Goal: Task Accomplishment & Management: Use online tool/utility

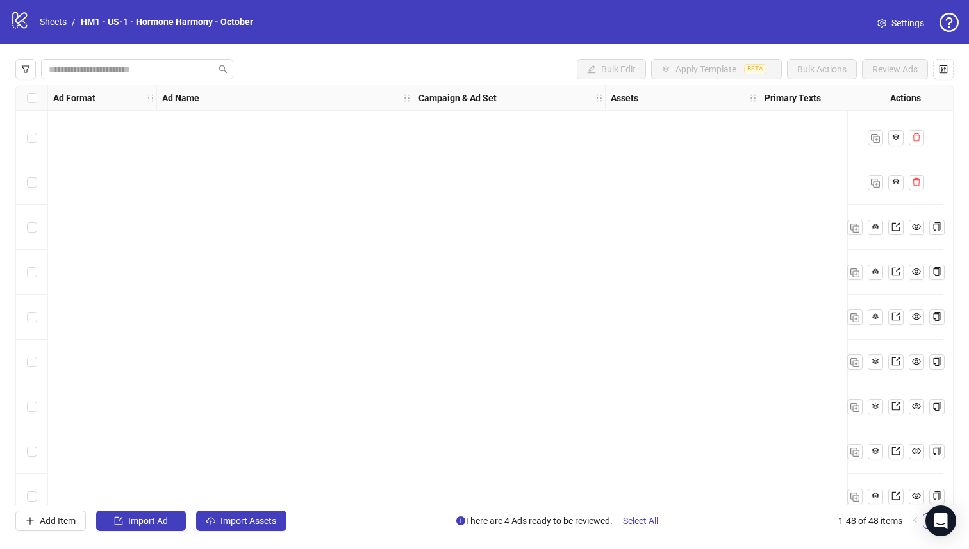
scroll to position [1764, 0]
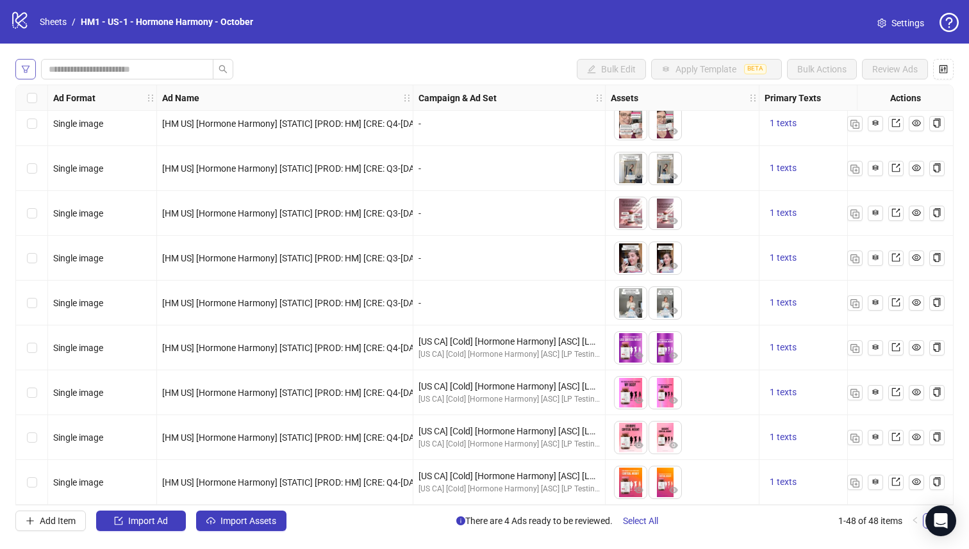
click at [29, 62] on button "button" at bounding box center [25, 69] width 21 height 21
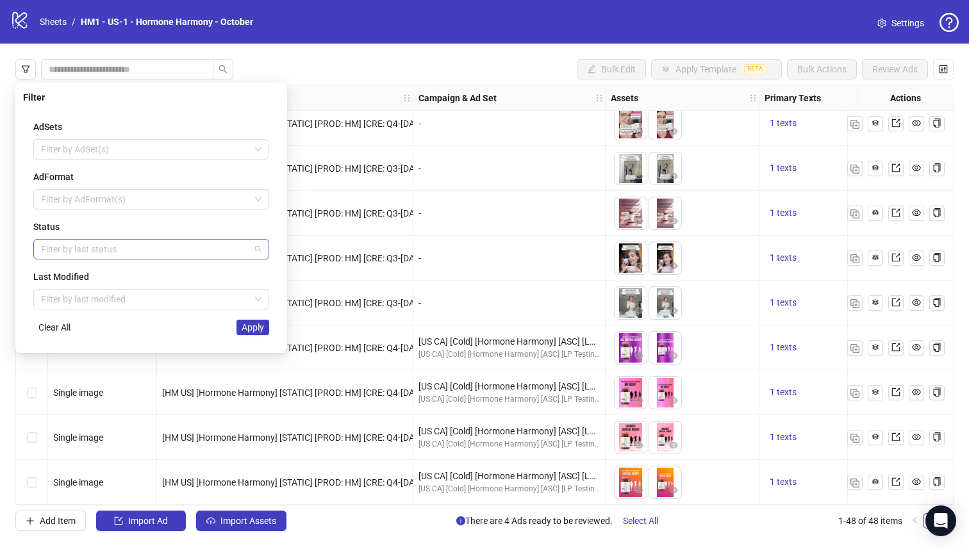
click at [107, 239] on div "Filter by last status" at bounding box center [151, 249] width 236 height 21
click at [124, 278] on div "Draft" at bounding box center [151, 275] width 215 height 14
click at [239, 336] on div "AdSets Filter by AdSet(s) AdFormat Filter by AdFormat(s) Status Draft Last Modi…" at bounding box center [151, 228] width 256 height 236
click at [243, 333] on span "Apply" at bounding box center [253, 327] width 22 height 10
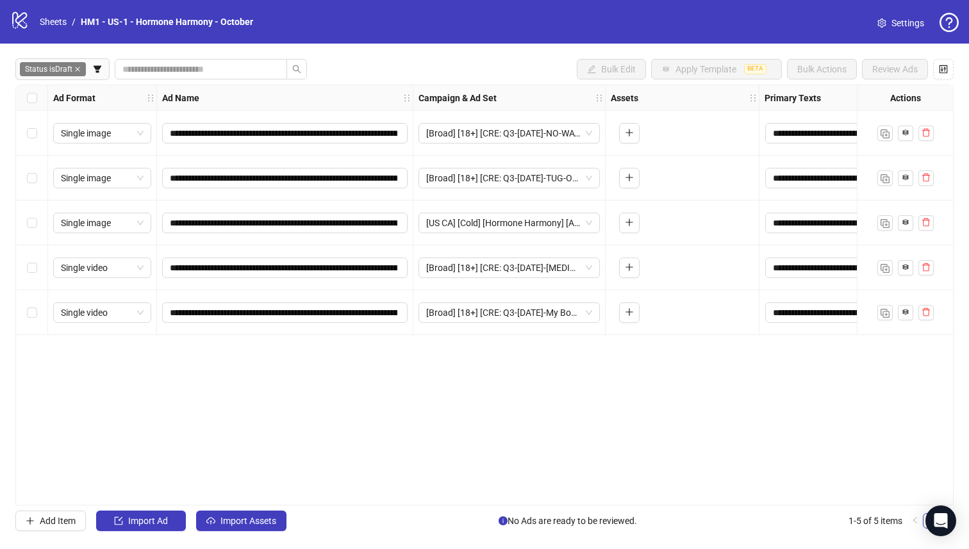
scroll to position [0, 0]
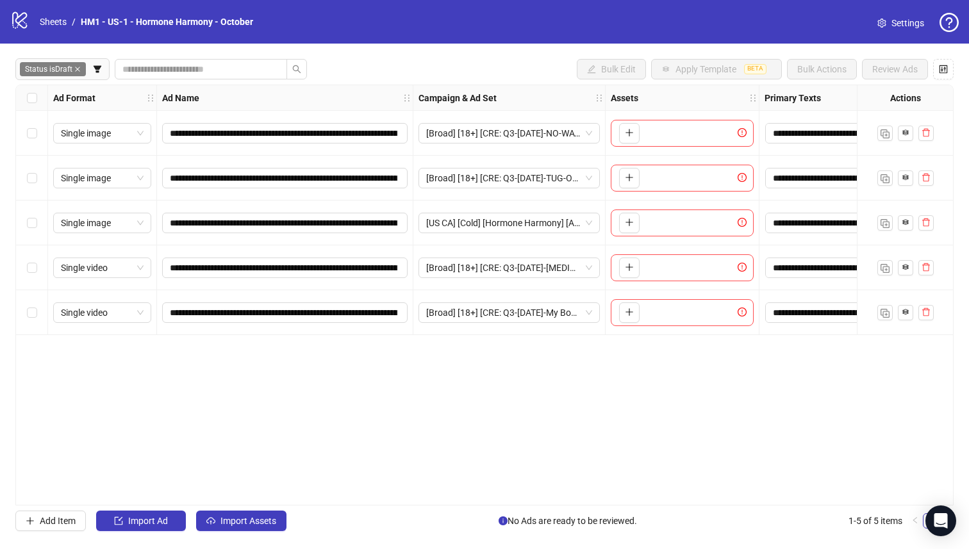
click at [366, 399] on div "**********" at bounding box center [484, 295] width 938 height 421
click at [232, 525] on span "Import Assets" at bounding box center [248, 521] width 56 height 10
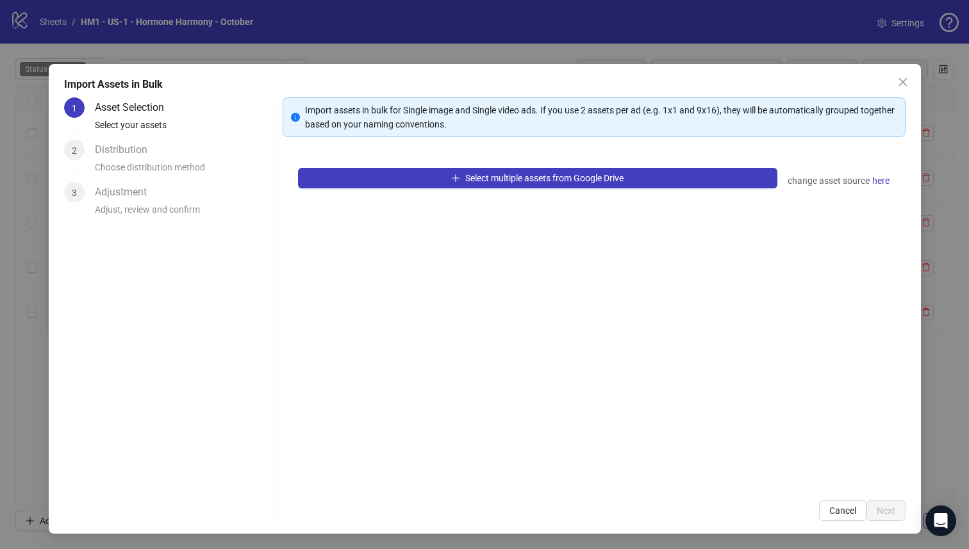
click at [232, 525] on div "Import Assets in Bulk 1 Asset Selection Select your assets 2 Distribution Choos…" at bounding box center [485, 299] width 872 height 470
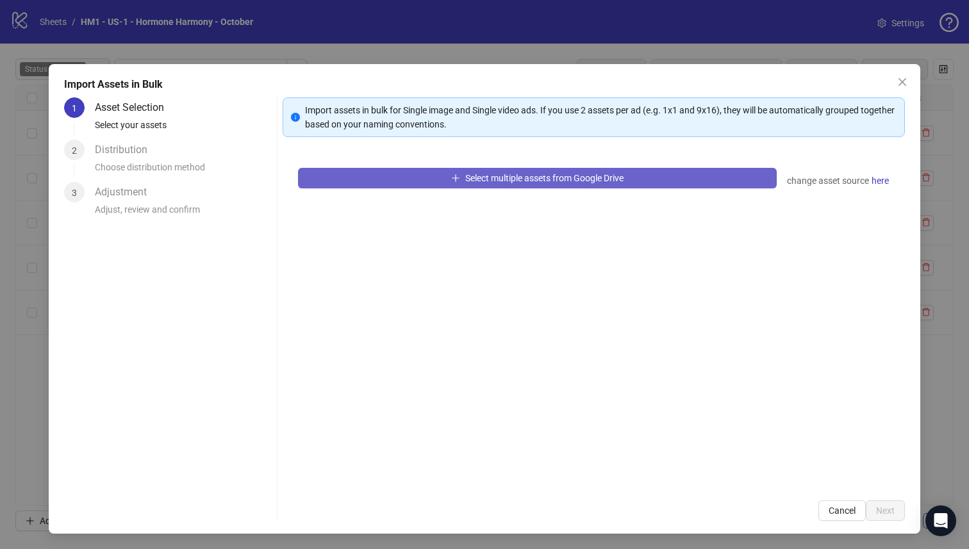
click at [358, 179] on button "Select multiple assets from Google Drive" at bounding box center [537, 178] width 479 height 21
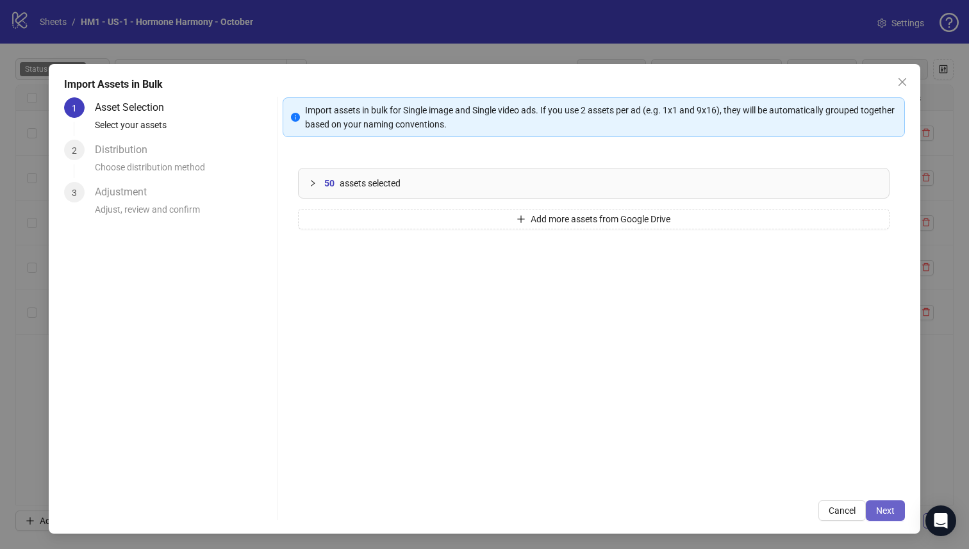
click at [876, 506] on span "Next" at bounding box center [885, 511] width 19 height 10
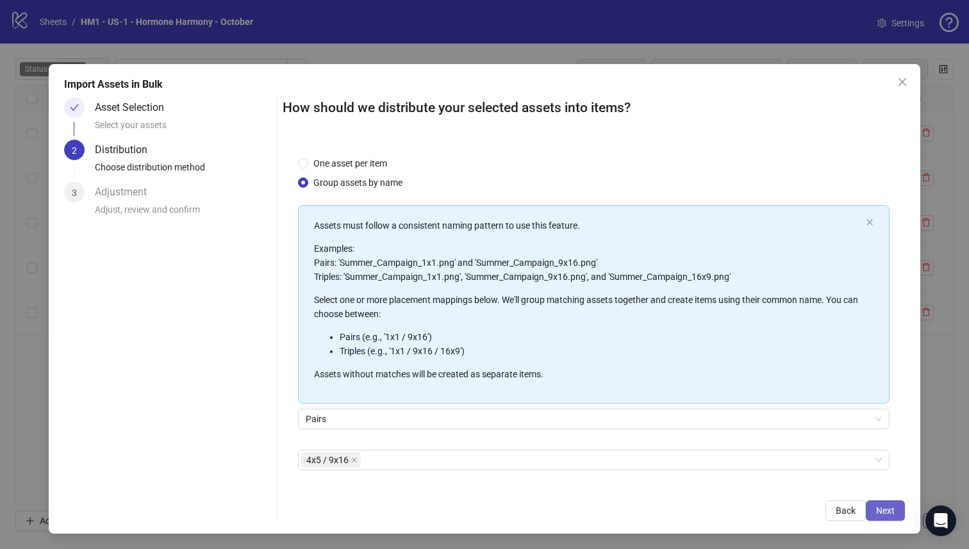
click at [881, 507] on span "Next" at bounding box center [885, 511] width 19 height 10
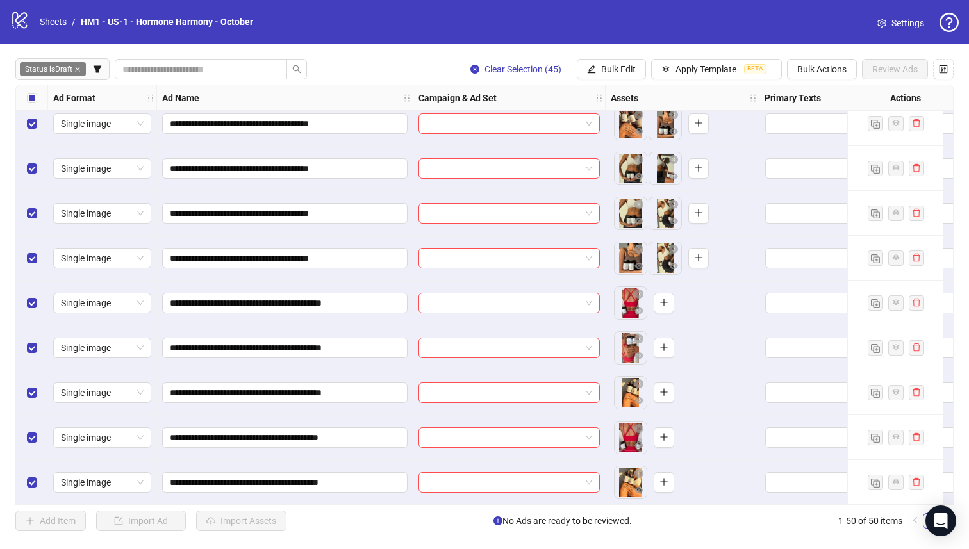
scroll to position [283, 0]
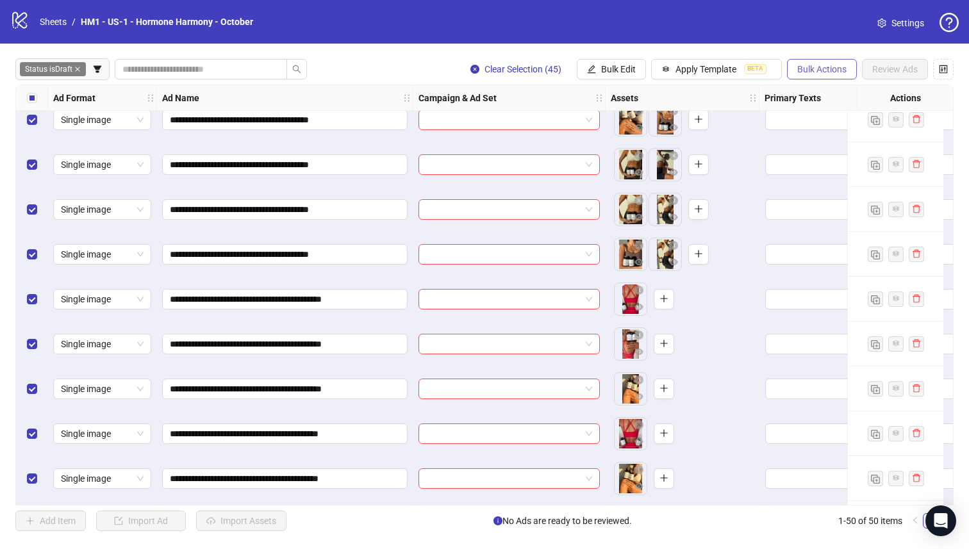
click at [836, 72] on span "Bulk Actions" at bounding box center [821, 69] width 49 height 10
click at [812, 90] on span "Delete" at bounding box center [840, 95] width 88 height 14
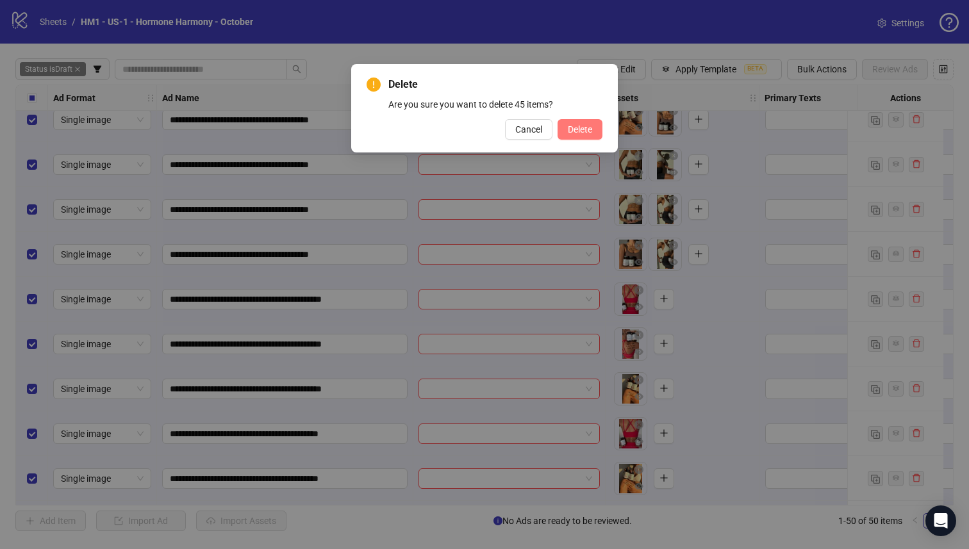
click at [579, 130] on span "Delete" at bounding box center [580, 129] width 24 height 10
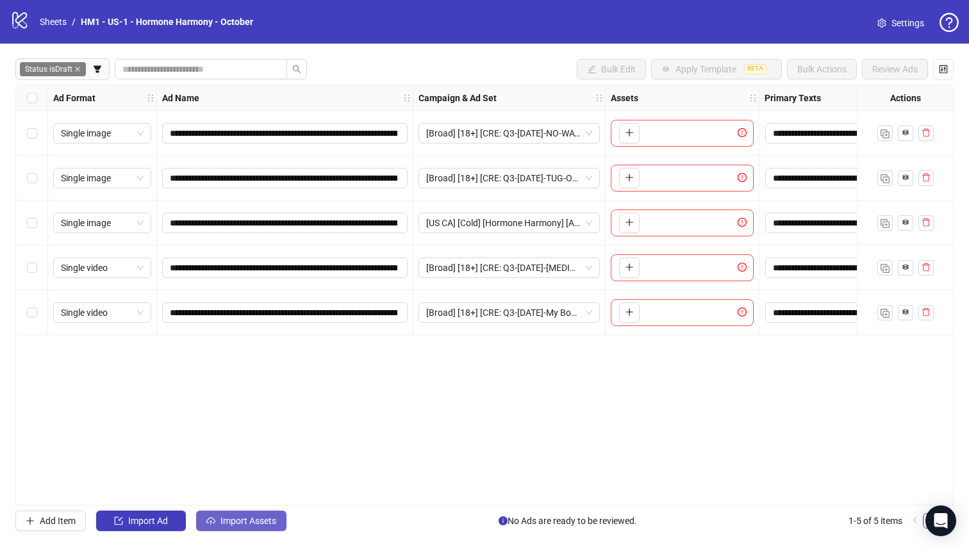
click at [247, 516] on span "Import Assets" at bounding box center [248, 521] width 56 height 10
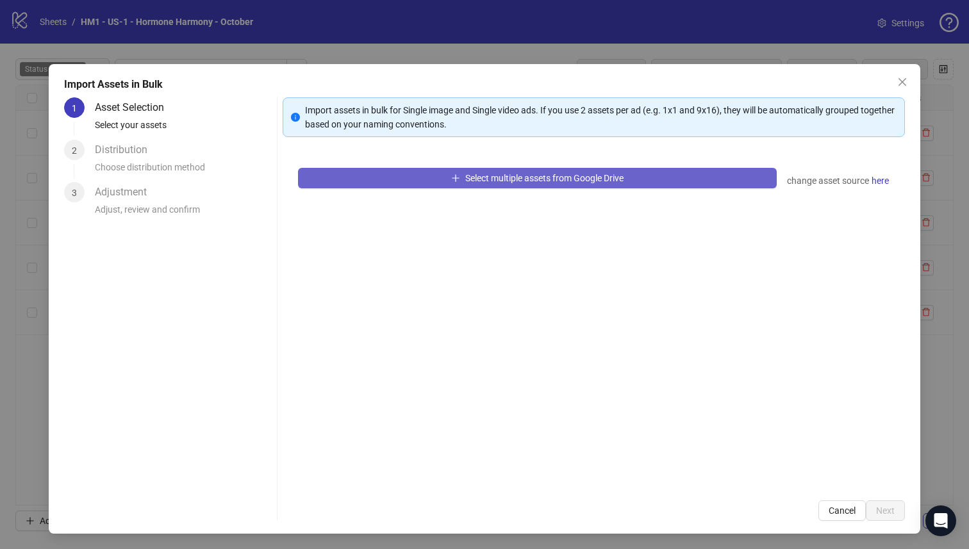
click at [383, 181] on button "Select multiple assets from Google Drive" at bounding box center [537, 178] width 479 height 21
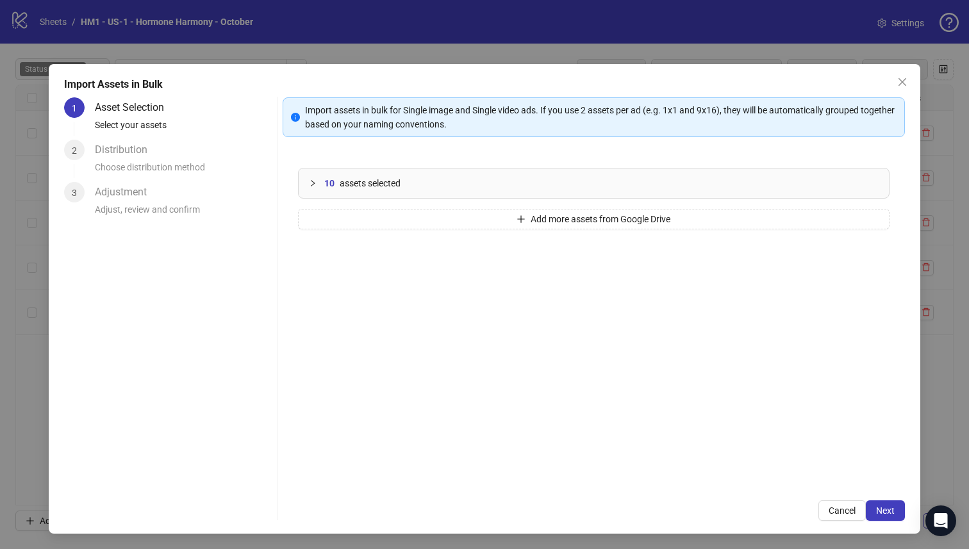
click at [646, 233] on div "10 assets selected Add more assets from Google Drive" at bounding box center [594, 318] width 623 height 333
click at [643, 226] on button "Add more assets from Google Drive" at bounding box center [594, 219] width 592 height 21
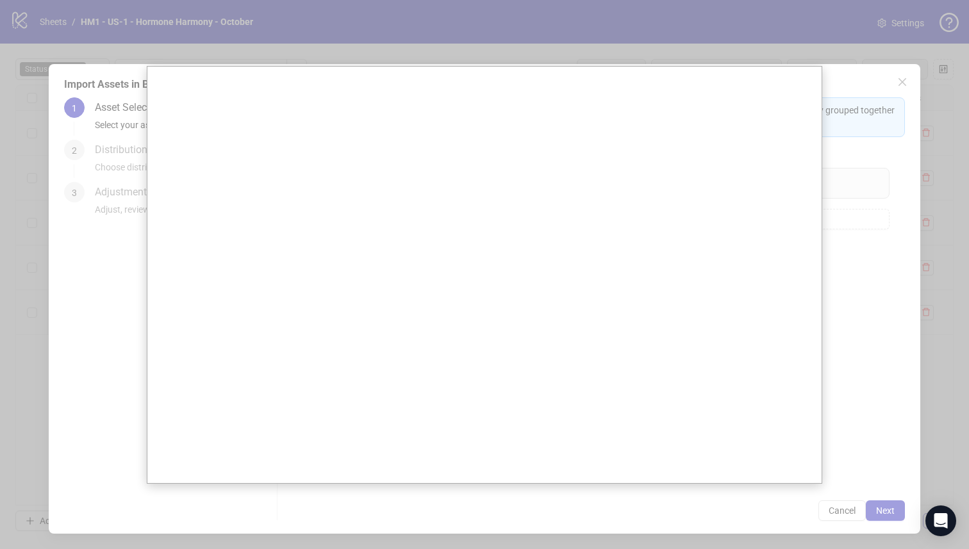
click at [869, 163] on div at bounding box center [484, 274] width 969 height 549
click at [888, 473] on div at bounding box center [484, 274] width 969 height 549
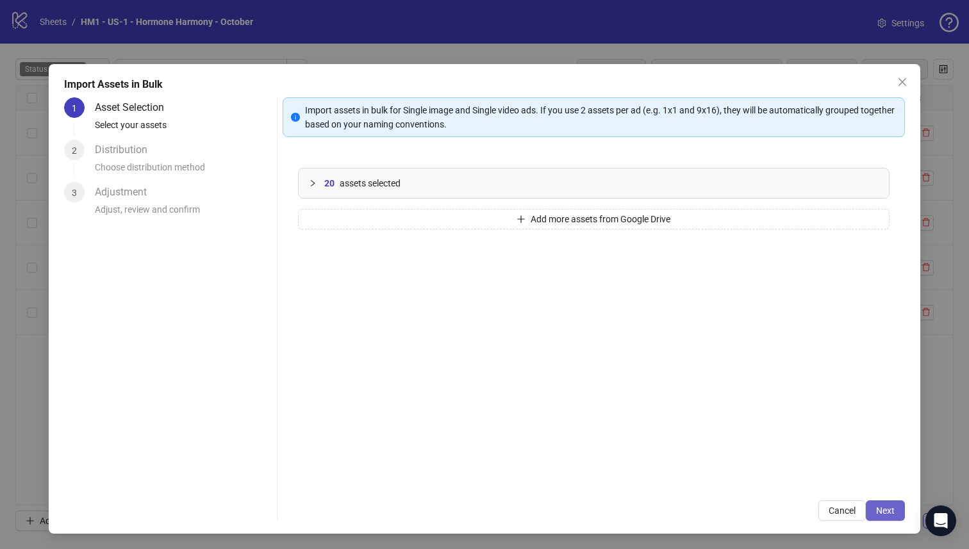
click at [881, 514] on span "Next" at bounding box center [885, 511] width 19 height 10
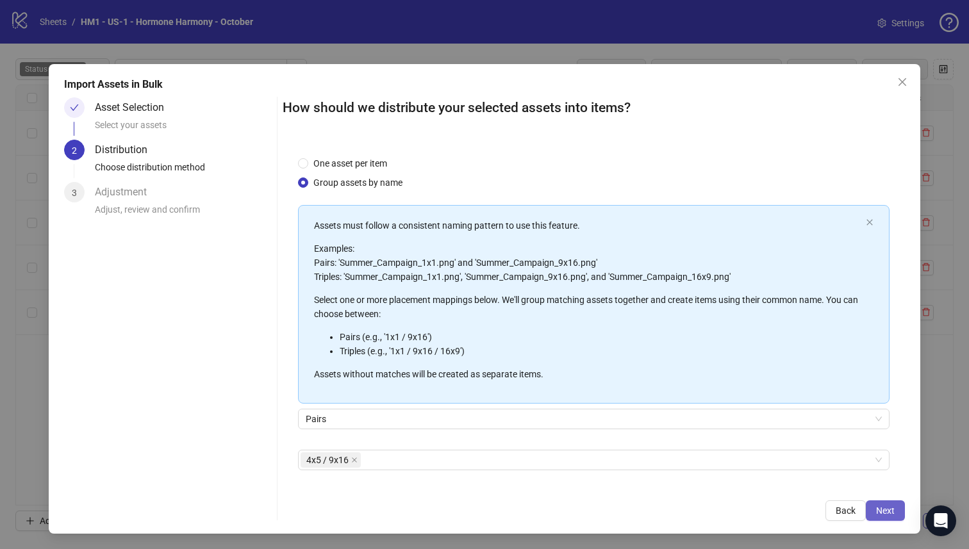
click at [886, 508] on button "Next" at bounding box center [885, 510] width 39 height 21
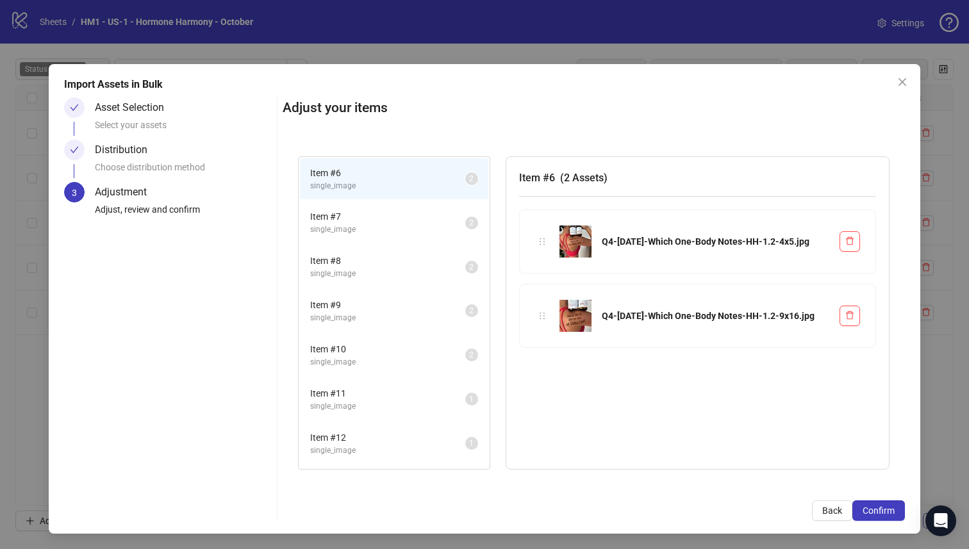
click at [886, 508] on button "Confirm" at bounding box center [878, 510] width 53 height 21
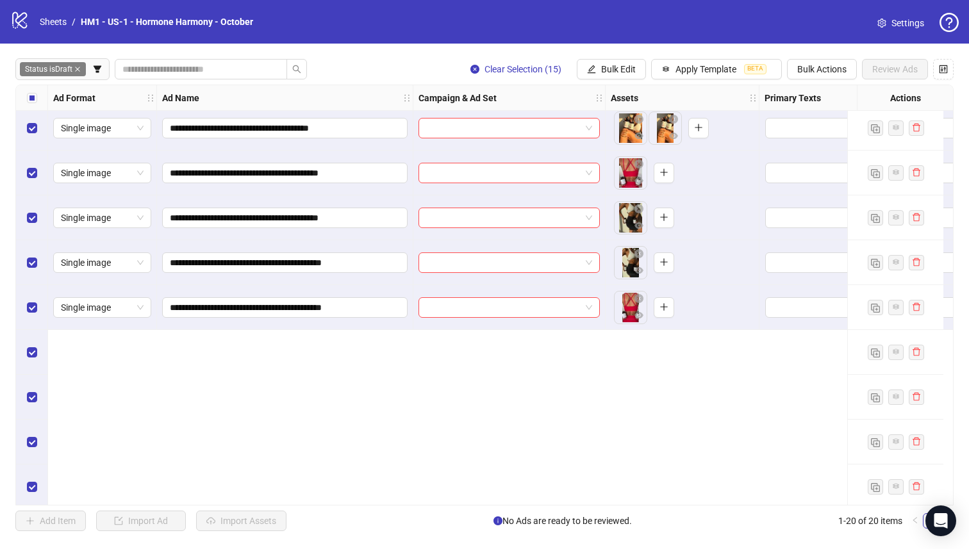
scroll to position [150, 0]
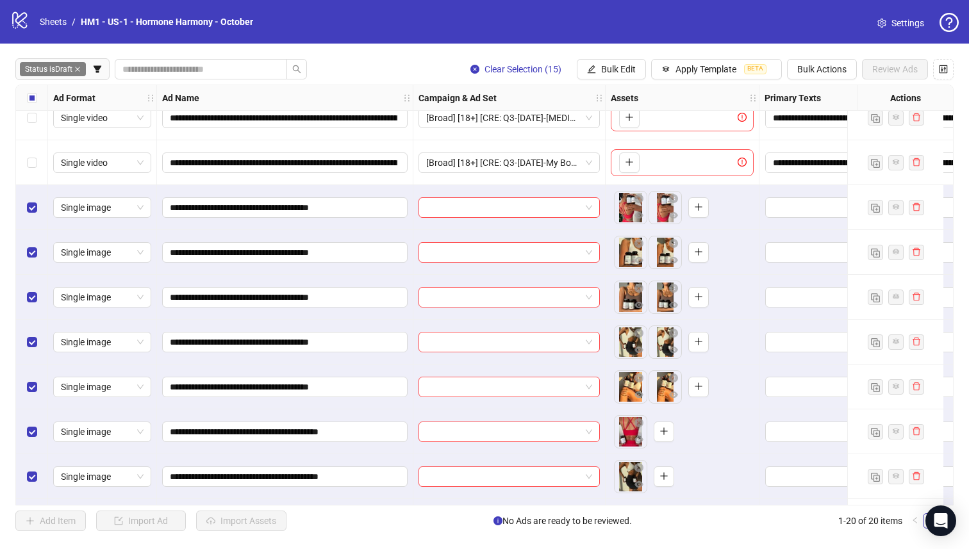
click at [37, 97] on div "Select all rows" at bounding box center [32, 98] width 32 height 26
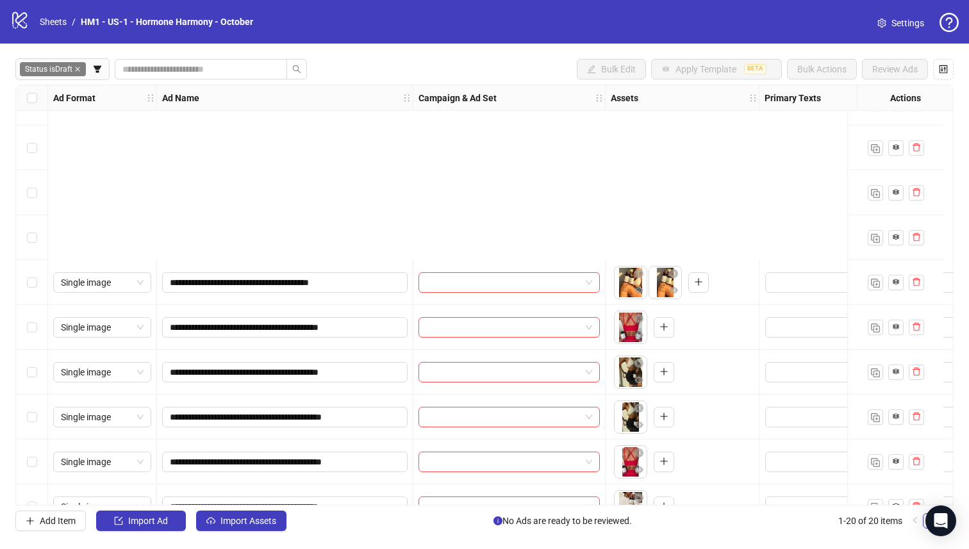
scroll to position [508, 0]
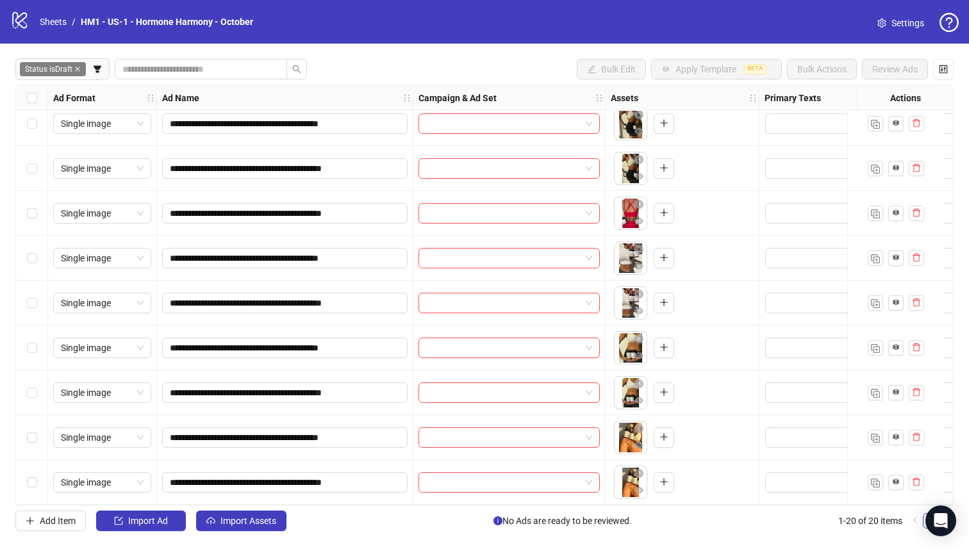
click at [24, 481] on div "Select row 20" at bounding box center [32, 482] width 32 height 45
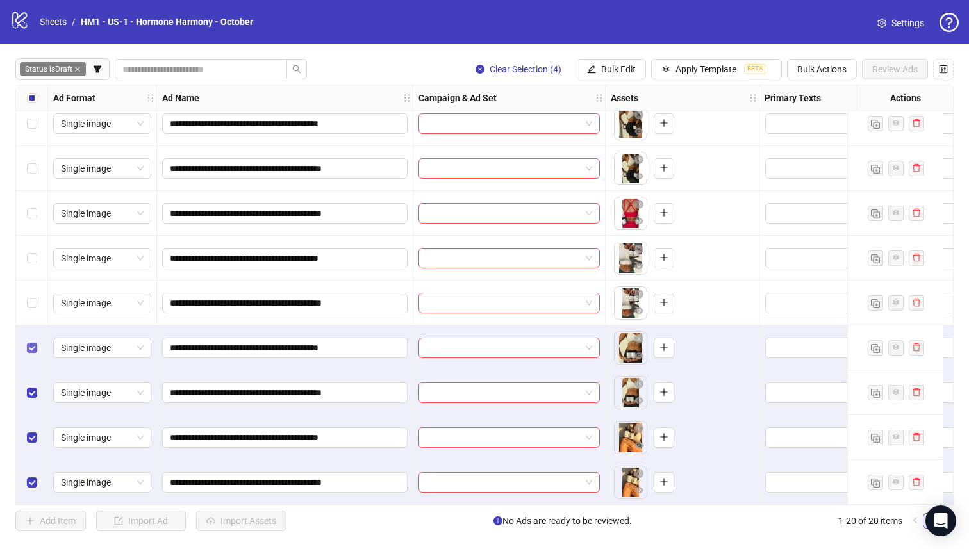
scroll to position [390, 0]
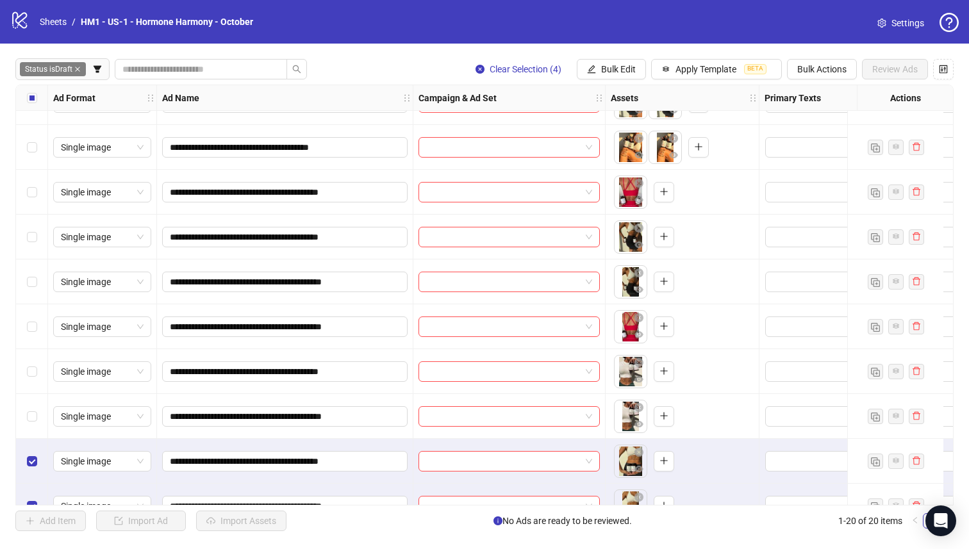
click at [26, 428] on div "Select row 16" at bounding box center [32, 416] width 32 height 45
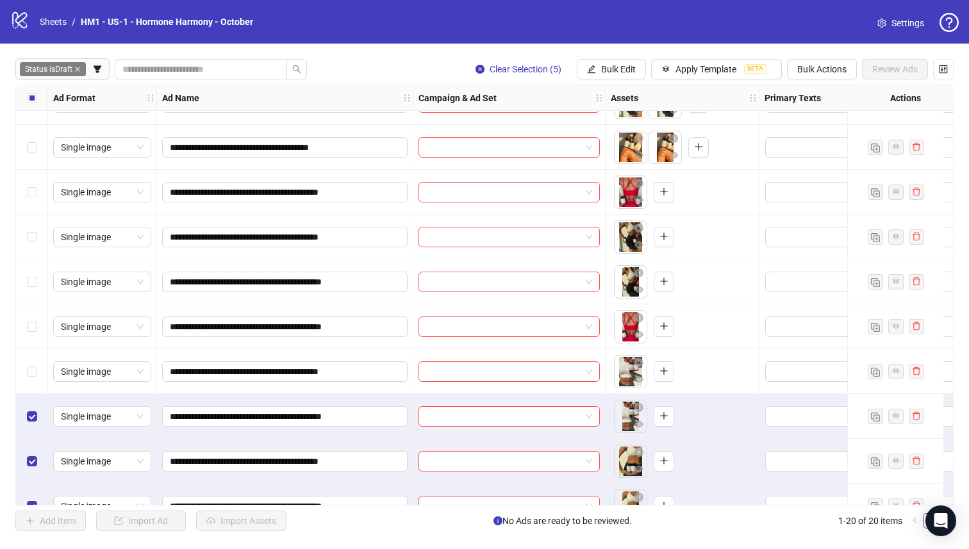
click at [31, 359] on div "Select row 15" at bounding box center [32, 371] width 32 height 45
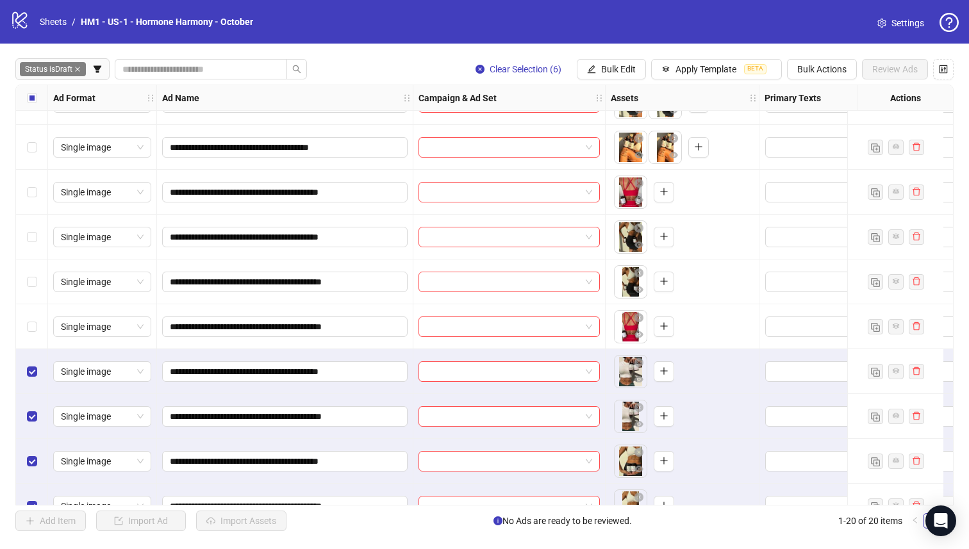
click at [42, 328] on div "Select row 14" at bounding box center [32, 326] width 32 height 45
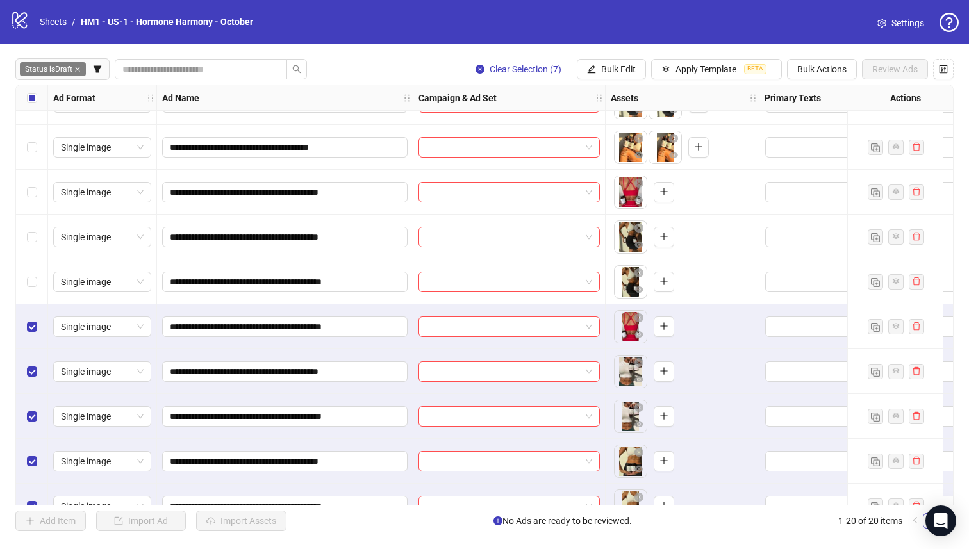
click at [40, 288] on div "Select row 13" at bounding box center [32, 281] width 32 height 45
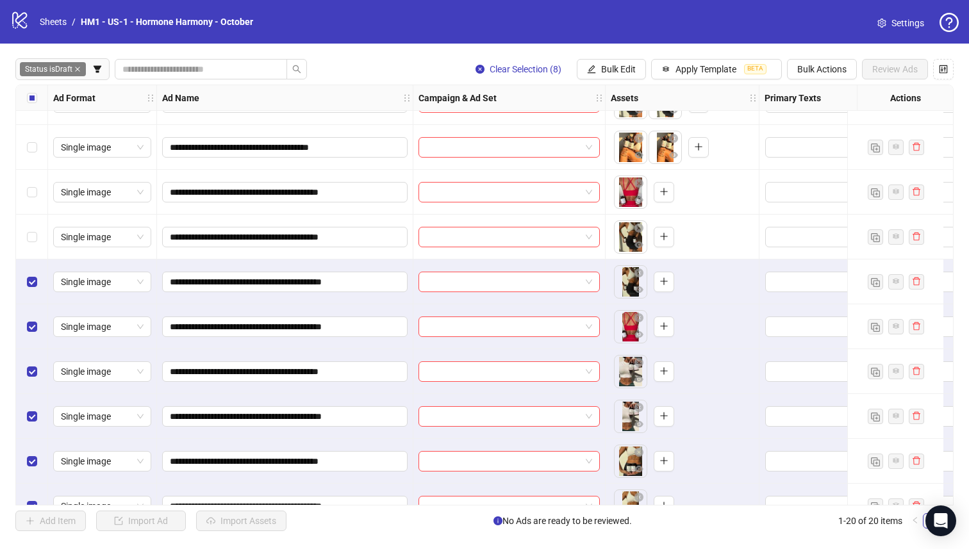
click at [24, 242] on div "Select row 12" at bounding box center [32, 237] width 32 height 45
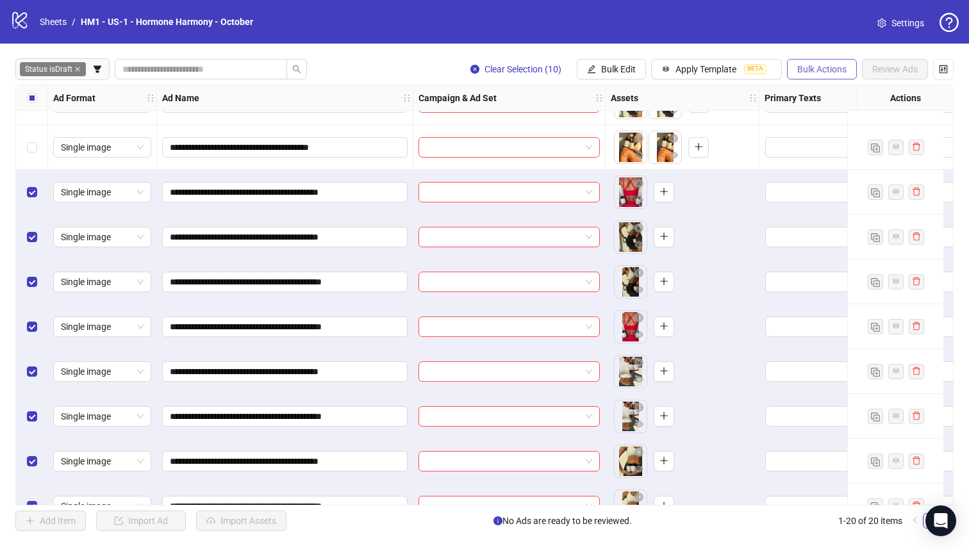
click at [802, 71] on span "Bulk Actions" at bounding box center [821, 69] width 49 height 10
click at [846, 99] on span "Delete" at bounding box center [840, 95] width 88 height 14
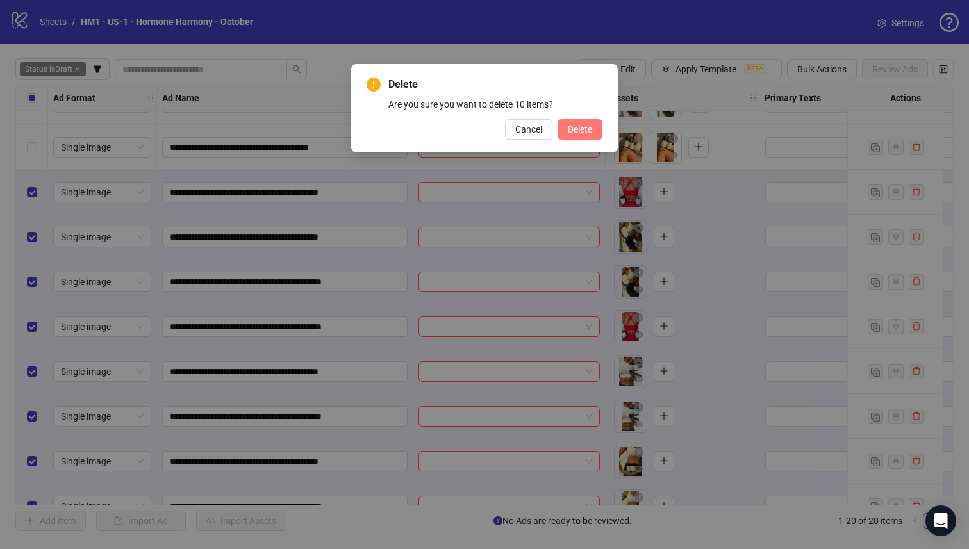
click at [568, 129] on span "Delete" at bounding box center [580, 129] width 24 height 10
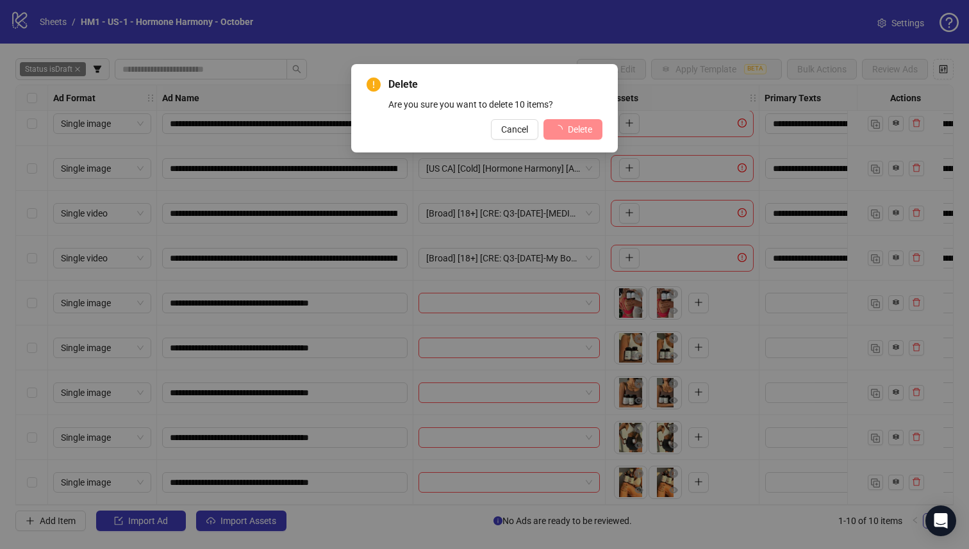
scroll to position [60, 0]
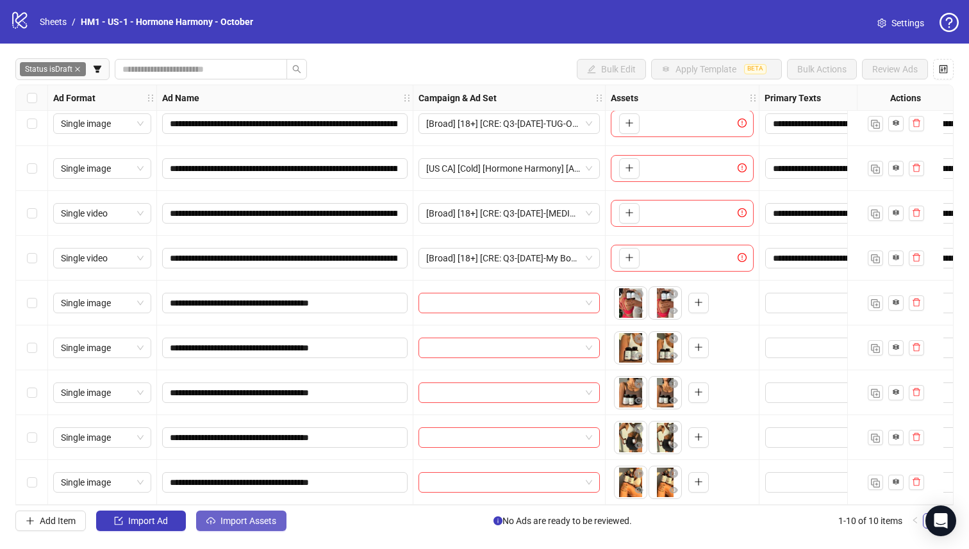
click at [259, 517] on span "Import Assets" at bounding box center [248, 521] width 56 height 10
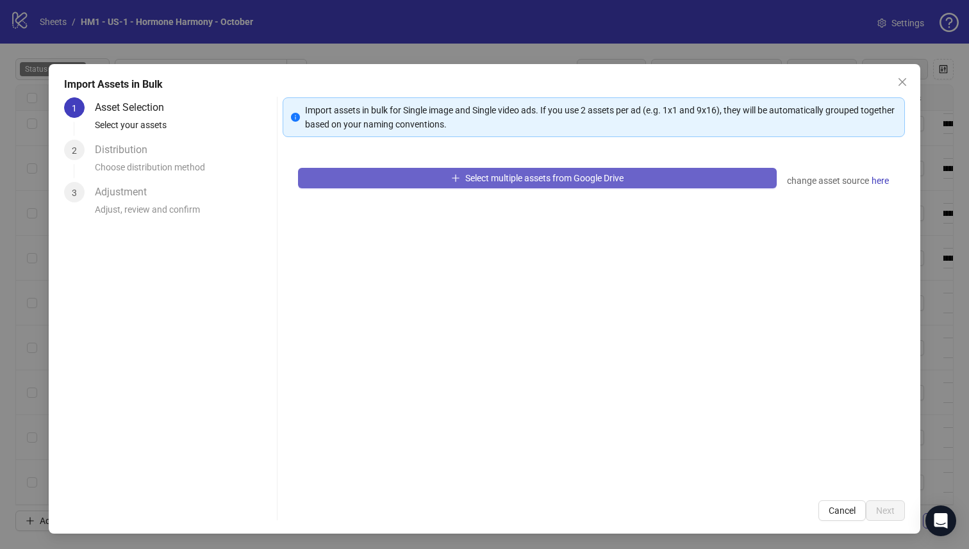
click at [361, 179] on button "Select multiple assets from Google Drive" at bounding box center [537, 178] width 479 height 21
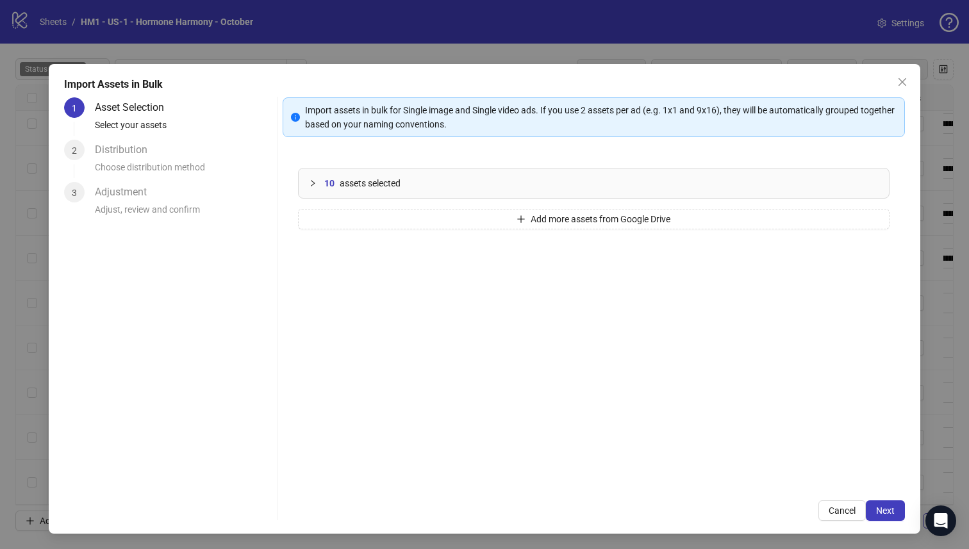
click at [880, 522] on div "Import Assets in Bulk 1 Asset Selection Select your assets 2 Distribution Choos…" at bounding box center [485, 299] width 872 height 470
click at [879, 506] on span "Next" at bounding box center [885, 511] width 19 height 10
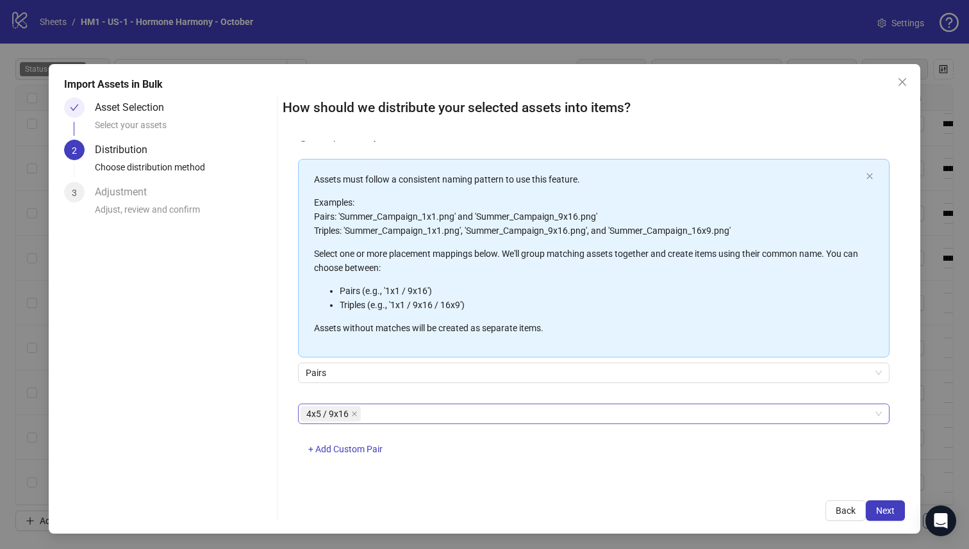
scroll to position [0, 0]
click at [884, 511] on span "Next" at bounding box center [885, 511] width 19 height 10
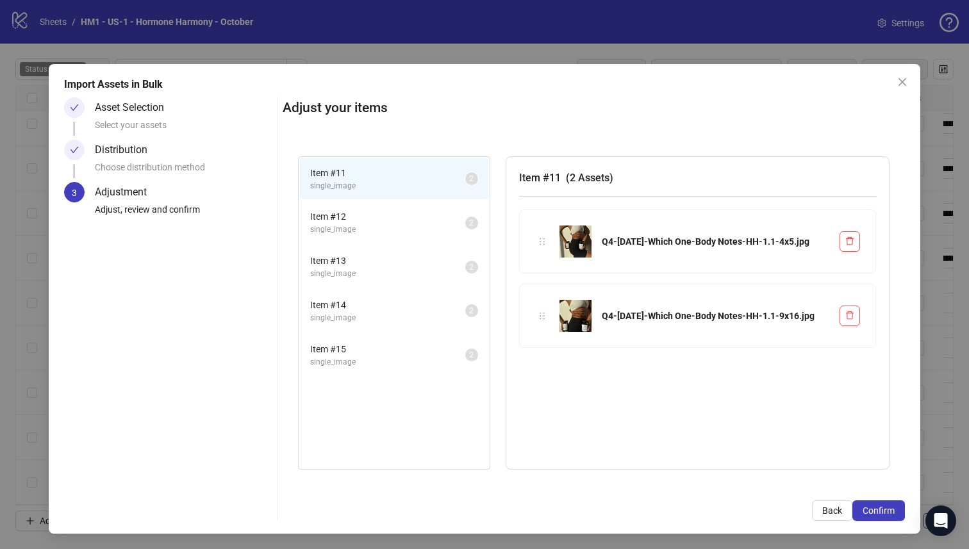
click at [397, 226] on span "single_image" at bounding box center [387, 230] width 155 height 12
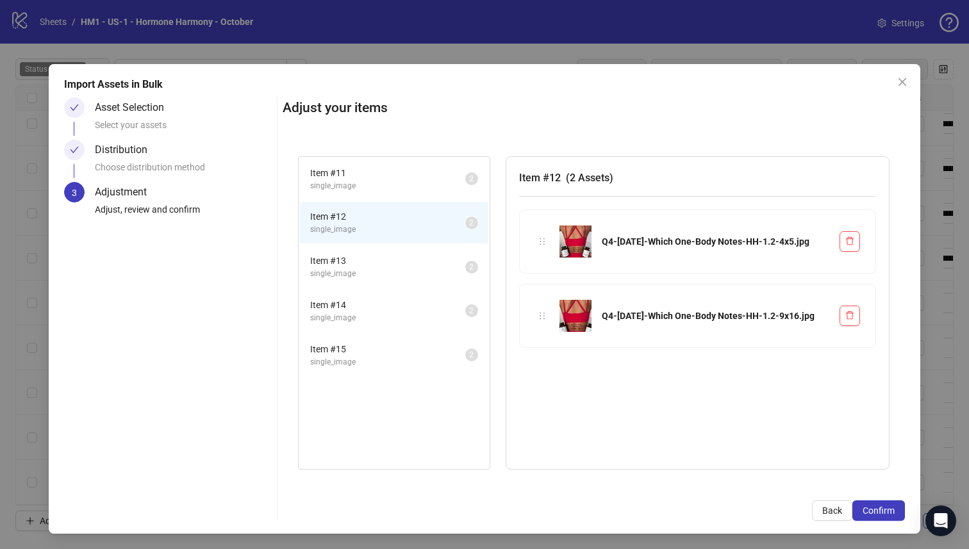
click at [402, 286] on li "Item # 13 single_image 2" at bounding box center [394, 267] width 188 height 42
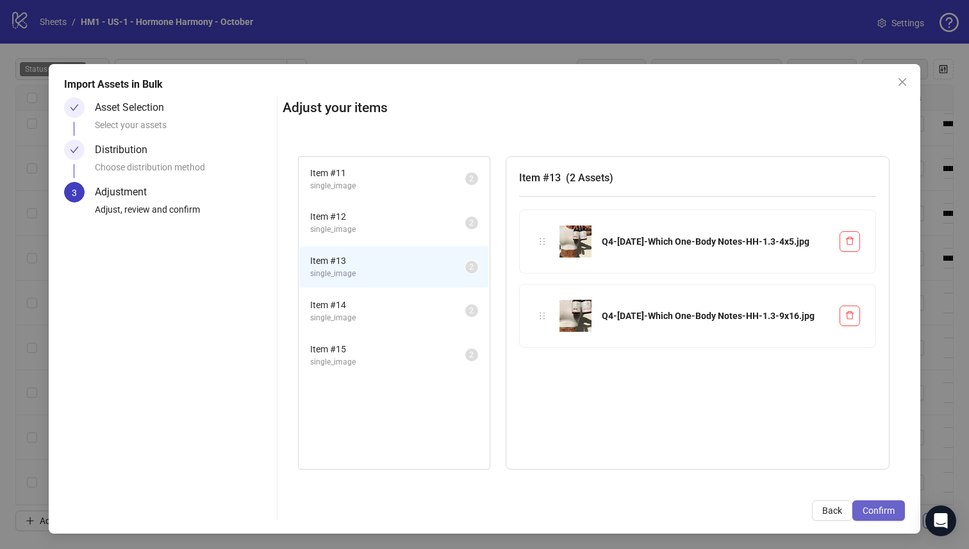
click at [883, 504] on button "Confirm" at bounding box center [878, 510] width 53 height 21
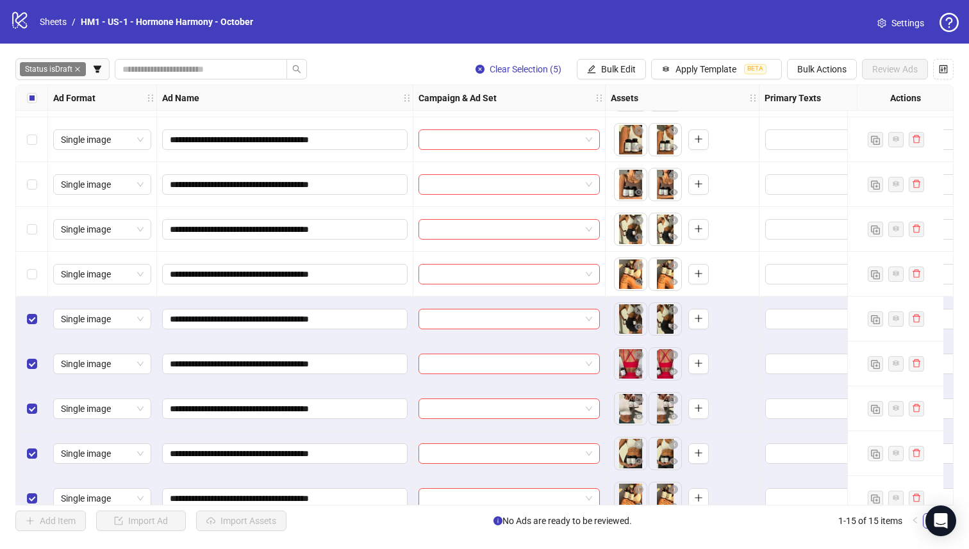
scroll to position [284, 0]
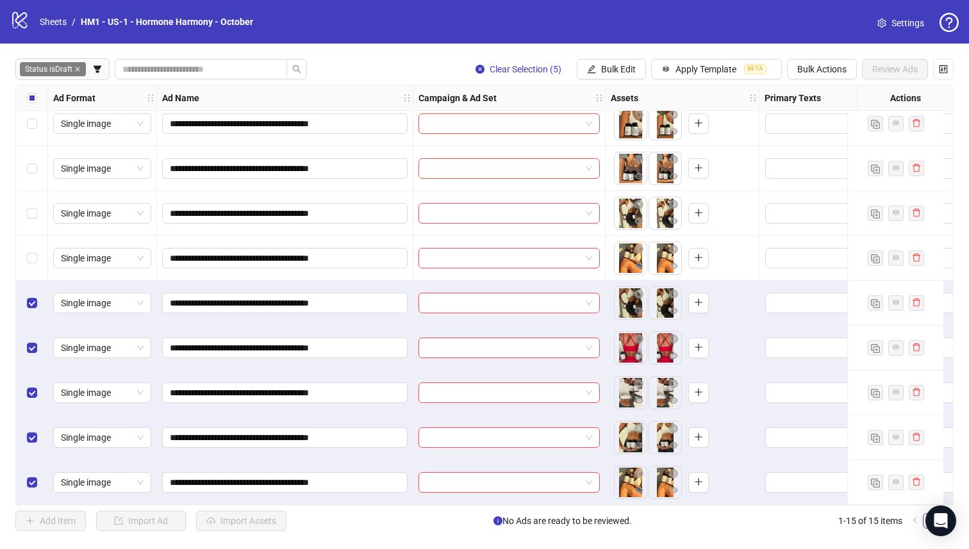
click at [21, 92] on div "Select all rows" at bounding box center [32, 98] width 32 height 26
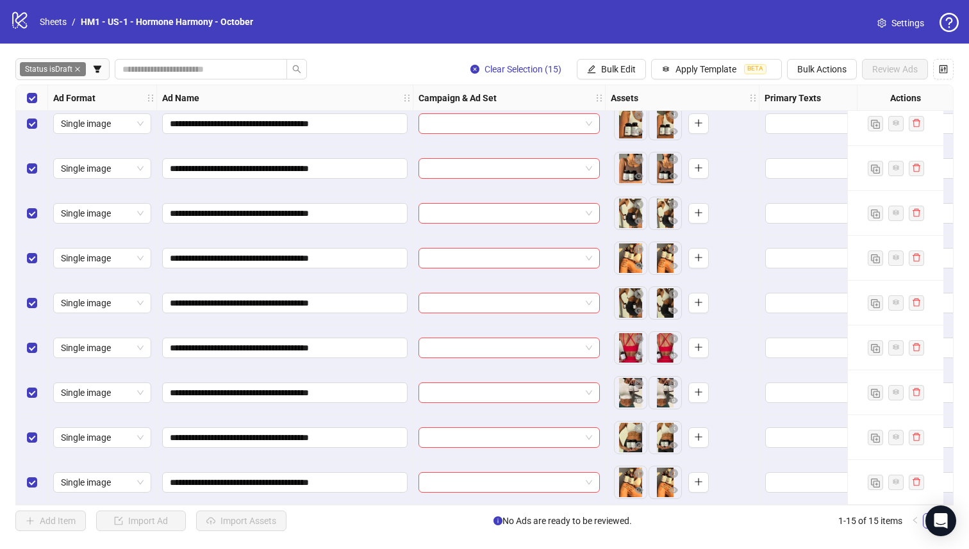
click at [22, 92] on div "Select all rows" at bounding box center [32, 98] width 32 height 26
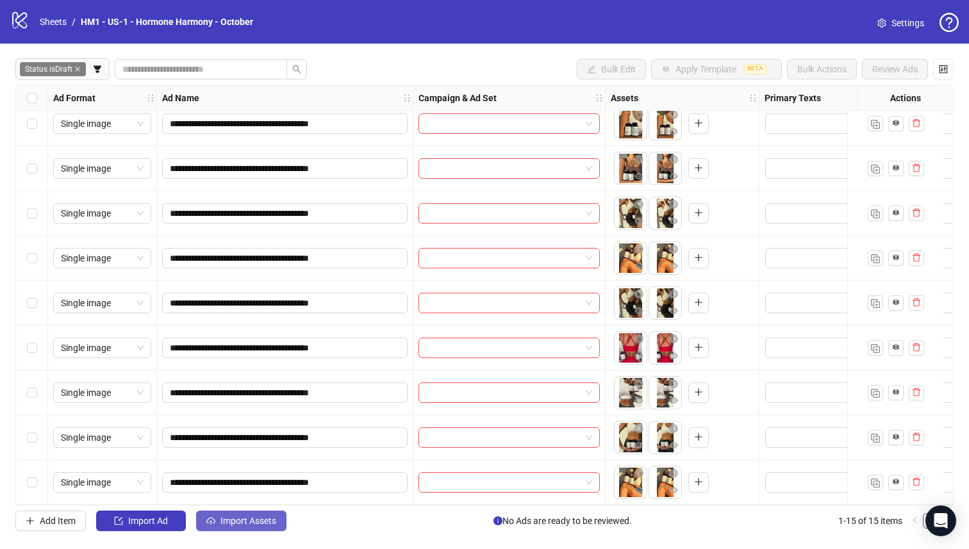
click at [251, 529] on button "Import Assets" at bounding box center [241, 521] width 90 height 21
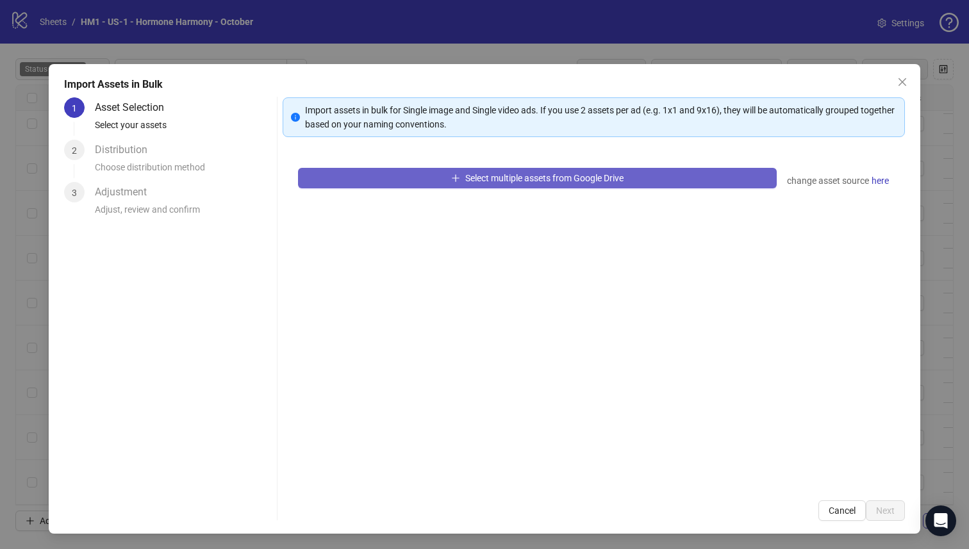
click at [440, 179] on button "Select multiple assets from Google Drive" at bounding box center [537, 178] width 479 height 21
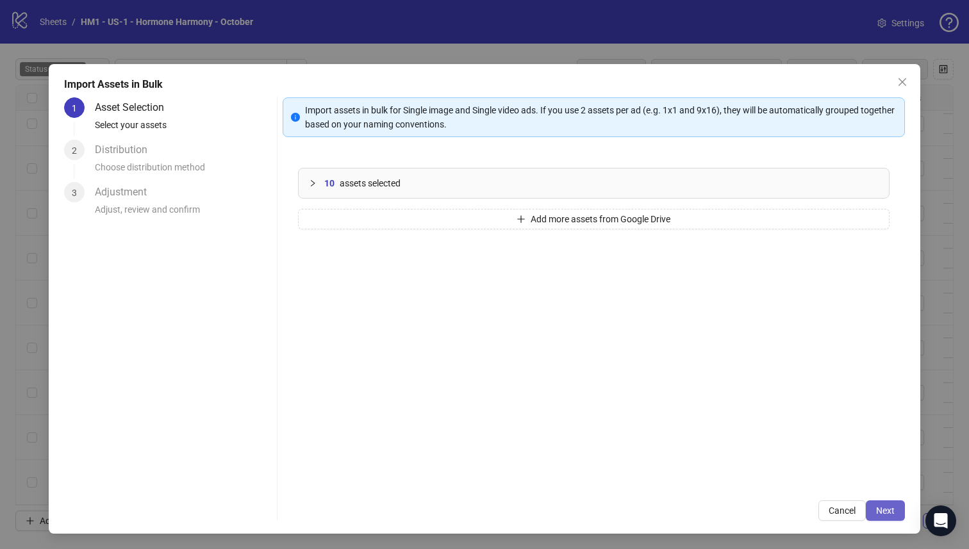
click at [877, 507] on span "Next" at bounding box center [885, 511] width 19 height 10
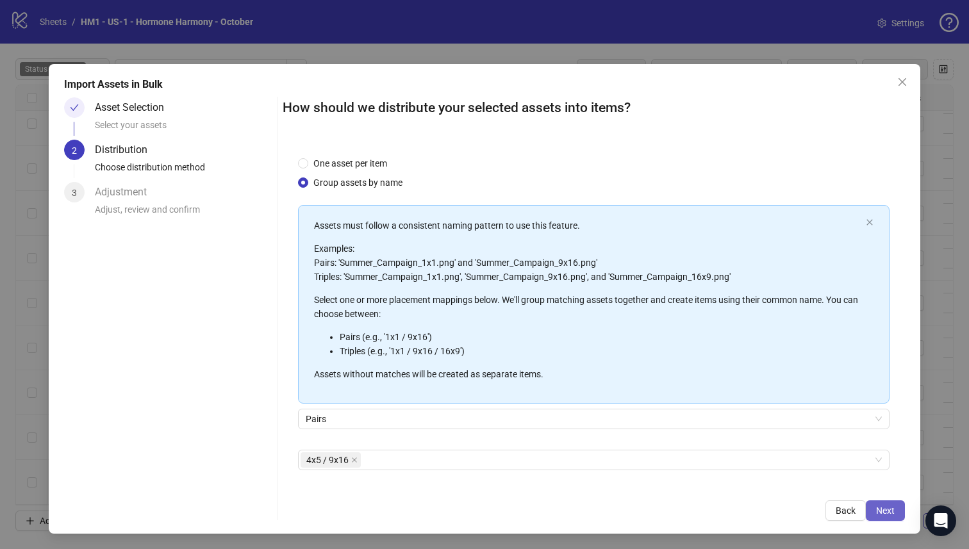
click at [866, 500] on button "Next" at bounding box center [885, 510] width 39 height 21
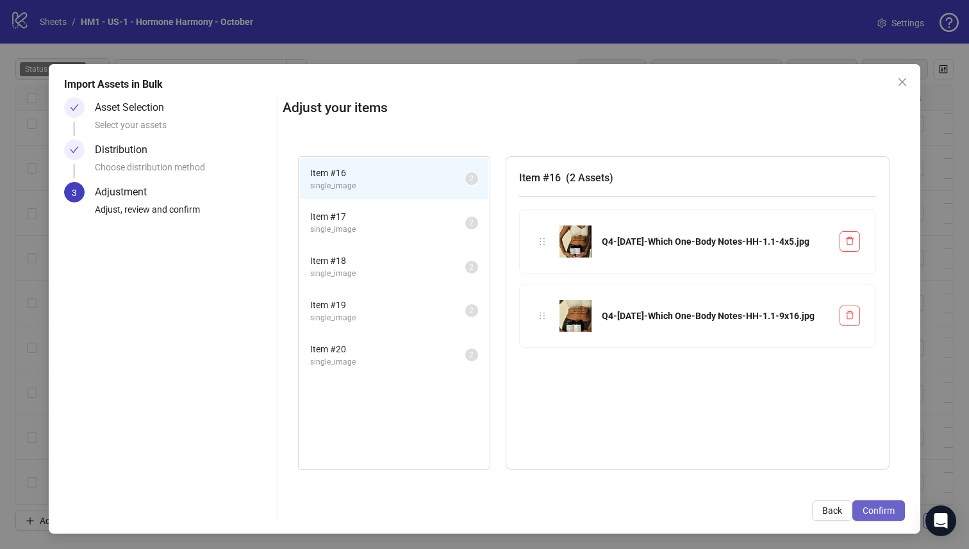
click at [871, 515] on span "Confirm" at bounding box center [878, 511] width 32 height 10
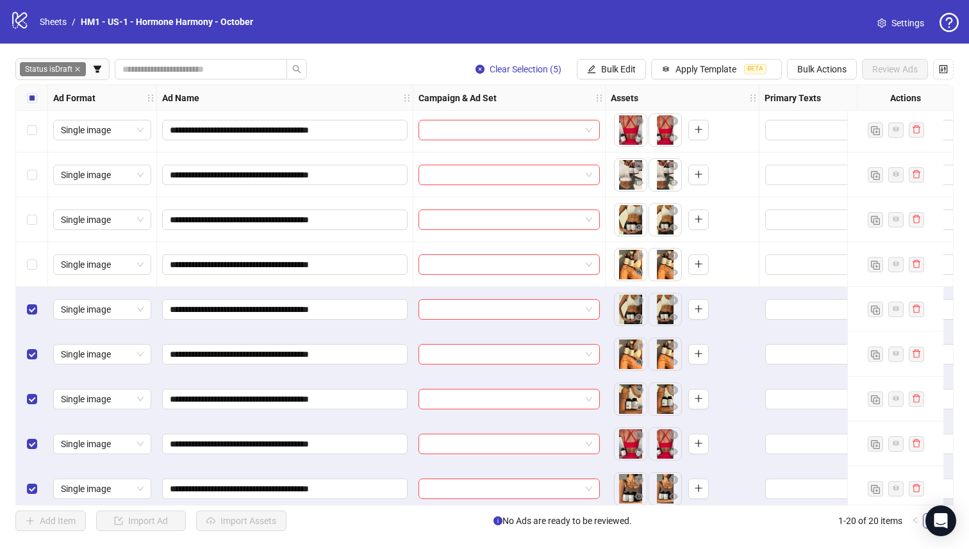
scroll to position [508, 0]
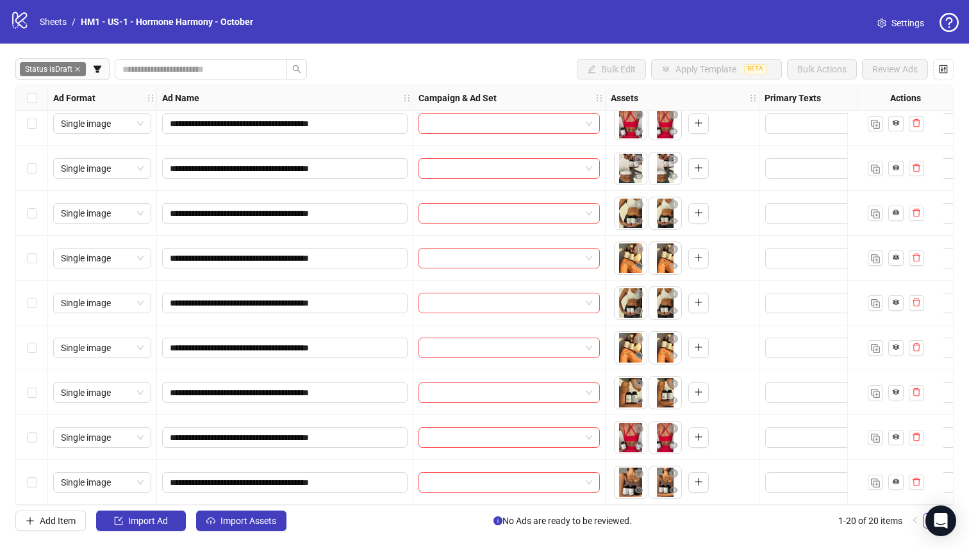
click at [231, 510] on div "**********" at bounding box center [484, 295] width 969 height 503
click at [235, 519] on span "Import Assets" at bounding box center [248, 521] width 56 height 10
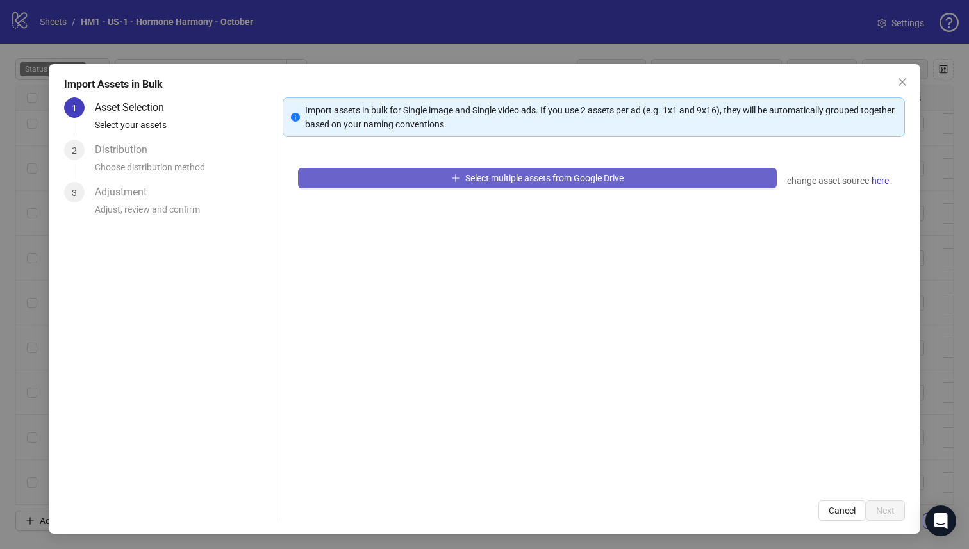
click at [387, 177] on button "Select multiple assets from Google Drive" at bounding box center [537, 178] width 479 height 21
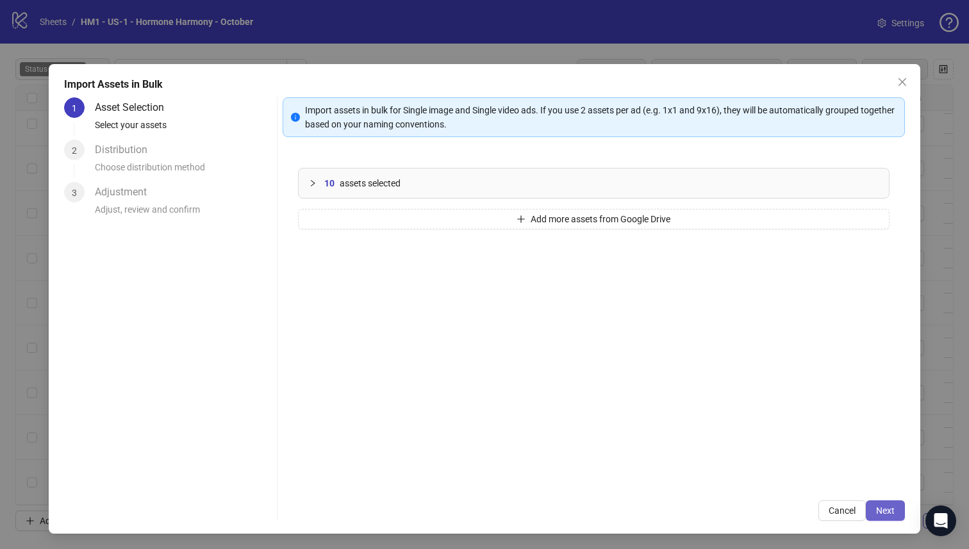
click at [881, 507] on span "Next" at bounding box center [885, 511] width 19 height 10
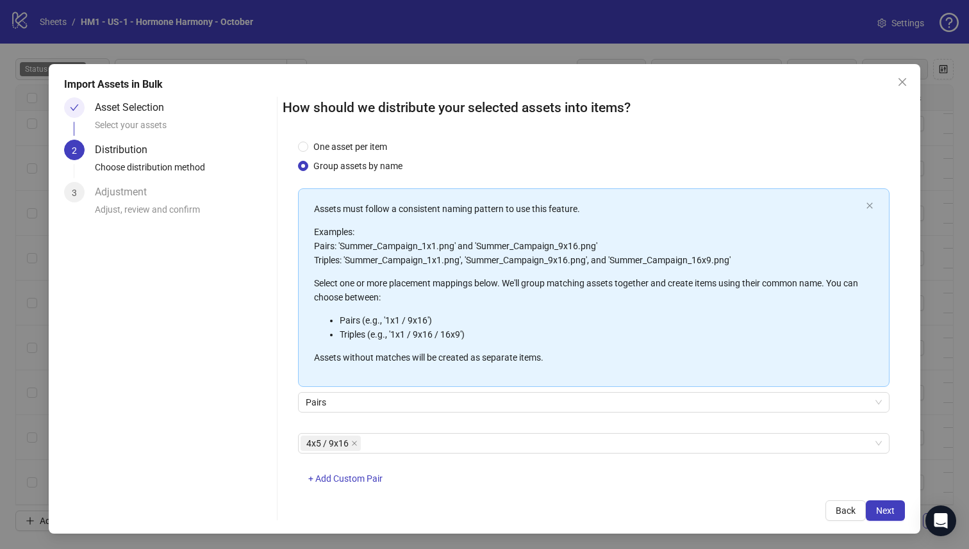
scroll to position [46, 0]
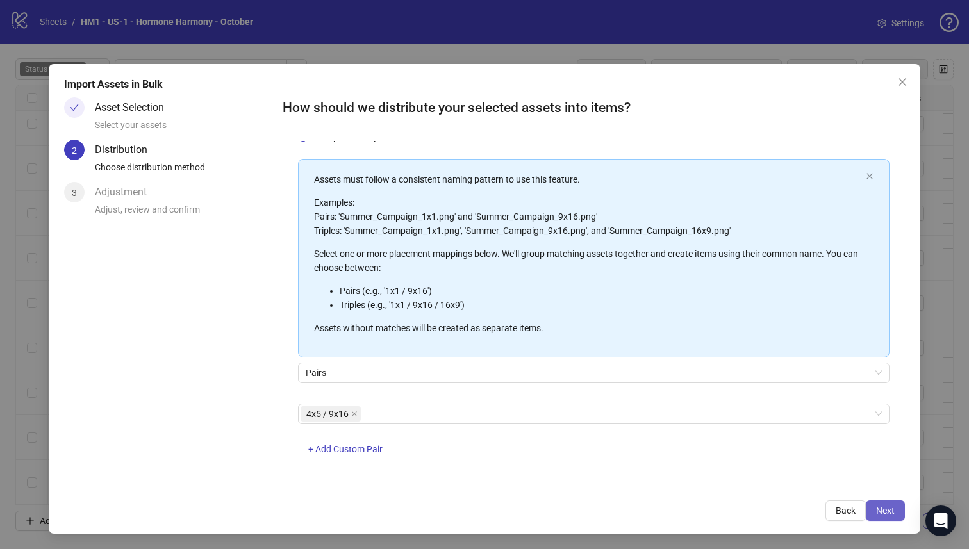
click at [876, 511] on span "Next" at bounding box center [885, 511] width 19 height 10
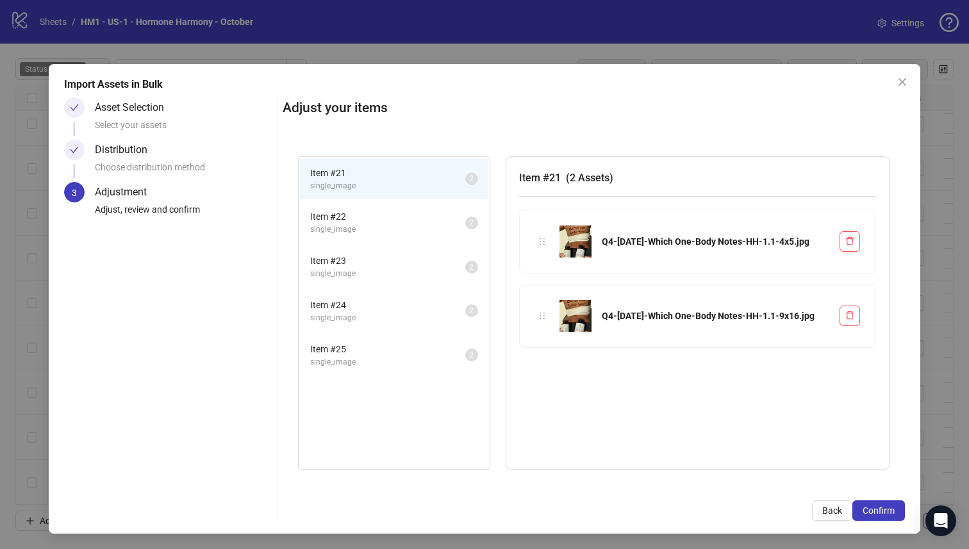
click at [871, 511] on span "Confirm" at bounding box center [878, 511] width 32 height 10
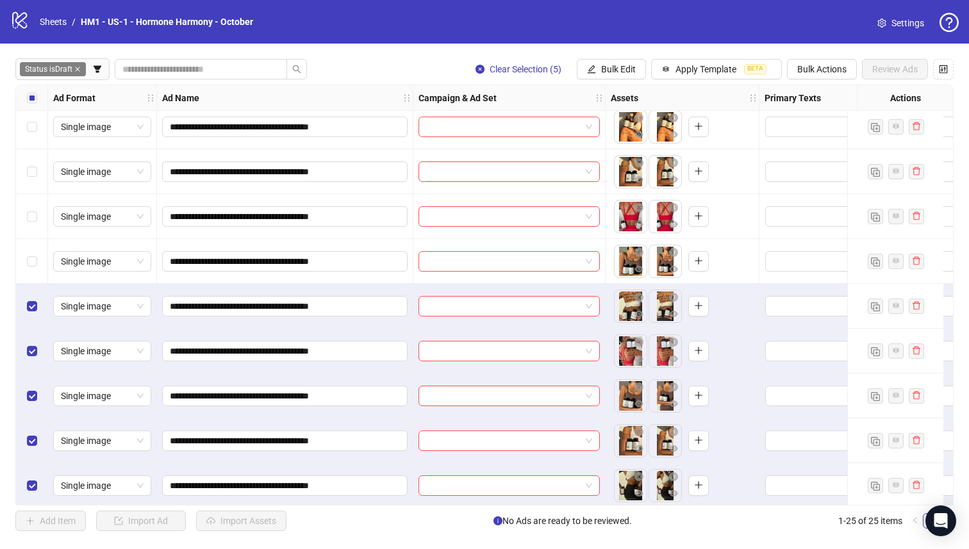
scroll to position [732, 0]
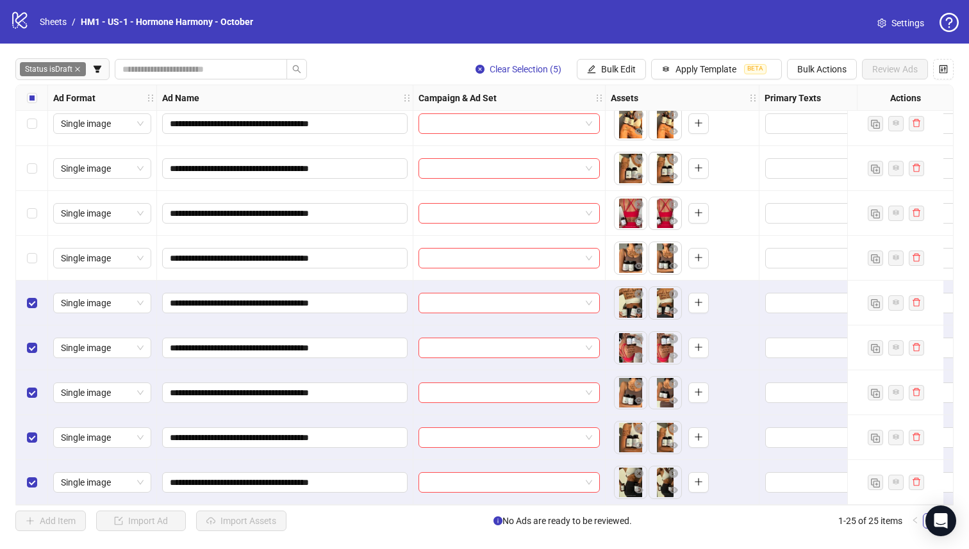
click at [17, 95] on div "Select all rows" at bounding box center [32, 98] width 32 height 26
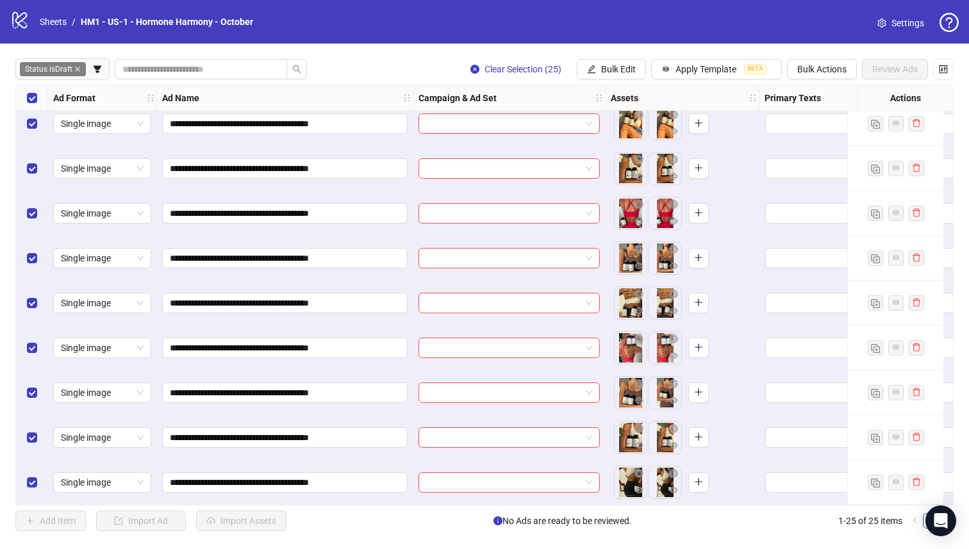
click at [18, 95] on div "Select all rows" at bounding box center [32, 98] width 32 height 26
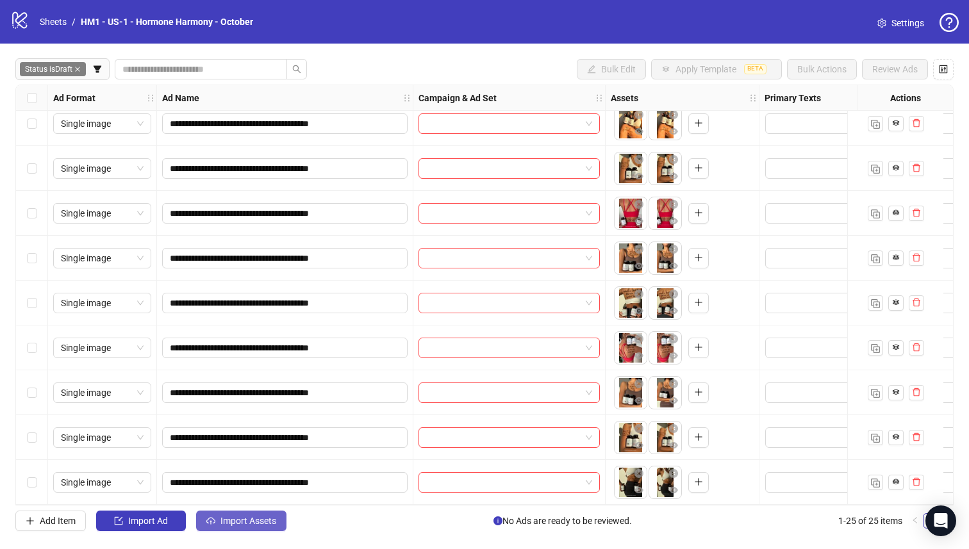
click at [264, 517] on span "Import Assets" at bounding box center [248, 521] width 56 height 10
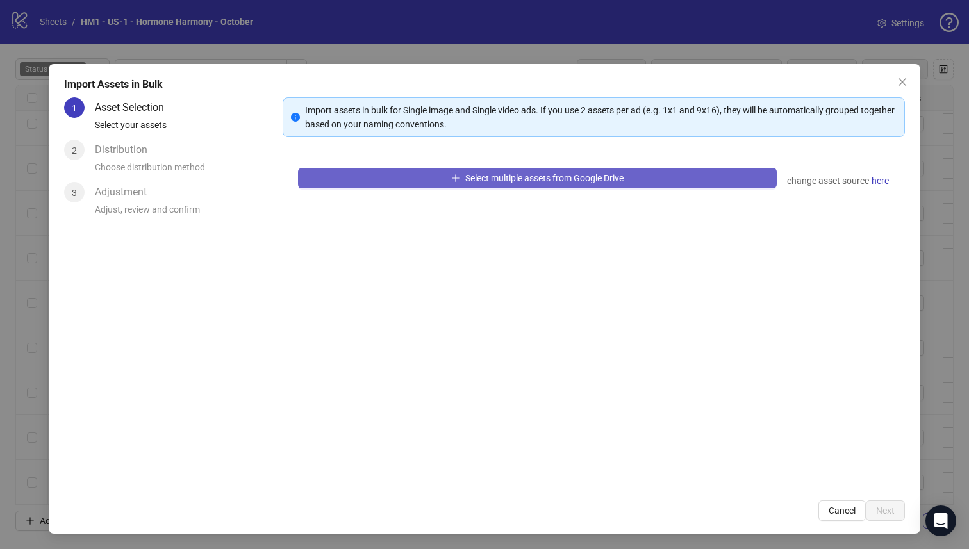
click at [391, 186] on button "Select multiple assets from Google Drive" at bounding box center [537, 178] width 479 height 21
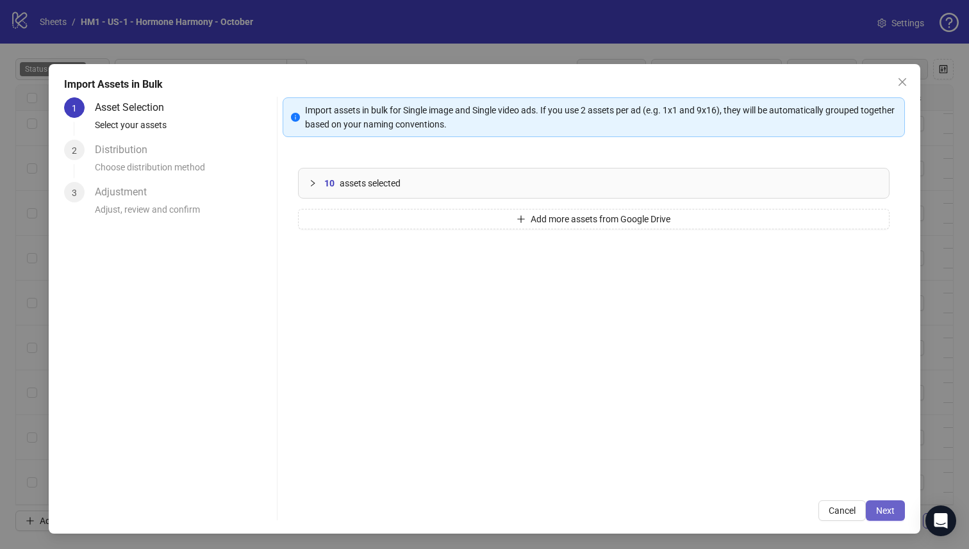
click at [872, 518] on button "Next" at bounding box center [885, 510] width 39 height 21
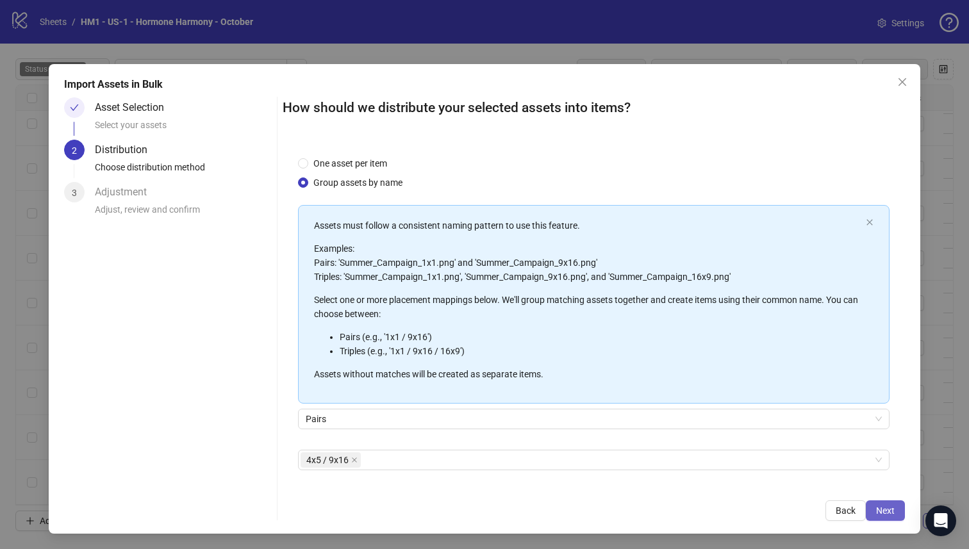
click at [882, 517] on button "Next" at bounding box center [885, 510] width 39 height 21
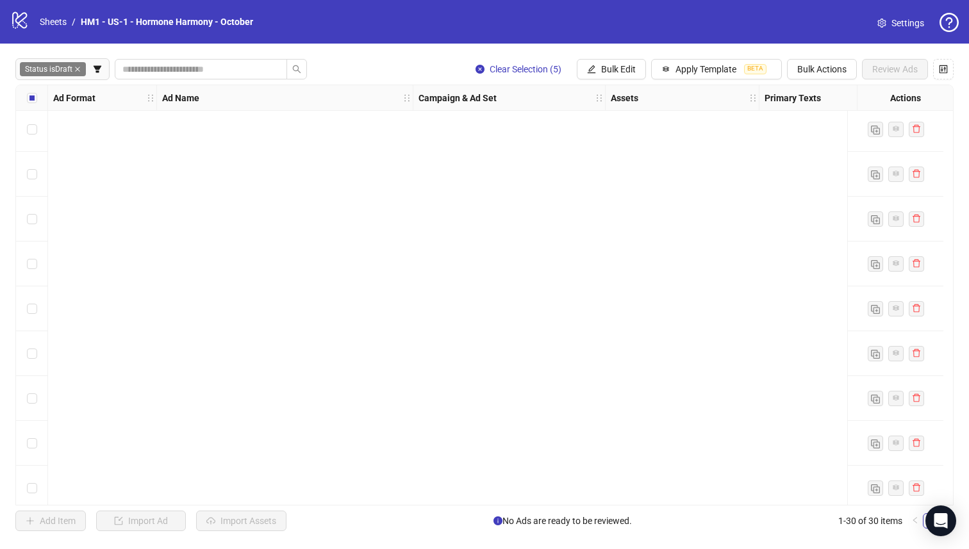
scroll to position [0, 0]
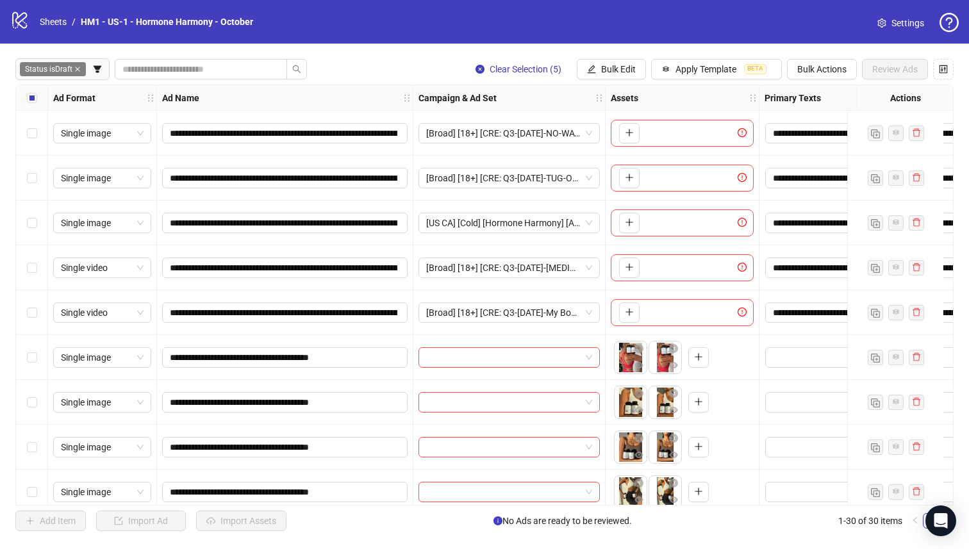
click at [23, 94] on div "Select all rows" at bounding box center [32, 98] width 32 height 26
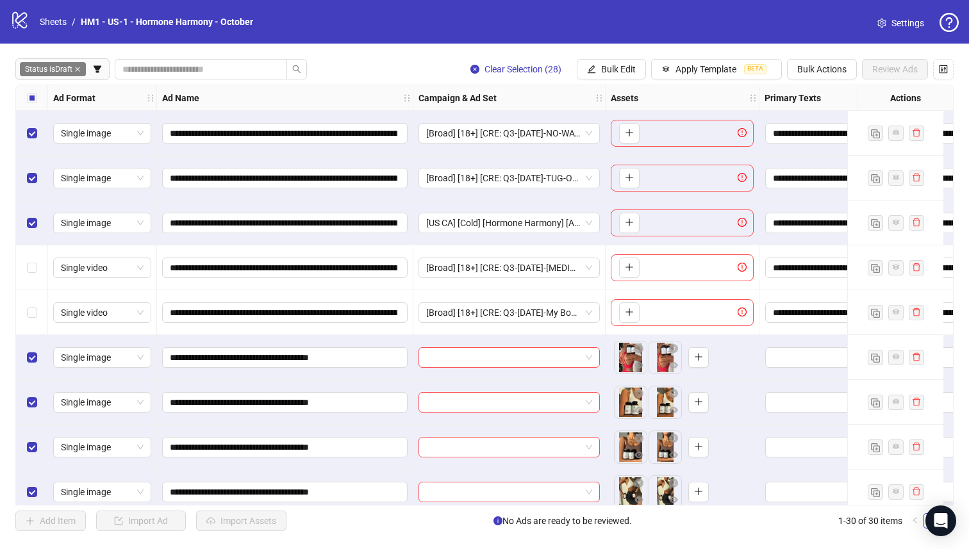
click at [29, 231] on div "Select row 3" at bounding box center [32, 223] width 32 height 45
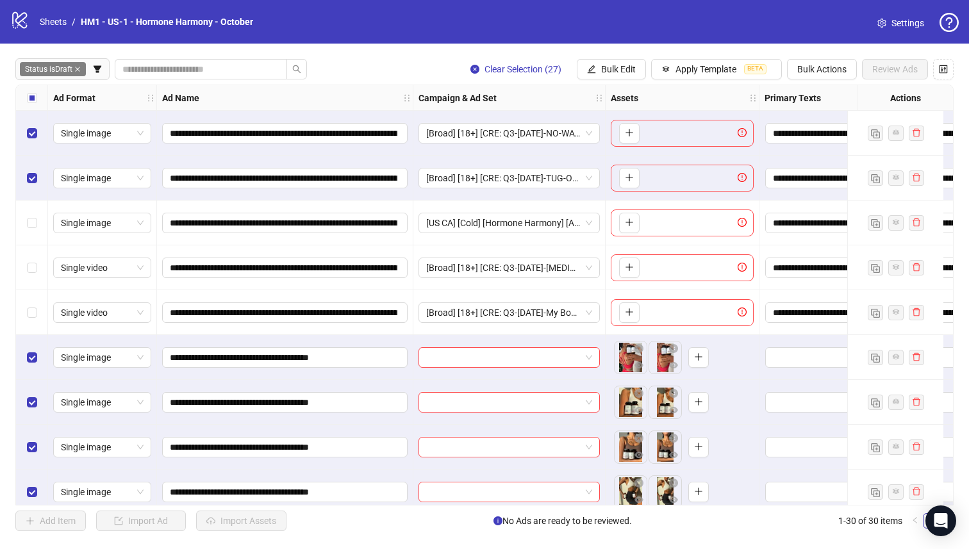
click at [26, 179] on div "Select row 2" at bounding box center [32, 178] width 32 height 45
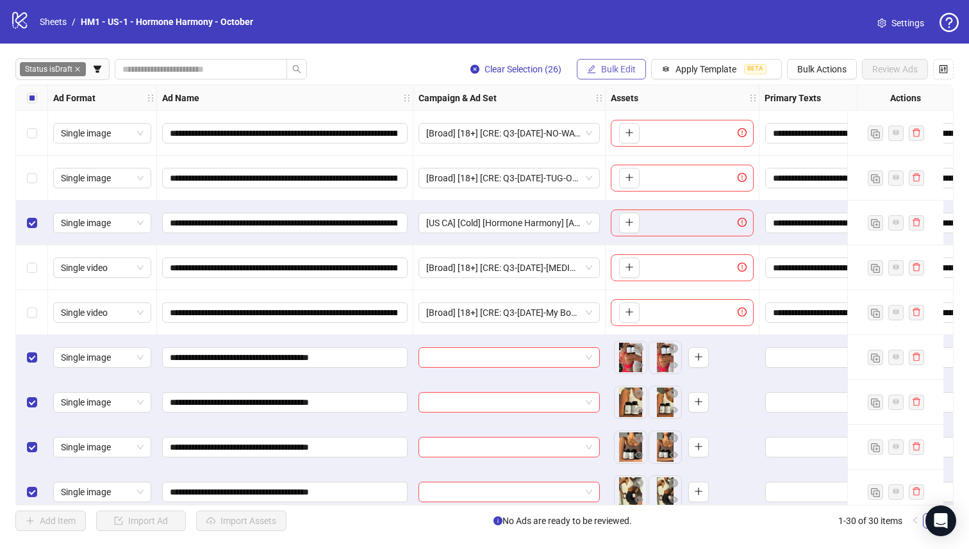
click at [605, 78] on button "Bulk Edit" at bounding box center [611, 69] width 69 height 21
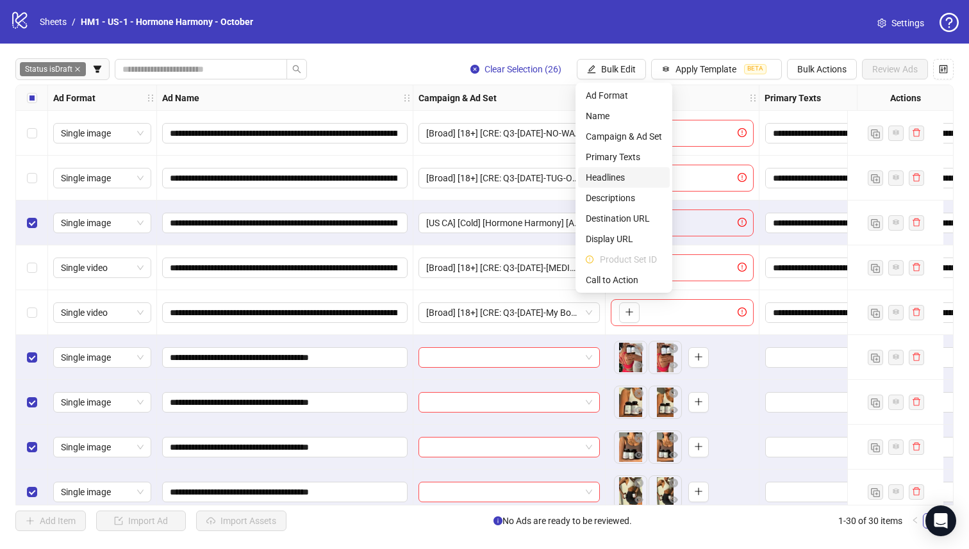
click at [648, 180] on span "Headlines" at bounding box center [624, 177] width 76 height 14
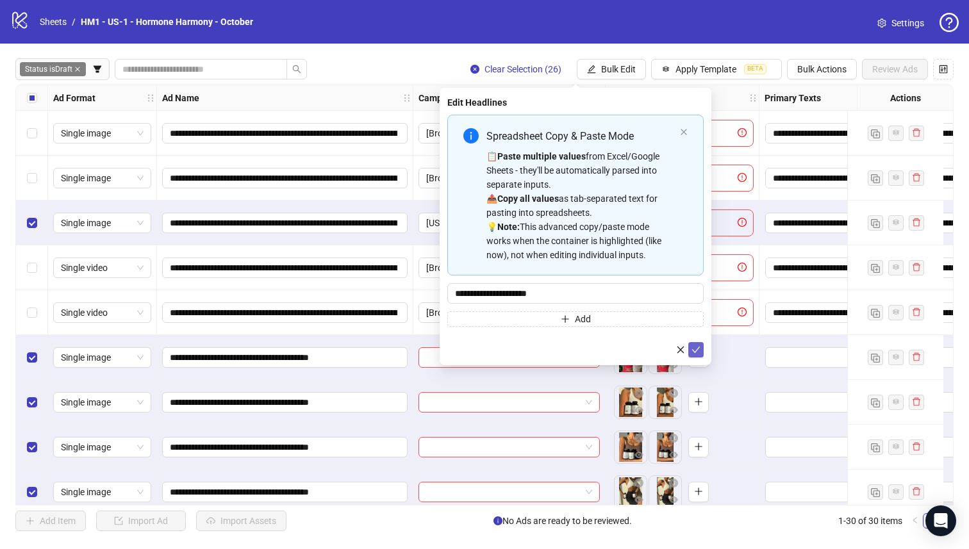
click at [697, 345] on icon "check" at bounding box center [695, 349] width 9 height 9
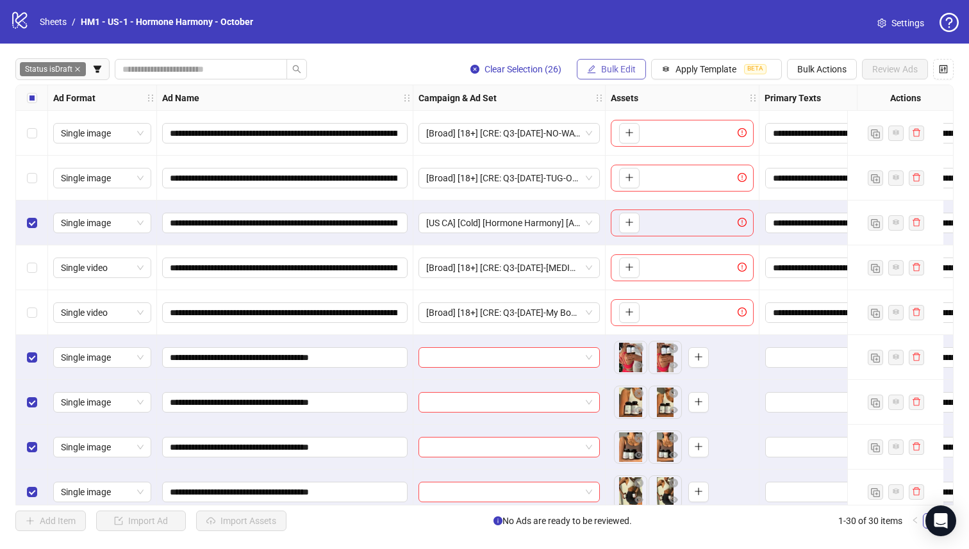
click at [623, 79] on button "Bulk Edit" at bounding box center [611, 69] width 69 height 21
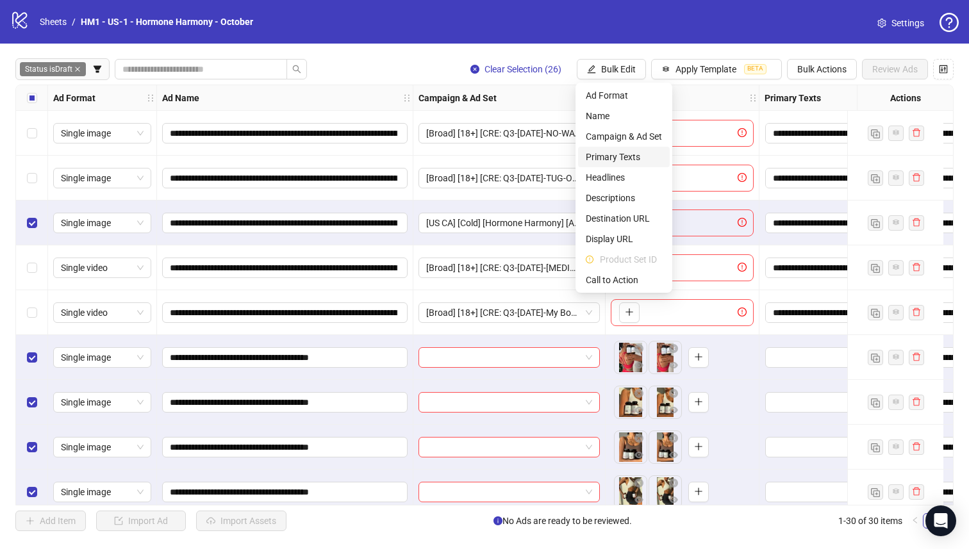
click at [635, 158] on span "Primary Texts" at bounding box center [624, 157] width 76 height 14
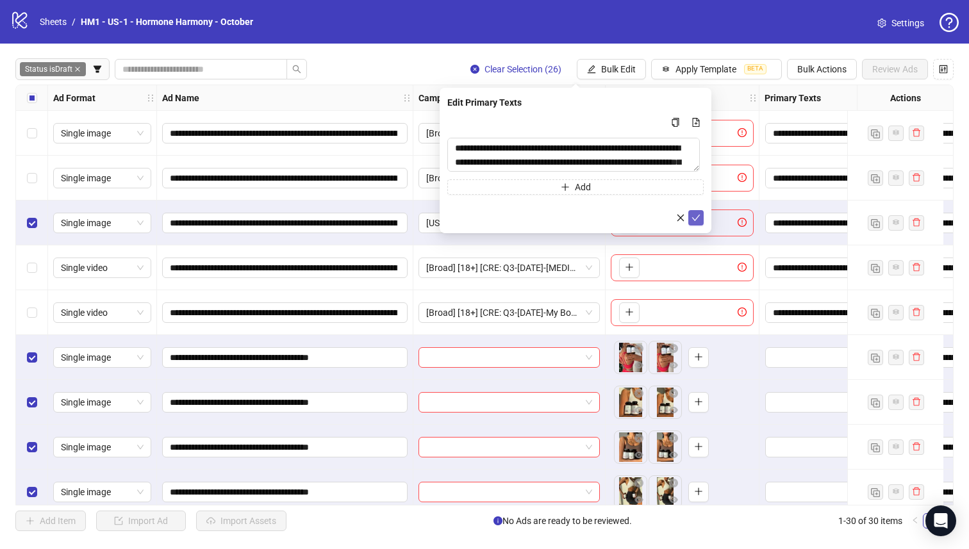
click at [697, 218] on icon "check" at bounding box center [695, 217] width 9 height 9
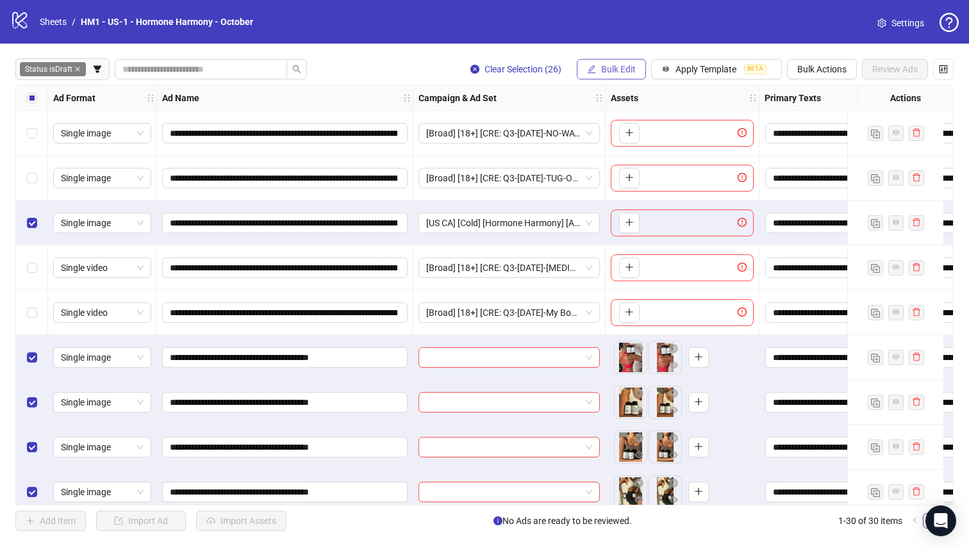
click at [612, 73] on span "Bulk Edit" at bounding box center [618, 69] width 35 height 10
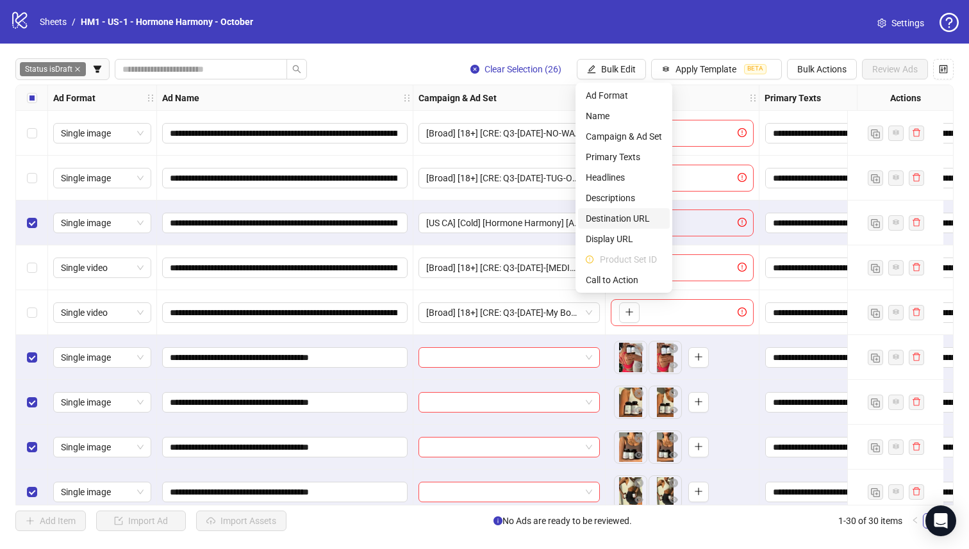
click at [655, 213] on span "Destination URL" at bounding box center [624, 218] width 76 height 14
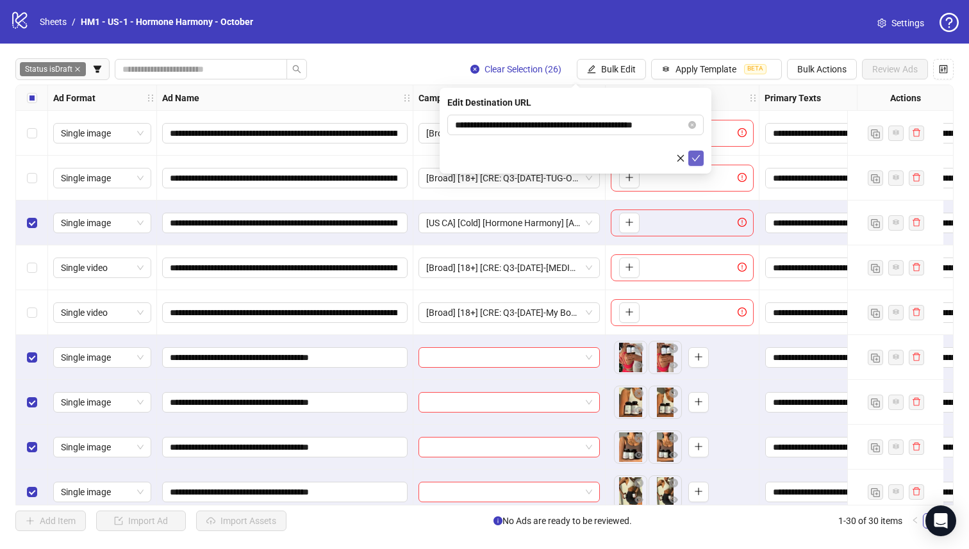
click at [692, 154] on icon "check" at bounding box center [695, 158] width 9 height 9
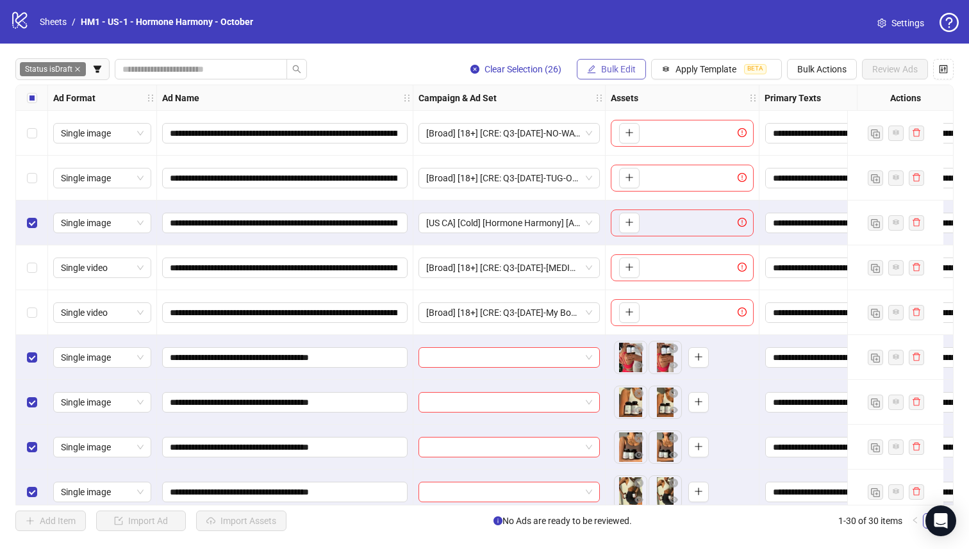
click at [602, 70] on span "Bulk Edit" at bounding box center [618, 69] width 35 height 10
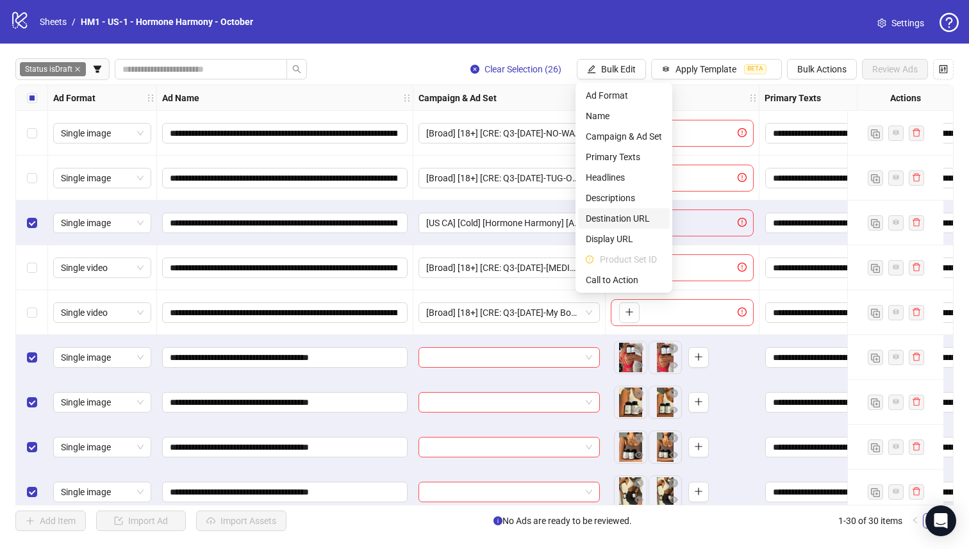
click at [655, 220] on span "Destination URL" at bounding box center [624, 218] width 76 height 14
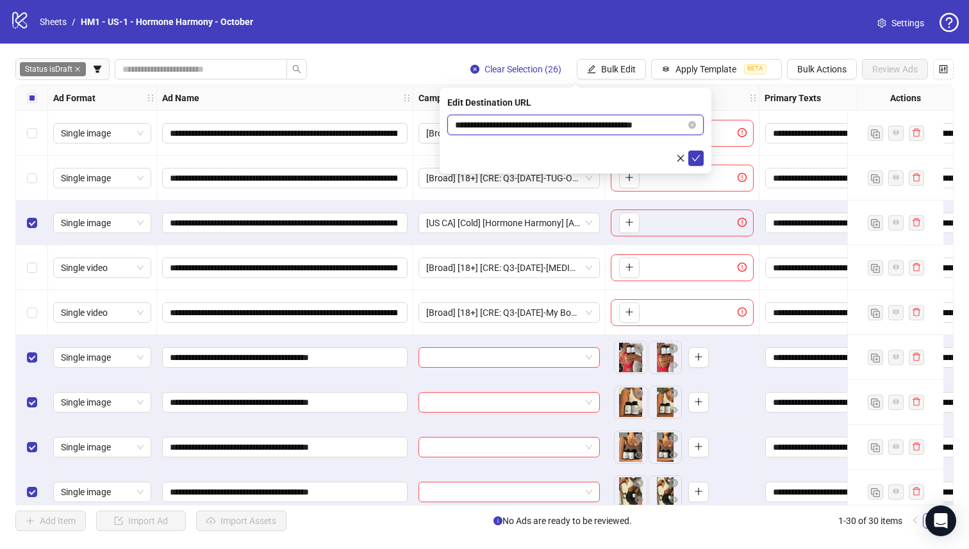
click at [582, 127] on input "**********" at bounding box center [570, 125] width 231 height 14
click at [638, 126] on input "**********" at bounding box center [570, 125] width 231 height 14
click at [699, 155] on icon "check" at bounding box center [696, 158] width 8 height 6
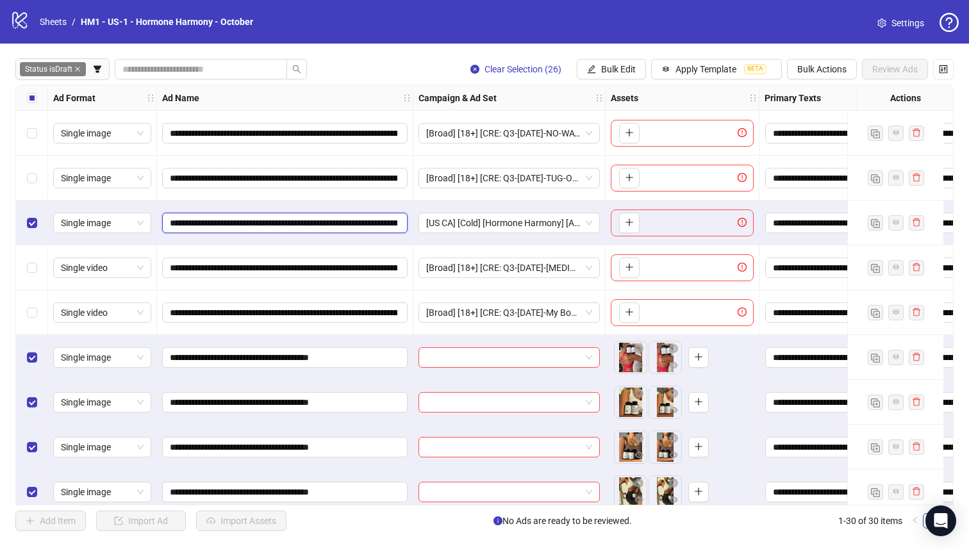
click at [270, 229] on input "**********" at bounding box center [283, 223] width 227 height 14
drag, startPoint x: 247, startPoint y: 224, endPoint x: 169, endPoint y: 223, distance: 77.5
click at [169, 223] on span "**********" at bounding box center [284, 223] width 245 height 21
click at [317, 222] on input "**********" at bounding box center [283, 223] width 227 height 14
drag, startPoint x: 320, startPoint y: 222, endPoint x: 392, endPoint y: 218, distance: 72.5
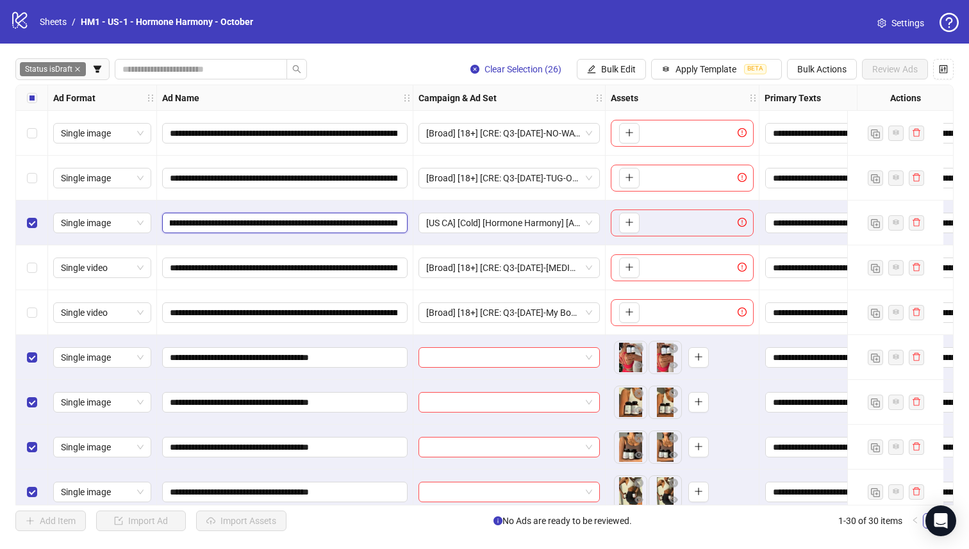
click at [392, 218] on input "**********" at bounding box center [283, 223] width 227 height 14
drag, startPoint x: 324, startPoint y: 223, endPoint x: 295, endPoint y: 222, distance: 28.8
click at [324, 223] on input "**********" at bounding box center [283, 223] width 227 height 14
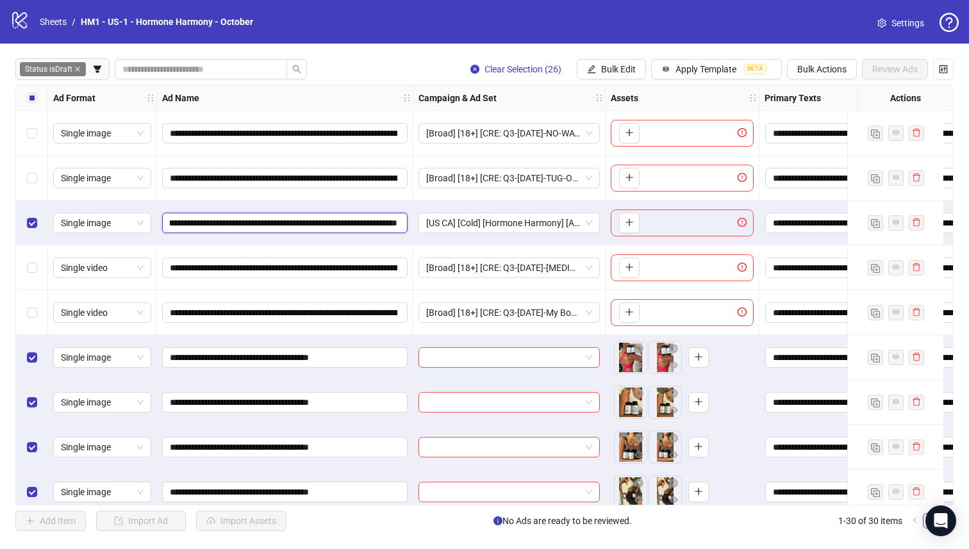
drag, startPoint x: 256, startPoint y: 224, endPoint x: 545, endPoint y: 235, distance: 289.8
click at [545, 85] on div "**********" at bounding box center [983, 85] width 1935 height 0
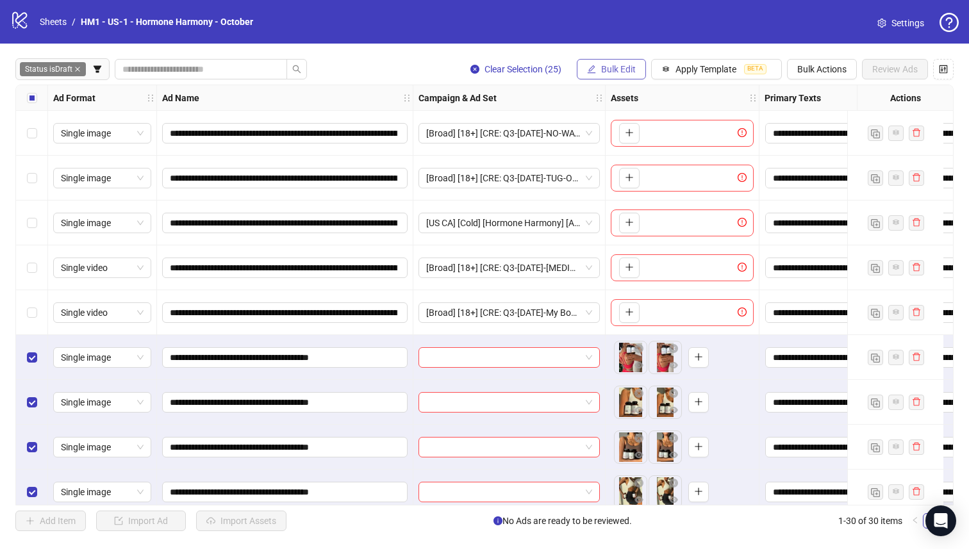
click at [592, 62] on button "Bulk Edit" at bounding box center [611, 69] width 69 height 21
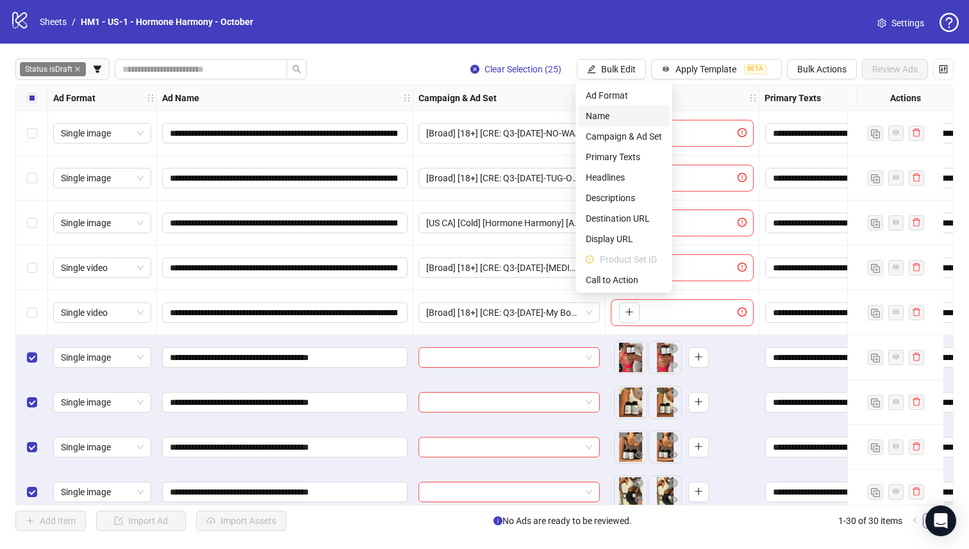
click at [601, 122] on span "Name" at bounding box center [624, 116] width 76 height 14
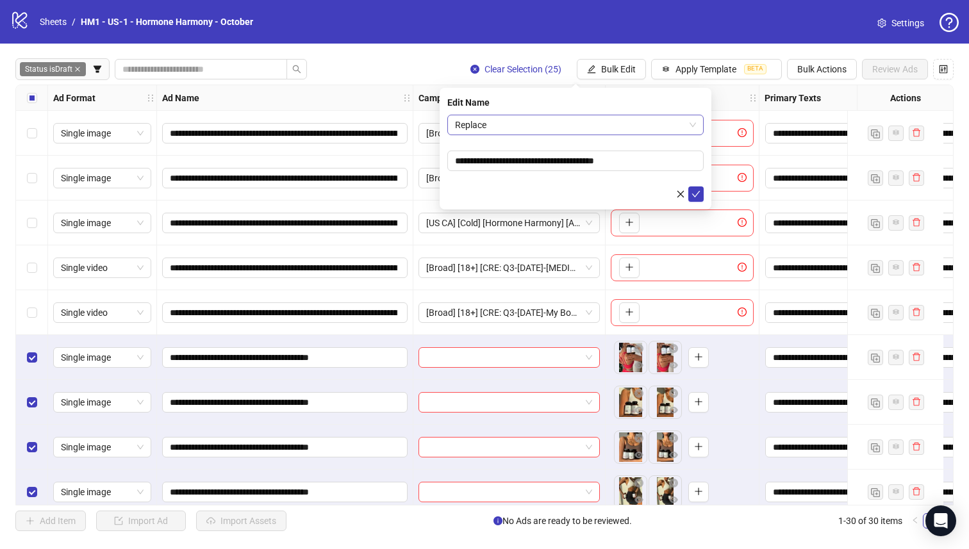
click at [552, 116] on span "Replace" at bounding box center [575, 124] width 241 height 19
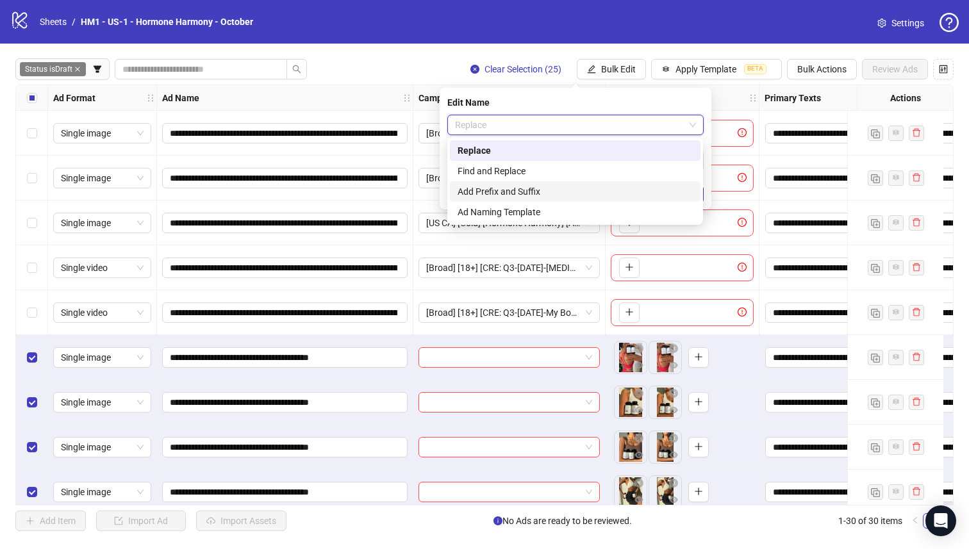
click at [564, 191] on div "Add Prefix and Suffix" at bounding box center [574, 192] width 235 height 14
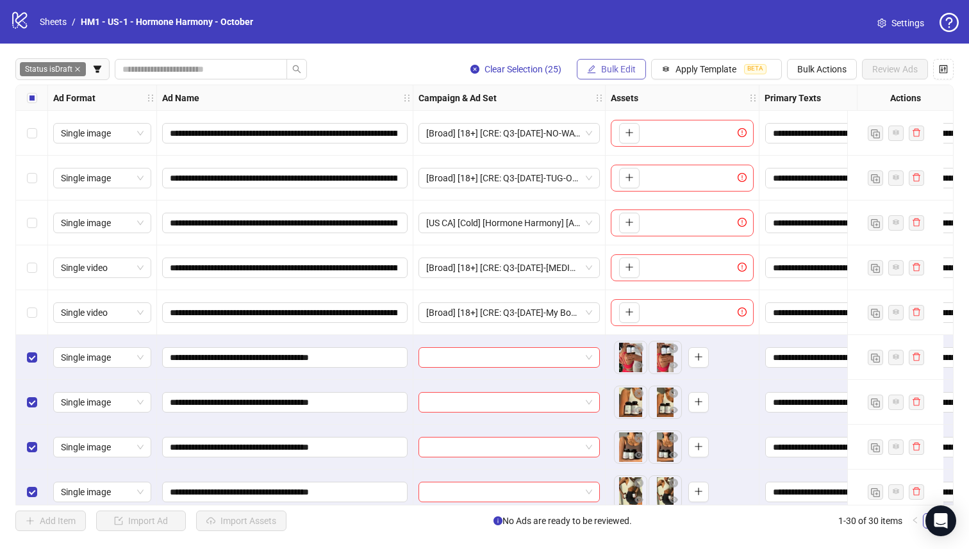
click at [613, 62] on button "Bulk Edit" at bounding box center [611, 69] width 69 height 21
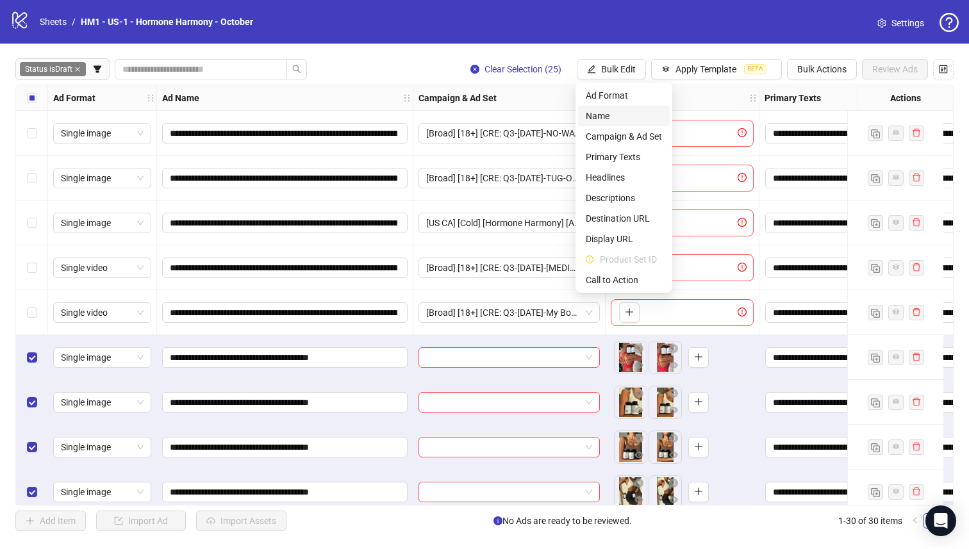
click at [605, 117] on span "Name" at bounding box center [624, 116] width 76 height 14
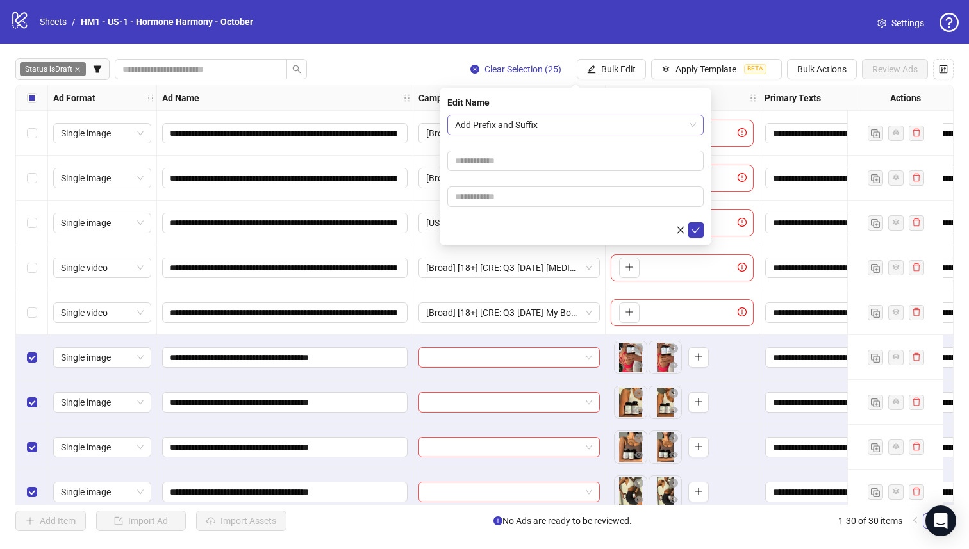
click at [495, 124] on span "Add Prefix and Suffix" at bounding box center [575, 124] width 241 height 19
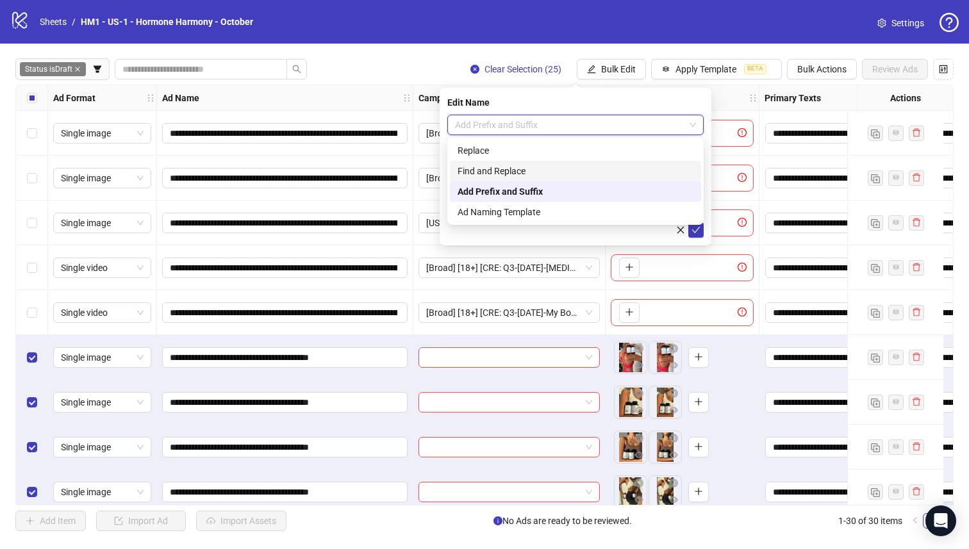
click at [531, 173] on div "Find and Replace" at bounding box center [575, 171] width 236 height 14
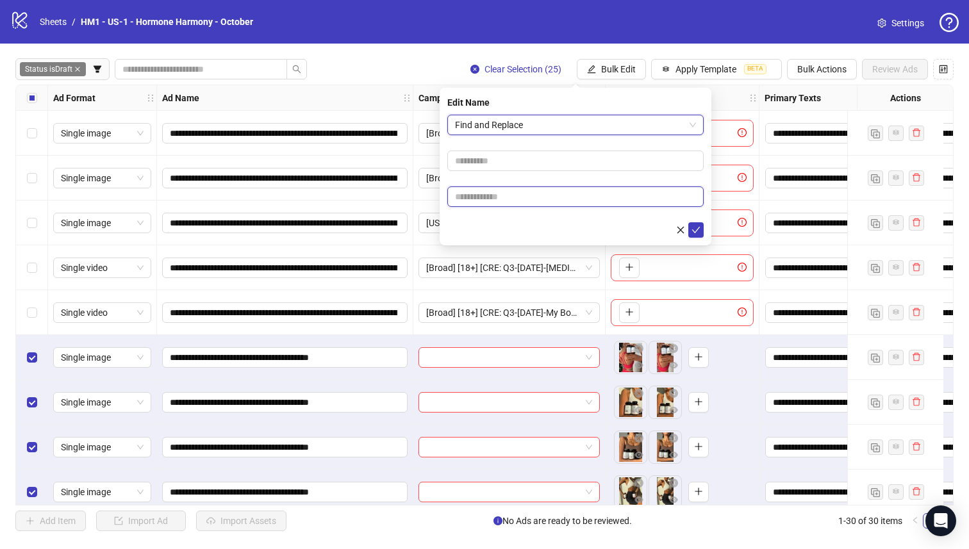
click at [529, 204] on input "text" at bounding box center [575, 196] width 256 height 21
paste input "**********"
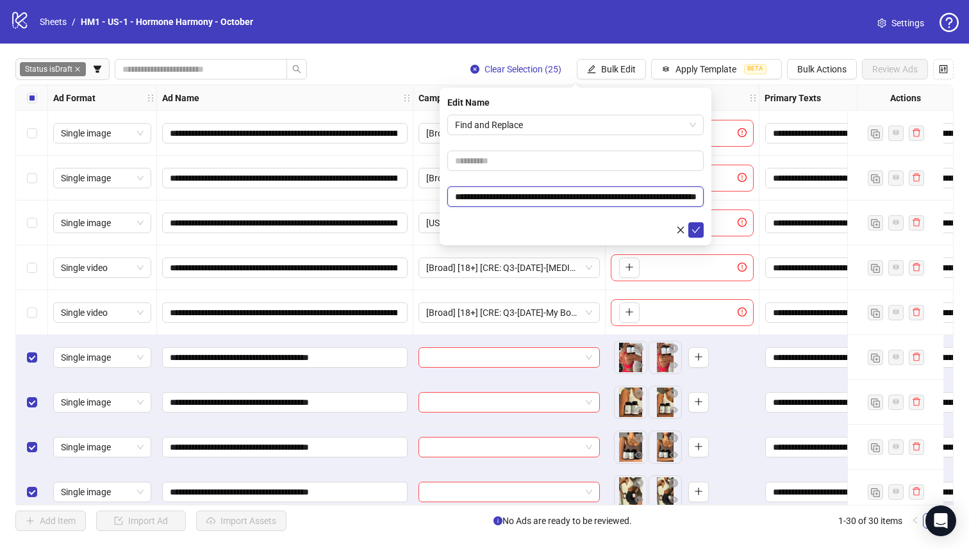
scroll to position [0, 70]
type input "**********"
drag, startPoint x: 539, startPoint y: 174, endPoint x: 548, endPoint y: 170, distance: 10.4
click at [539, 173] on form "**********" at bounding box center [575, 176] width 256 height 123
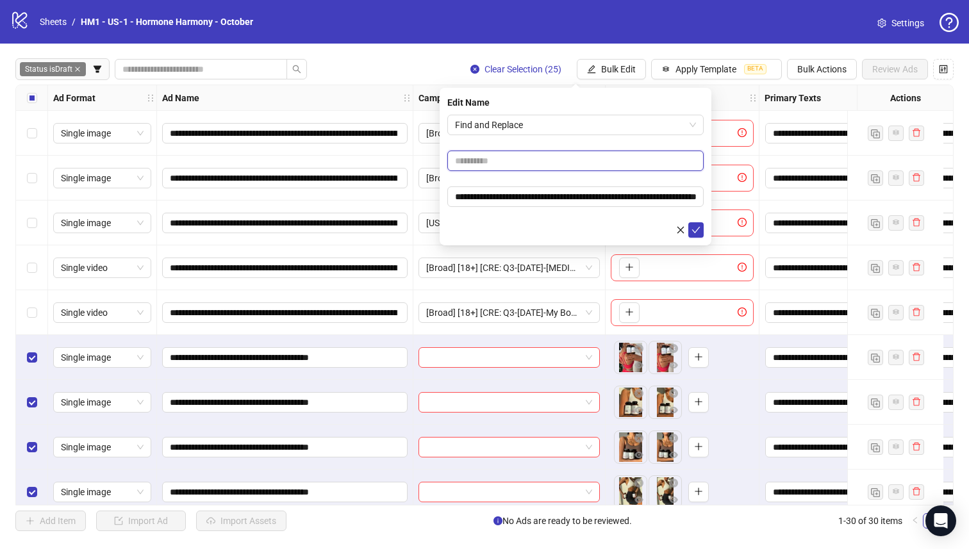
click at [544, 165] on input "text" at bounding box center [575, 161] width 256 height 21
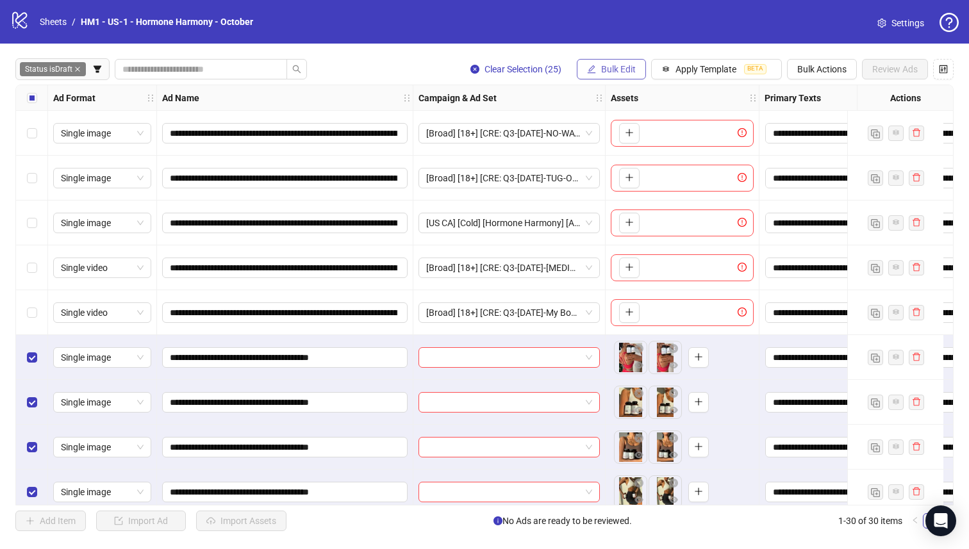
click at [607, 64] on span "Bulk Edit" at bounding box center [618, 69] width 35 height 10
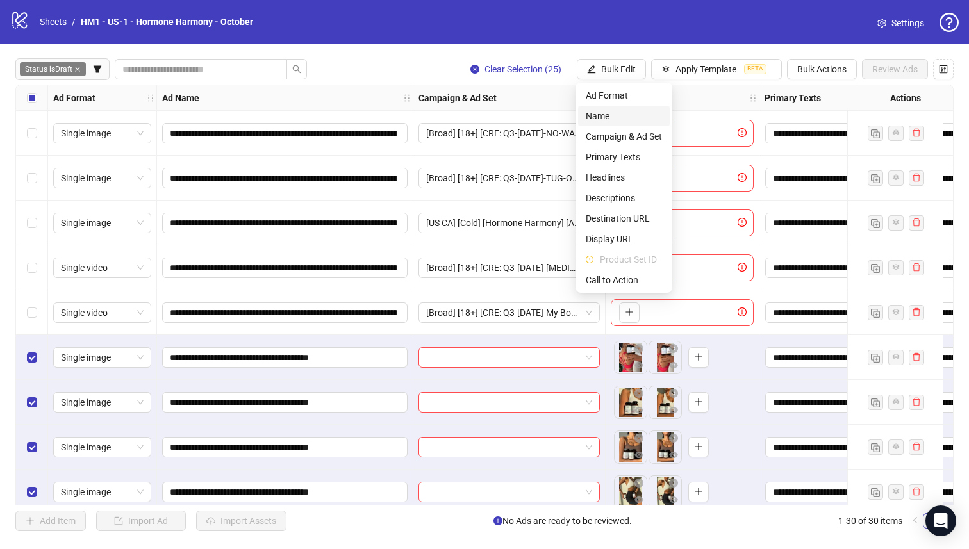
click at [607, 122] on span "Name" at bounding box center [624, 116] width 76 height 14
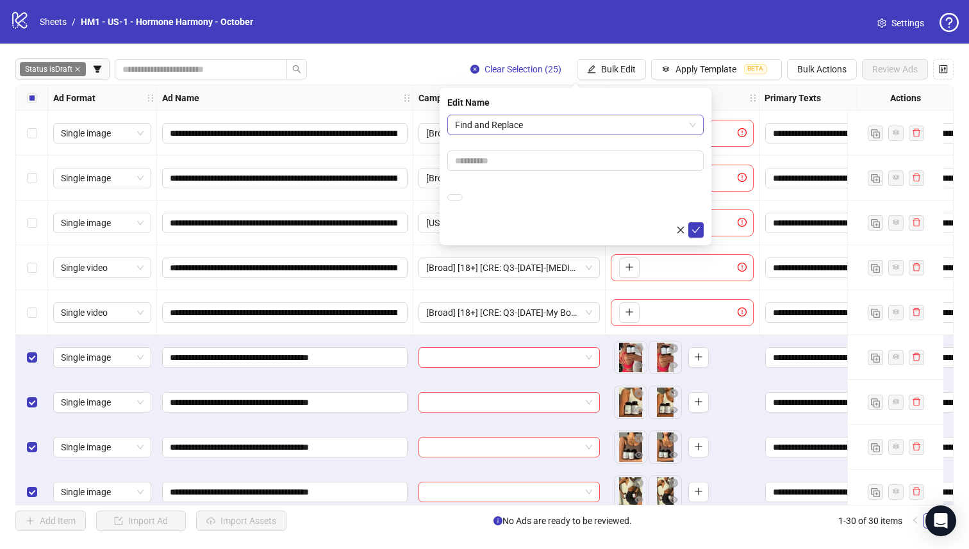
click at [558, 120] on span "Find and Replace" at bounding box center [575, 124] width 241 height 19
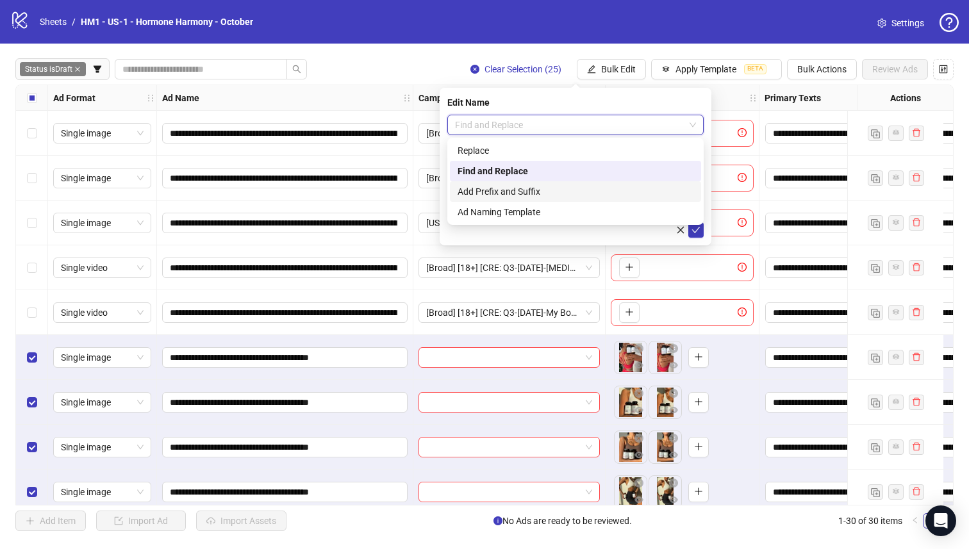
click at [557, 193] on div "Add Prefix and Suffix" at bounding box center [575, 192] width 236 height 14
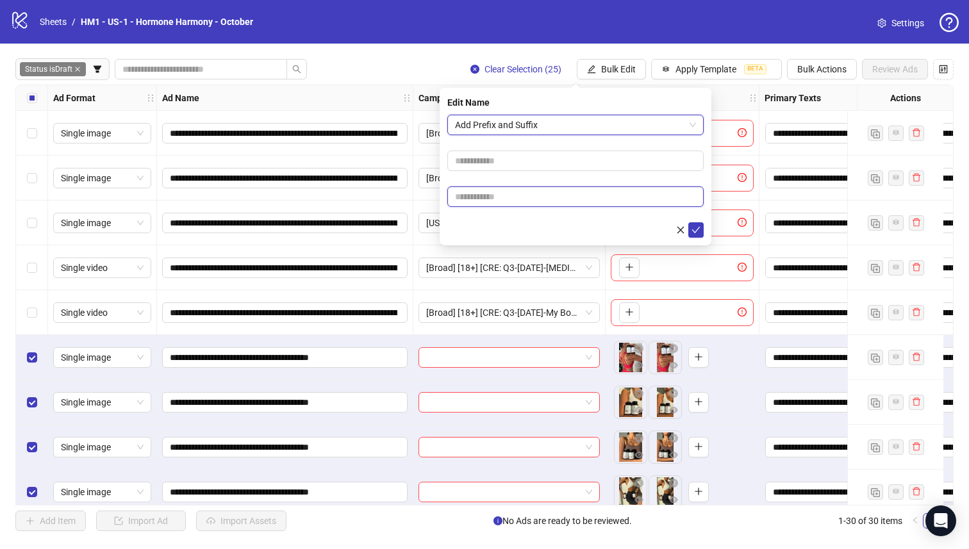
click at [553, 199] on input "text" at bounding box center [575, 196] width 256 height 21
paste input "**********"
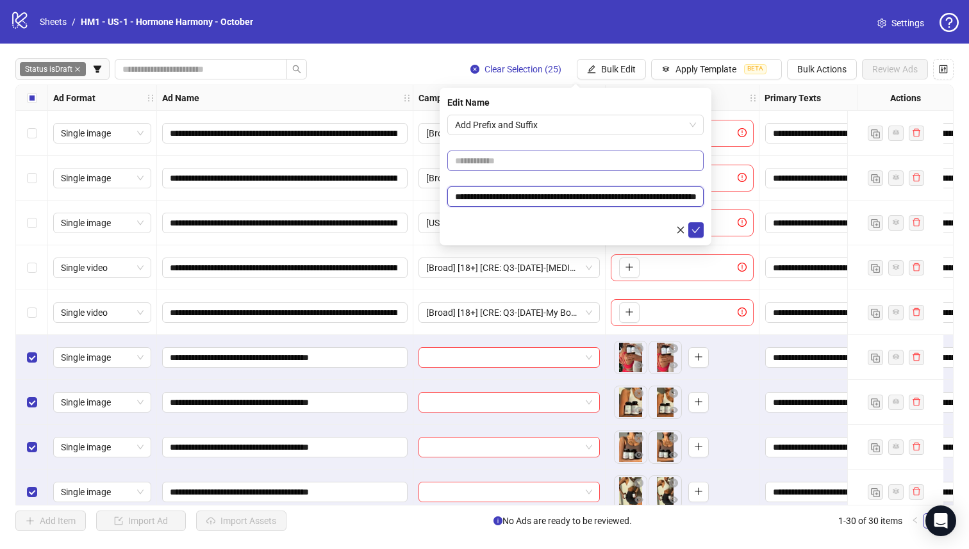
scroll to position [0, 70]
type input "**********"
click at [548, 161] on input "text" at bounding box center [575, 161] width 256 height 21
drag, startPoint x: 470, startPoint y: 161, endPoint x: 777, endPoint y: 179, distance: 308.0
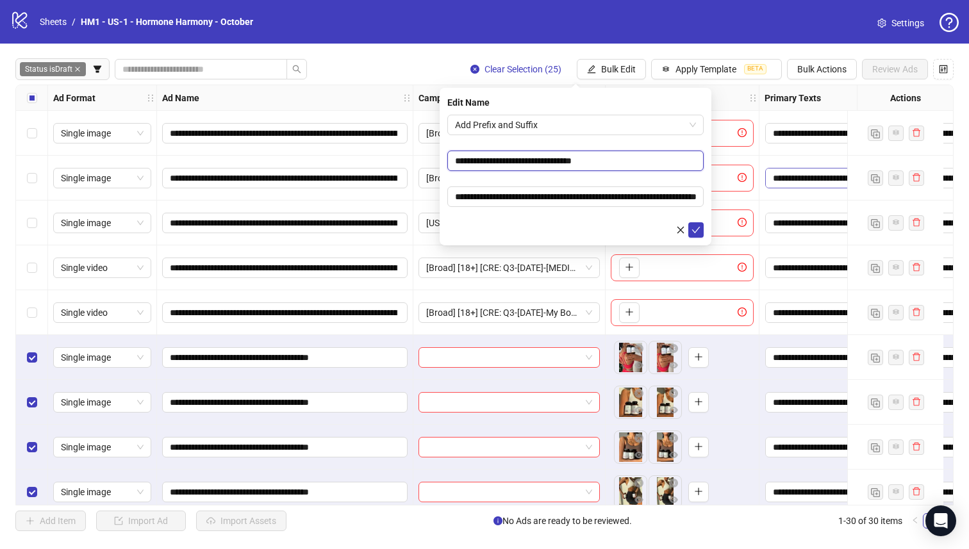
click at [777, 179] on body "**********" at bounding box center [484, 274] width 969 height 549
type input "**********"
click at [698, 227] on icon "check" at bounding box center [695, 230] width 9 height 9
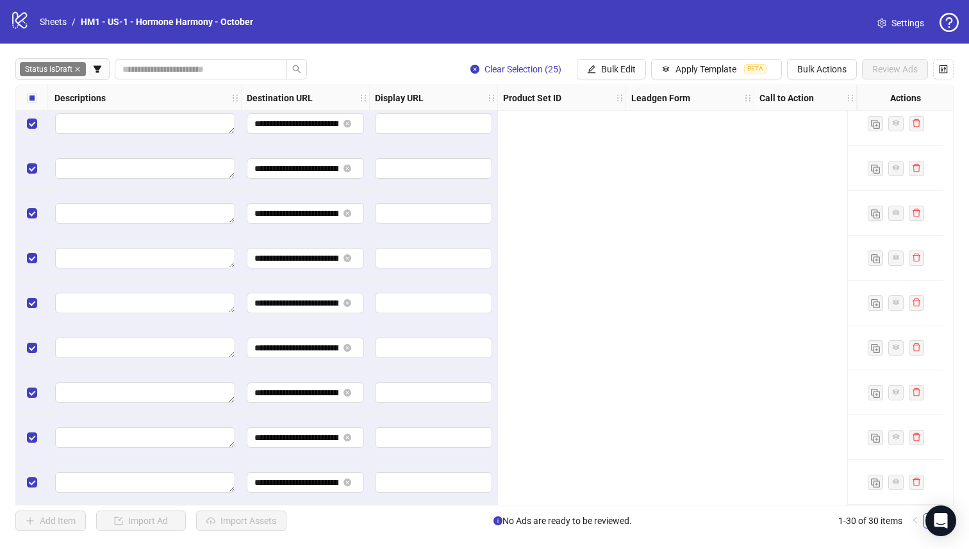
scroll to position [957, 0]
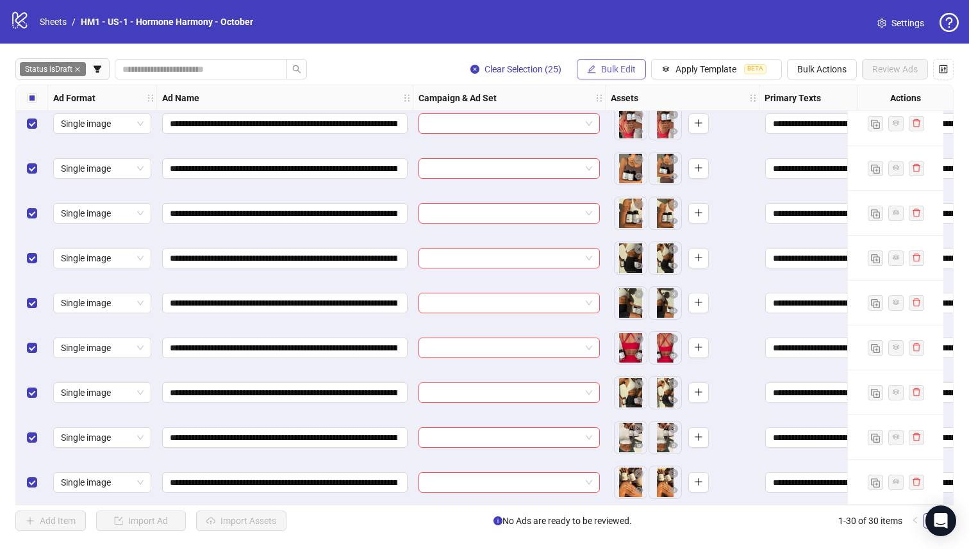
click at [597, 72] on button "Bulk Edit" at bounding box center [611, 69] width 69 height 21
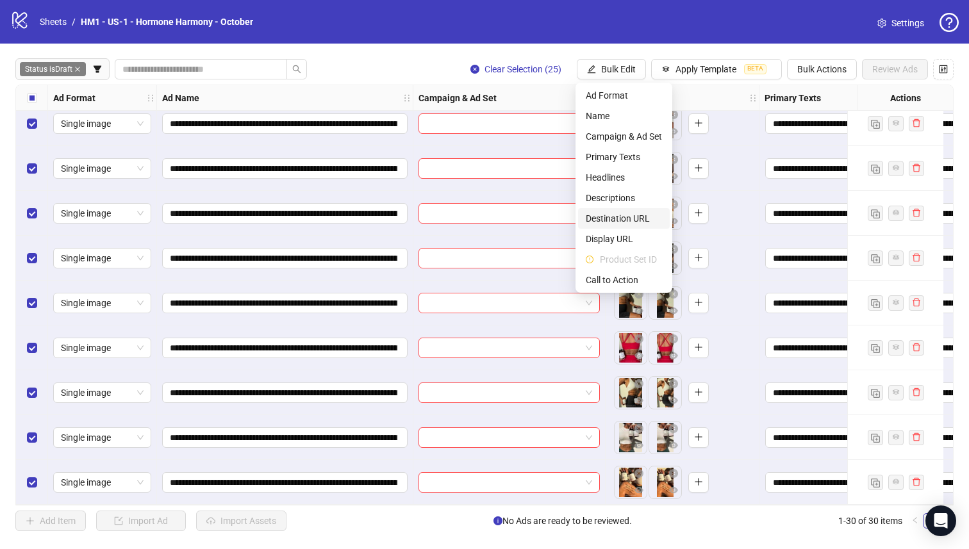
click at [636, 221] on span "Destination URL" at bounding box center [624, 218] width 76 height 14
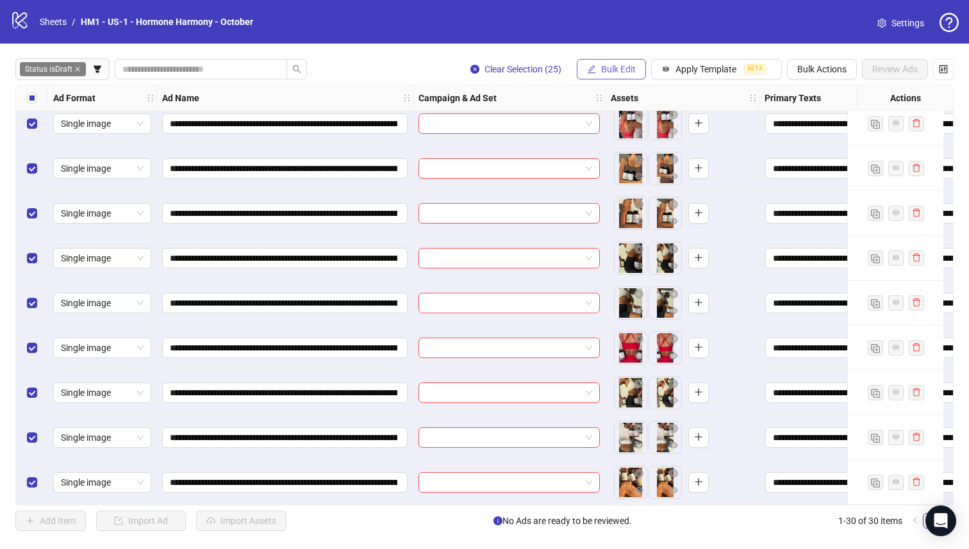
click at [621, 60] on button "Bulk Edit" at bounding box center [611, 69] width 69 height 21
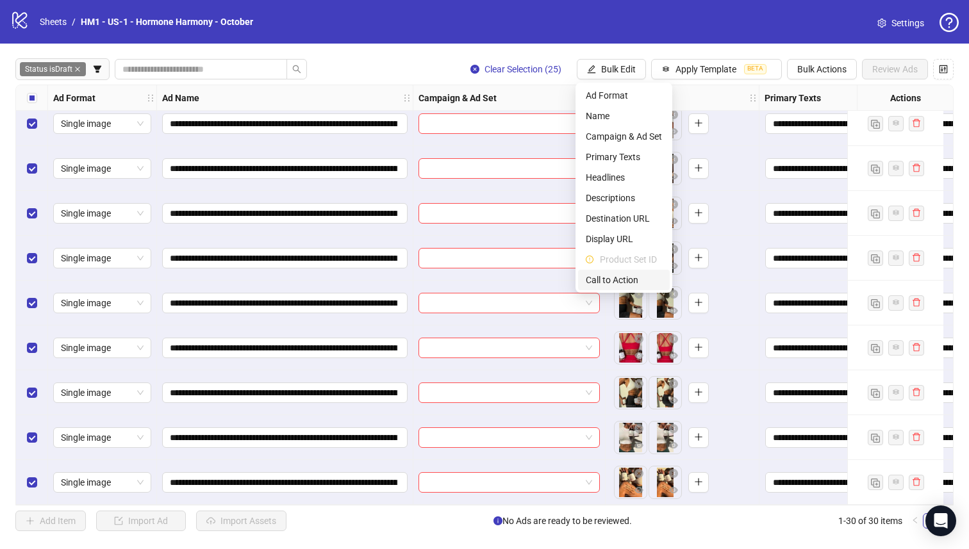
click at [636, 270] on li "Call to Action" at bounding box center [624, 280] width 92 height 21
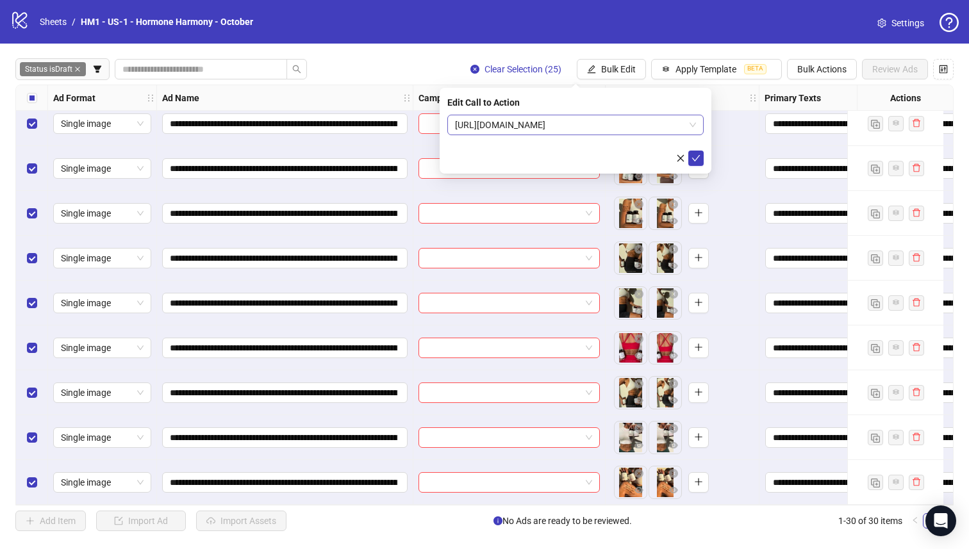
click at [626, 126] on span "[URL][DOMAIN_NAME]" at bounding box center [575, 124] width 241 height 19
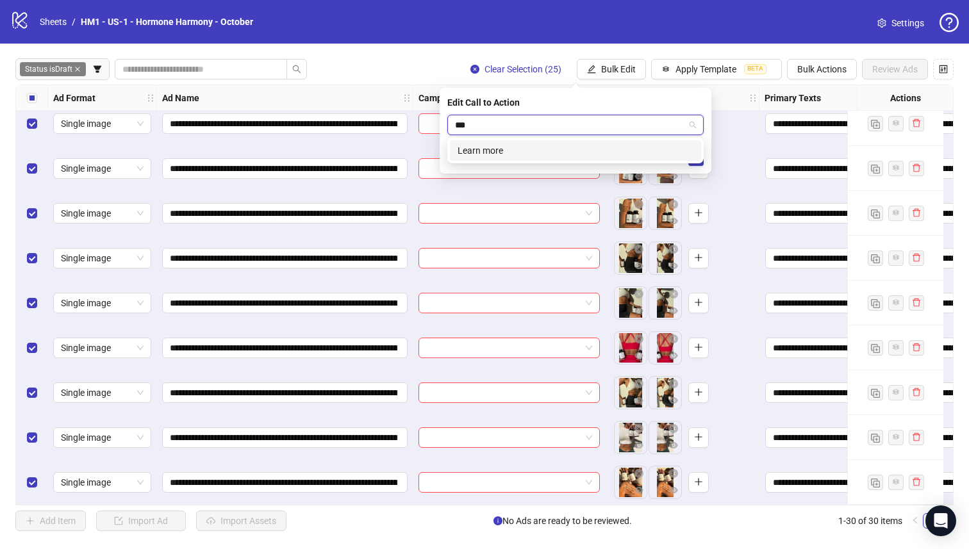
type input "****"
click at [630, 149] on div "Learn more" at bounding box center [575, 151] width 236 height 14
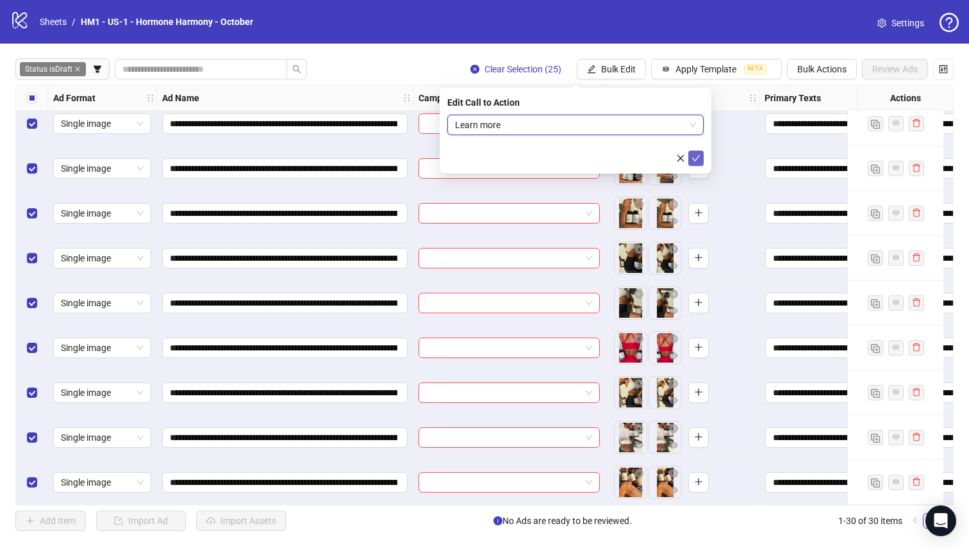
click at [694, 154] on icon "check" at bounding box center [695, 158] width 9 height 9
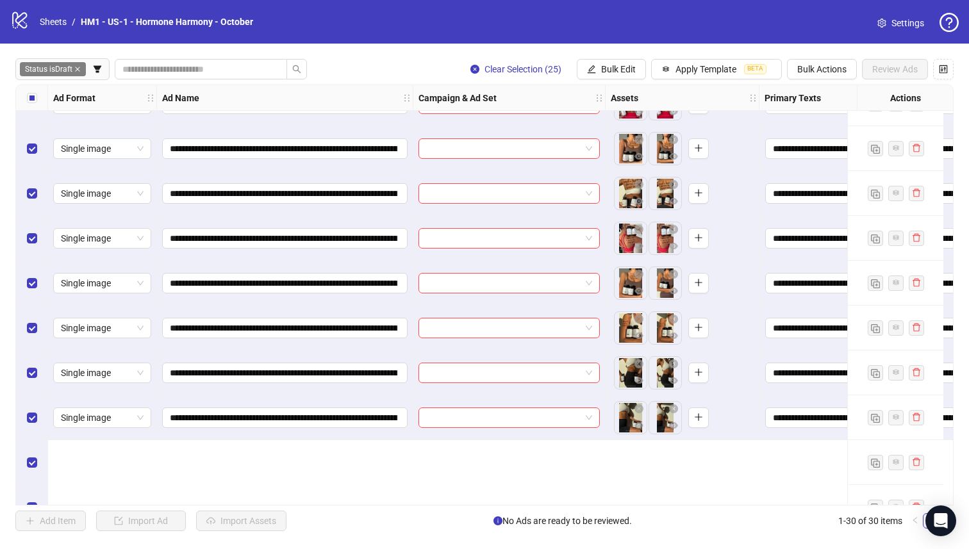
scroll to position [723, 0]
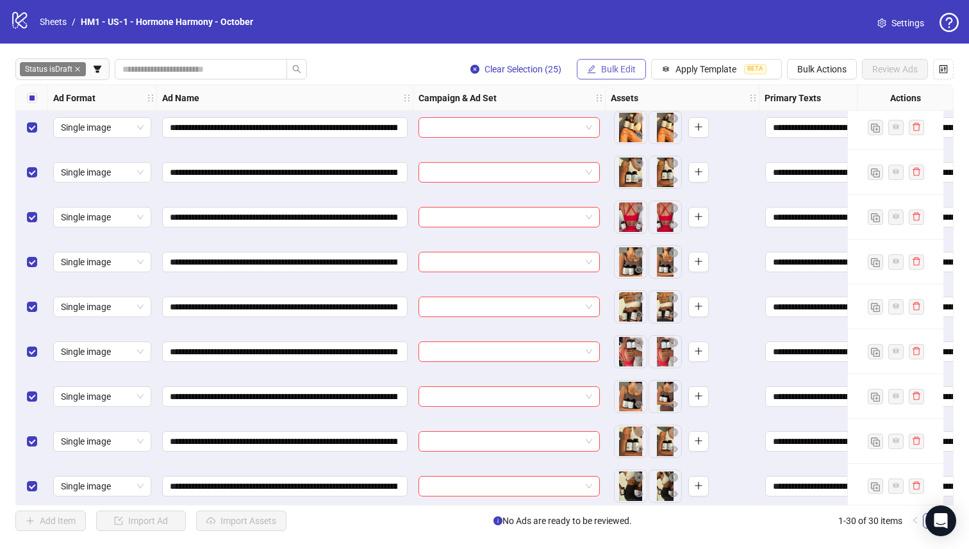
click at [582, 62] on button "Bulk Edit" at bounding box center [611, 69] width 69 height 21
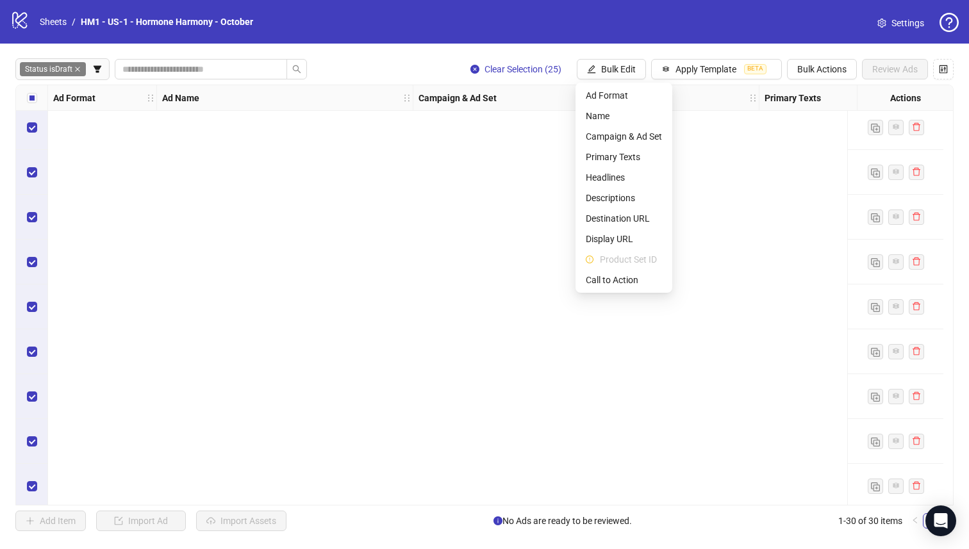
scroll to position [95, 0]
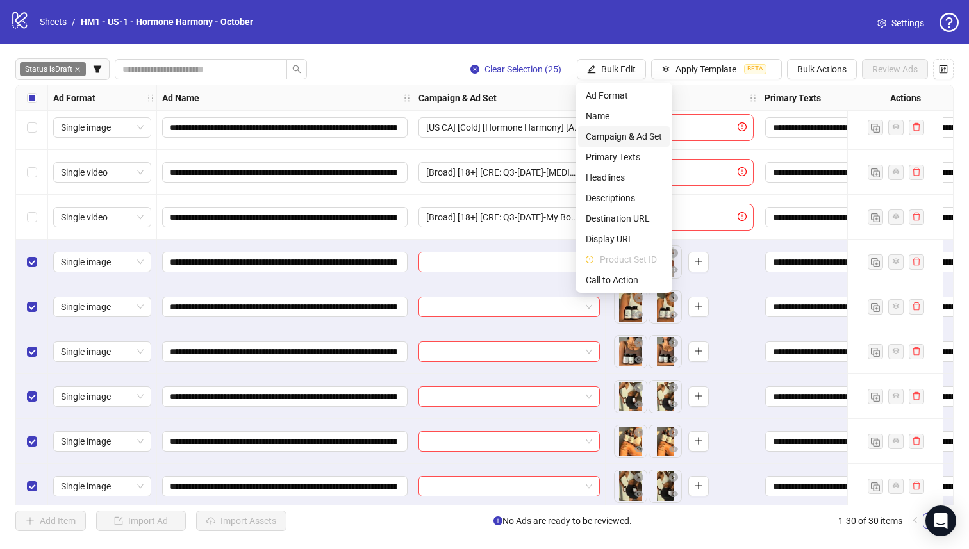
click at [643, 138] on span "Campaign & Ad Set" at bounding box center [624, 136] width 76 height 14
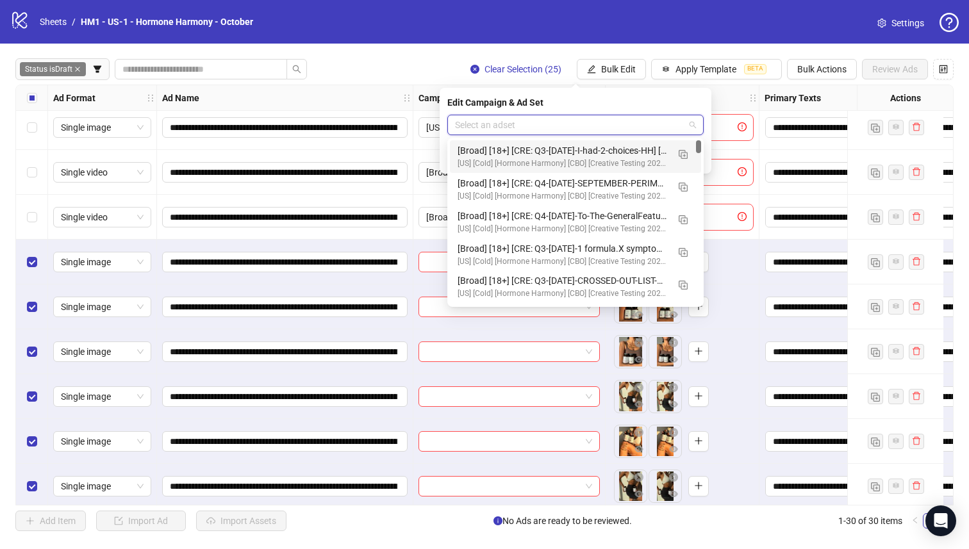
click at [622, 133] on input "search" at bounding box center [569, 124] width 229 height 19
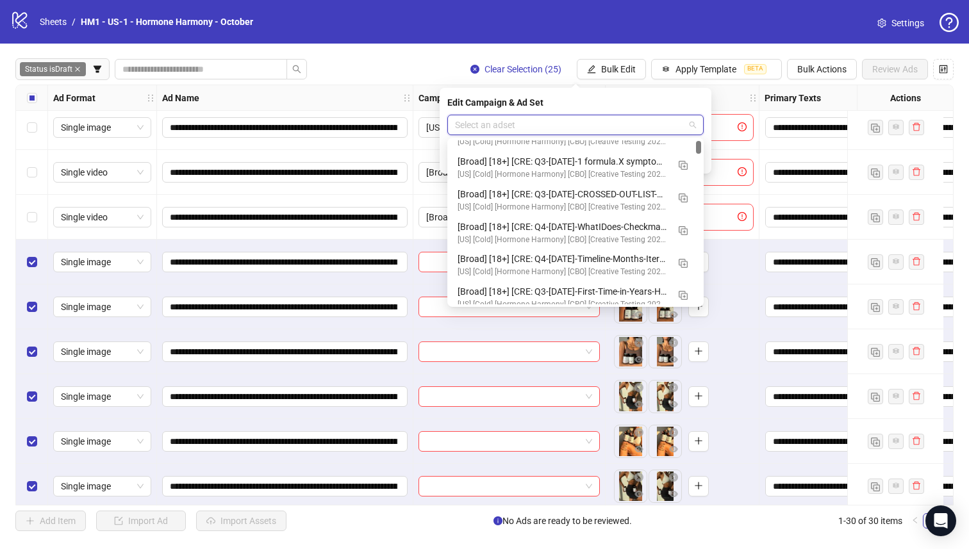
scroll to position [87, 0]
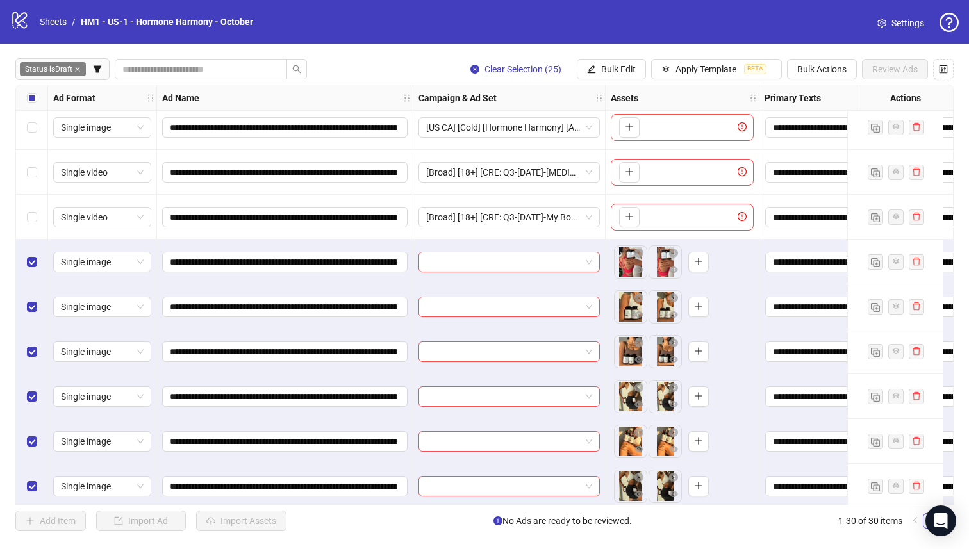
click at [19, 263] on div "Select row 6" at bounding box center [32, 262] width 32 height 45
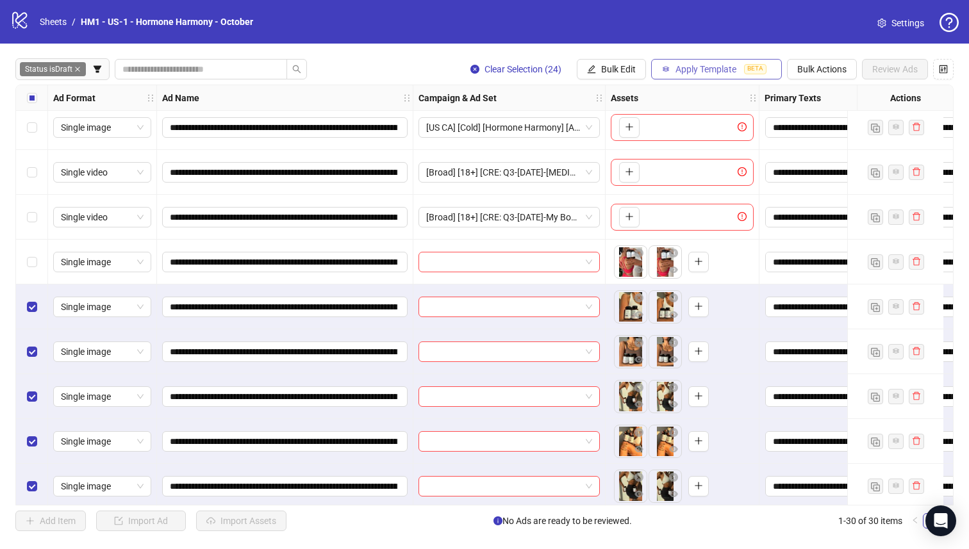
click at [723, 65] on span "Apply Template" at bounding box center [705, 69] width 61 height 10
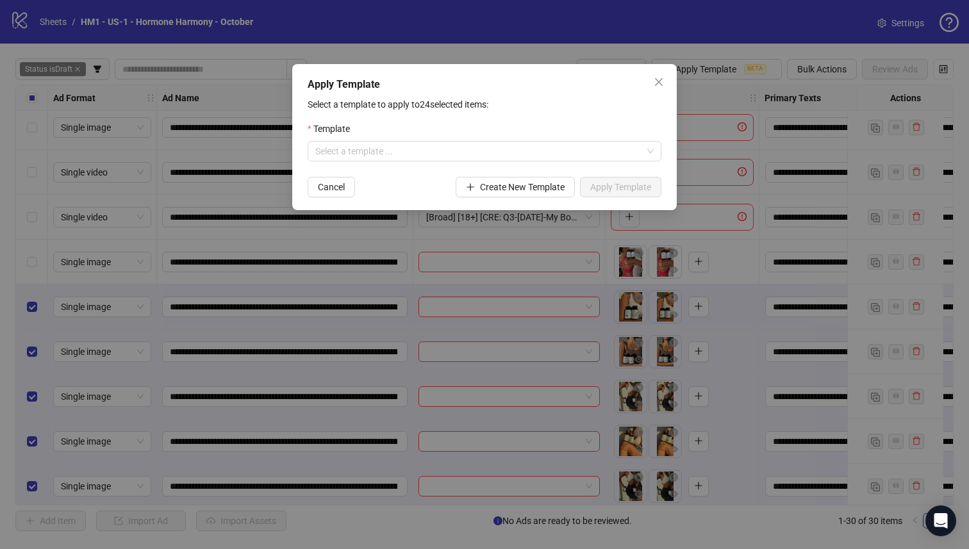
click at [94, 324] on div "Apply Template Select a template to apply to 24 selected items: Template Select…" at bounding box center [484, 274] width 969 height 549
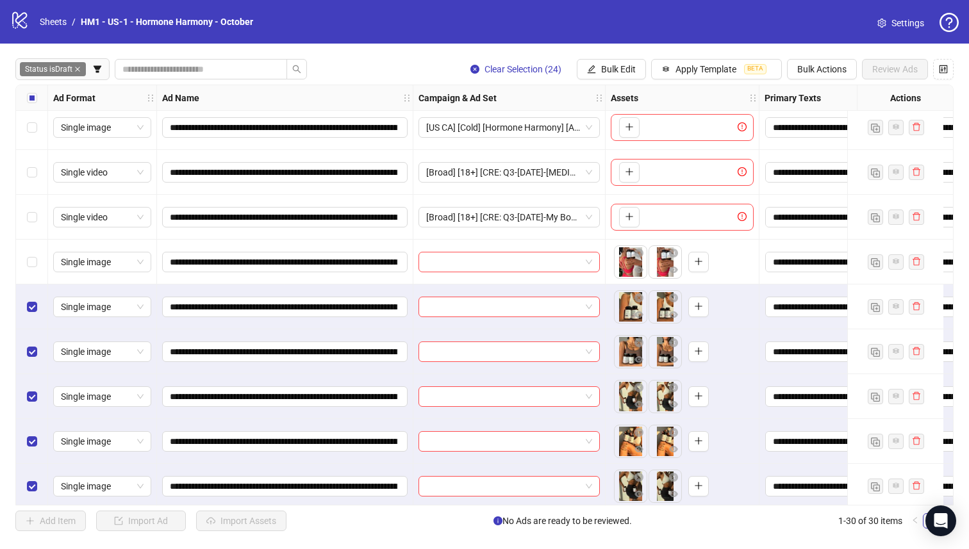
click at [23, 260] on div "Select row 6" at bounding box center [32, 262] width 32 height 45
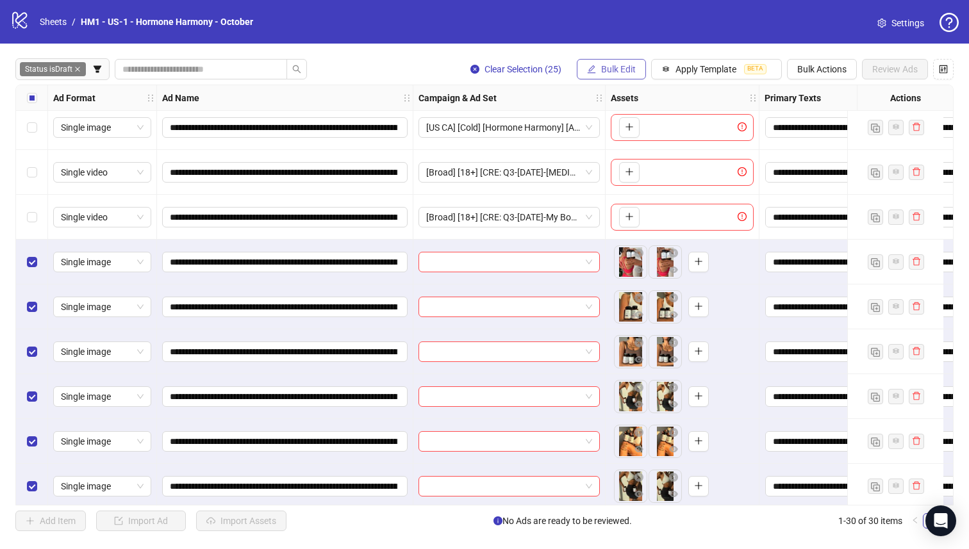
click at [631, 62] on button "Bulk Edit" at bounding box center [611, 69] width 69 height 21
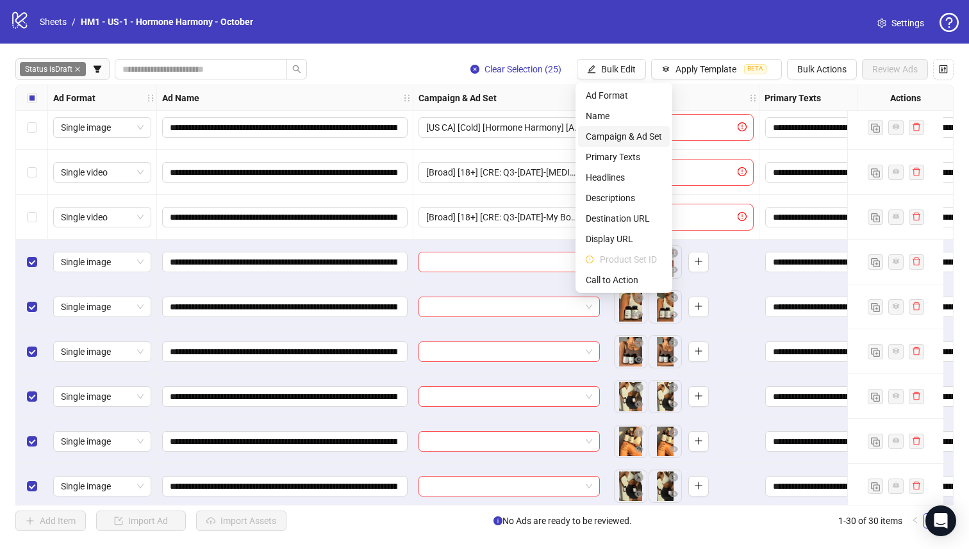
click at [654, 141] on span "Campaign & Ad Set" at bounding box center [624, 136] width 76 height 14
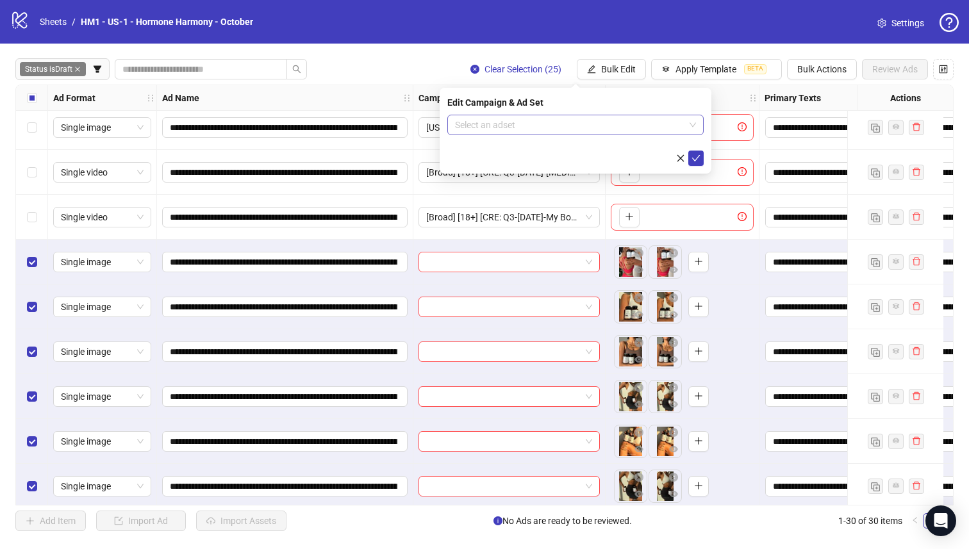
click at [633, 126] on input "search" at bounding box center [569, 124] width 229 height 19
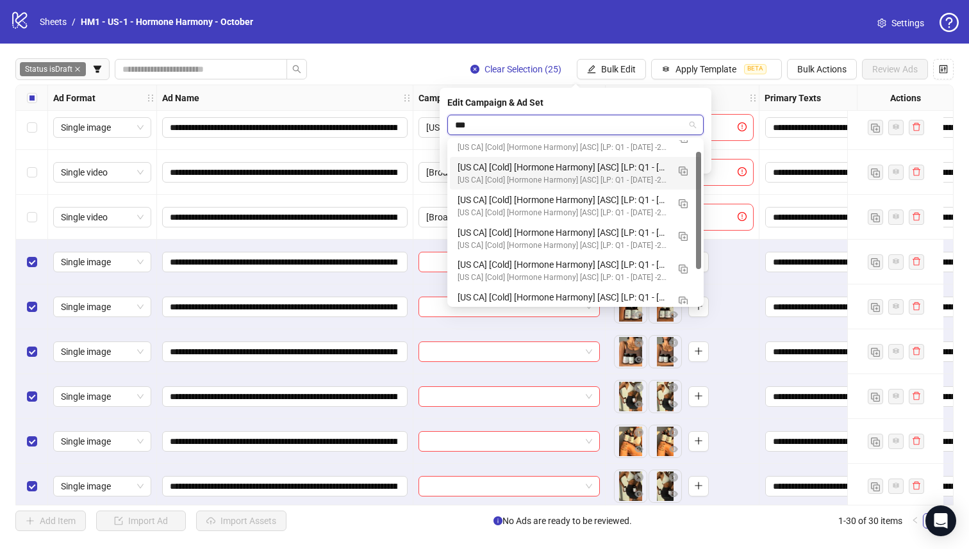
scroll to position [0, 0]
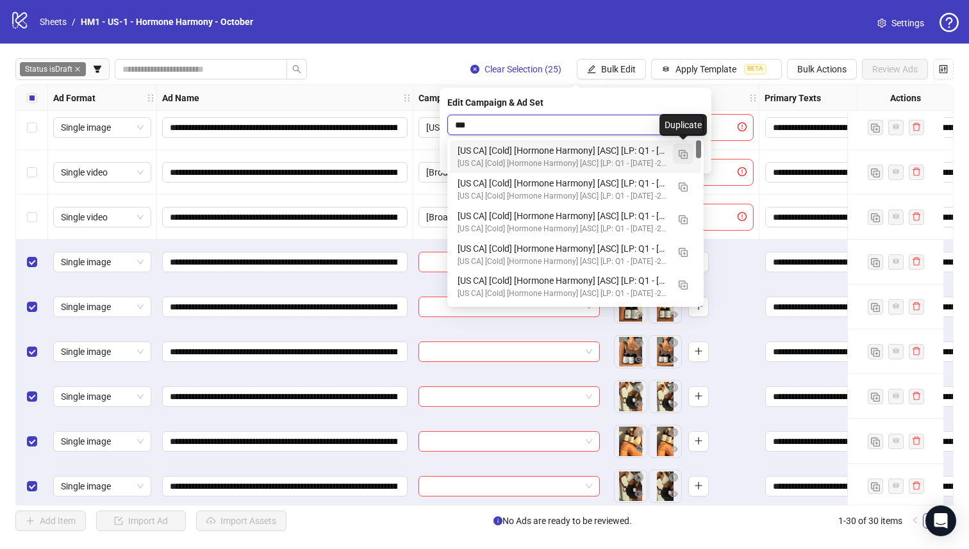
click at [676, 153] on button "button" at bounding box center [683, 154] width 21 height 21
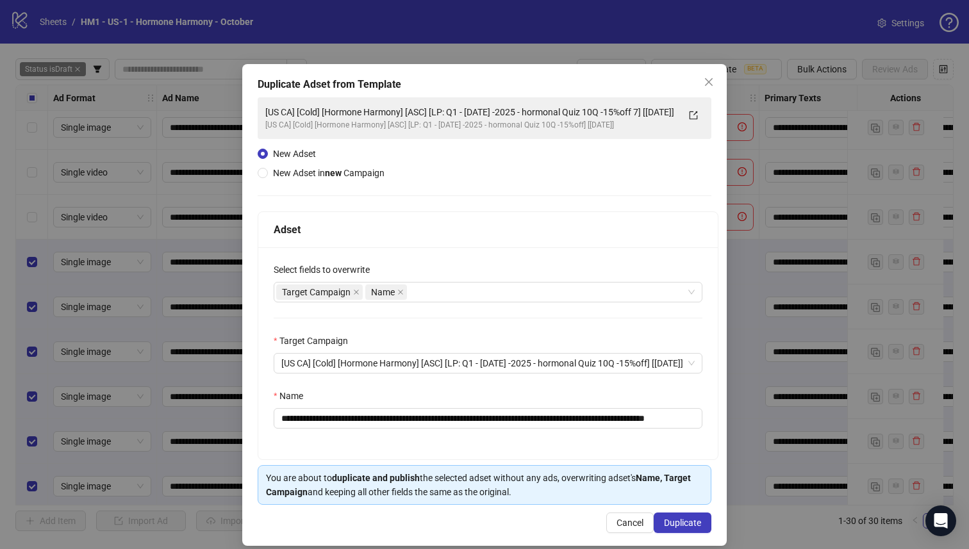
type input "***"
click at [657, 422] on input "**********" at bounding box center [488, 418] width 429 height 21
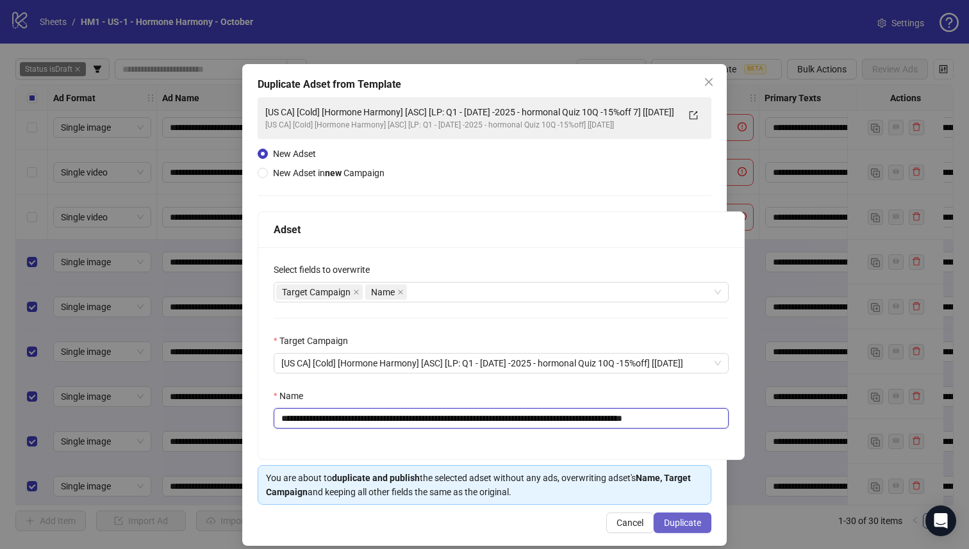
type input "**********"
click at [663, 516] on button "Duplicate" at bounding box center [683, 523] width 58 height 21
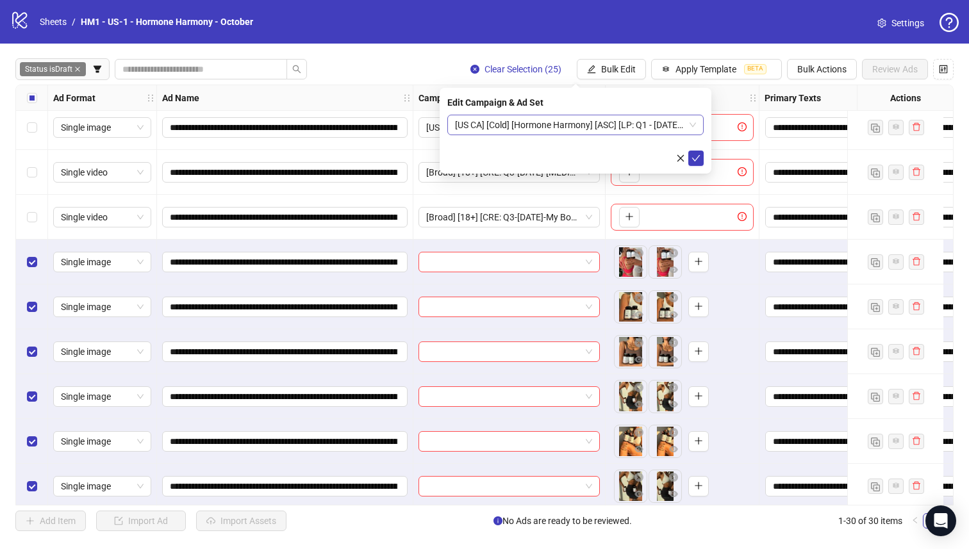
click at [618, 129] on span "[US CA] [Cold] [Hormone Harmony] [ASC] [LP: Q1 - [DATE] -2025 - hormonal Quiz 1…" at bounding box center [575, 124] width 241 height 19
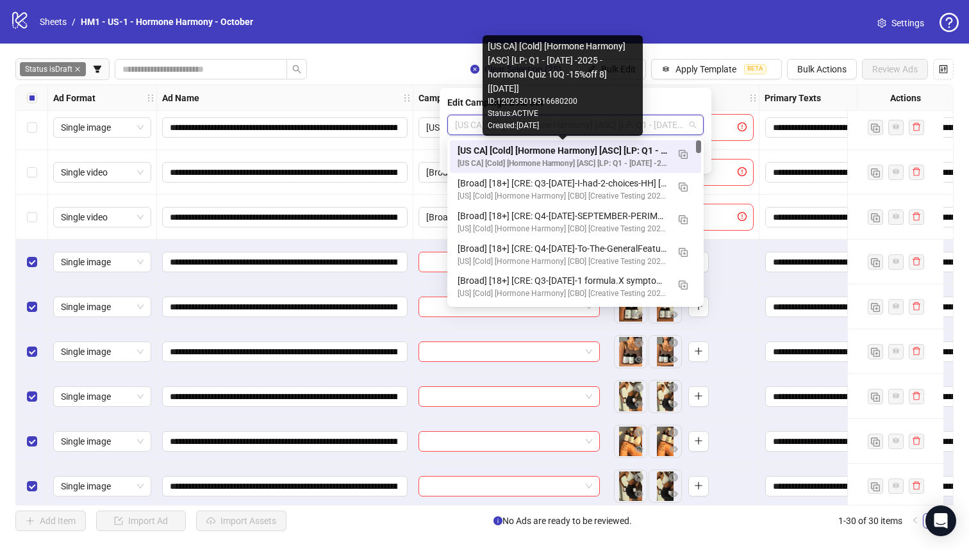
click at [618, 146] on div "[US CA] [Cold] [Hormone Harmony] [ASC] [LP: Q1 - [DATE] -2025 - hormonal Quiz 1…" at bounding box center [562, 151] width 210 height 14
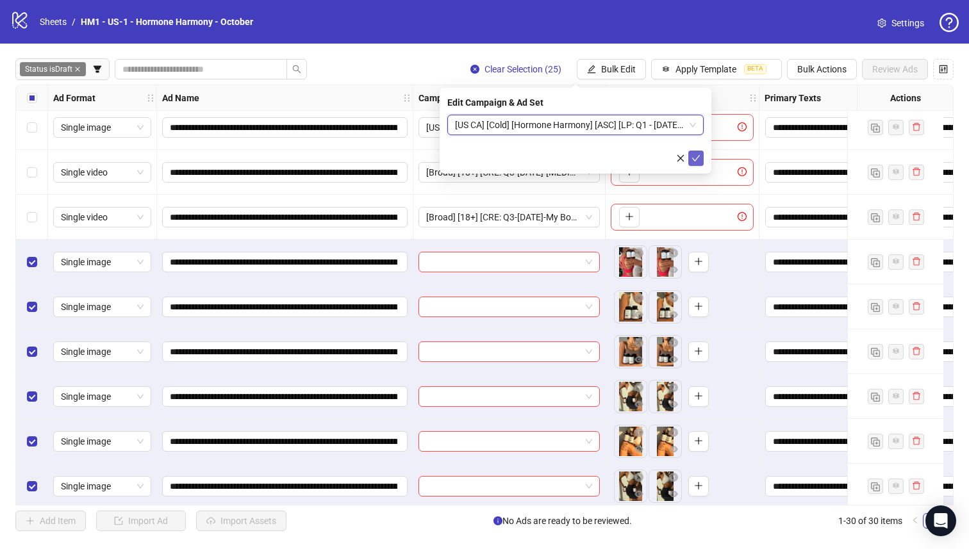
click at [696, 160] on icon "check" at bounding box center [695, 158] width 9 height 9
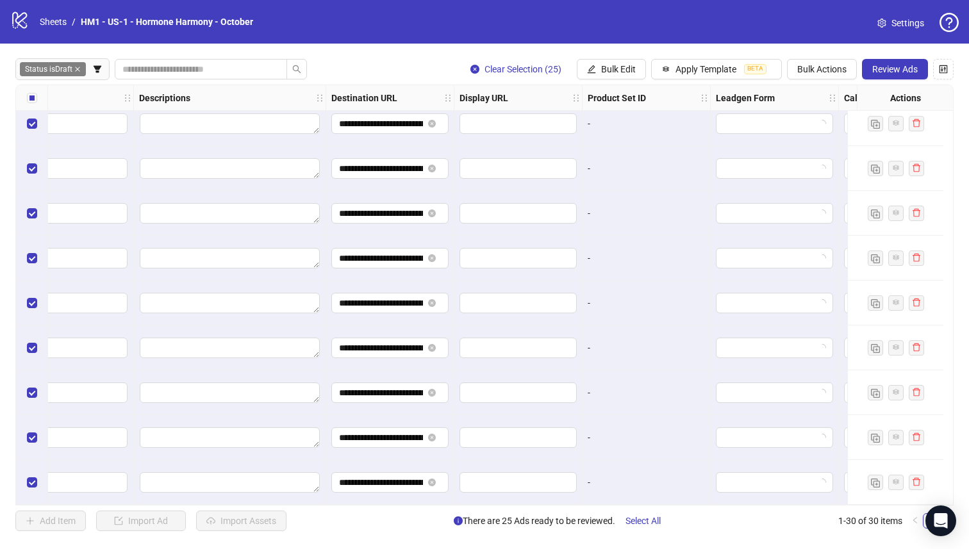
scroll to position [957, 1040]
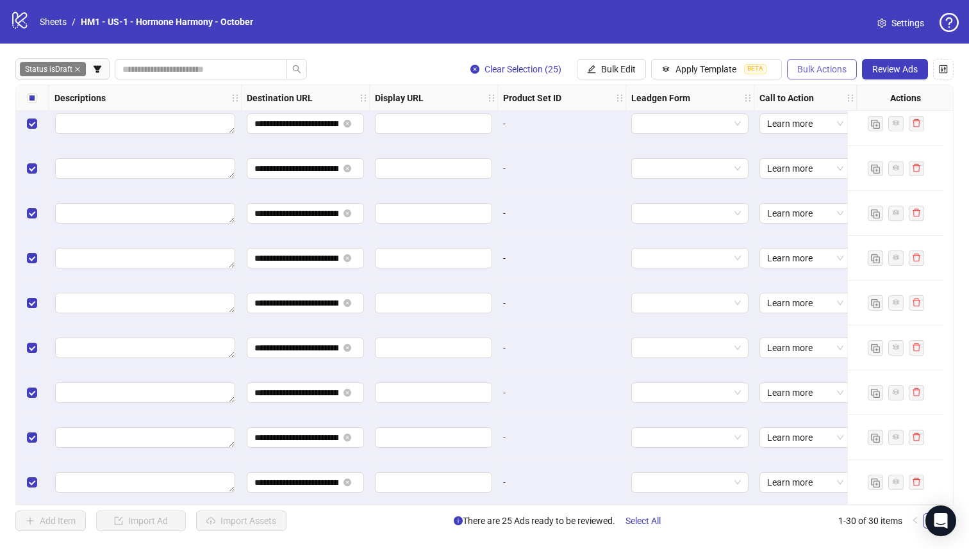
drag, startPoint x: 795, startPoint y: 67, endPoint x: 802, endPoint y: 74, distance: 9.5
click at [795, 67] on button "Bulk Actions" at bounding box center [822, 69] width 70 height 21
click at [846, 138] on span "Duplicate with assets" at bounding box center [840, 136] width 88 height 14
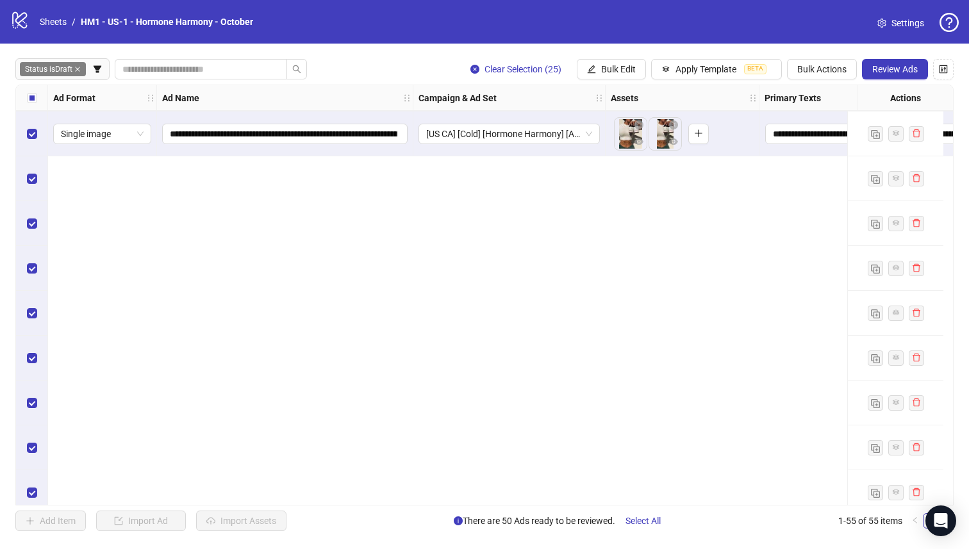
scroll to position [1222, 0]
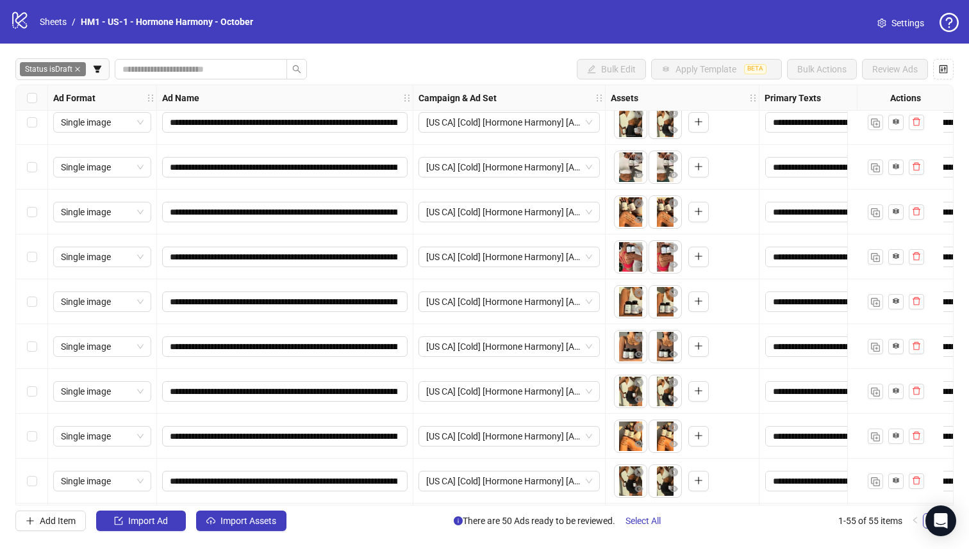
click at [38, 212] on div "Select row 30" at bounding box center [32, 212] width 32 height 45
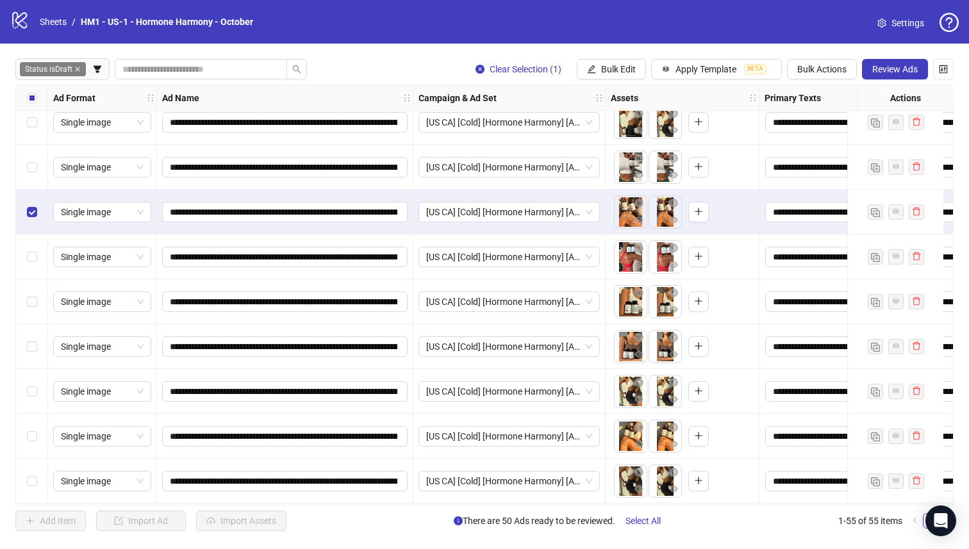
scroll to position [1045, 0]
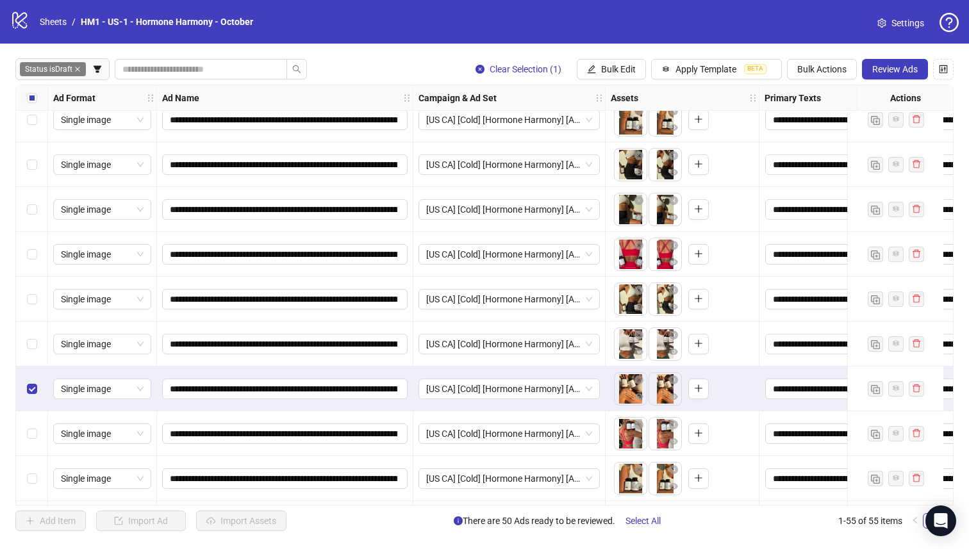
drag, startPoint x: 36, startPoint y: 354, endPoint x: 29, endPoint y: 329, distance: 25.3
click at [35, 354] on div "Select row 29" at bounding box center [32, 344] width 32 height 45
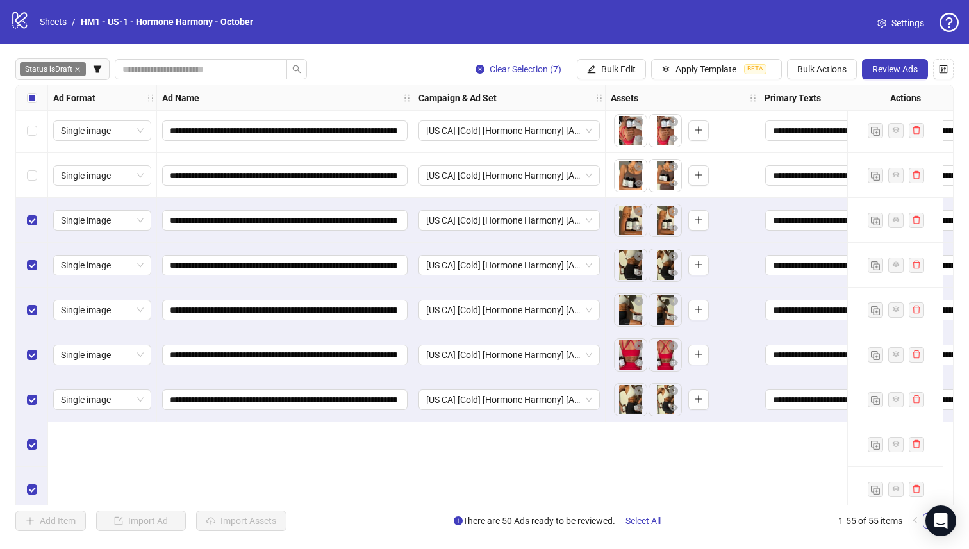
scroll to position [752, 0]
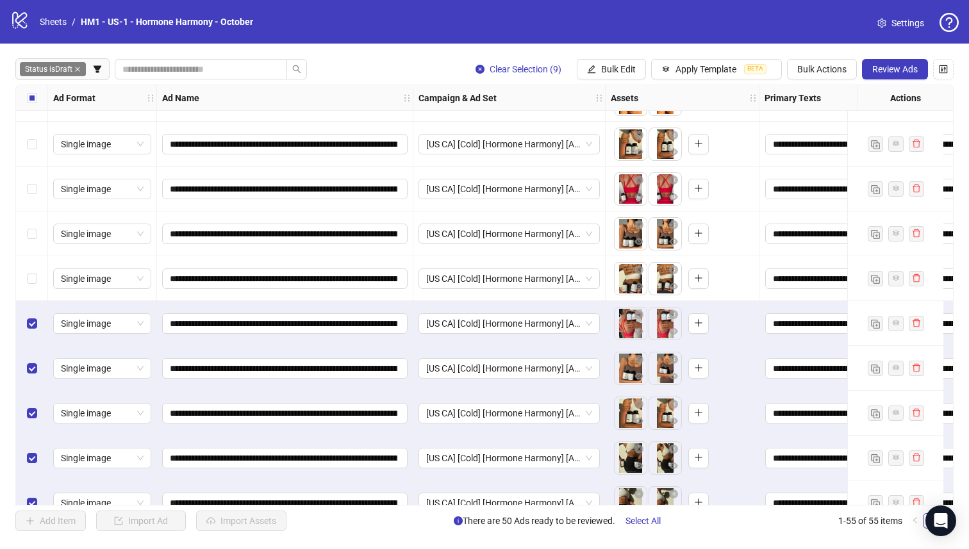
click at [32, 269] on div "Select row 21" at bounding box center [32, 278] width 32 height 45
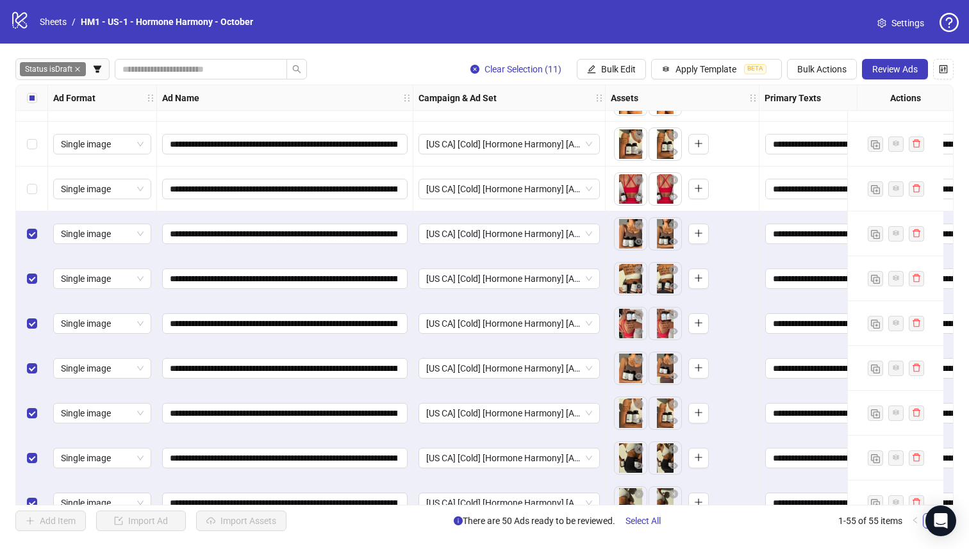
scroll to position [632, 0]
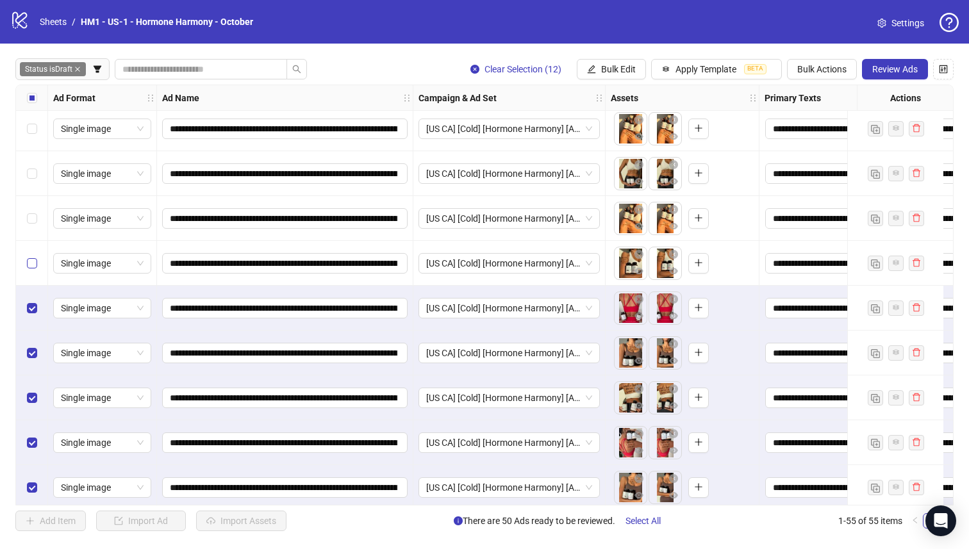
click at [35, 268] on label "Select row 18" at bounding box center [32, 263] width 10 height 14
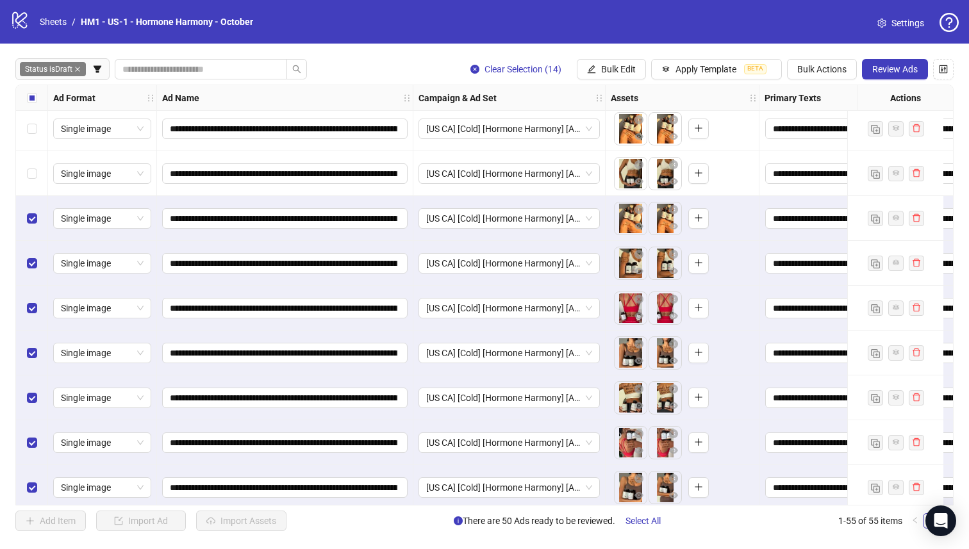
scroll to position [523, 0]
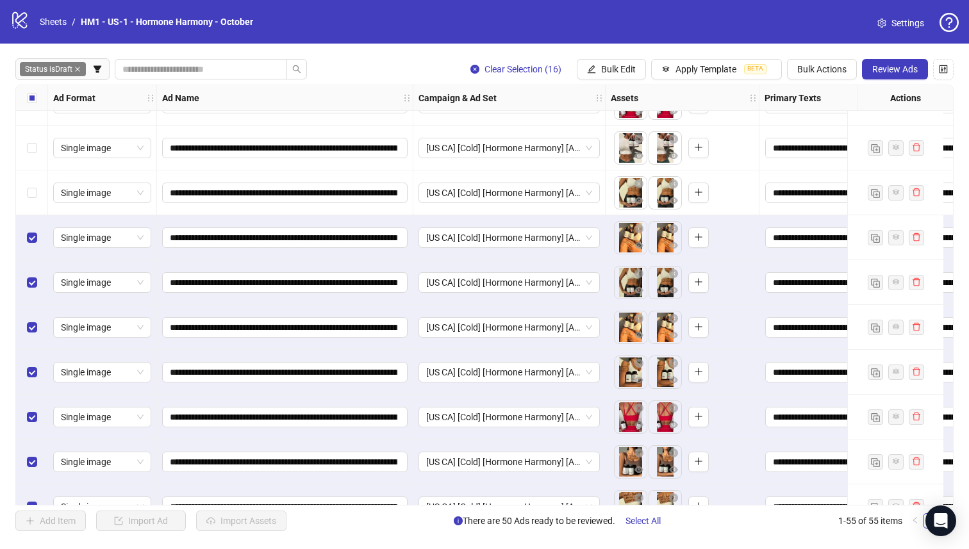
click at [32, 202] on div "Select row 14" at bounding box center [32, 192] width 32 height 45
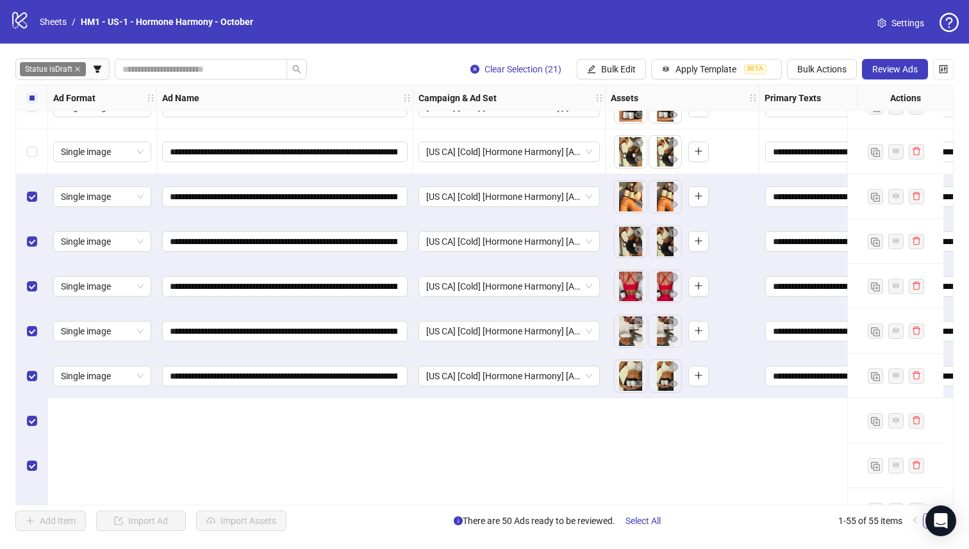
scroll to position [153, 0]
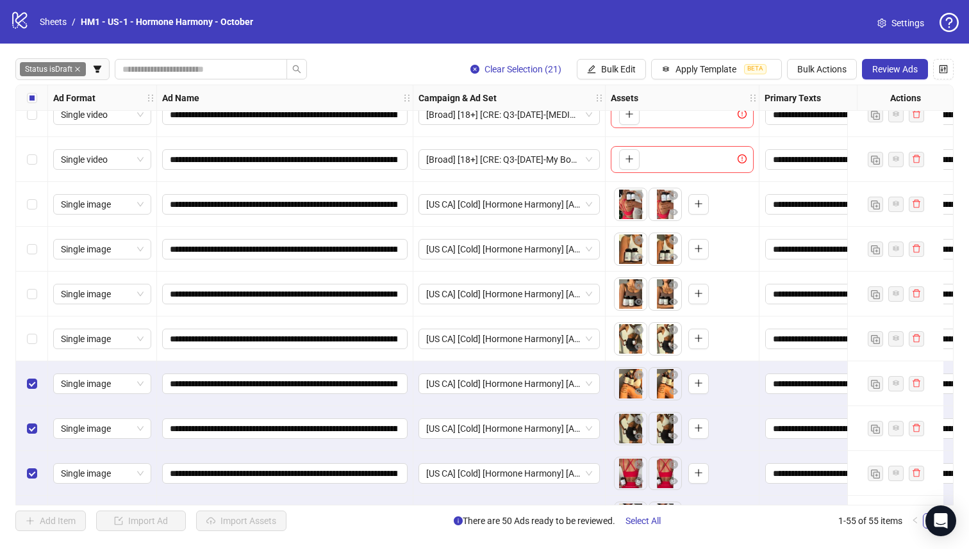
click at [37, 340] on div "Select row 9" at bounding box center [32, 339] width 32 height 45
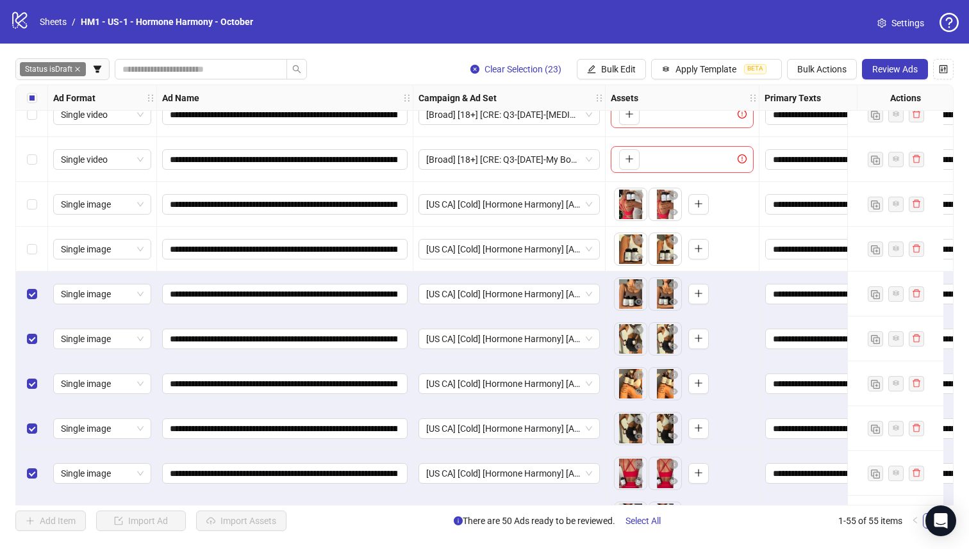
click at [36, 258] on div "Select row 7" at bounding box center [32, 249] width 32 height 45
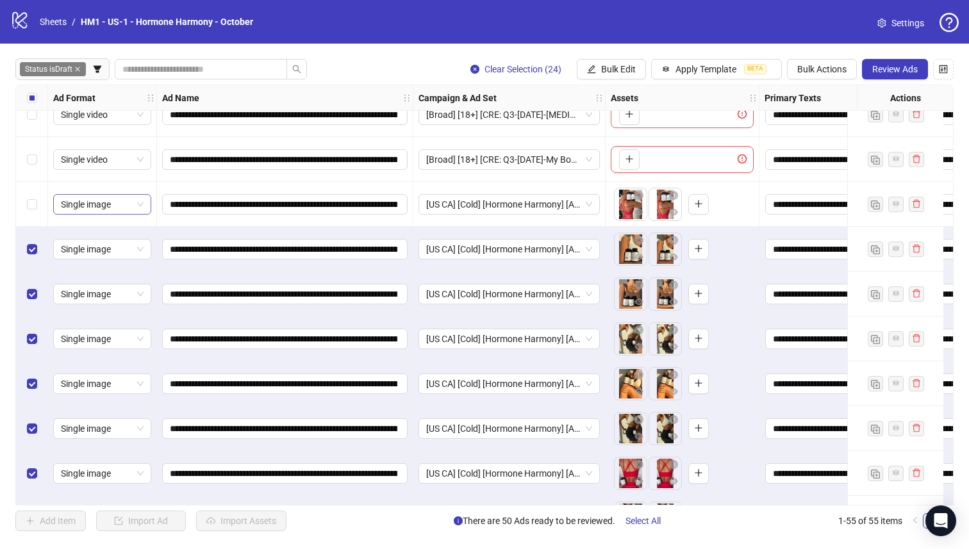
click at [31, 209] on label "Select row 6" at bounding box center [32, 204] width 10 height 14
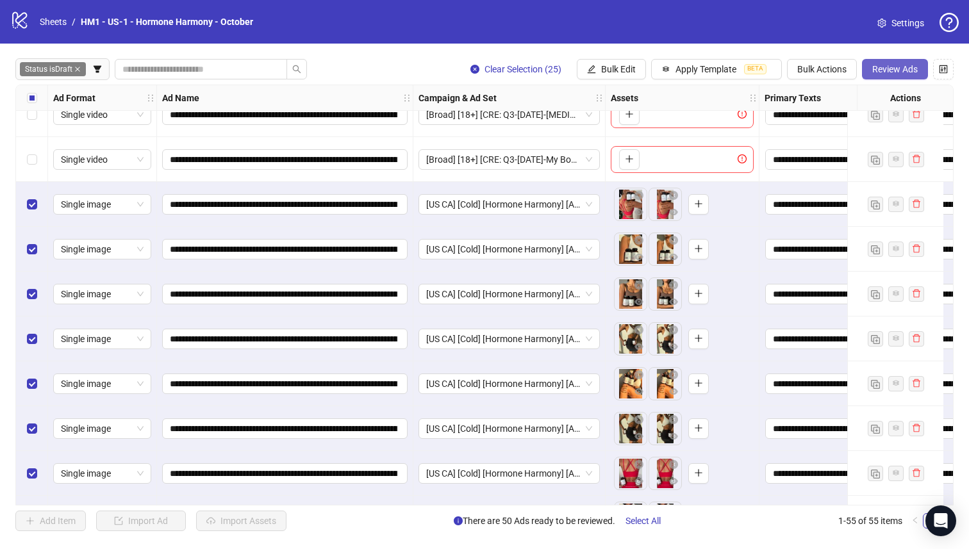
click at [880, 76] on button "Review Ads" at bounding box center [895, 69] width 66 height 21
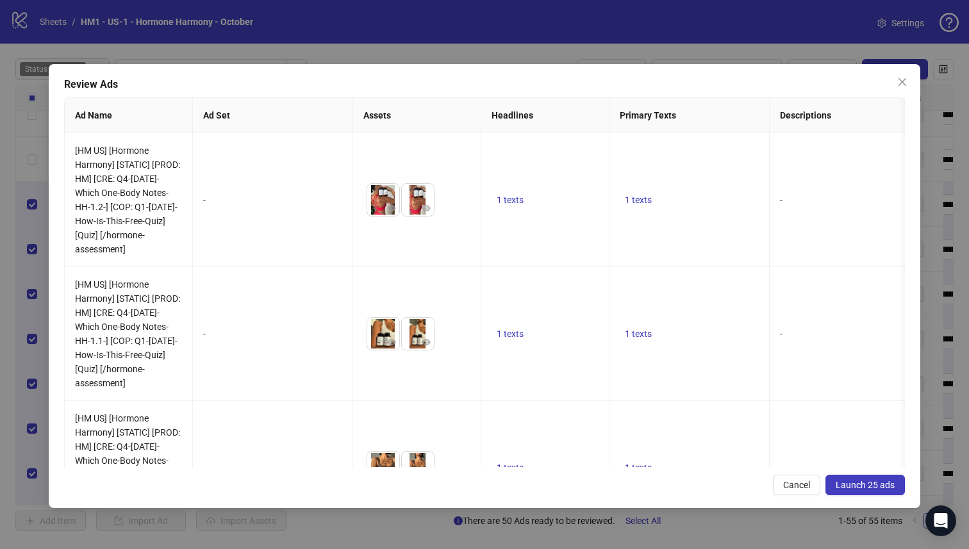
click at [900, 85] on icon "close" at bounding box center [902, 82] width 10 height 10
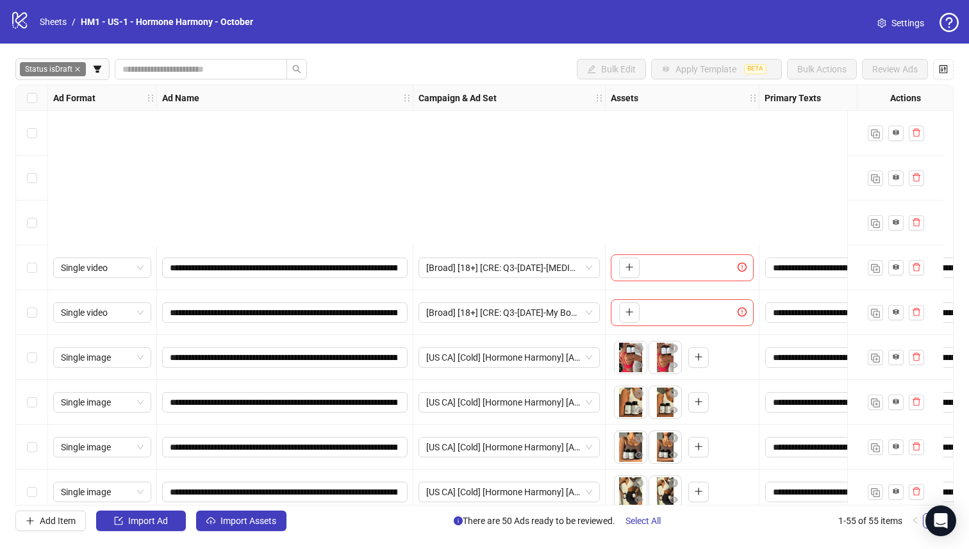
scroll to position [241, 0]
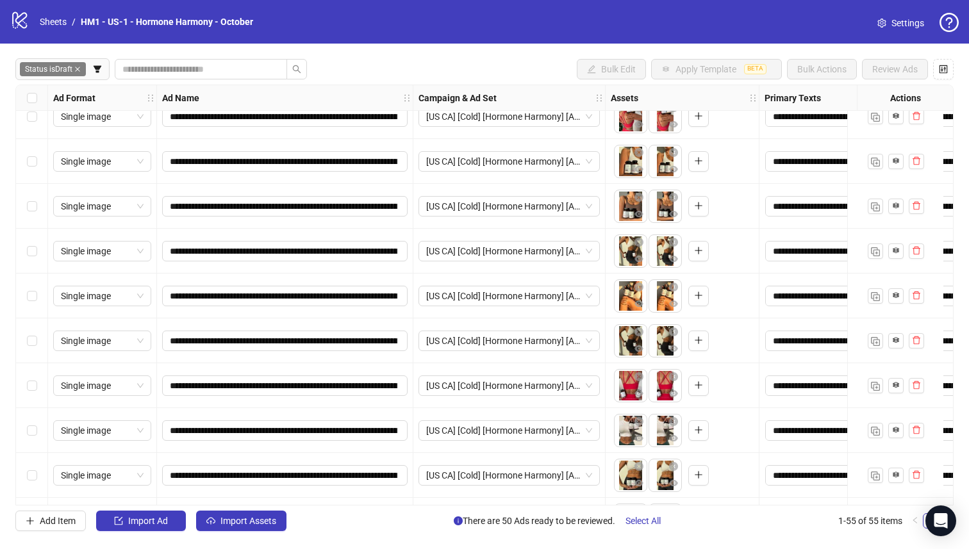
click at [42, 472] on div "Select row 14" at bounding box center [32, 475] width 32 height 45
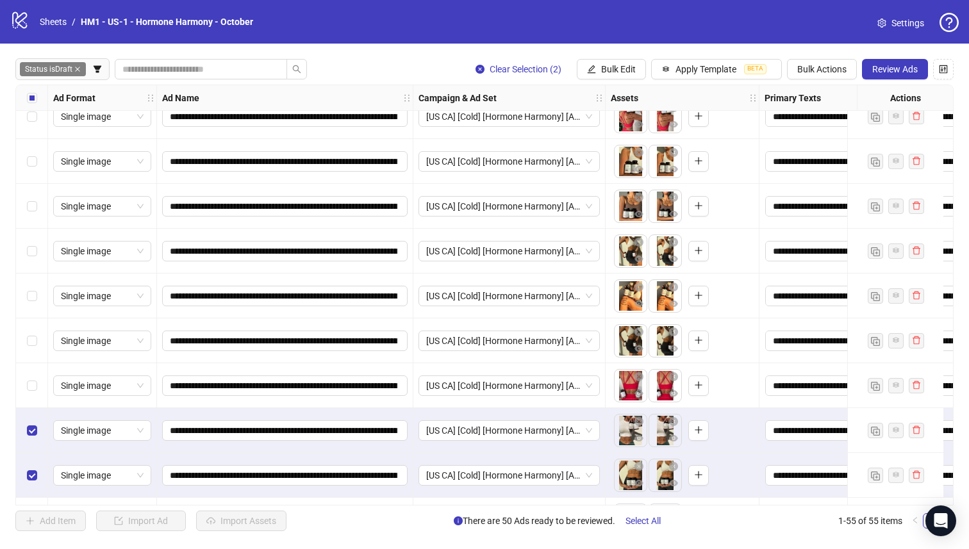
click at [22, 380] on div "Select row 12" at bounding box center [32, 385] width 32 height 45
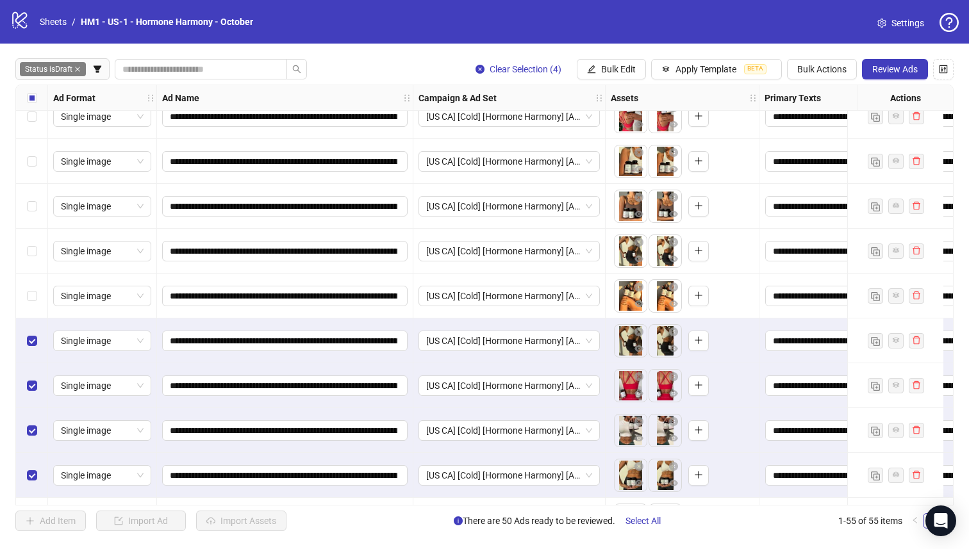
click at [34, 311] on div "Select row 10" at bounding box center [32, 296] width 32 height 45
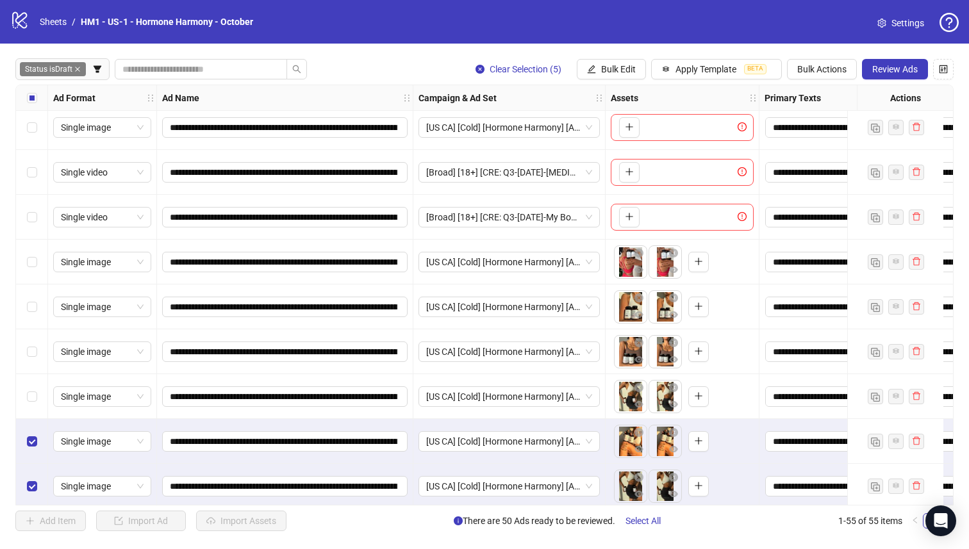
scroll to position [19, 0]
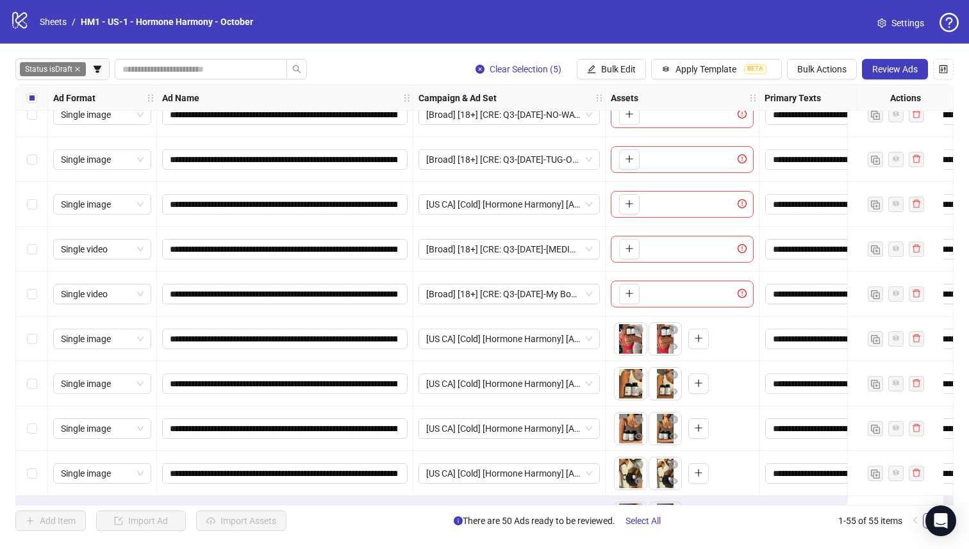
click at [38, 473] on div "Select row 9" at bounding box center [32, 473] width 32 height 45
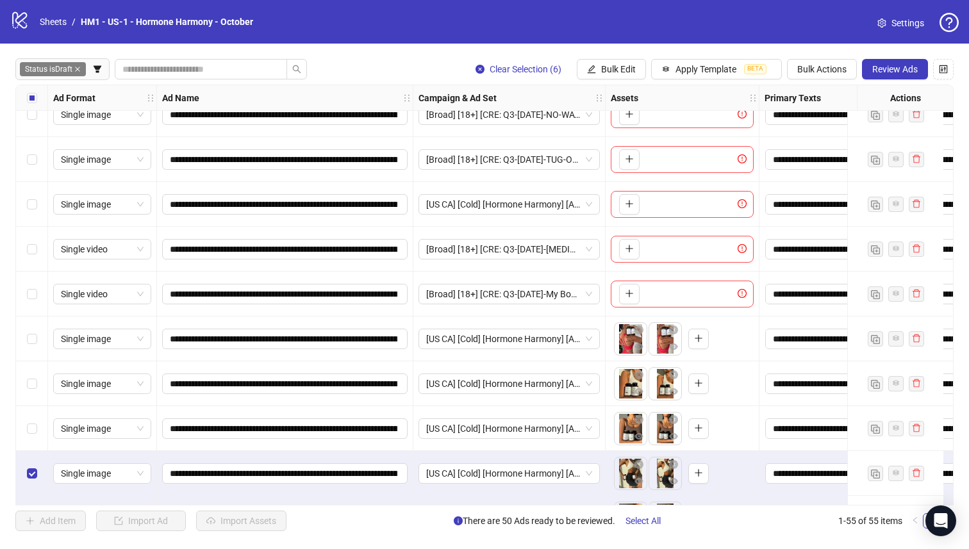
drag, startPoint x: 35, startPoint y: 434, endPoint x: 40, endPoint y: 403, distance: 31.2
click at [35, 434] on label "Select row 8" at bounding box center [32, 429] width 10 height 14
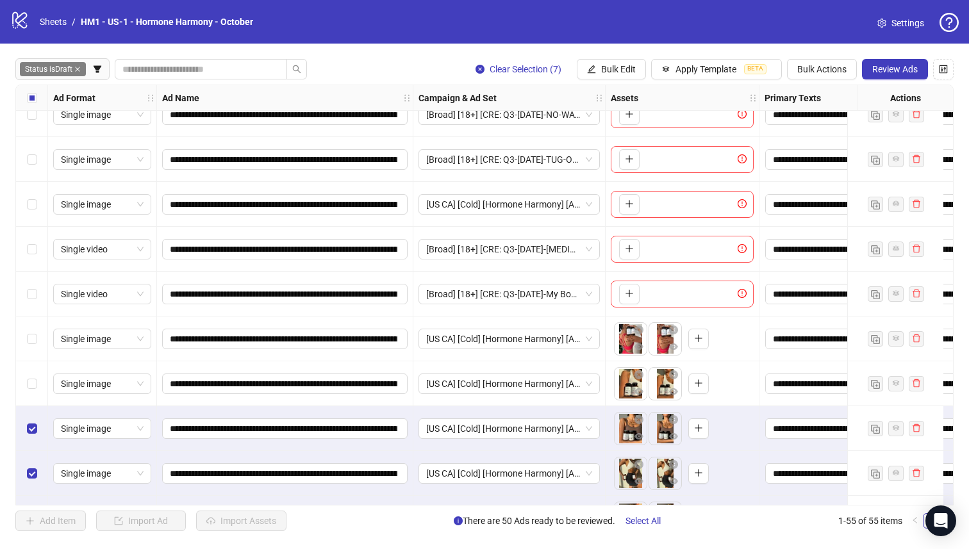
click at [42, 394] on div "Select row 7" at bounding box center [32, 383] width 32 height 45
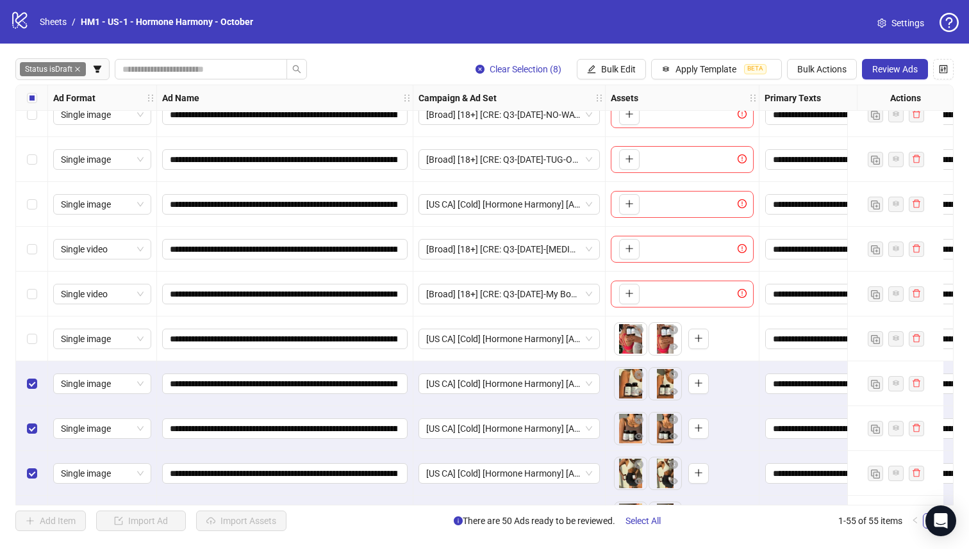
click at [44, 336] on div "Select row 6" at bounding box center [32, 339] width 32 height 45
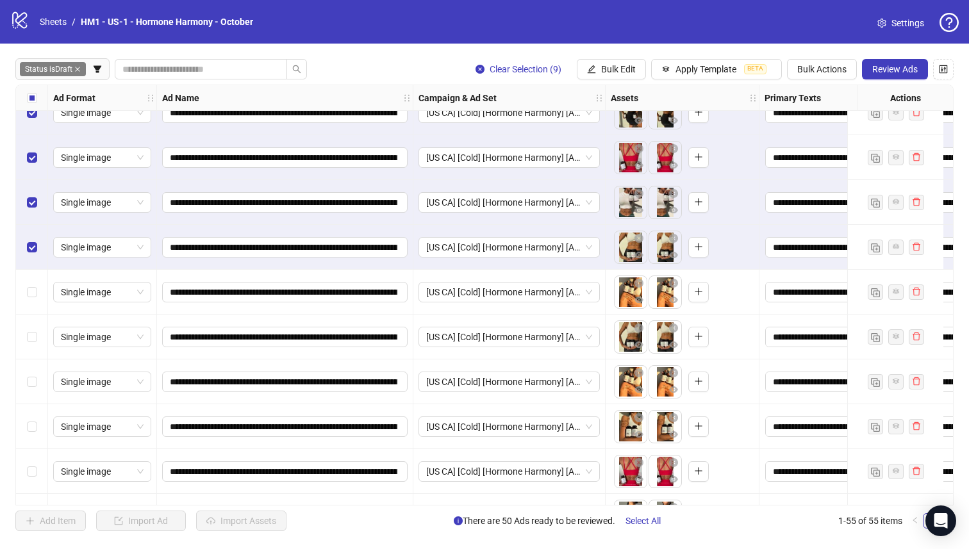
scroll to position [472, 0]
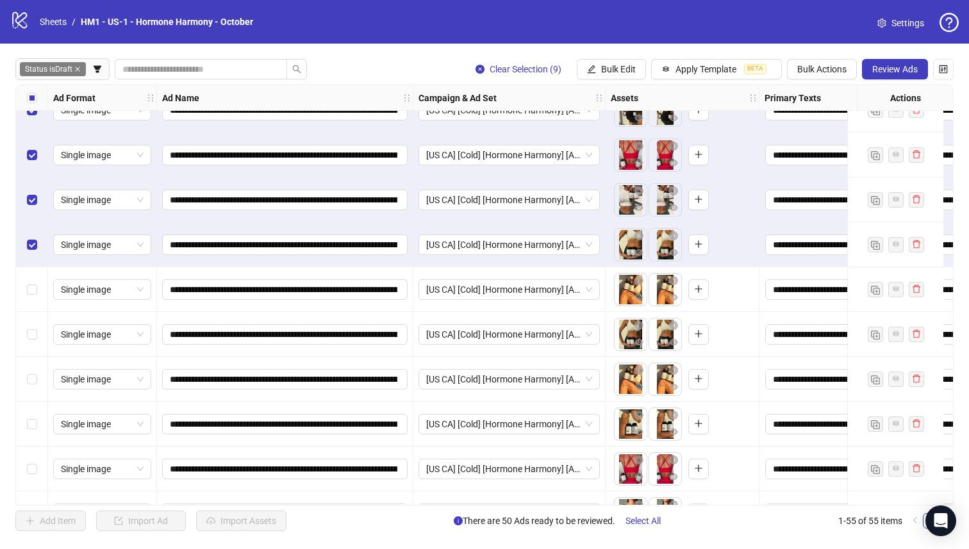
click at [40, 286] on div "Select row 15" at bounding box center [32, 289] width 32 height 45
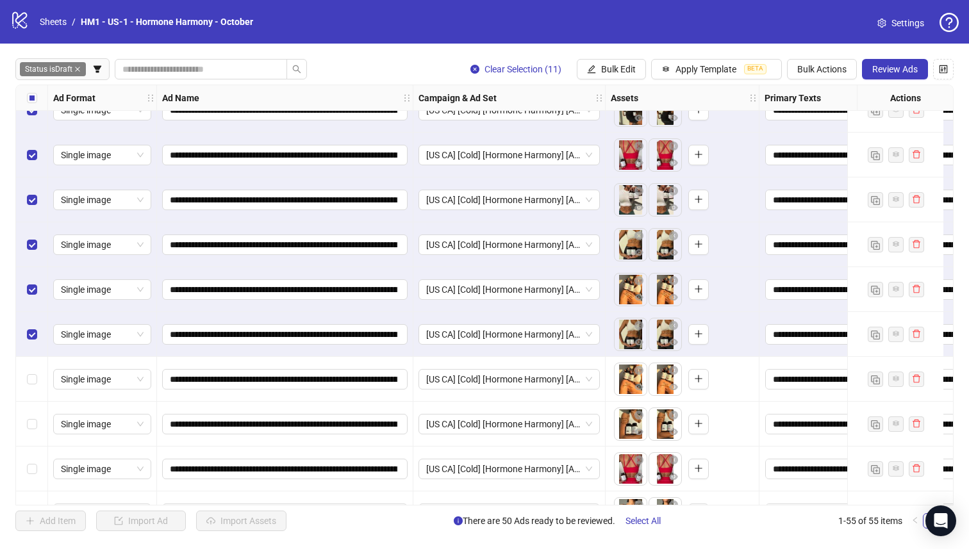
scroll to position [570, 0]
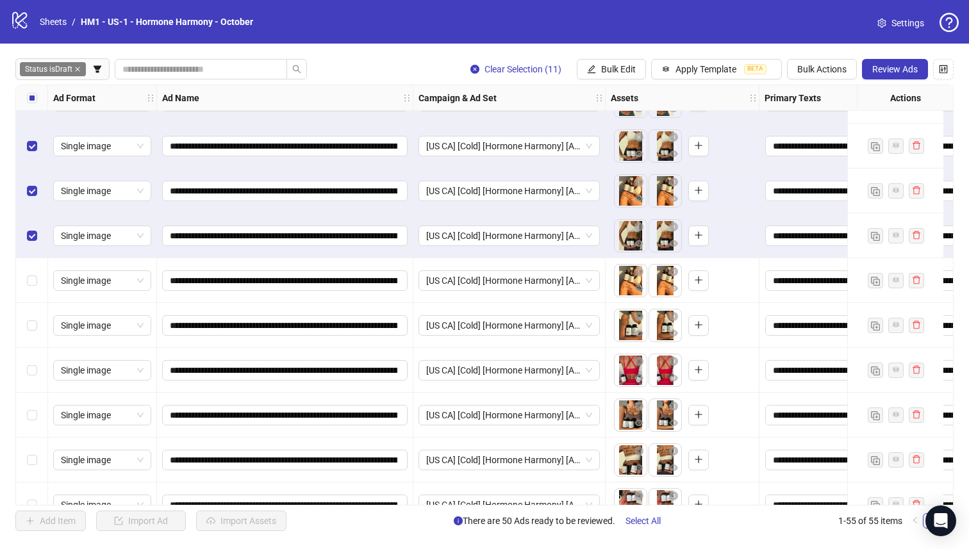
drag, startPoint x: 29, startPoint y: 470, endPoint x: 31, endPoint y: 405, distance: 64.8
click at [29, 470] on div "Select row 21" at bounding box center [32, 460] width 32 height 45
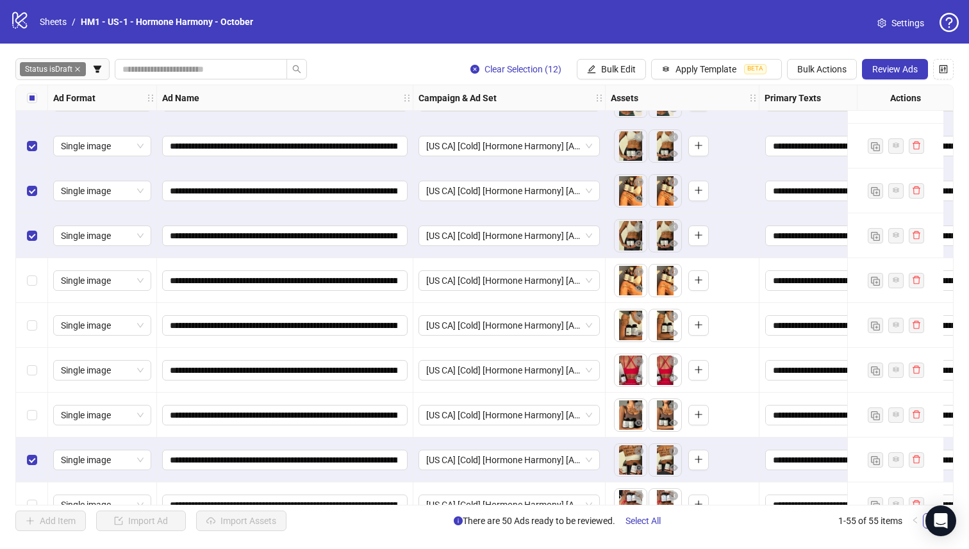
drag, startPoint x: 32, startPoint y: 403, endPoint x: 32, endPoint y: 381, distance: 22.4
click at [33, 403] on div "Select row 20" at bounding box center [32, 415] width 32 height 45
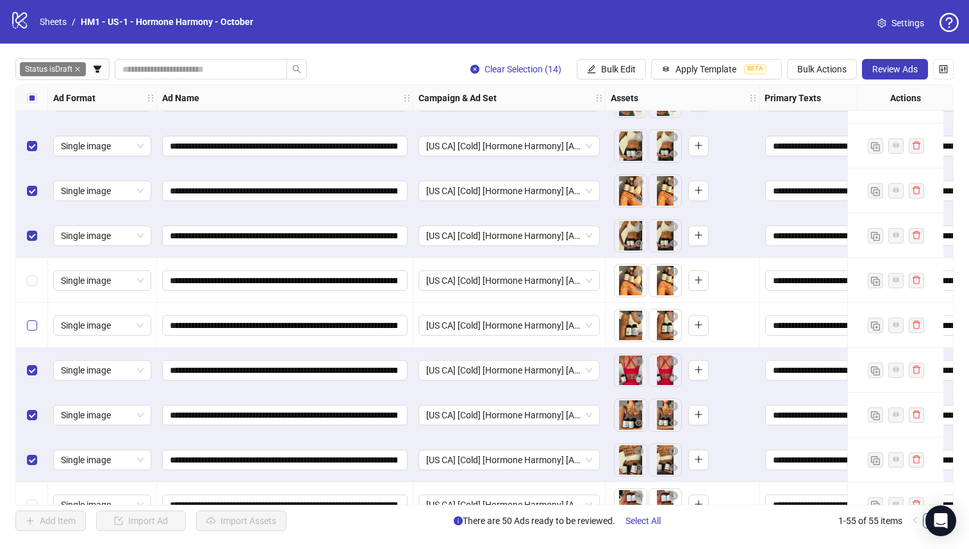
click at [28, 318] on label "Select row 18" at bounding box center [32, 325] width 10 height 14
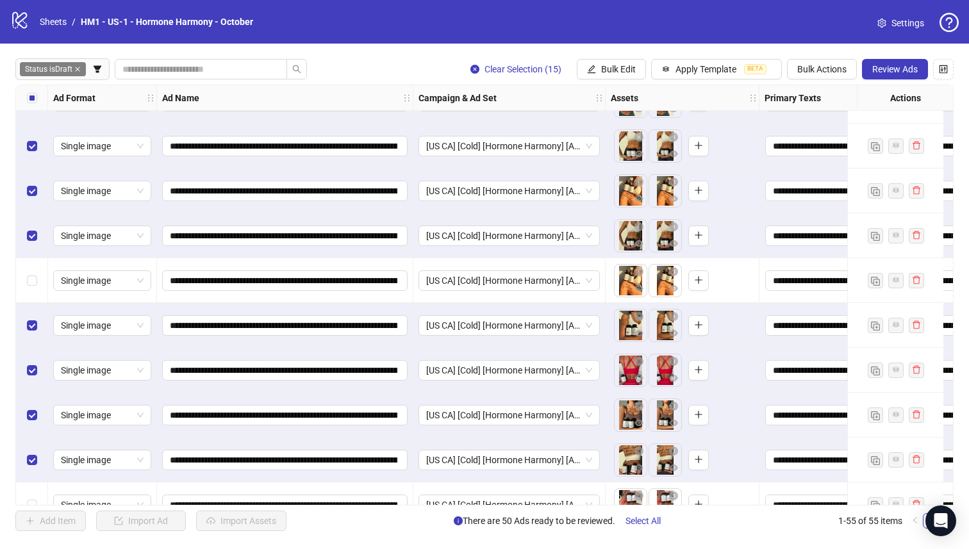
click at [36, 261] on div "Select row 17" at bounding box center [32, 280] width 32 height 45
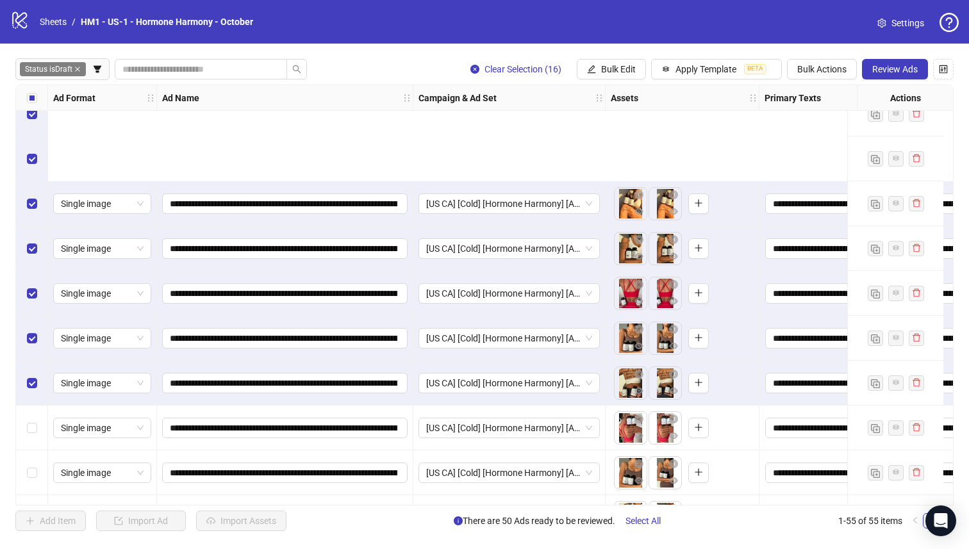
scroll to position [807, 0]
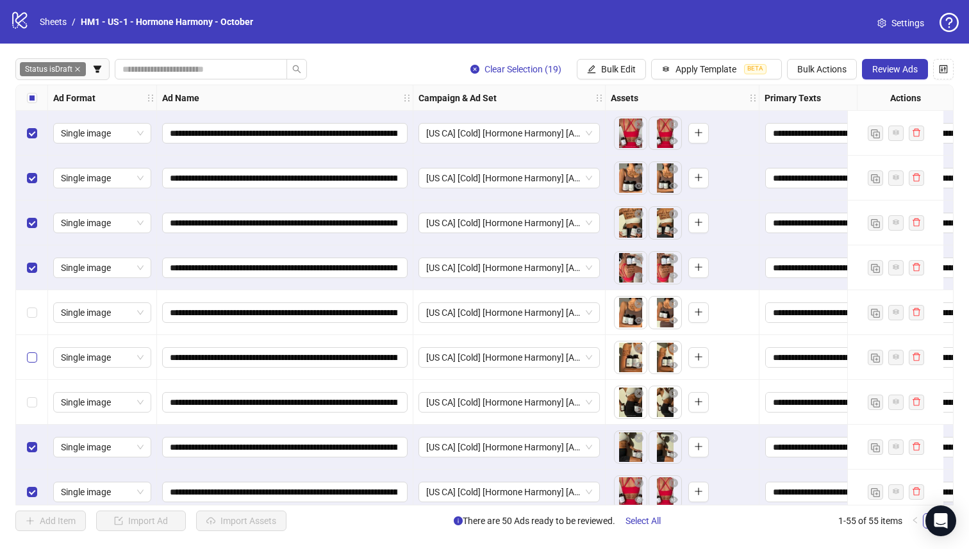
drag, startPoint x: 33, startPoint y: 393, endPoint x: 34, endPoint y: 363, distance: 30.1
click at [33, 393] on div "Select row 25" at bounding box center [32, 402] width 32 height 45
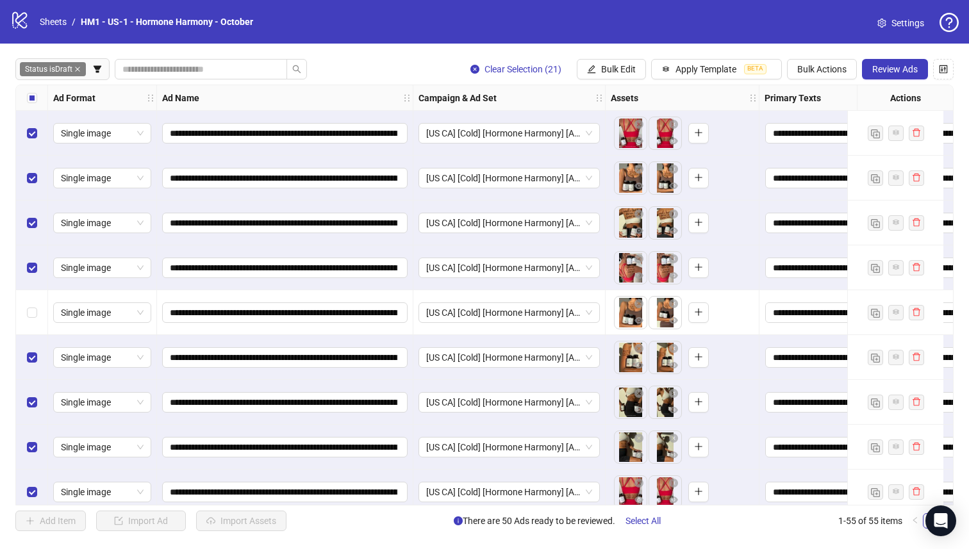
click at [31, 299] on div "Select row 23" at bounding box center [32, 312] width 32 height 45
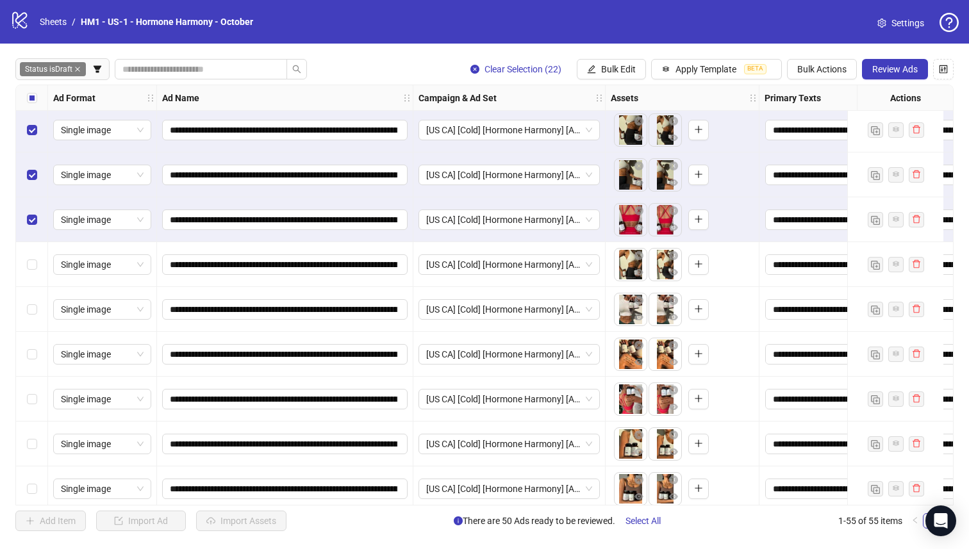
scroll to position [1101, 0]
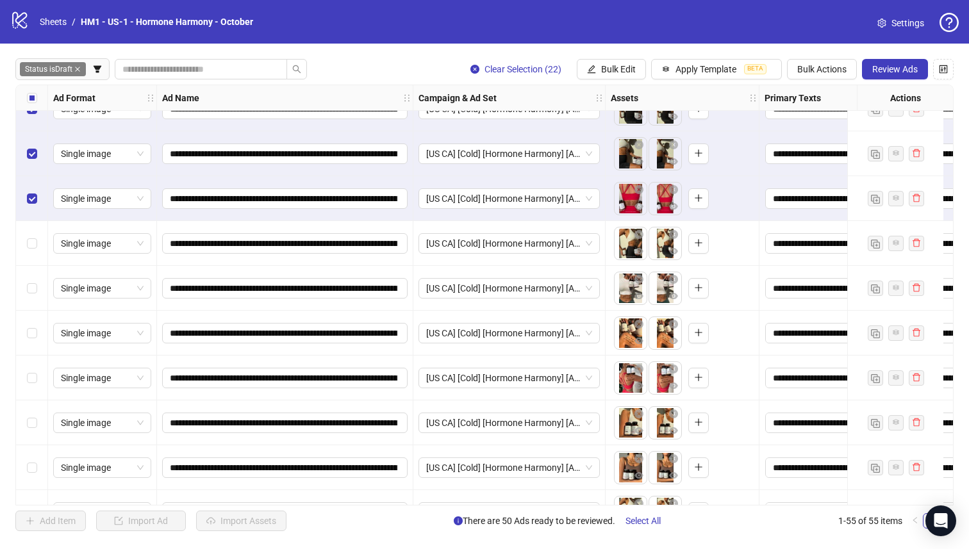
click at [34, 390] on div "Select row 31" at bounding box center [32, 378] width 32 height 45
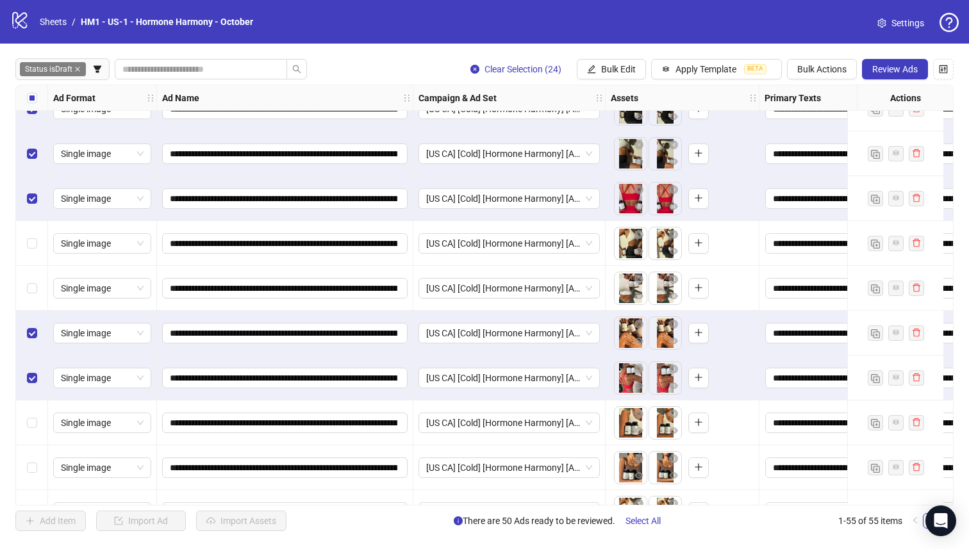
click at [24, 287] on div "Select row 29" at bounding box center [32, 288] width 32 height 45
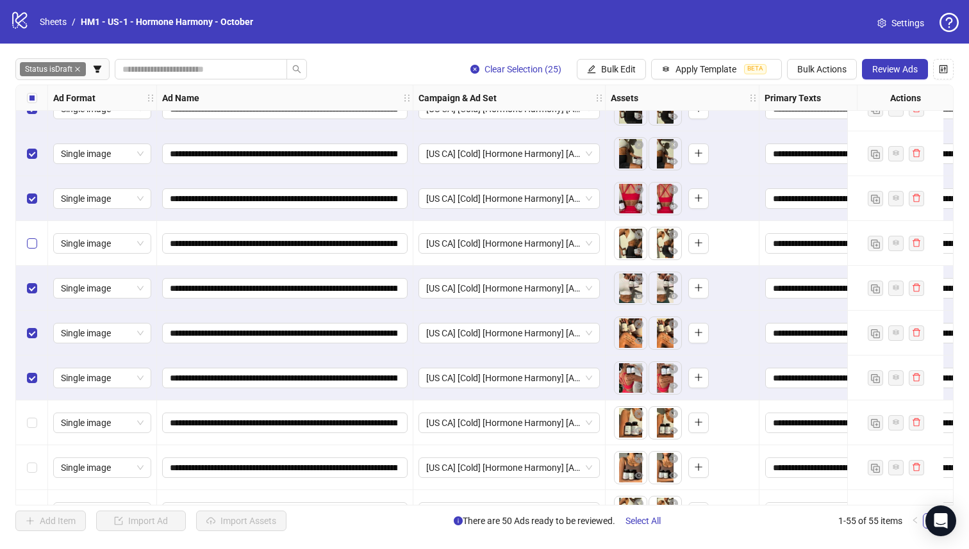
click at [28, 236] on label "Select row 28" at bounding box center [32, 243] width 10 height 14
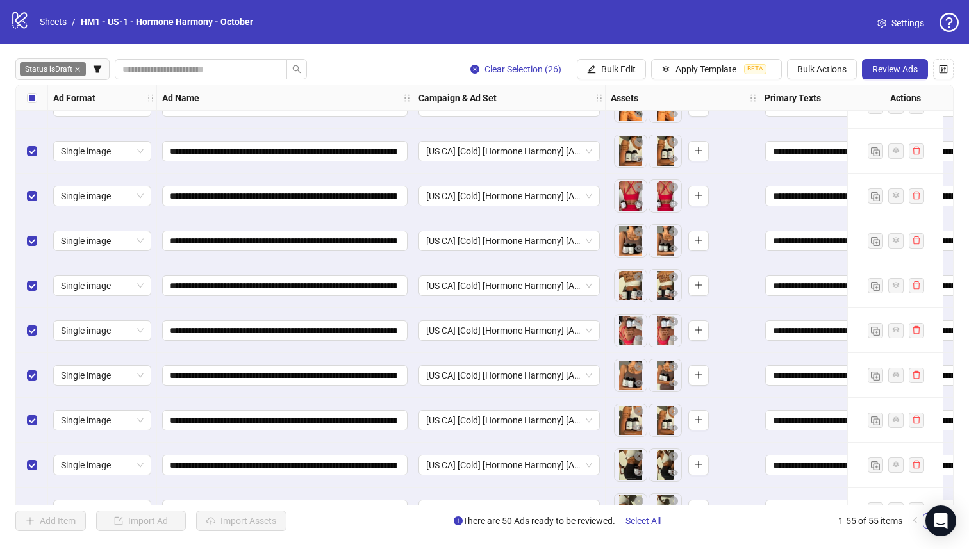
scroll to position [747, 0]
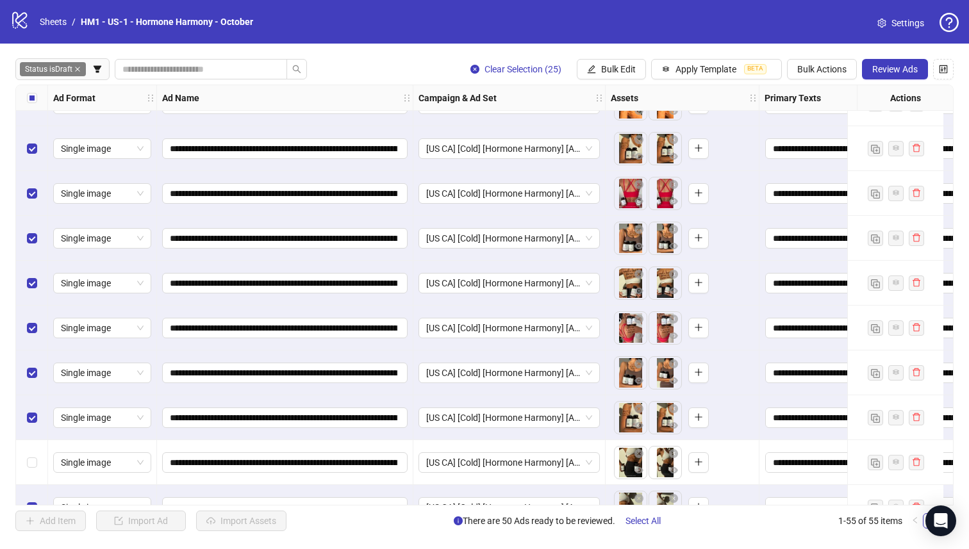
click at [38, 410] on div "Select row 24" at bounding box center [32, 417] width 32 height 45
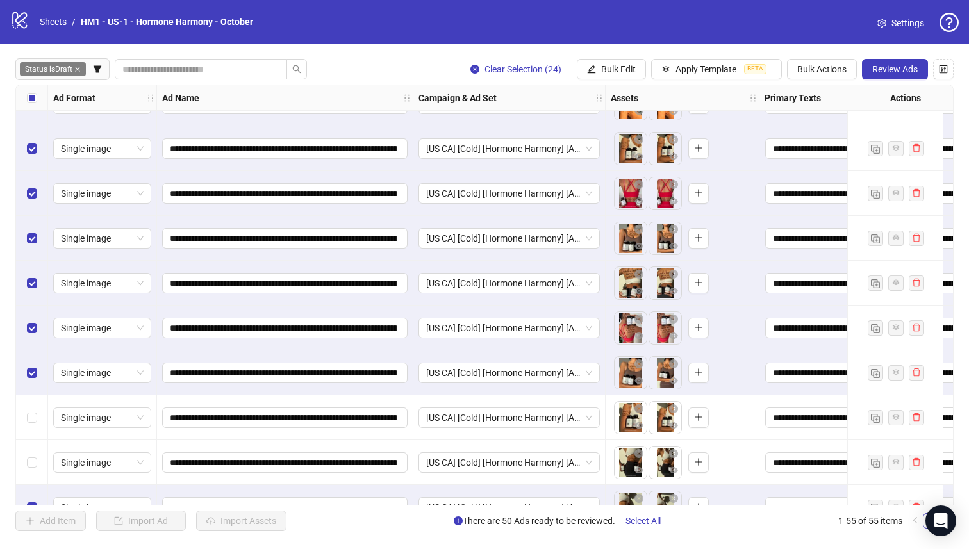
click at [37, 385] on div "Select row 23" at bounding box center [32, 372] width 32 height 45
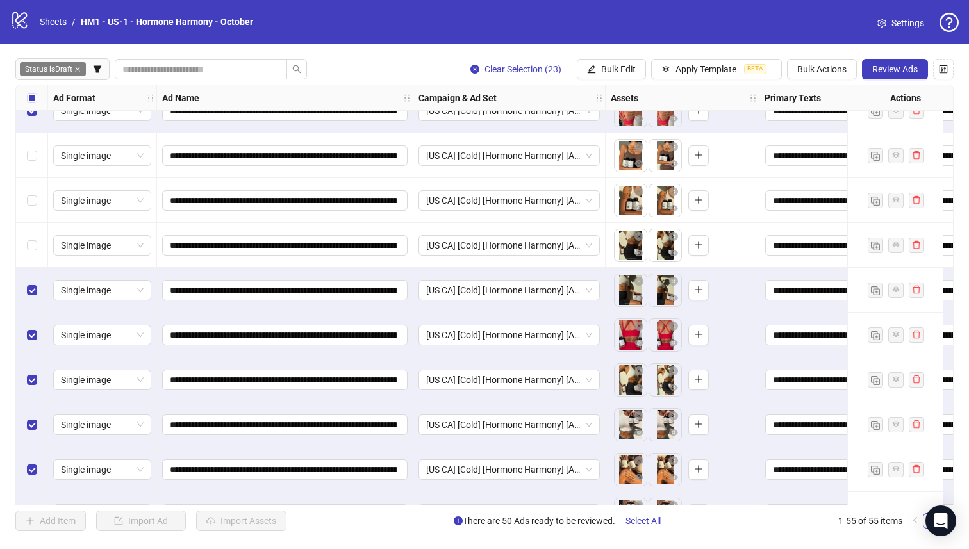
scroll to position [973, 0]
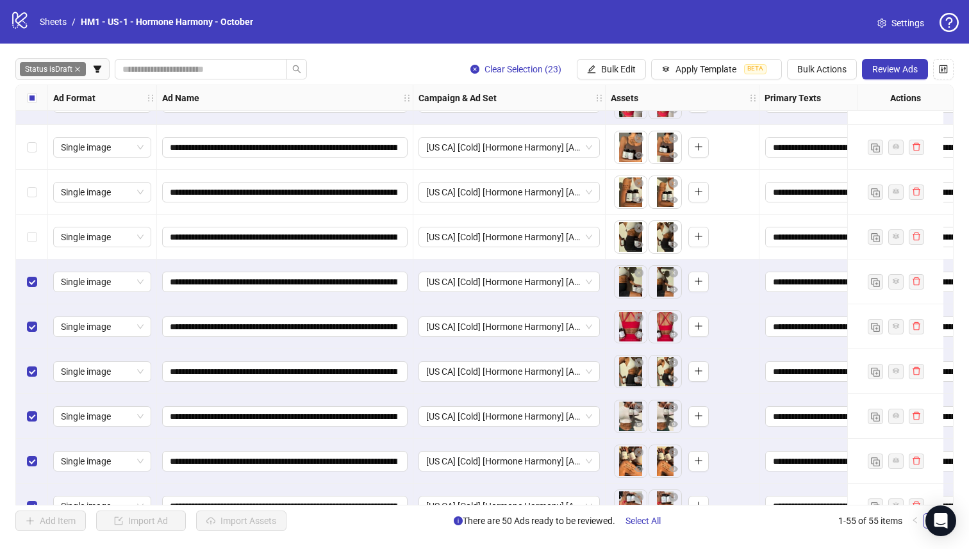
click at [37, 471] on div "Select row 30" at bounding box center [32, 461] width 32 height 45
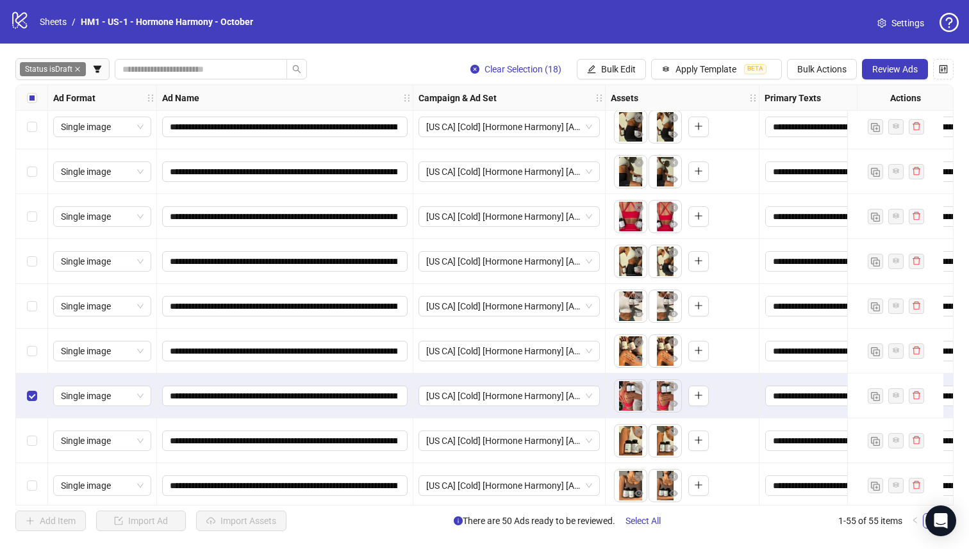
scroll to position [1085, 0]
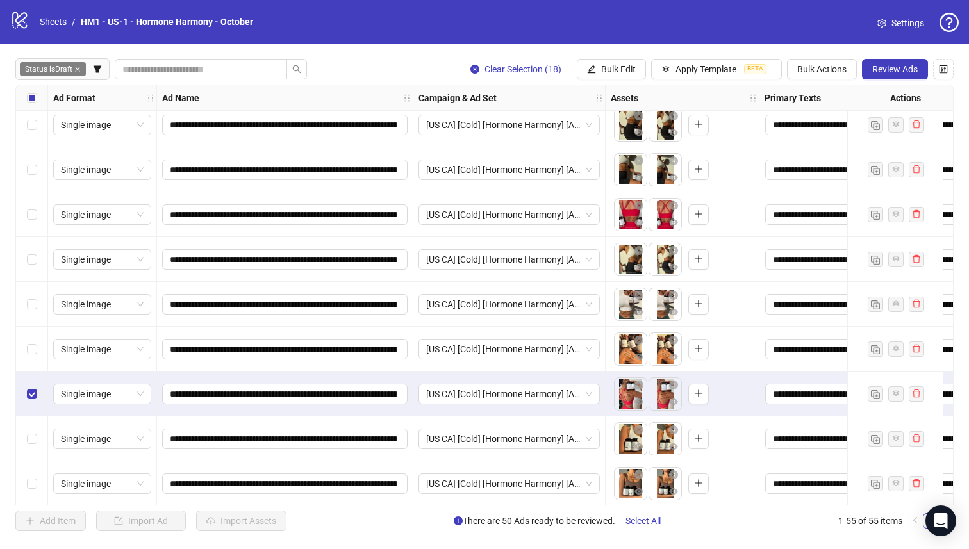
click at [37, 401] on div "Select row 31" at bounding box center [32, 394] width 32 height 45
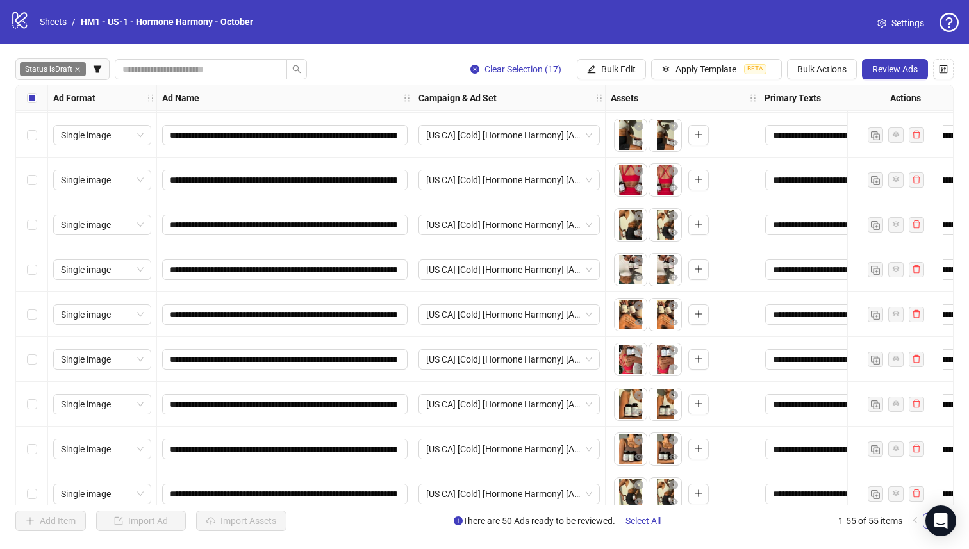
scroll to position [1112, 0]
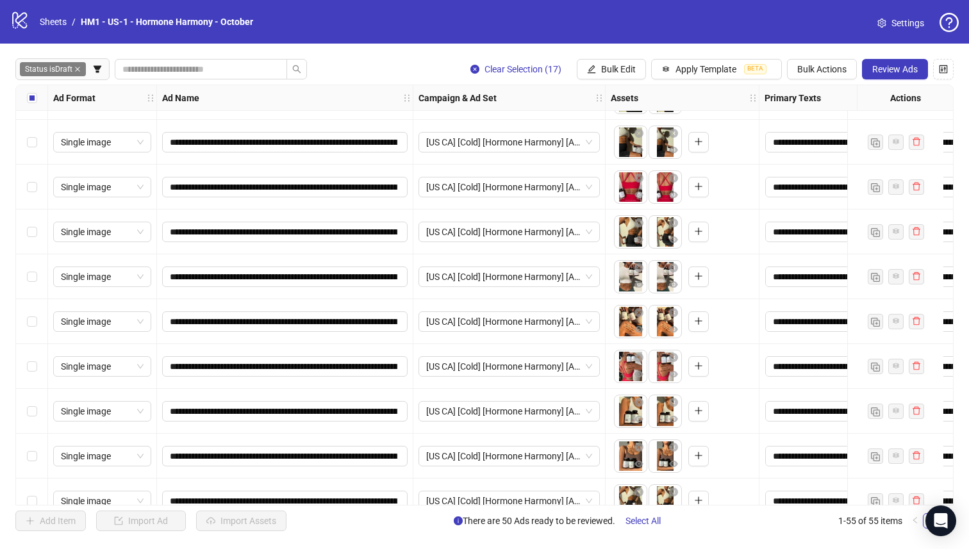
click at [21, 325] on div "Select row 30" at bounding box center [32, 321] width 32 height 45
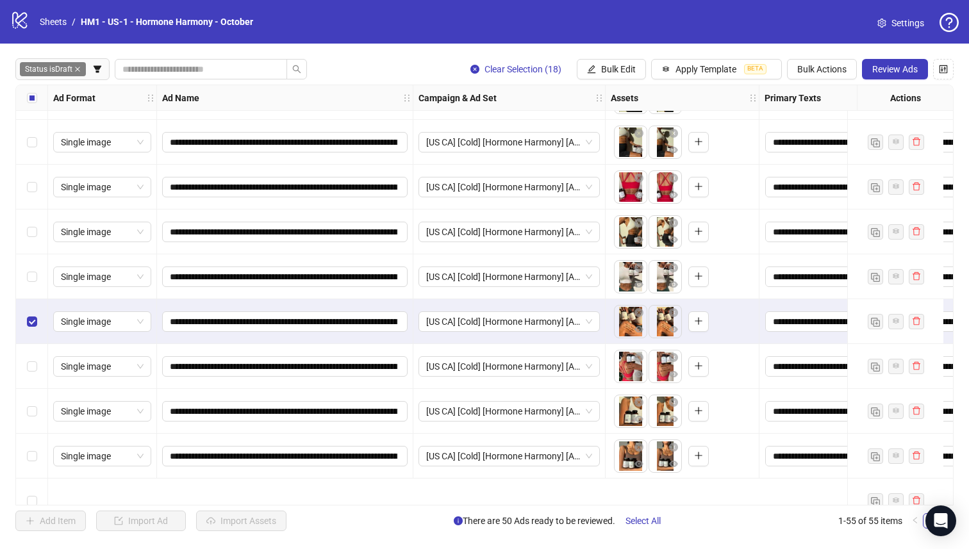
scroll to position [1008, 0]
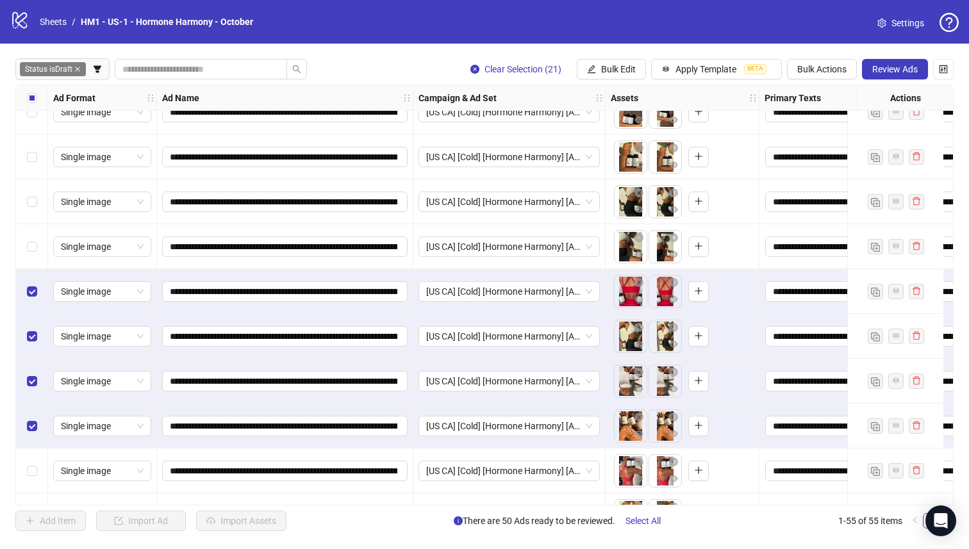
click at [25, 247] on div "Select row 26" at bounding box center [32, 246] width 32 height 45
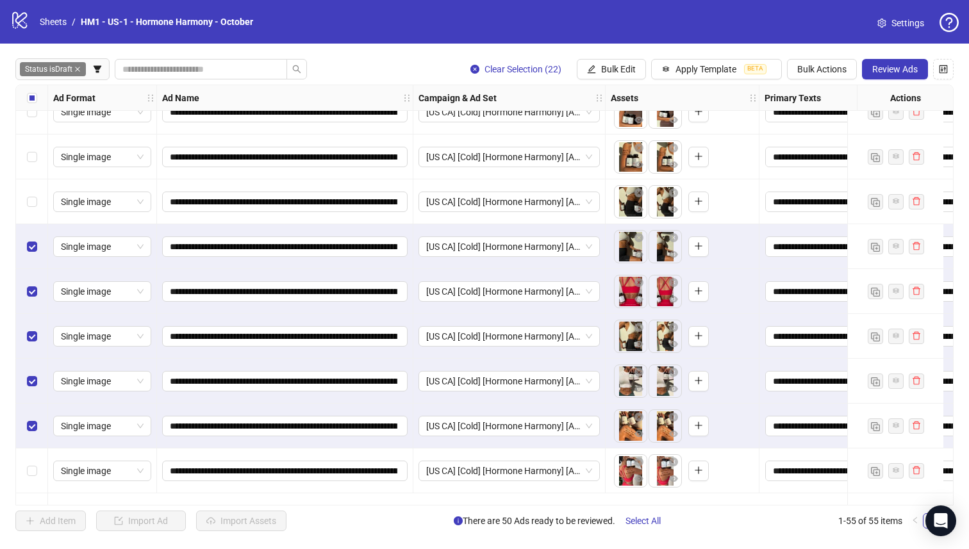
scroll to position [782, 0]
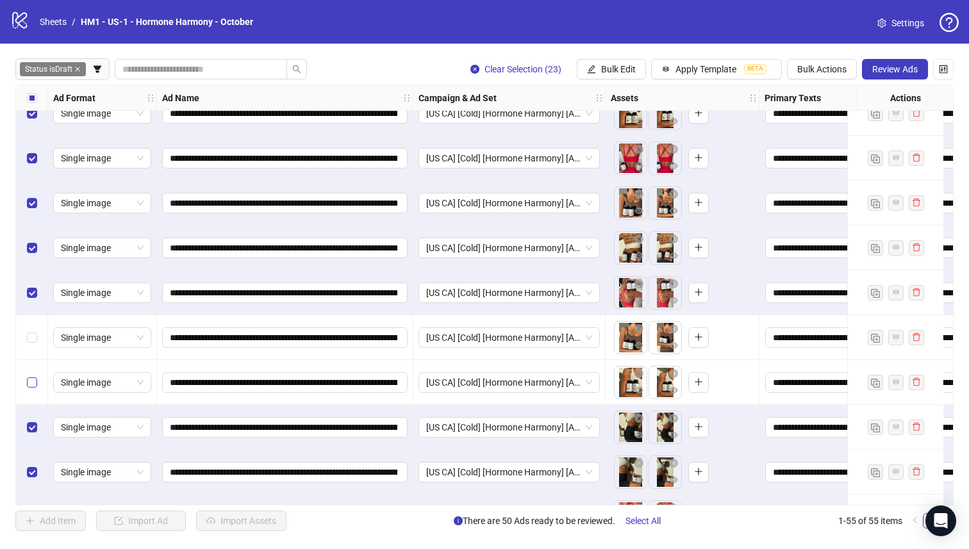
click at [33, 388] on label "Select row 24" at bounding box center [32, 382] width 10 height 14
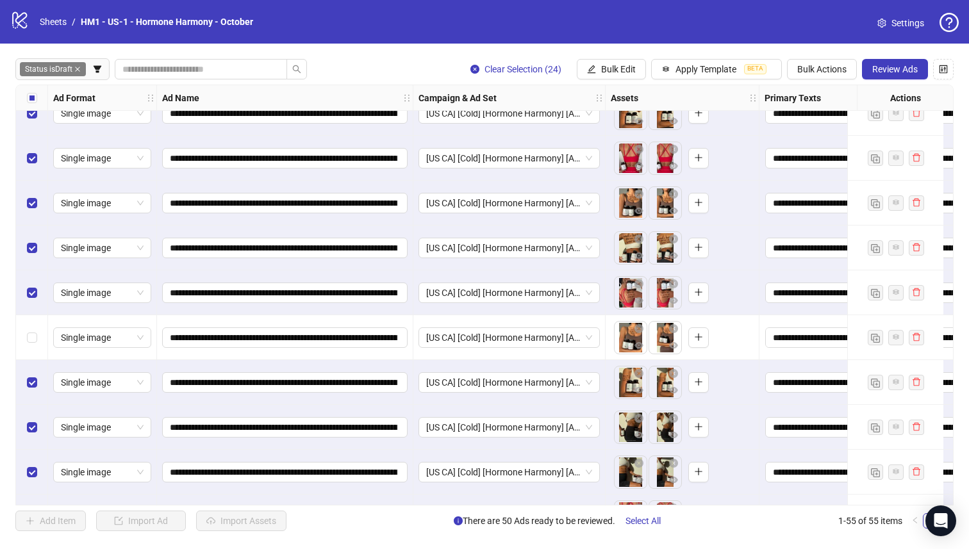
click at [33, 329] on div "Select row 23" at bounding box center [32, 337] width 32 height 45
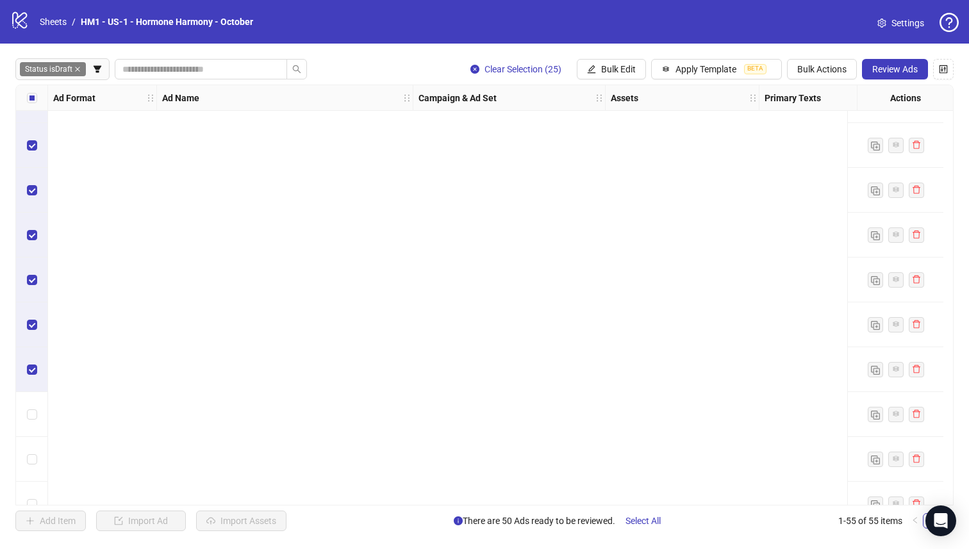
scroll to position [0, 0]
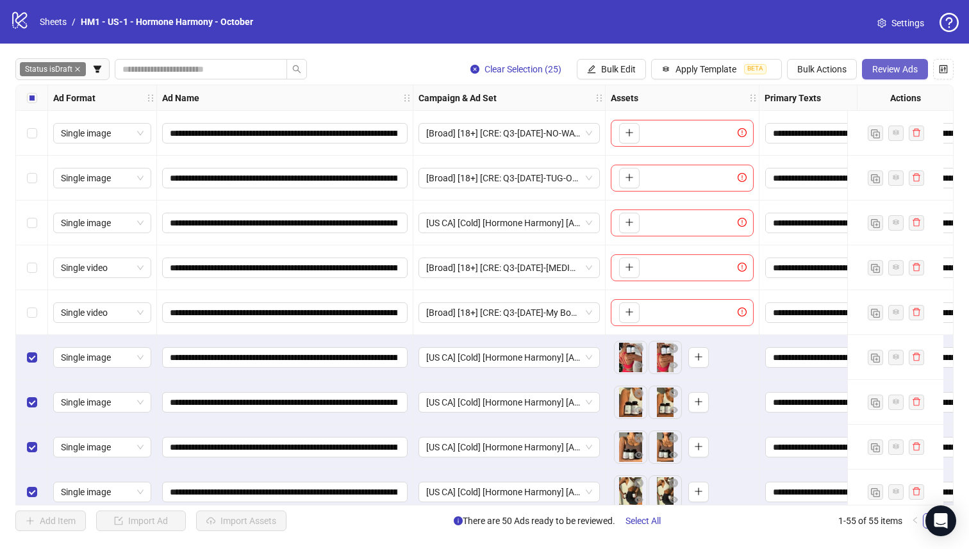
click at [914, 69] on span "Review Ads" at bounding box center [894, 69] width 45 height 10
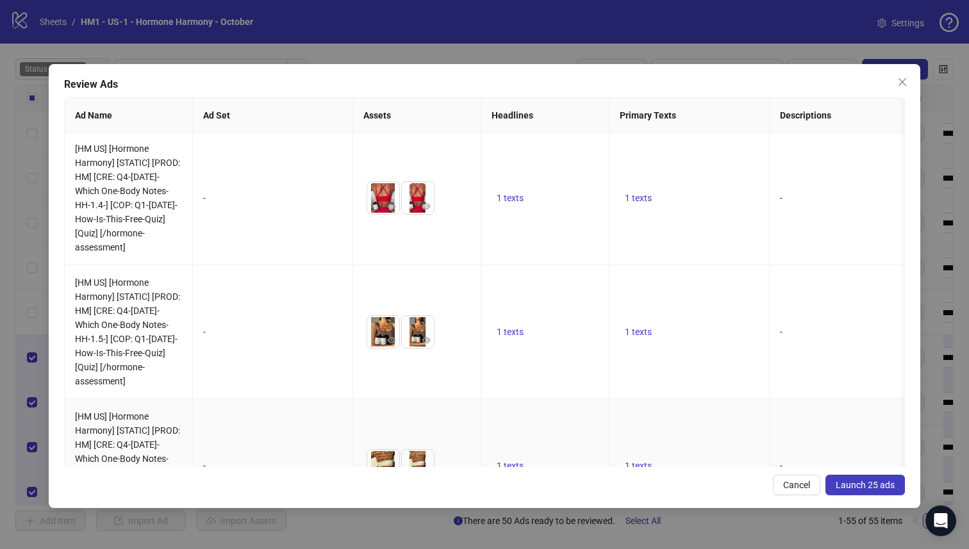
scroll to position [2218, 0]
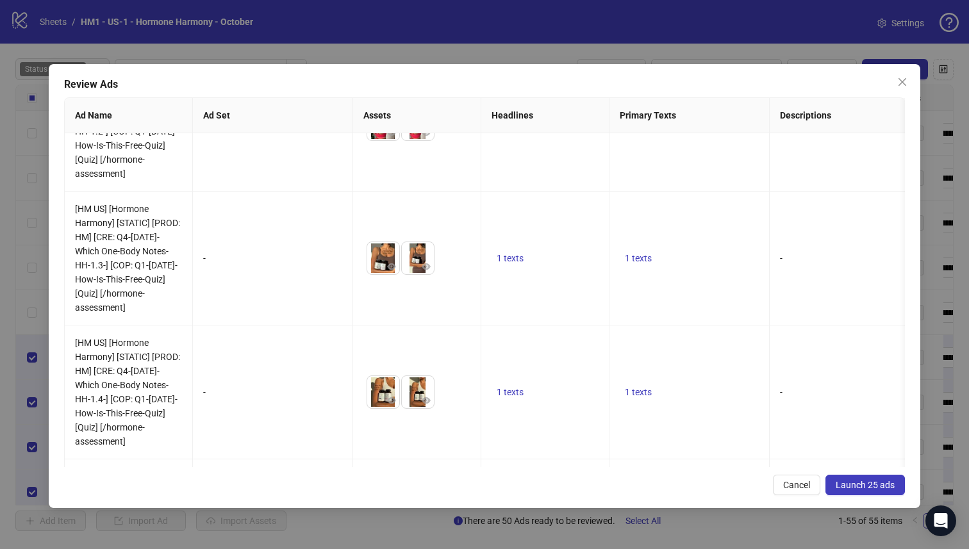
click at [878, 489] on span "Launch 25 ads" at bounding box center [865, 485] width 59 height 10
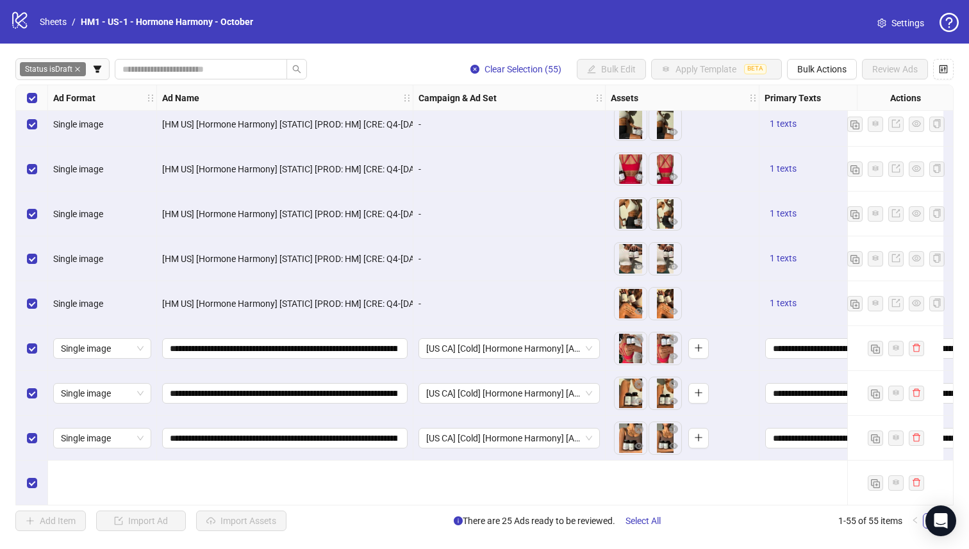
scroll to position [1009, 0]
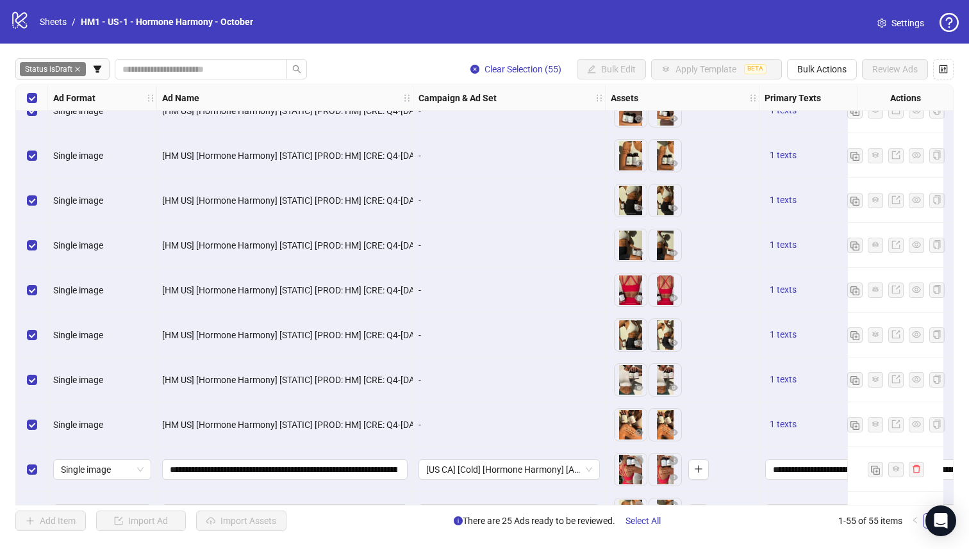
click at [26, 341] on div "Select row 28" at bounding box center [32, 335] width 32 height 45
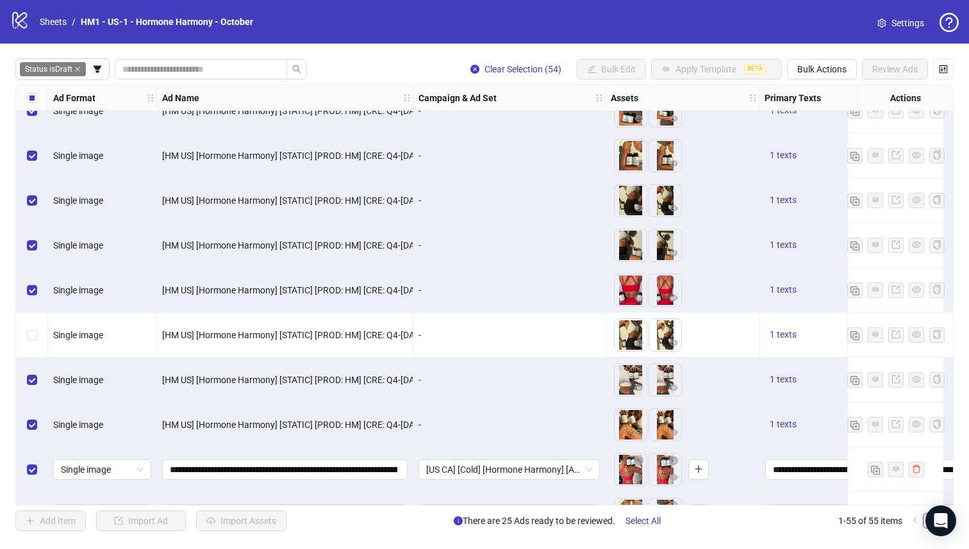
click at [28, 272] on div "Select row 27" at bounding box center [32, 290] width 32 height 45
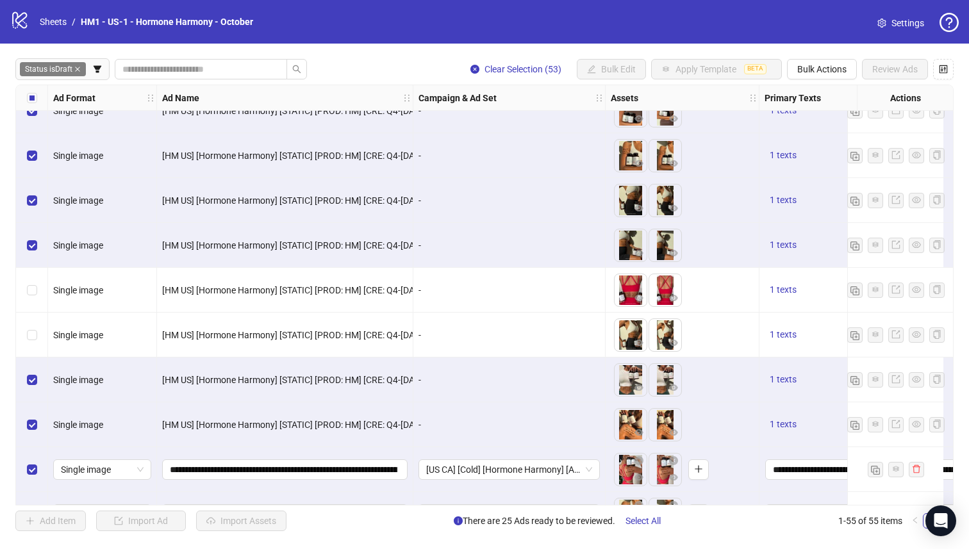
click at [30, 237] on div "Select row 26" at bounding box center [32, 245] width 32 height 45
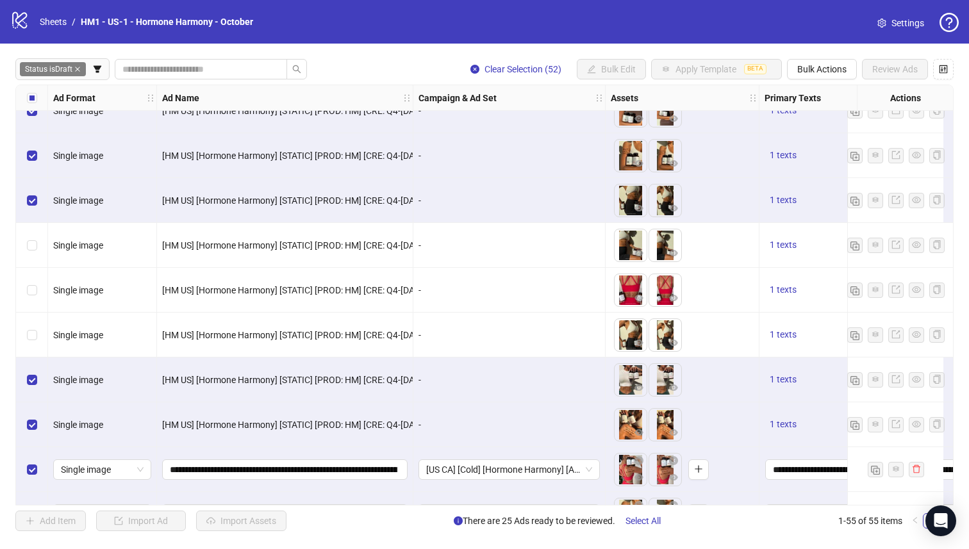
click at [28, 176] on div "Select row 24" at bounding box center [32, 155] width 32 height 45
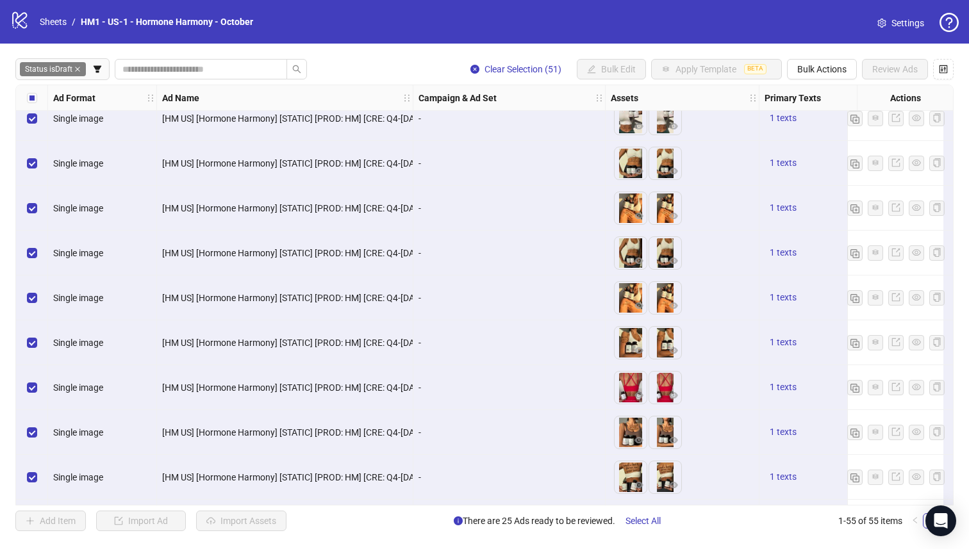
scroll to position [662, 0]
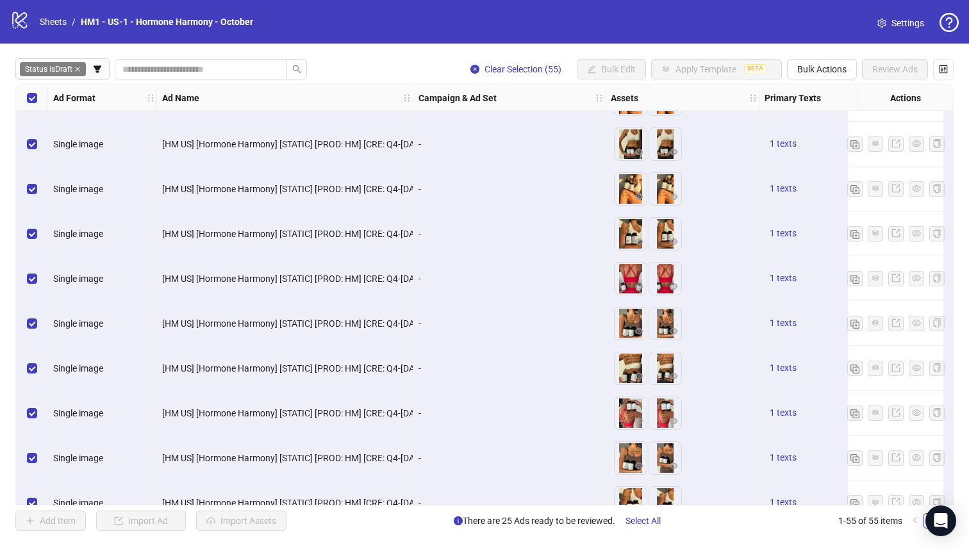
click at [79, 77] on div "Status is Draft" at bounding box center [53, 69] width 69 height 17
click at [80, 72] on icon "close" at bounding box center [77, 69] width 6 height 6
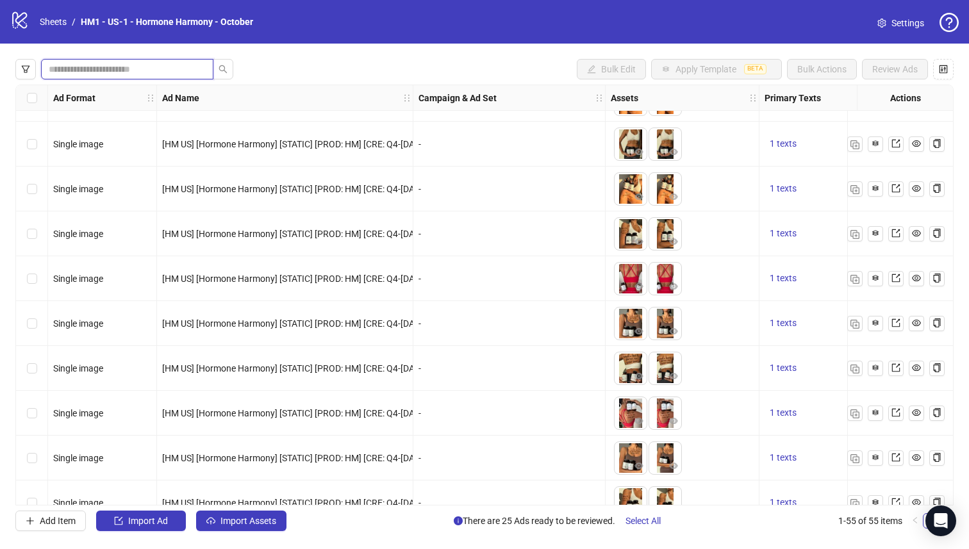
click at [85, 68] on input "search" at bounding box center [122, 69] width 147 height 14
click at [35, 67] on div at bounding box center [124, 69] width 218 height 21
click at [26, 70] on icon "filter" at bounding box center [26, 68] width 8 height 7
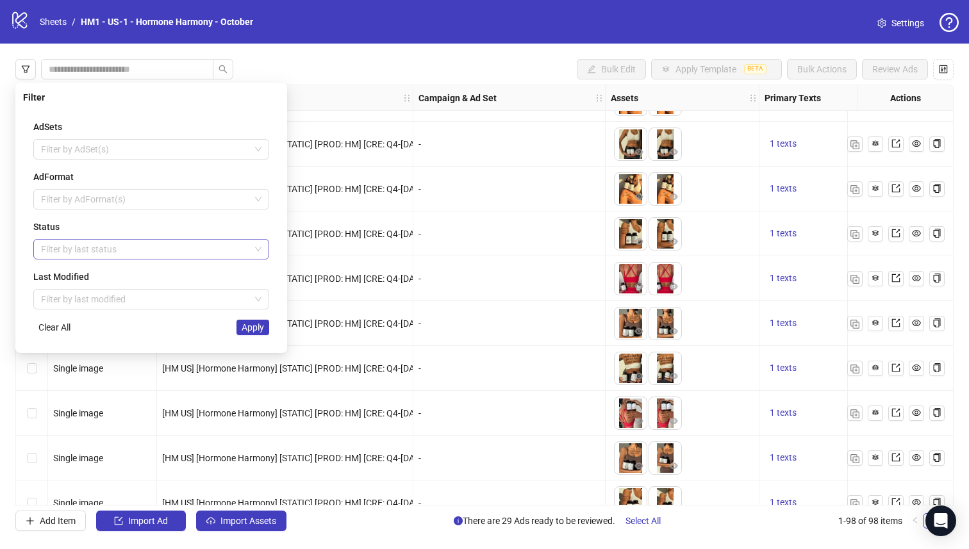
click at [135, 240] on div at bounding box center [144, 249] width 217 height 18
click at [133, 271] on div "Draft" at bounding box center [151, 275] width 215 height 14
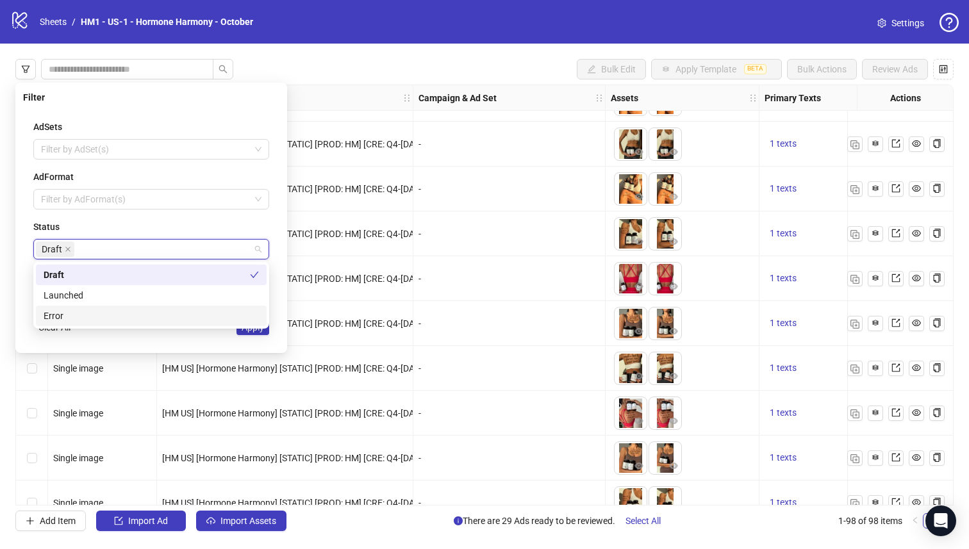
click at [258, 337] on div "AdSets Filter by AdSet(s) AdFormat Filter by AdFormat(s) Status Draft Last Modi…" at bounding box center [151, 228] width 256 height 236
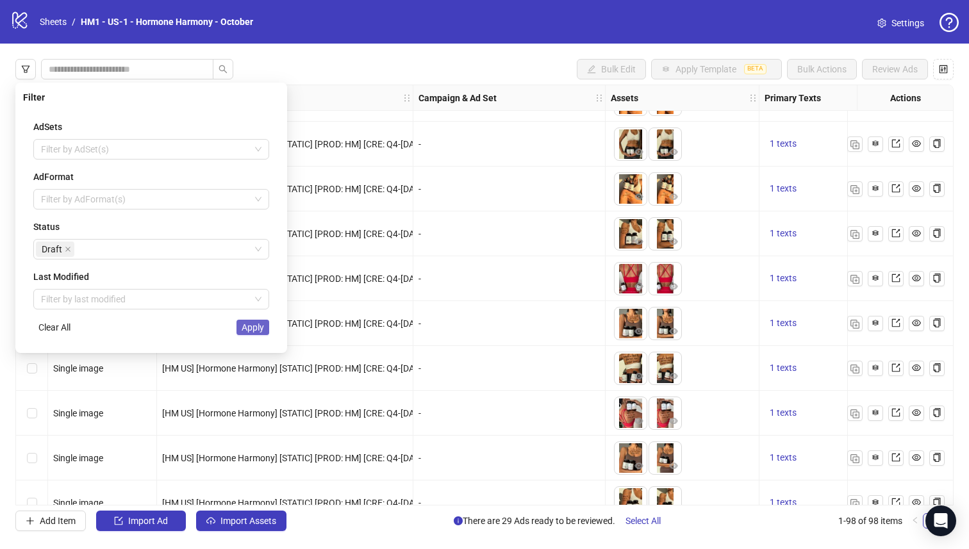
click at [259, 332] on span "Apply" at bounding box center [253, 327] width 22 height 10
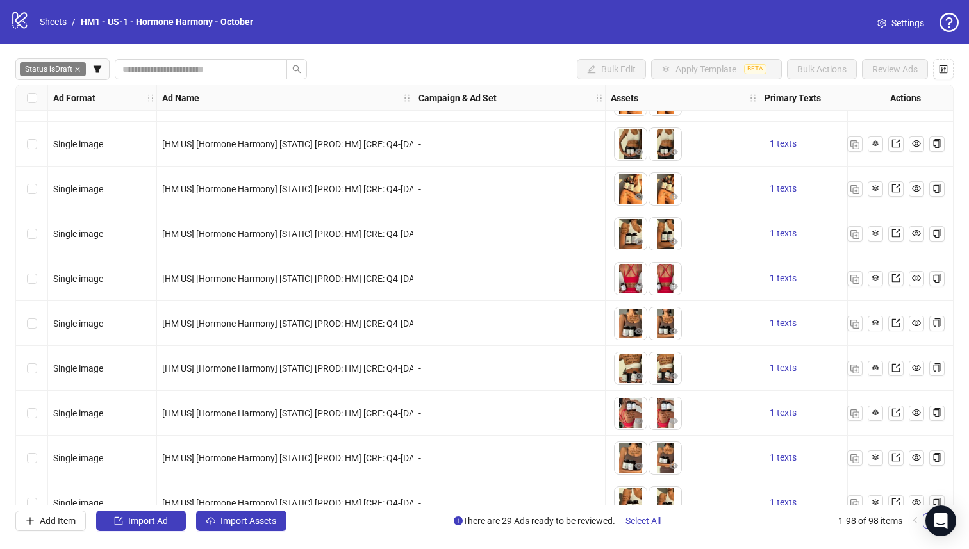
click at [259, 332] on div "[HM US] [Hormone Harmony] [STATIC] [PROD: HM] [CRE: Q4-[DATE]-Which One-Body No…" at bounding box center [285, 323] width 256 height 45
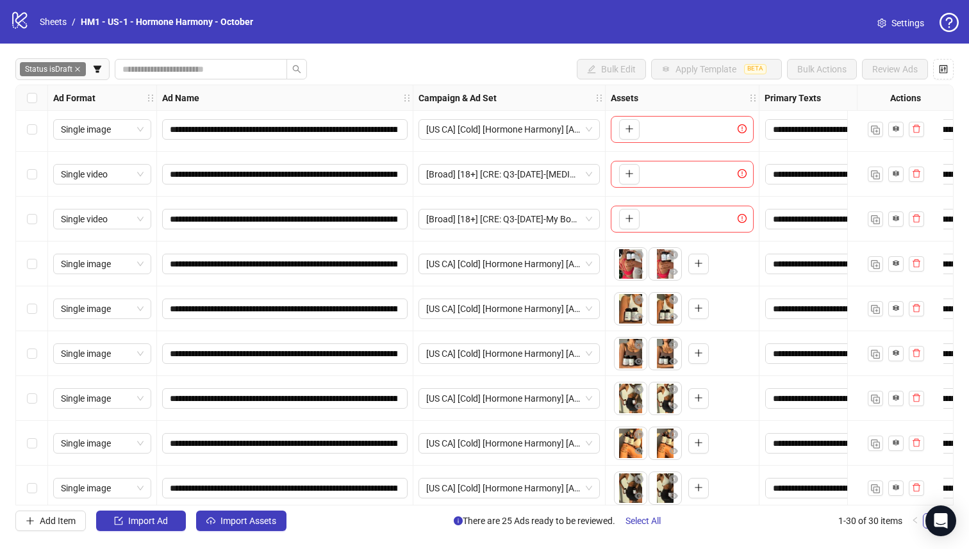
scroll to position [0, 0]
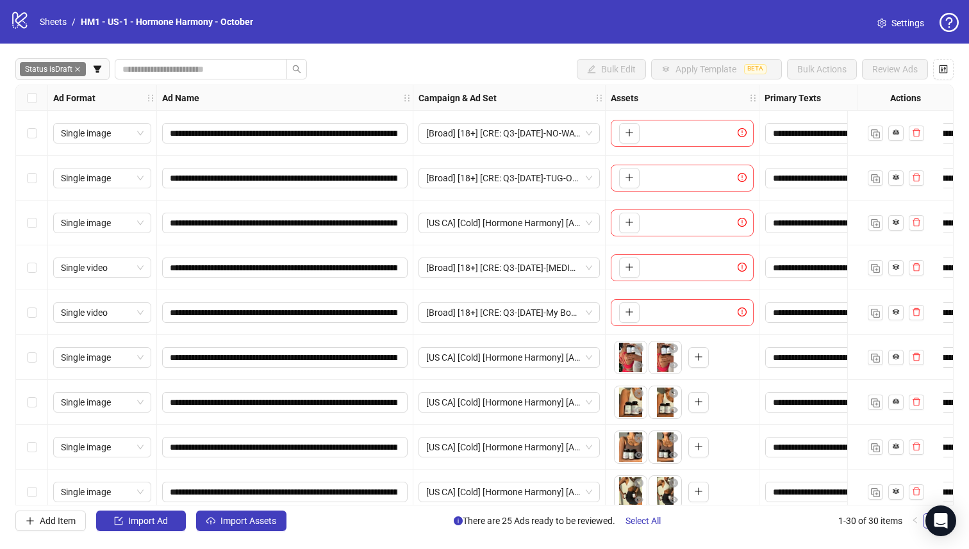
click at [37, 99] on div "Select all rows" at bounding box center [32, 98] width 32 height 26
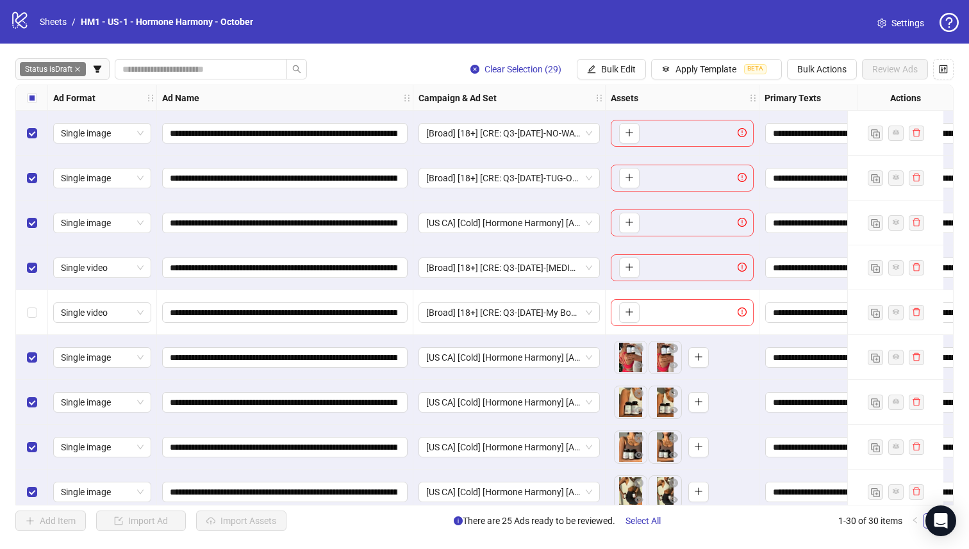
click at [30, 259] on div "Select row 4" at bounding box center [32, 267] width 32 height 45
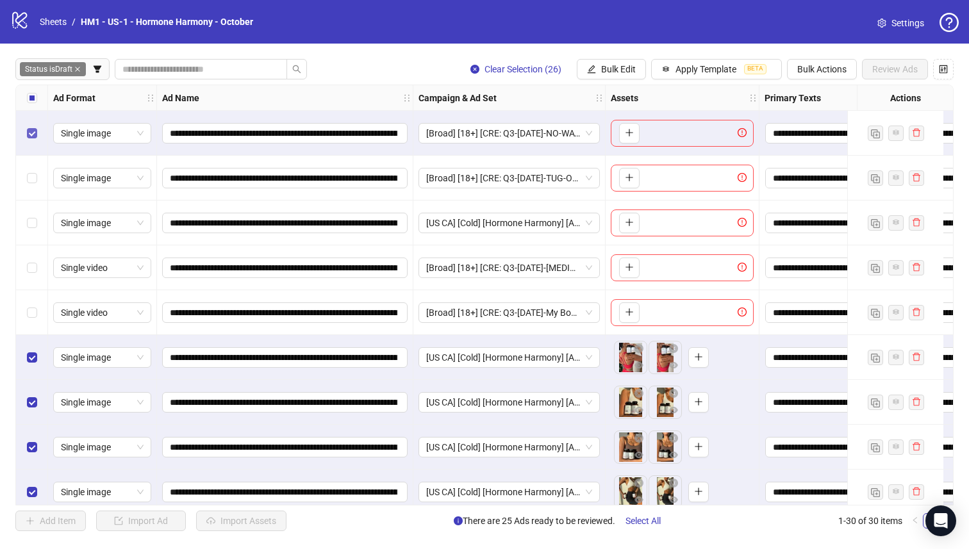
click at [27, 136] on label "Select row 1" at bounding box center [32, 133] width 10 height 14
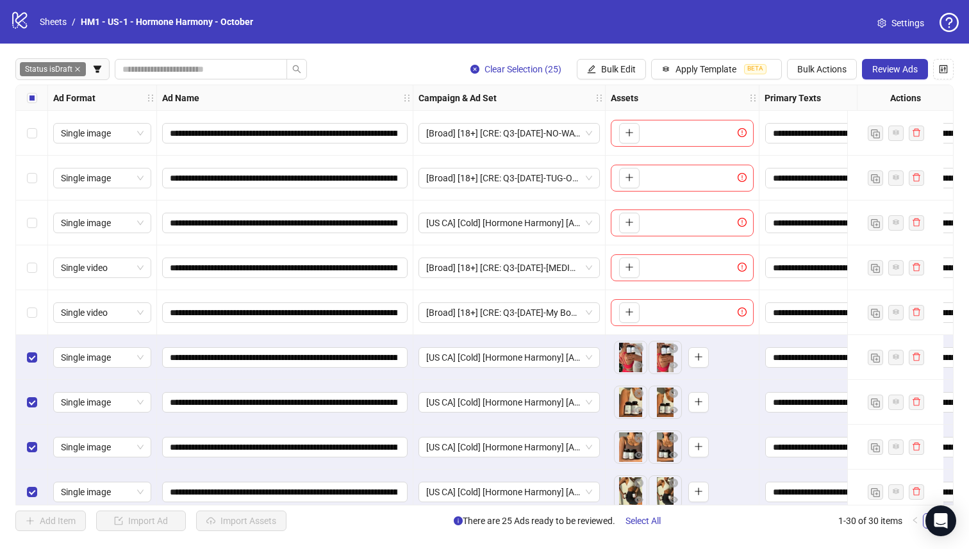
click at [26, 311] on div "Select row 5" at bounding box center [32, 312] width 32 height 45
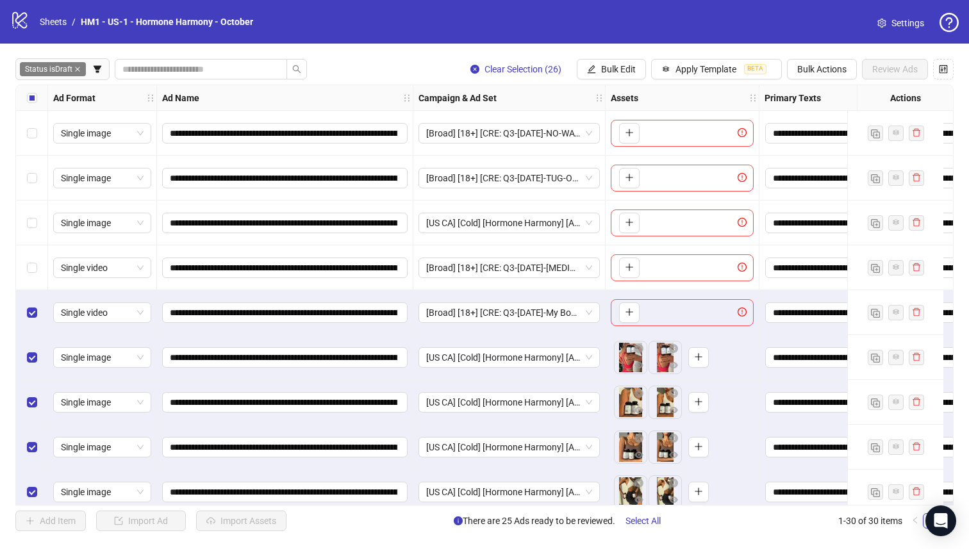
drag, startPoint x: 620, startPoint y: 64, endPoint x: 626, endPoint y: 92, distance: 28.3
click at [619, 64] on span "Bulk Edit" at bounding box center [618, 69] width 35 height 10
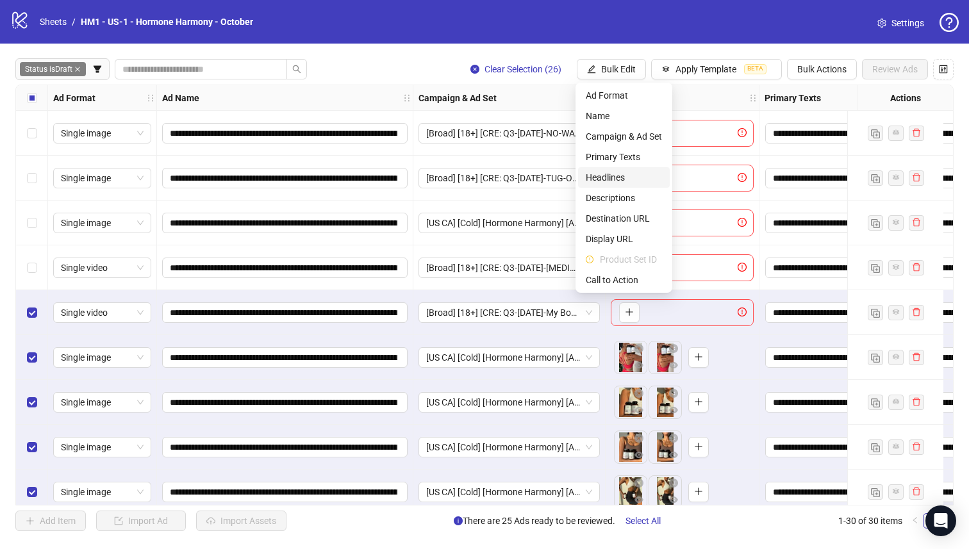
click at [623, 179] on span "Headlines" at bounding box center [624, 177] width 76 height 14
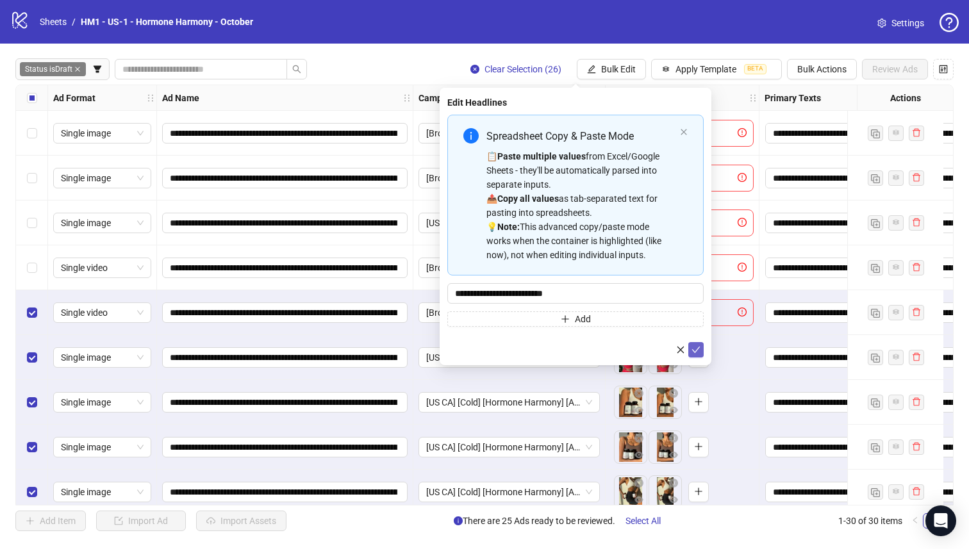
click at [697, 349] on icon "check" at bounding box center [696, 350] width 8 height 6
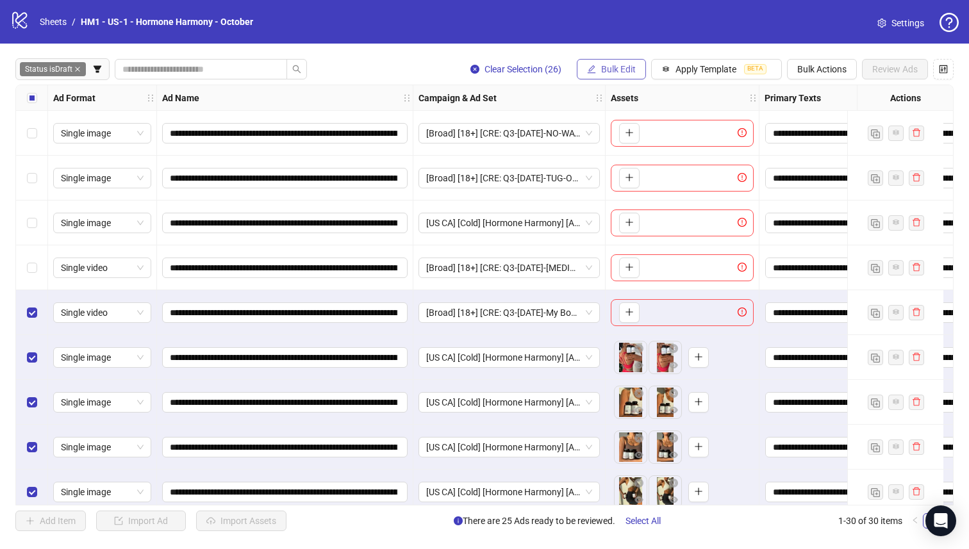
click at [611, 73] on span "Bulk Edit" at bounding box center [618, 69] width 35 height 10
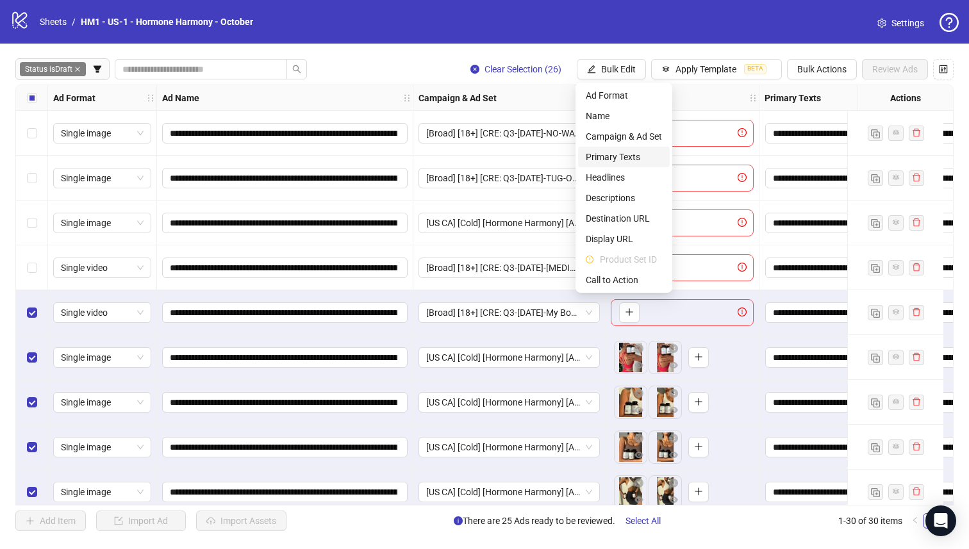
click at [620, 154] on span "Primary Texts" at bounding box center [624, 157] width 76 height 14
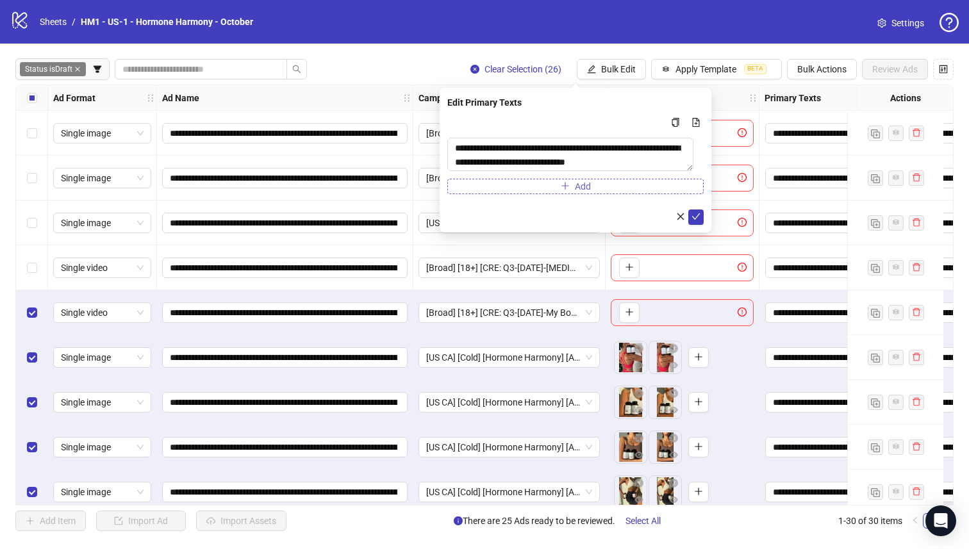
drag, startPoint x: 698, startPoint y: 217, endPoint x: 686, endPoint y: 182, distance: 37.5
click at [699, 217] on icon "check" at bounding box center [695, 216] width 9 height 9
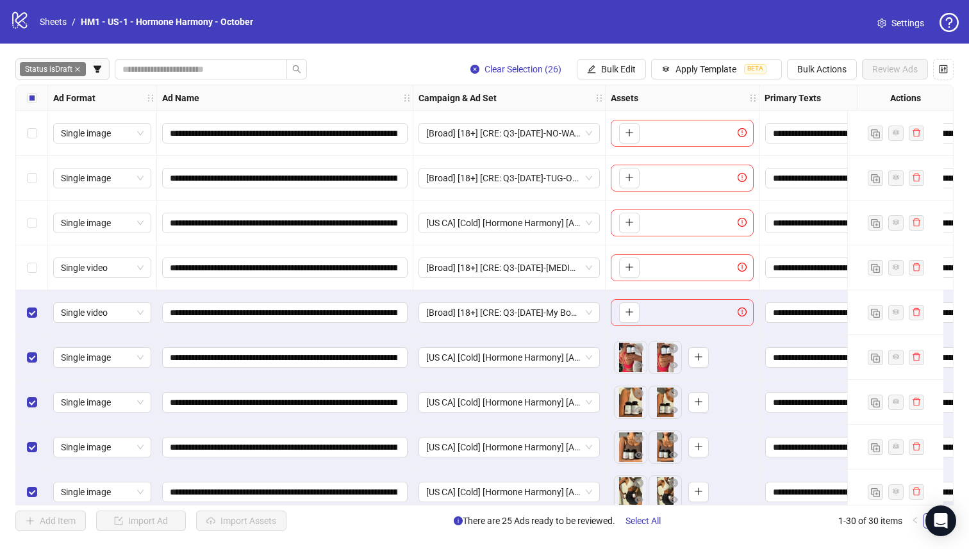
drag, startPoint x: 609, startPoint y: 69, endPoint x: 646, endPoint y: 146, distance: 85.7
click at [609, 69] on span "Bulk Edit" at bounding box center [618, 69] width 35 height 10
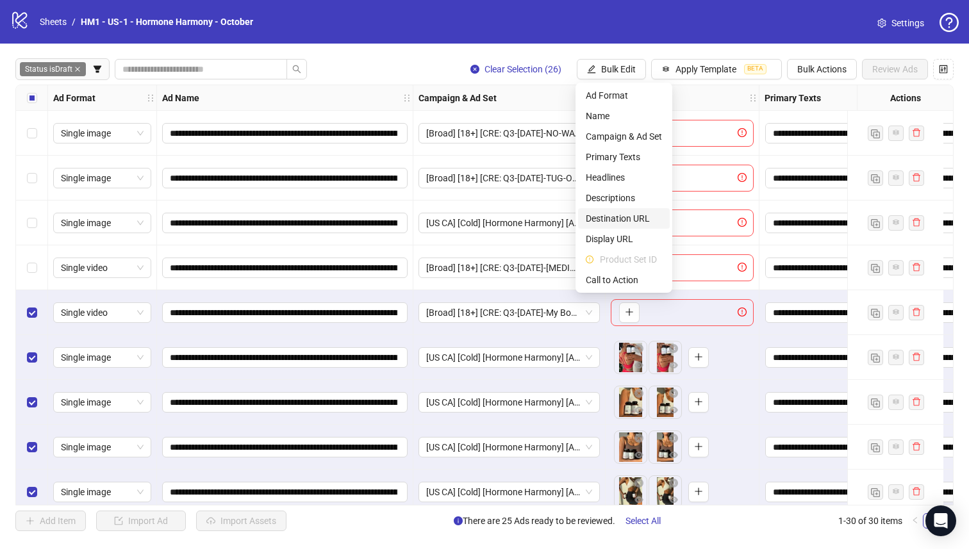
click at [655, 217] on span "Destination URL" at bounding box center [624, 218] width 76 height 14
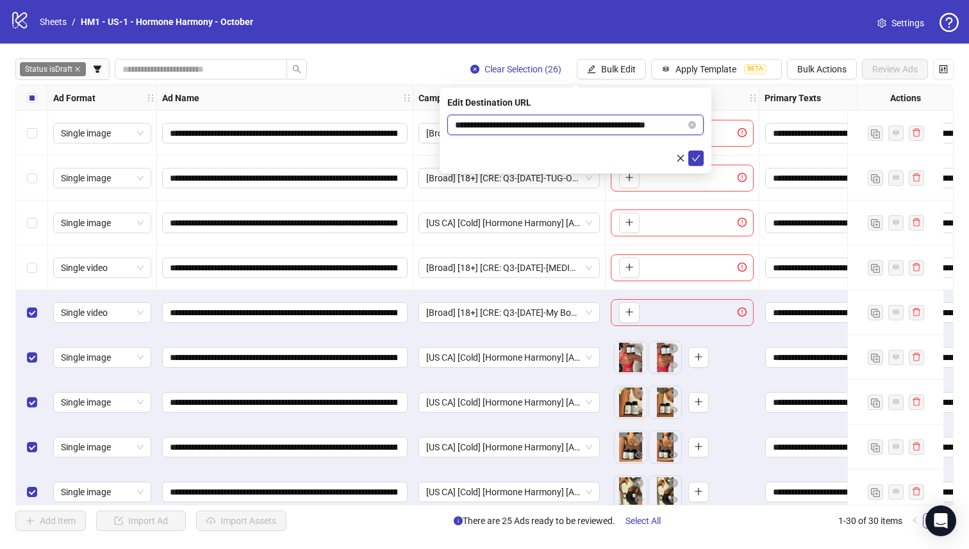
click at [642, 130] on input "**********" at bounding box center [570, 125] width 231 height 14
click at [700, 157] on button "submit" at bounding box center [695, 158] width 15 height 15
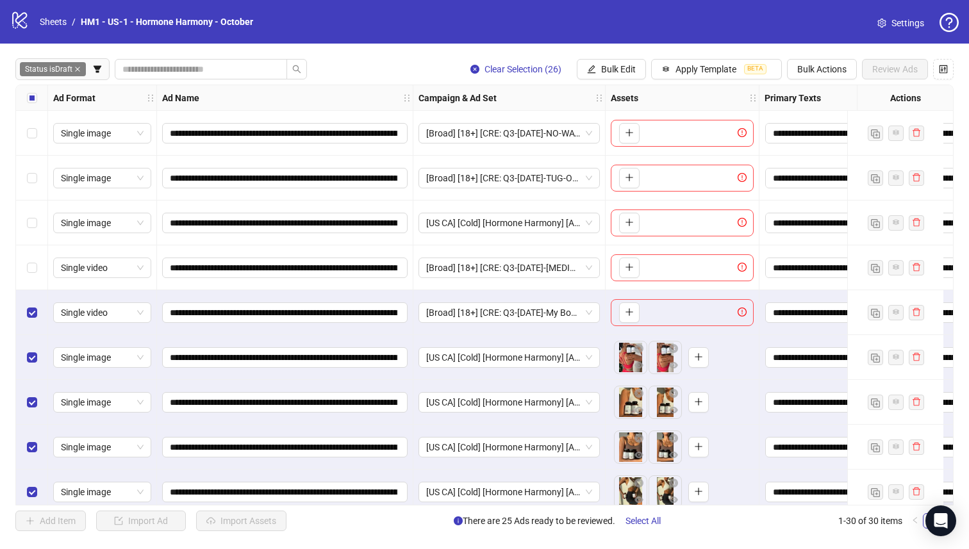
scroll to position [97, 0]
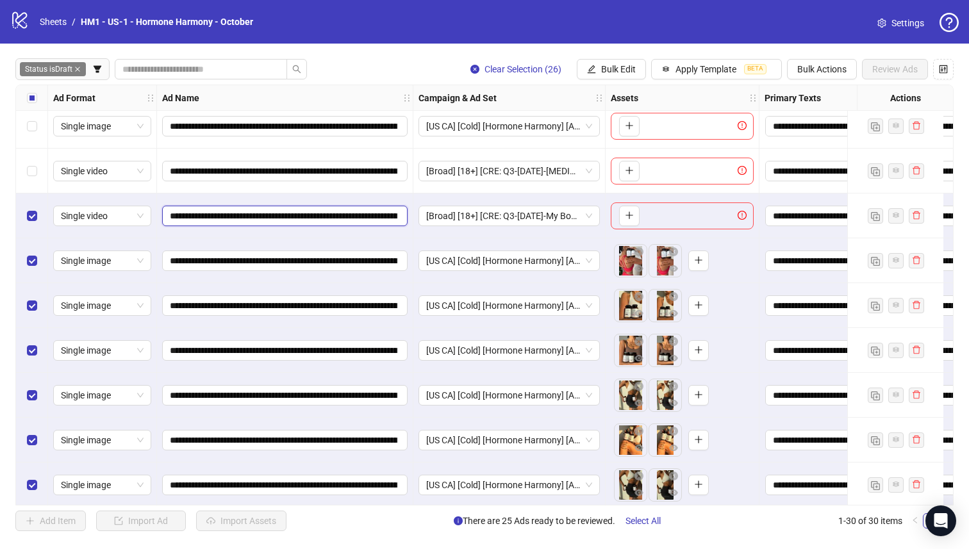
click at [263, 221] on input "**********" at bounding box center [283, 216] width 227 height 14
drag, startPoint x: 276, startPoint y: 215, endPoint x: 204, endPoint y: 211, distance: 71.2
click at [204, 211] on input "**********" at bounding box center [283, 216] width 227 height 14
click at [215, 211] on input "**********" at bounding box center [283, 216] width 227 height 14
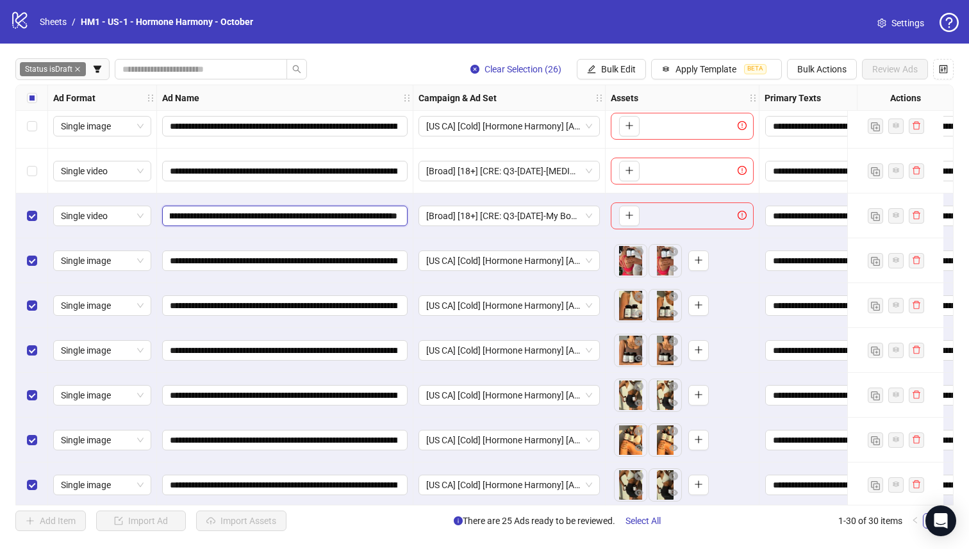
scroll to position [0, 570]
drag, startPoint x: 220, startPoint y: 217, endPoint x: 533, endPoint y: 245, distance: 314.6
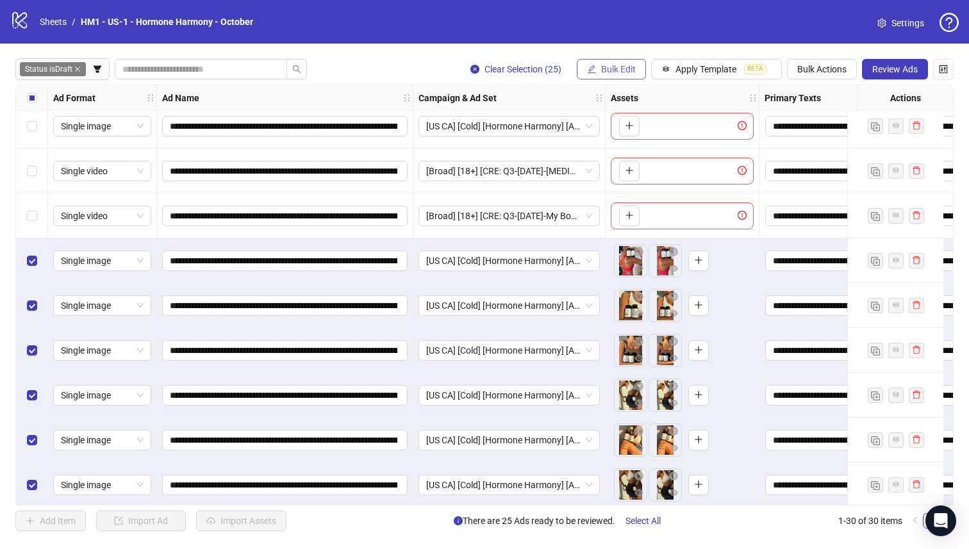
click at [610, 76] on button "Bulk Edit" at bounding box center [611, 69] width 69 height 21
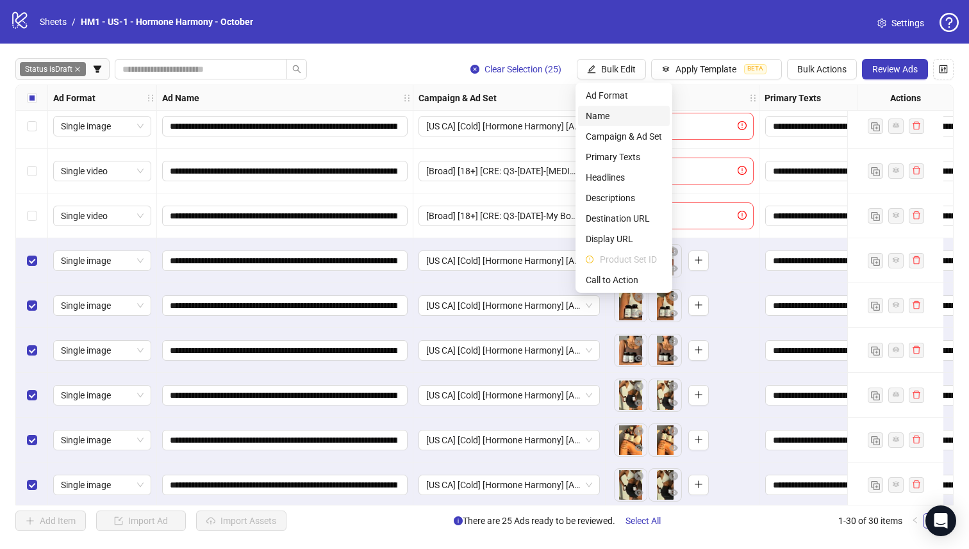
click at [604, 121] on span "Name" at bounding box center [624, 116] width 76 height 14
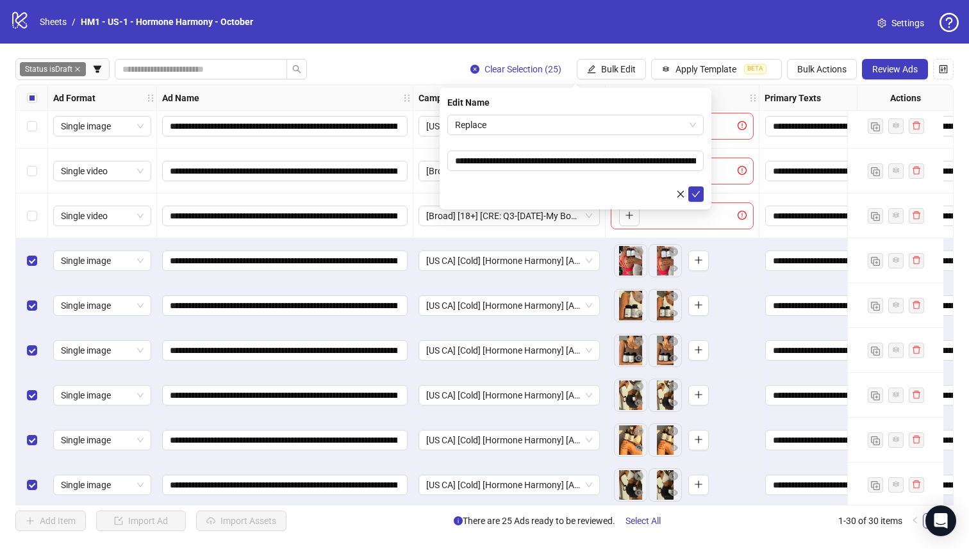
click at [524, 111] on div "**********" at bounding box center [576, 149] width 272 height 122
click at [528, 115] on span "Replace" at bounding box center [575, 124] width 241 height 19
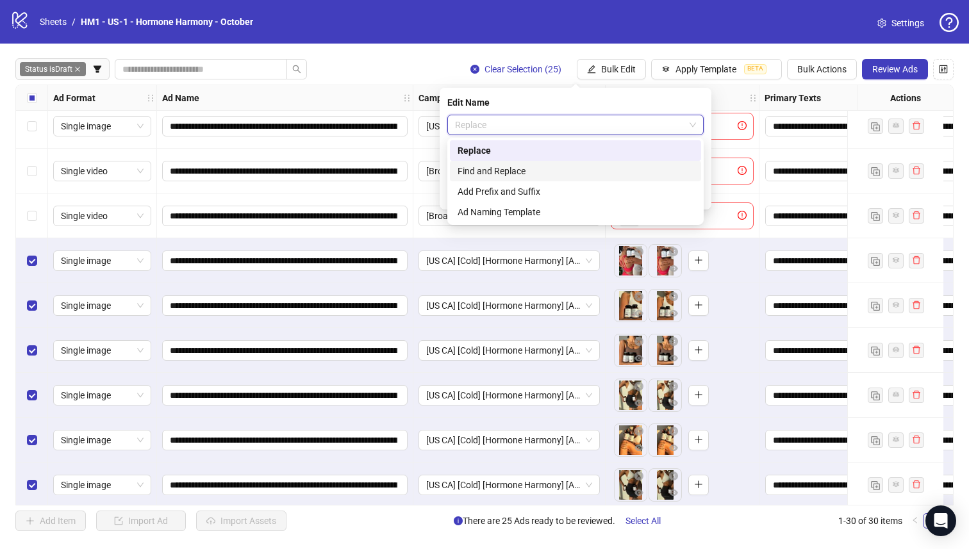
click at [543, 171] on div "Find and Replace" at bounding box center [575, 171] width 236 height 14
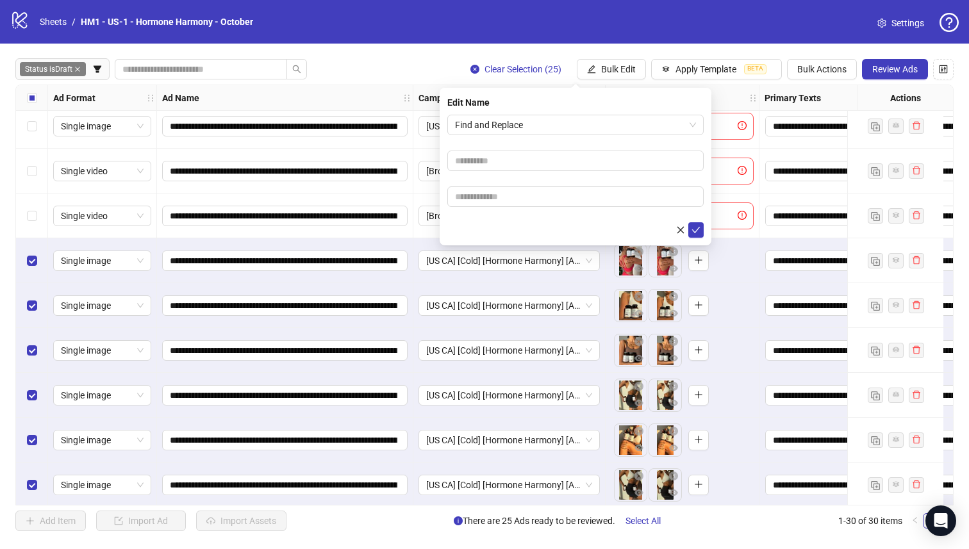
click at [534, 208] on form "Find and Replace" at bounding box center [575, 176] width 256 height 123
click at [541, 196] on input "text" at bounding box center [575, 196] width 256 height 21
paste input "**********"
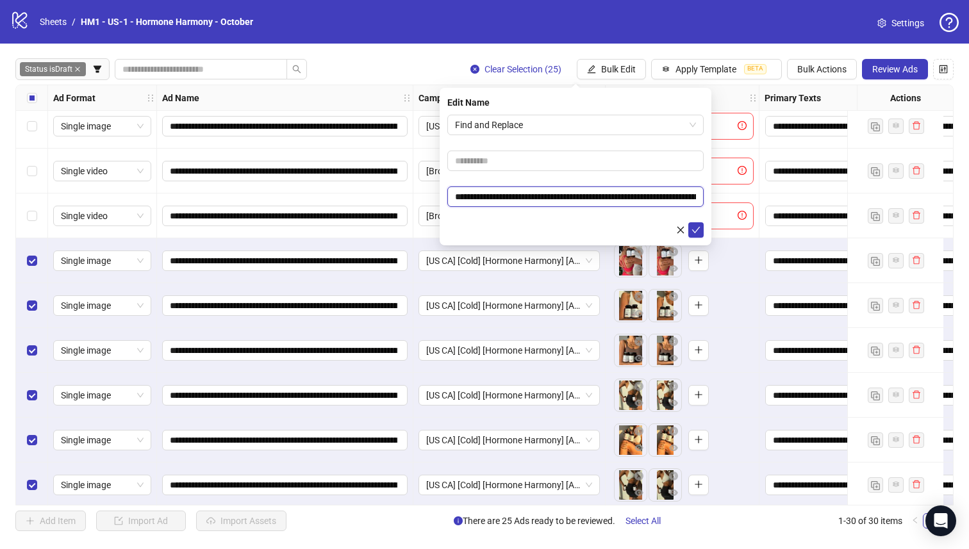
scroll to position [0, 92]
type input "**********"
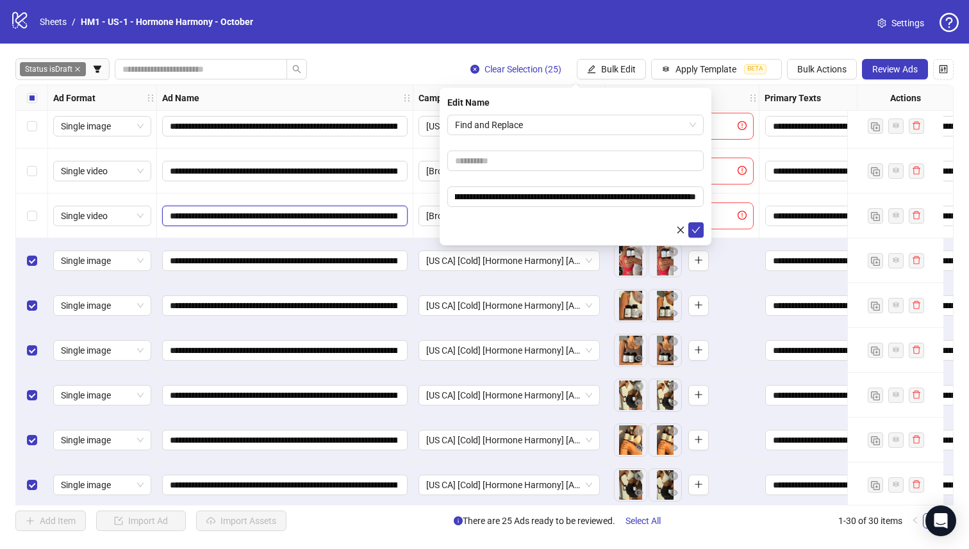
click at [272, 218] on input "**********" at bounding box center [283, 216] width 227 height 14
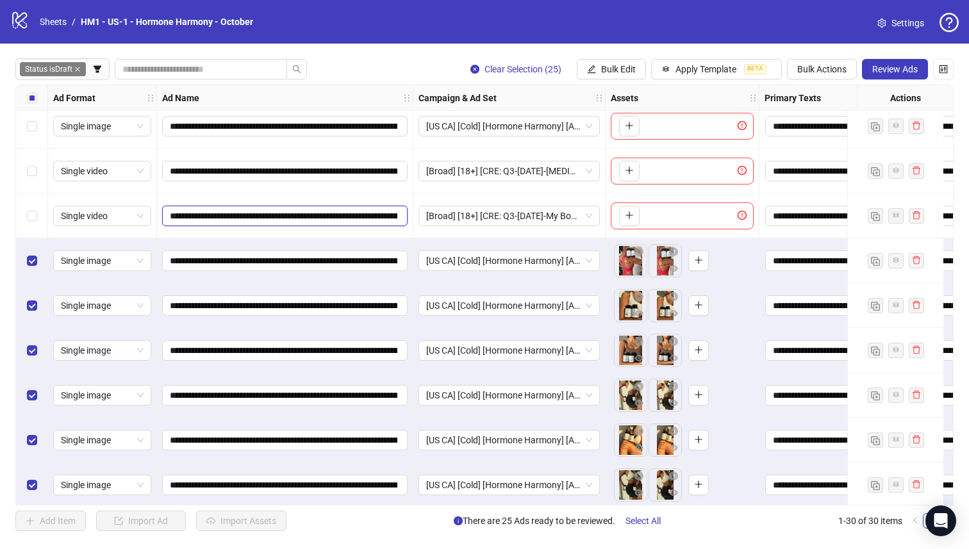
scroll to position [0, 570]
click at [286, 262] on input "**********" at bounding box center [283, 261] width 227 height 14
drag, startPoint x: 250, startPoint y: 260, endPoint x: 176, endPoint y: 259, distance: 73.7
click at [176, 259] on input "**********" at bounding box center [283, 261] width 227 height 14
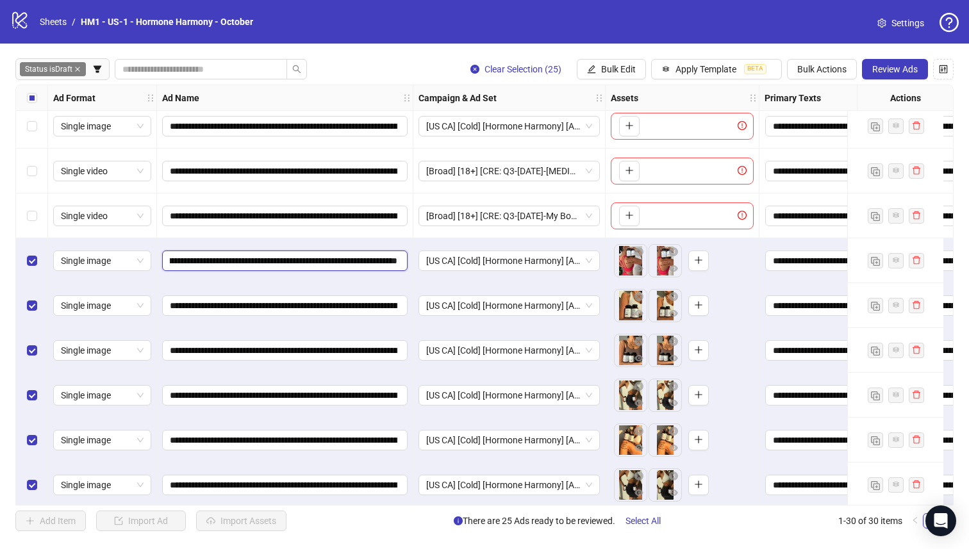
click at [213, 261] on input "**********" at bounding box center [283, 261] width 227 height 14
drag, startPoint x: 207, startPoint y: 261, endPoint x: 506, endPoint y: 274, distance: 298.9
click at [622, 66] on span "Bulk Edit" at bounding box center [618, 69] width 35 height 10
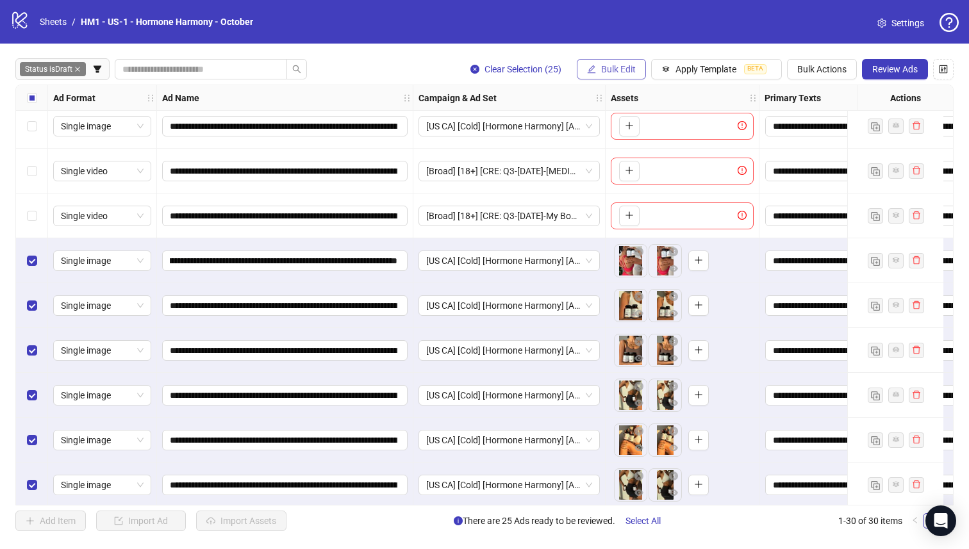
scroll to position [0, 0]
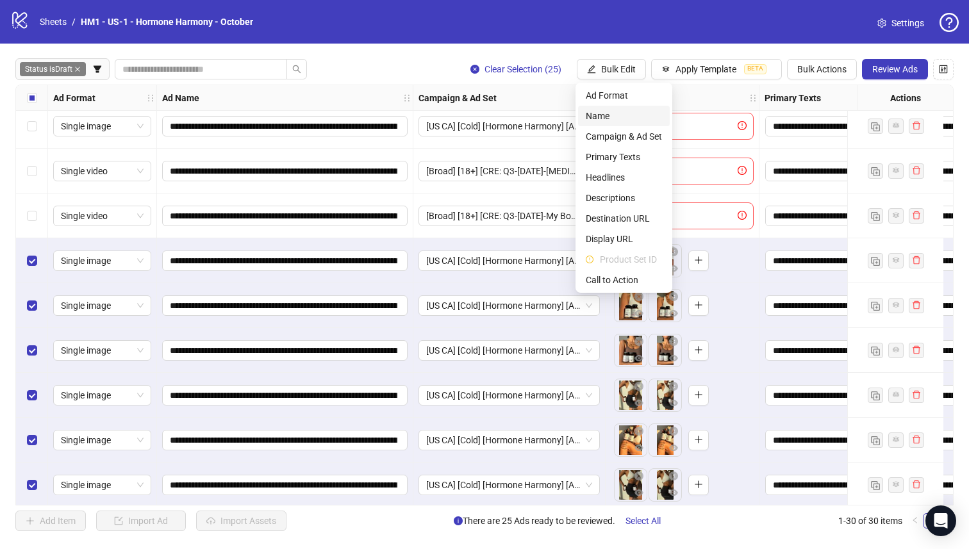
click at [622, 119] on span "Name" at bounding box center [624, 116] width 76 height 14
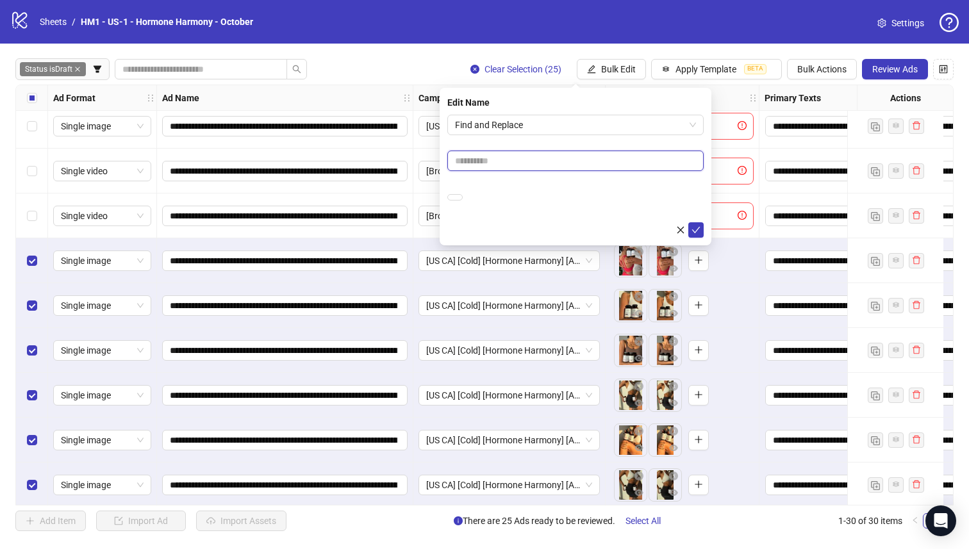
click at [606, 158] on input "text" at bounding box center [575, 161] width 256 height 21
paste input "**********"
type input "**********"
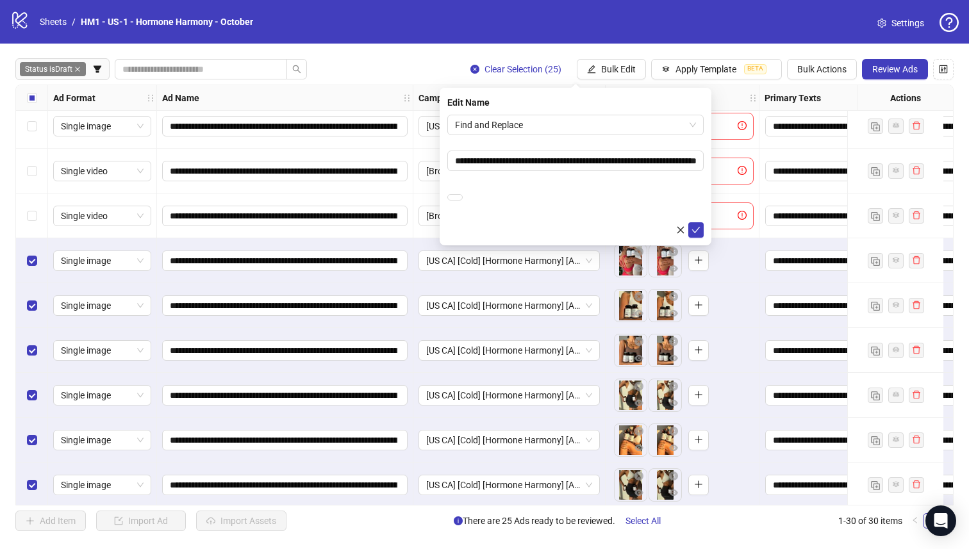
click at [614, 135] on form "**********" at bounding box center [575, 176] width 256 height 123
click at [698, 229] on icon "check" at bounding box center [695, 230] width 9 height 9
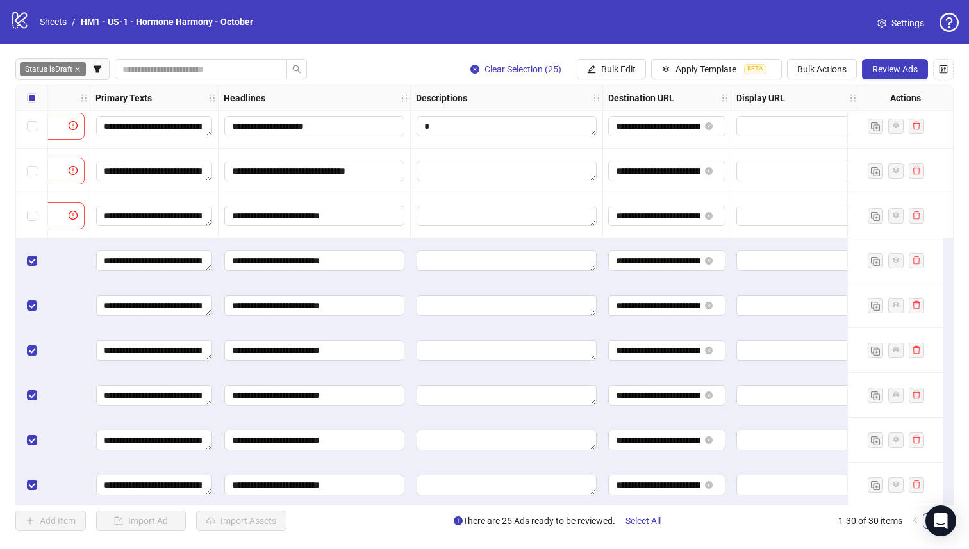
scroll to position [97, 672]
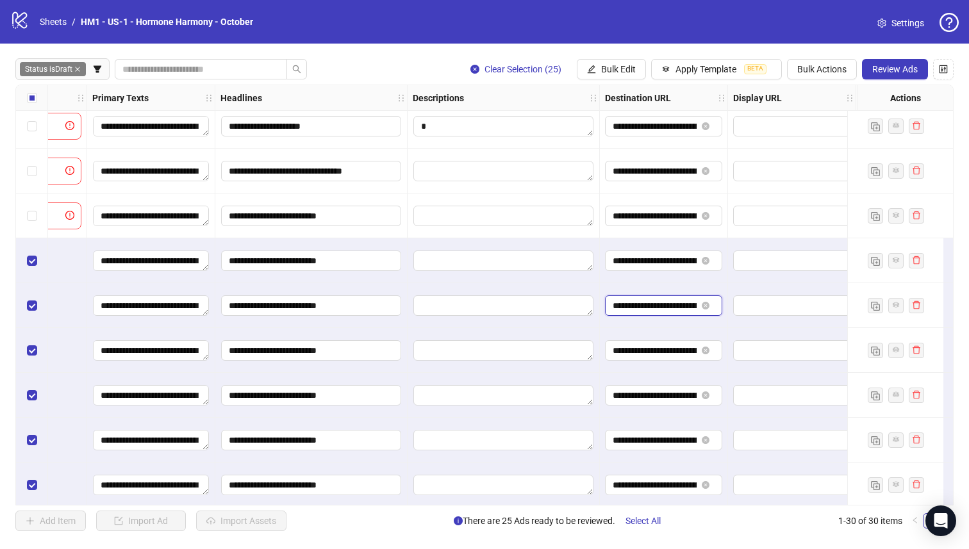
click at [664, 304] on input "**********" at bounding box center [655, 306] width 84 height 14
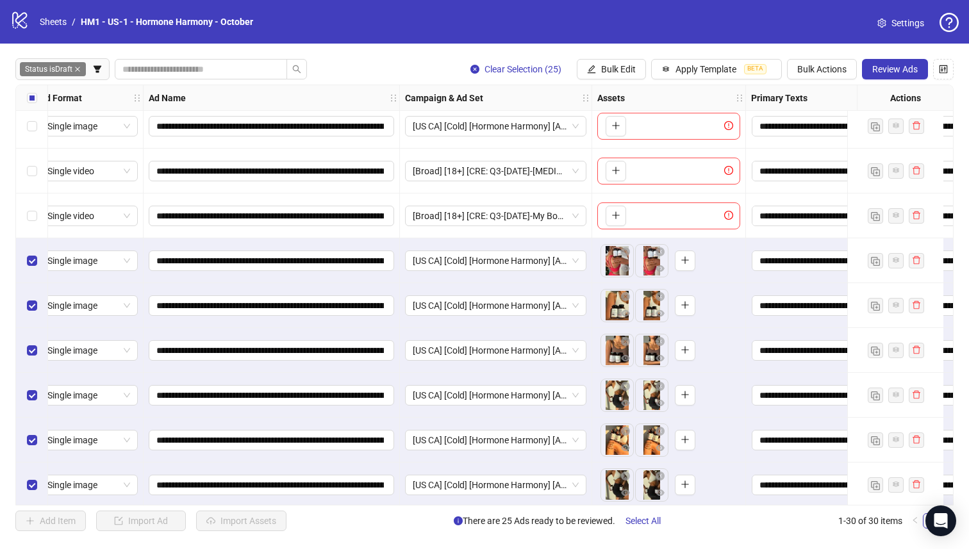
scroll to position [97, 0]
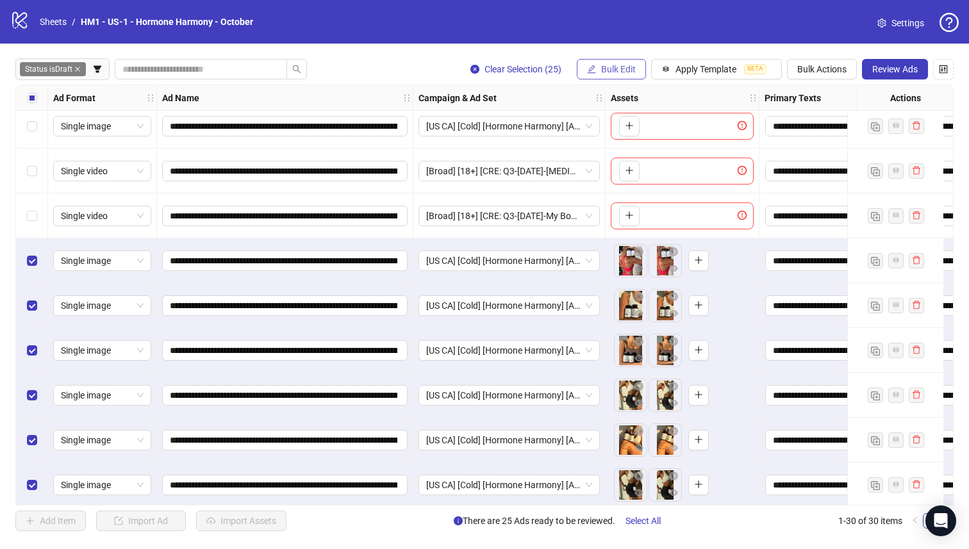
click at [616, 63] on button "Bulk Edit" at bounding box center [611, 69] width 69 height 21
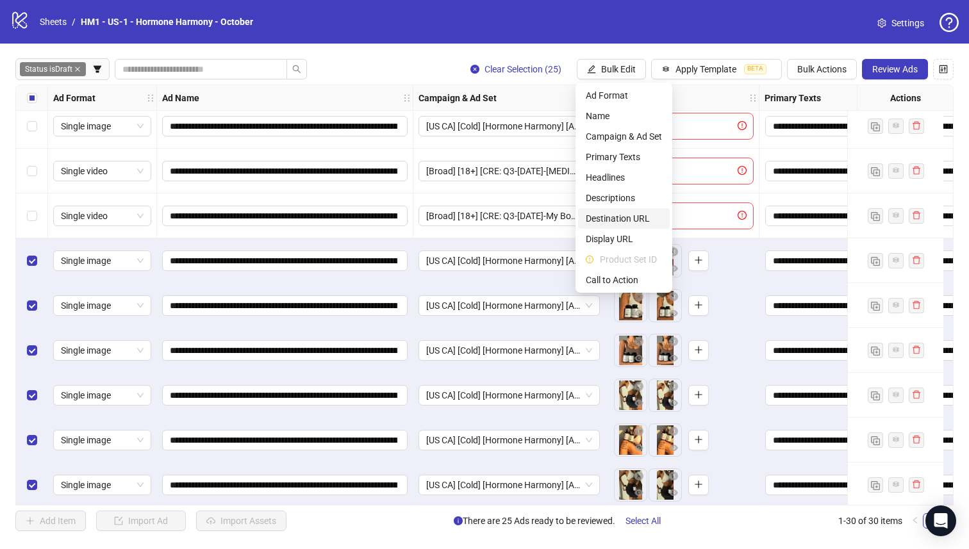
click at [650, 220] on span "Destination URL" at bounding box center [624, 218] width 76 height 14
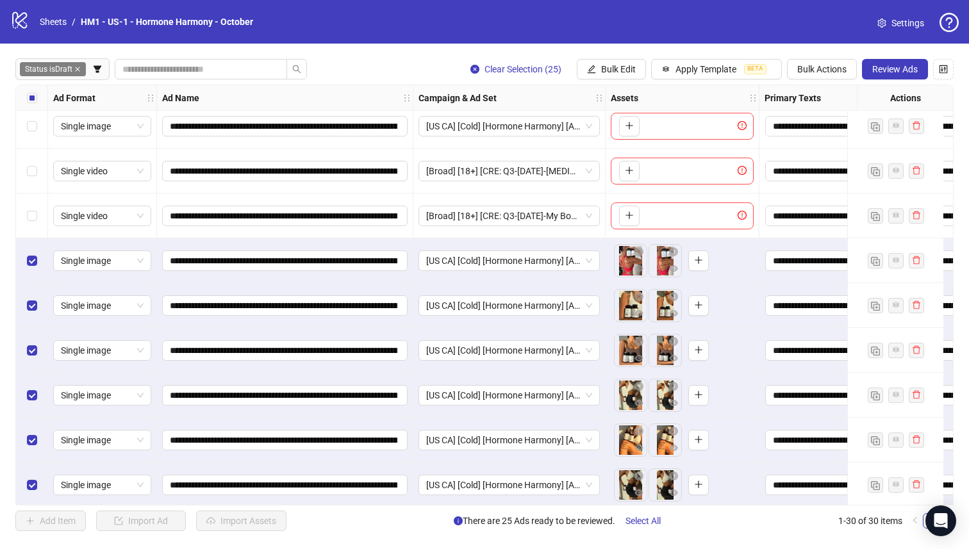
drag, startPoint x: 612, startPoint y: 73, endPoint x: 623, endPoint y: 193, distance: 120.4
click at [612, 73] on span "Bulk Edit" at bounding box center [618, 69] width 35 height 10
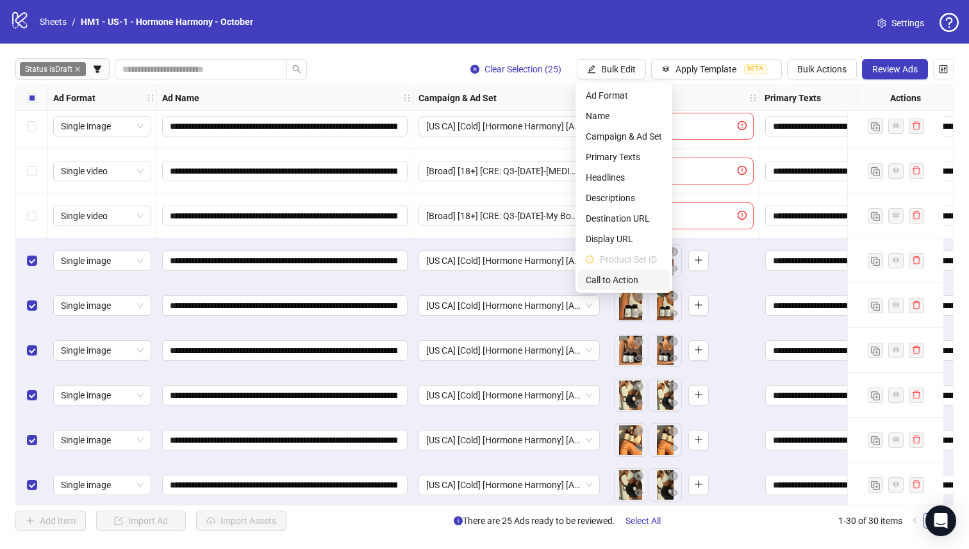
click at [618, 279] on span "Call to Action" at bounding box center [624, 280] width 76 height 14
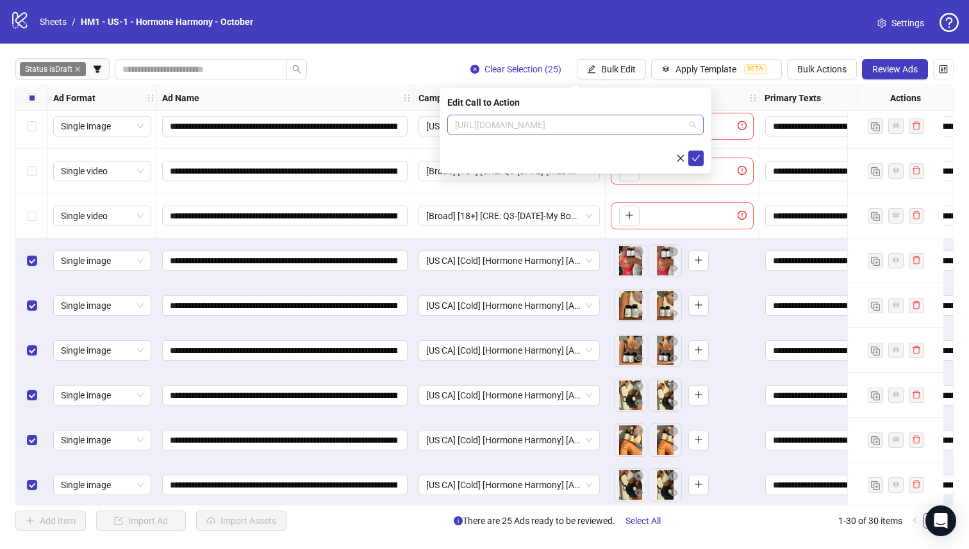
click at [600, 128] on span "[URL][DOMAIN_NAME]" at bounding box center [575, 124] width 241 height 19
type input "**"
click at [626, 166] on div "Shop now" at bounding box center [575, 171] width 236 height 14
click at [695, 164] on button "submit" at bounding box center [695, 158] width 15 height 15
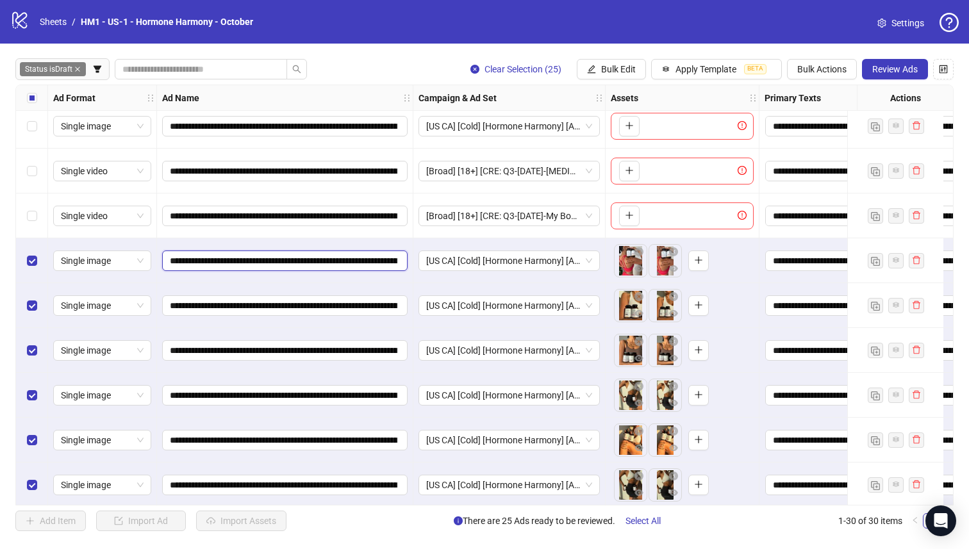
click at [229, 262] on input "**********" at bounding box center [283, 261] width 227 height 14
click at [27, 105] on div "Select all rows" at bounding box center [32, 98] width 32 height 26
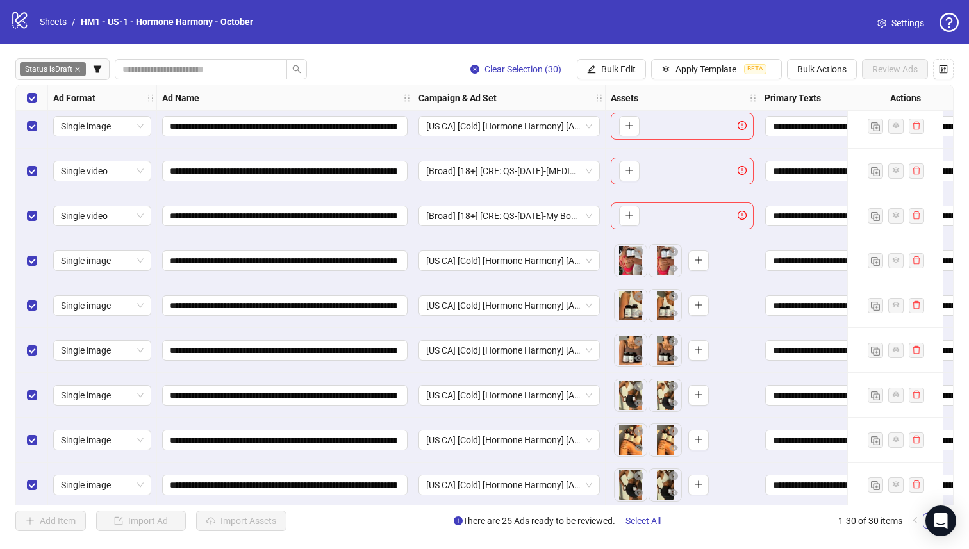
click at [27, 105] on div "Select all rows" at bounding box center [32, 98] width 32 height 26
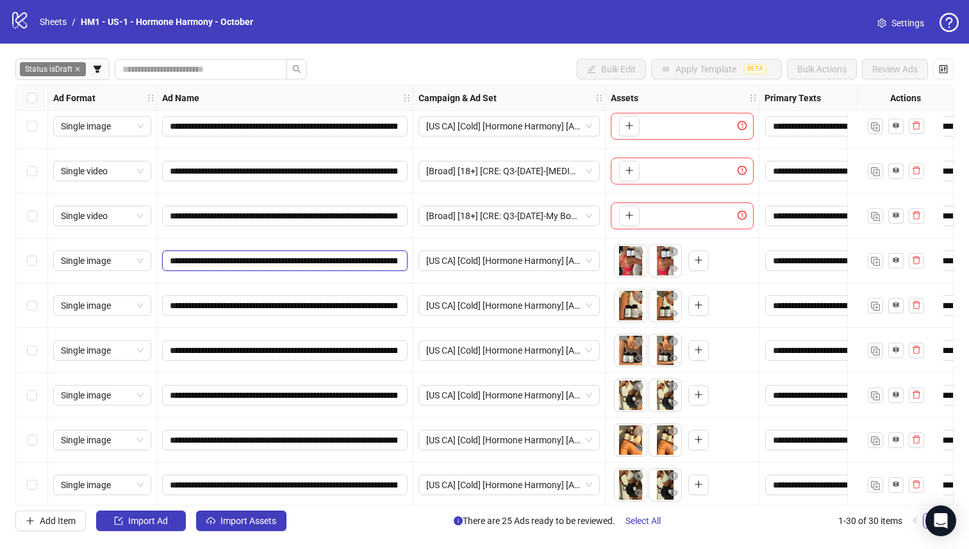
click at [357, 267] on input "**********" at bounding box center [283, 261] width 227 height 14
drag, startPoint x: 343, startPoint y: 261, endPoint x: 354, endPoint y: 264, distance: 11.8
click at [354, 264] on input "**********" at bounding box center [283, 261] width 227 height 14
click at [293, 265] on input "**********" at bounding box center [283, 261] width 227 height 14
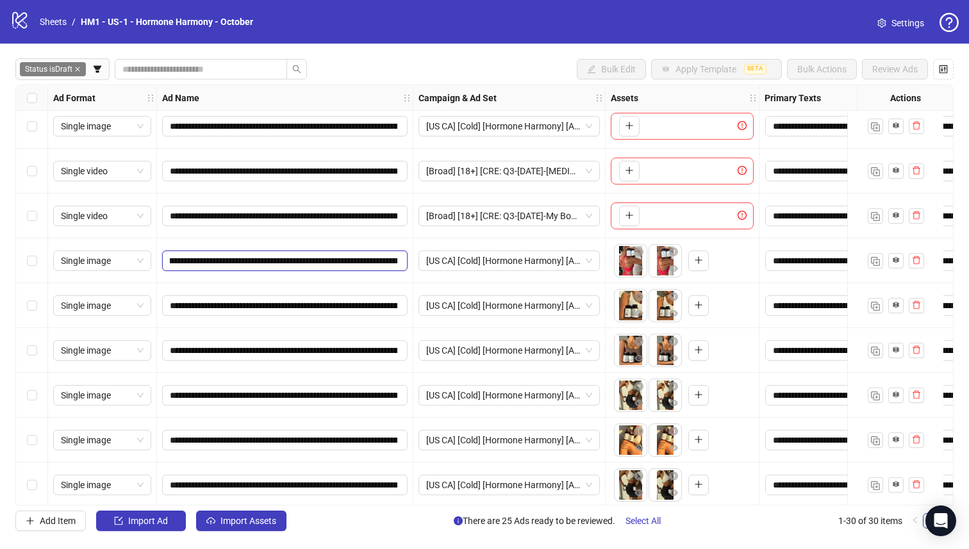
scroll to position [0, 342]
drag, startPoint x: 279, startPoint y: 263, endPoint x: 361, endPoint y: 261, distance: 82.0
click at [361, 261] on input "**********" at bounding box center [283, 261] width 227 height 14
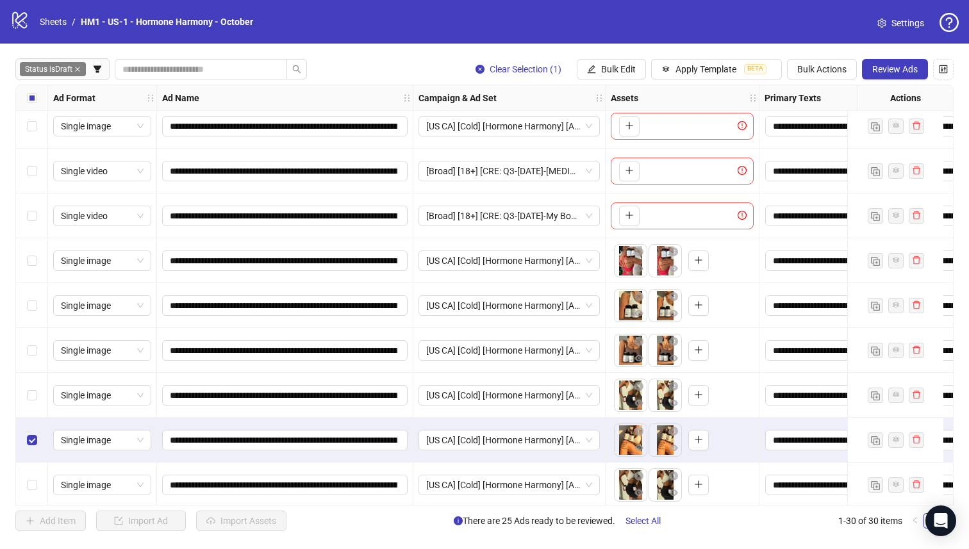
click at [28, 340] on div "Select row 8" at bounding box center [32, 350] width 32 height 45
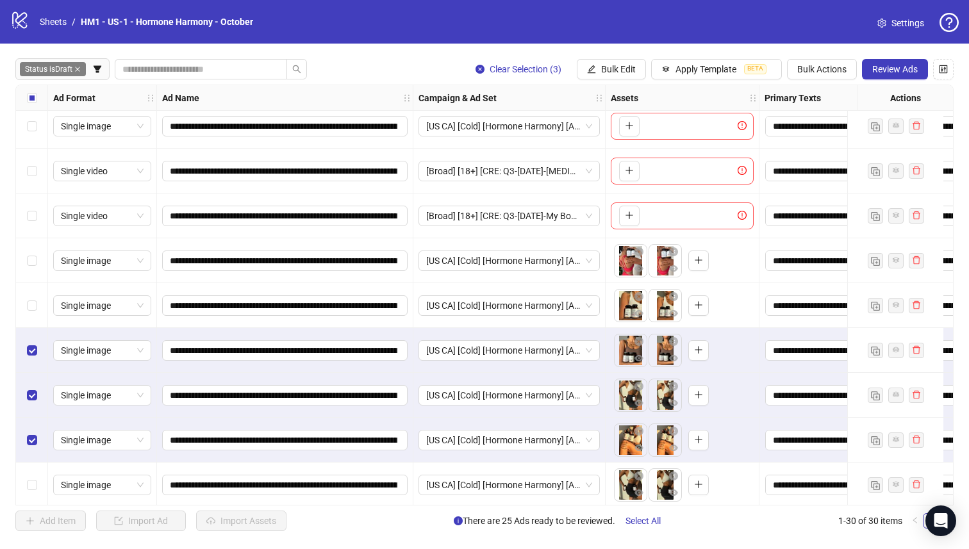
click at [26, 292] on div "Select row 7" at bounding box center [32, 305] width 32 height 45
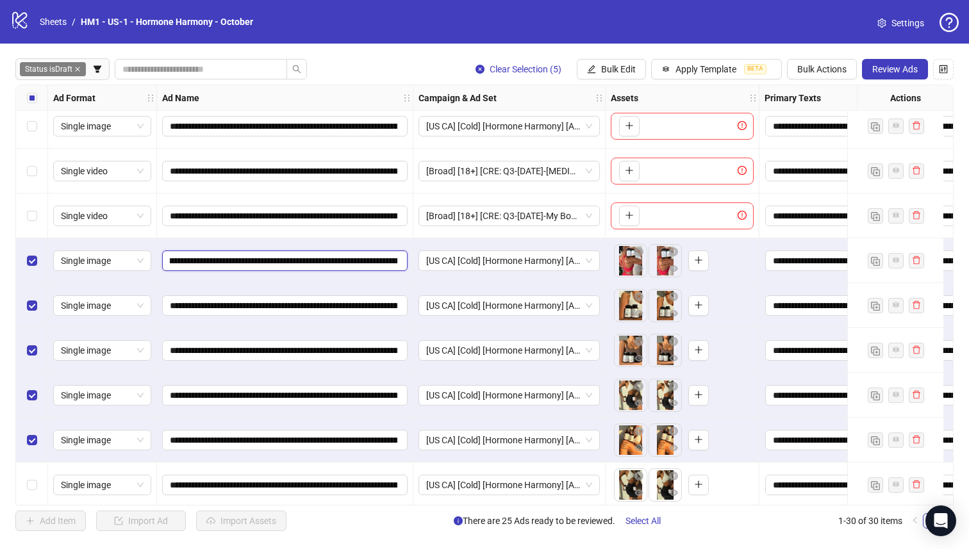
scroll to position [0, 202]
drag, startPoint x: 363, startPoint y: 263, endPoint x: 197, endPoint y: 264, distance: 166.0
click at [195, 265] on input "**********" at bounding box center [283, 261] width 227 height 14
click at [197, 264] on input "**********" at bounding box center [283, 261] width 227 height 14
drag, startPoint x: 193, startPoint y: 261, endPoint x: 396, endPoint y: 236, distance: 204.6
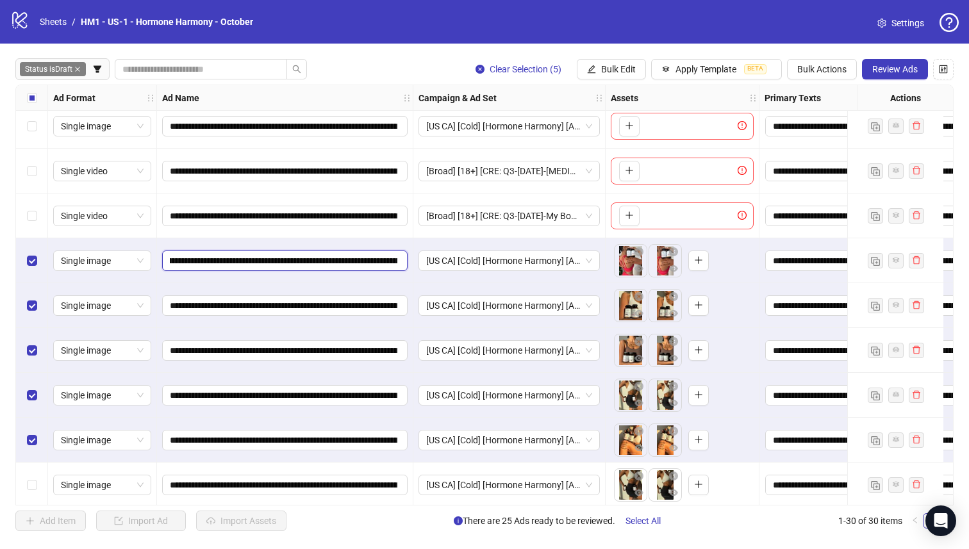
click at [381, 263] on input "**********" at bounding box center [283, 261] width 227 height 14
click at [622, 67] on span "Bulk Edit" at bounding box center [618, 69] width 35 height 10
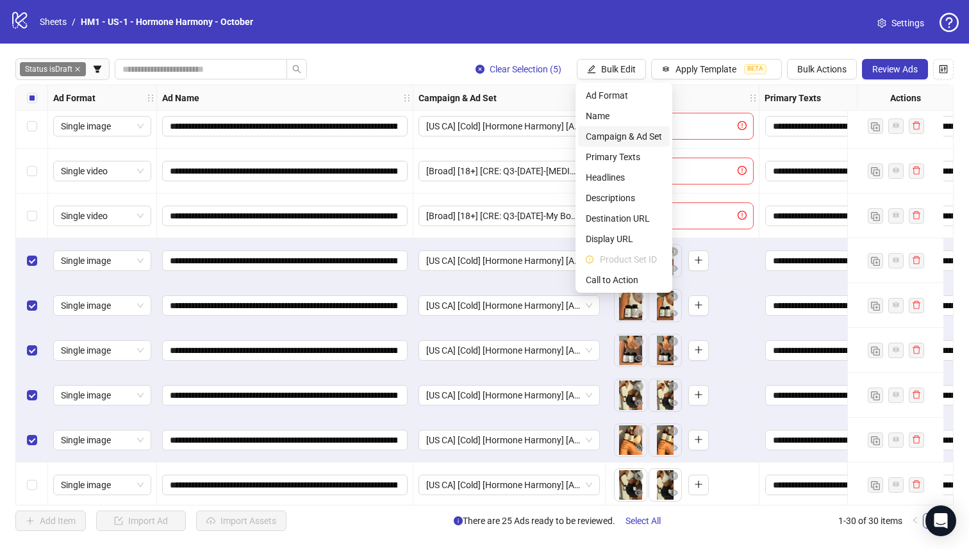
click at [648, 141] on span "Campaign & Ad Set" at bounding box center [624, 136] width 76 height 14
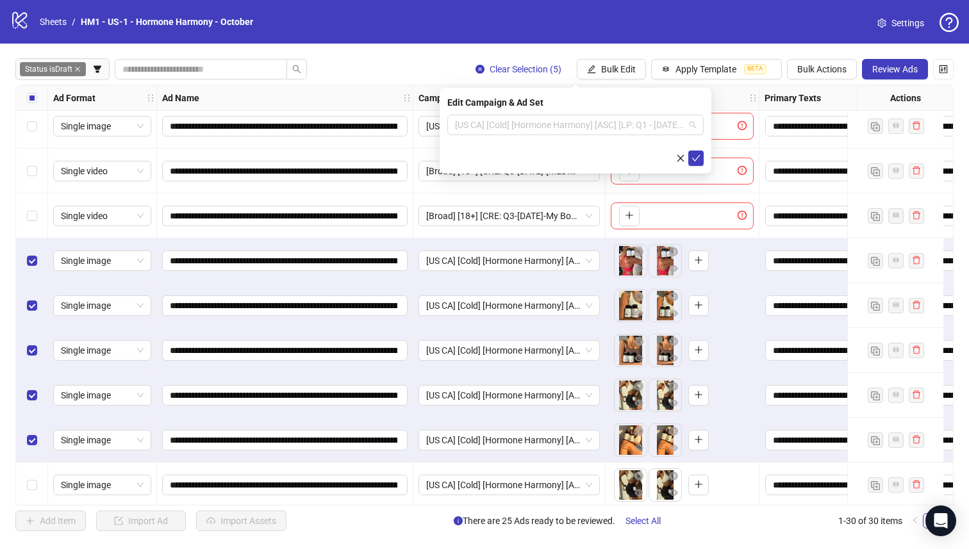
click at [590, 120] on span "[US CA] [Cold] [Hormone Harmony] [ASC] [LP: Q1 - [DATE] -2025 - hormonal Quiz 1…" at bounding box center [575, 124] width 241 height 19
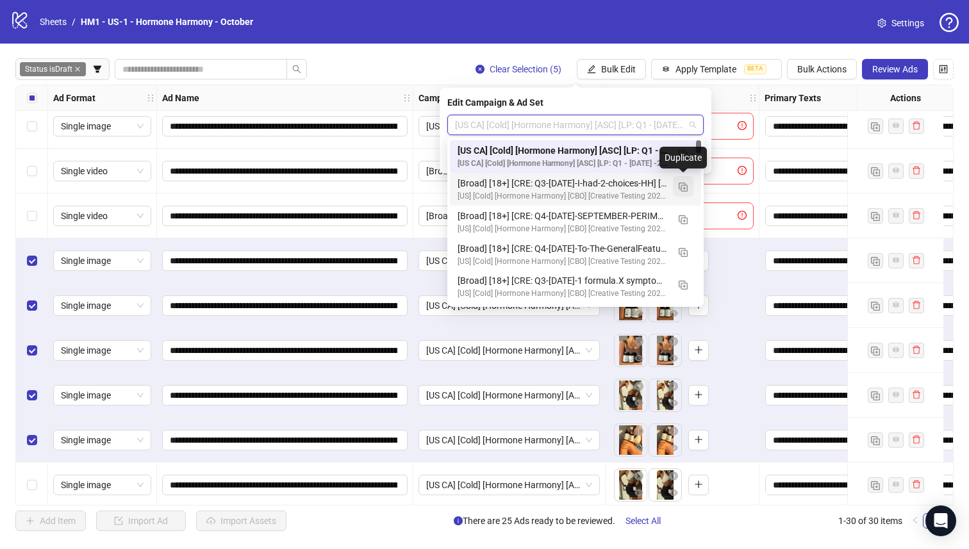
click at [686, 187] on img "button" at bounding box center [683, 187] width 9 height 9
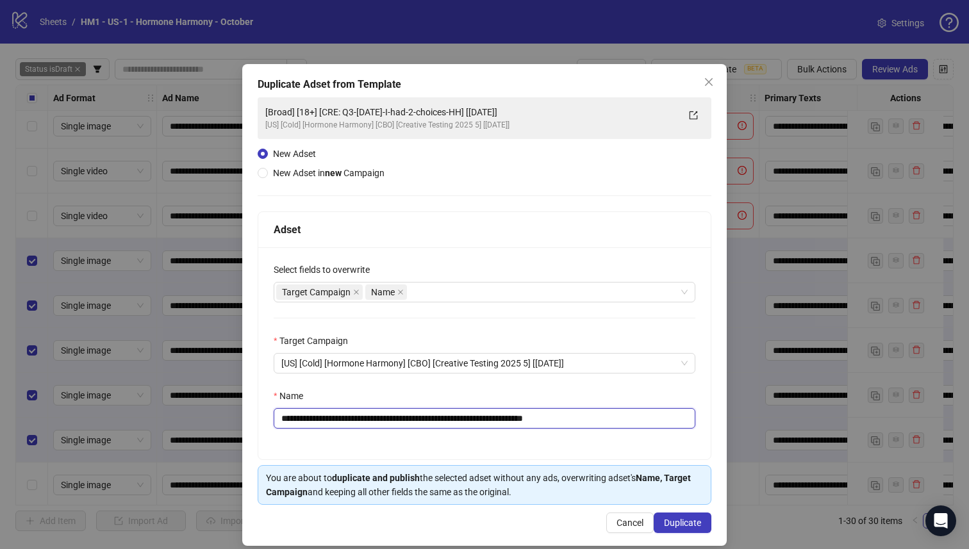
drag, startPoint x: 498, startPoint y: 422, endPoint x: 356, endPoint y: 421, distance: 141.6
click at [356, 421] on input "**********" at bounding box center [485, 418] width 422 height 21
paste input "*********"
type input "**********"
click at [698, 527] on button "Duplicate" at bounding box center [683, 523] width 58 height 21
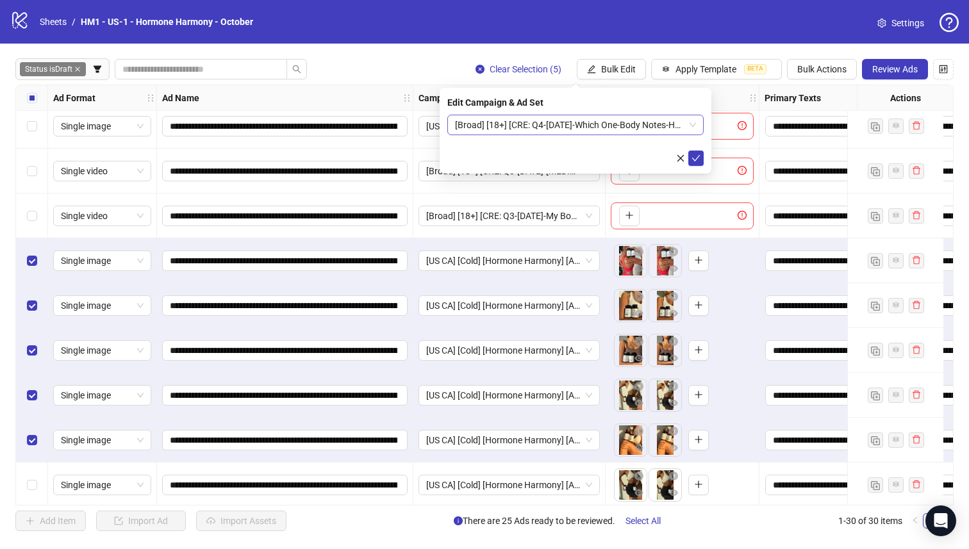
click at [617, 131] on span "[Broad] [18+] [CRE: Q4-[DATE]-Which One-Body Notes-HH-1] [[DATE]]" at bounding box center [575, 124] width 241 height 19
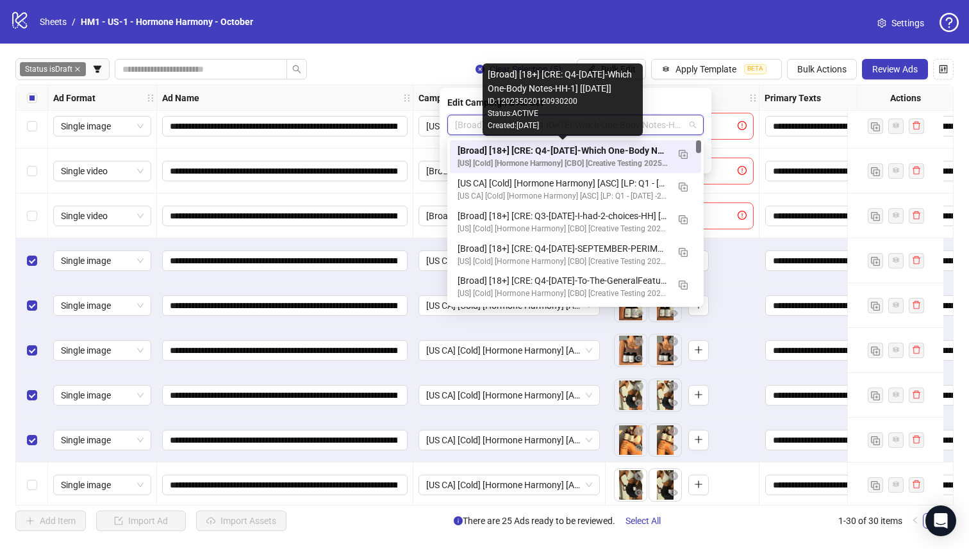
click at [618, 144] on div "[Broad] [18+] [CRE: Q4-[DATE]-Which One-Body Notes-HH-1] [[DATE]]" at bounding box center [562, 151] width 210 height 14
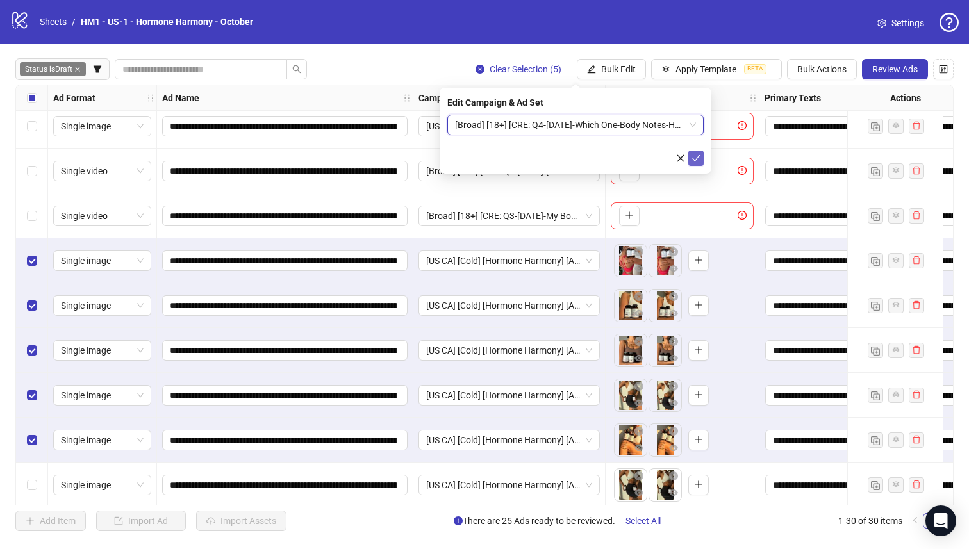
click at [696, 157] on icon "check" at bounding box center [696, 158] width 8 height 6
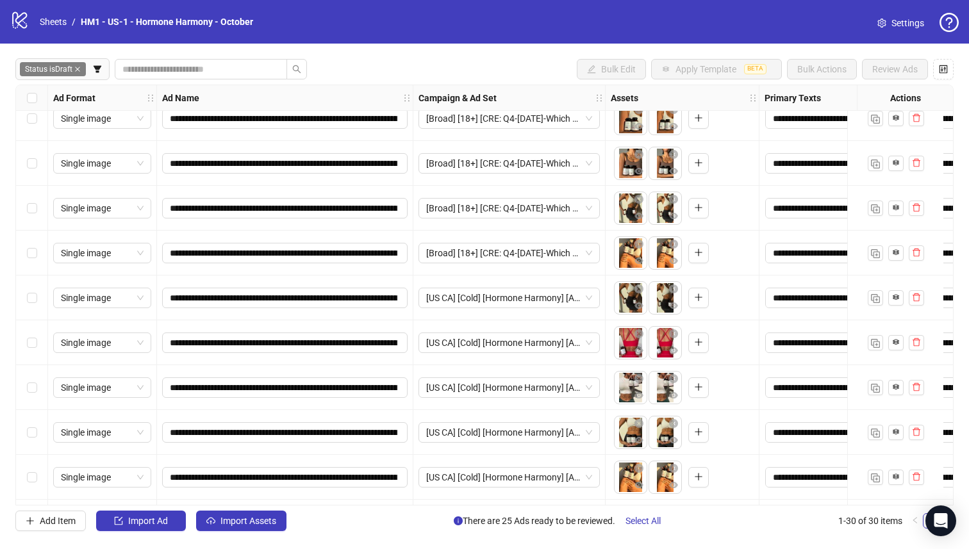
scroll to position [286, 0]
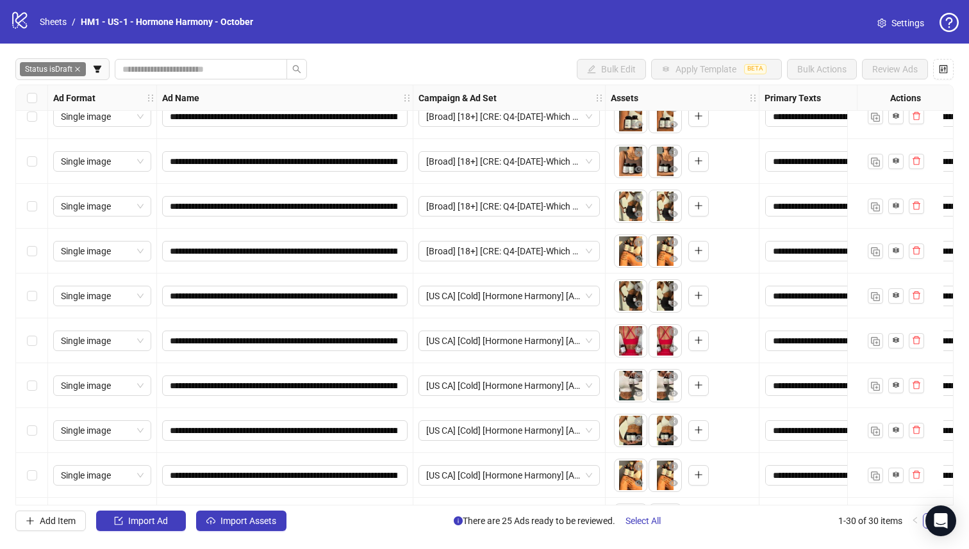
click at [32, 482] on div "Select row 15" at bounding box center [32, 475] width 32 height 45
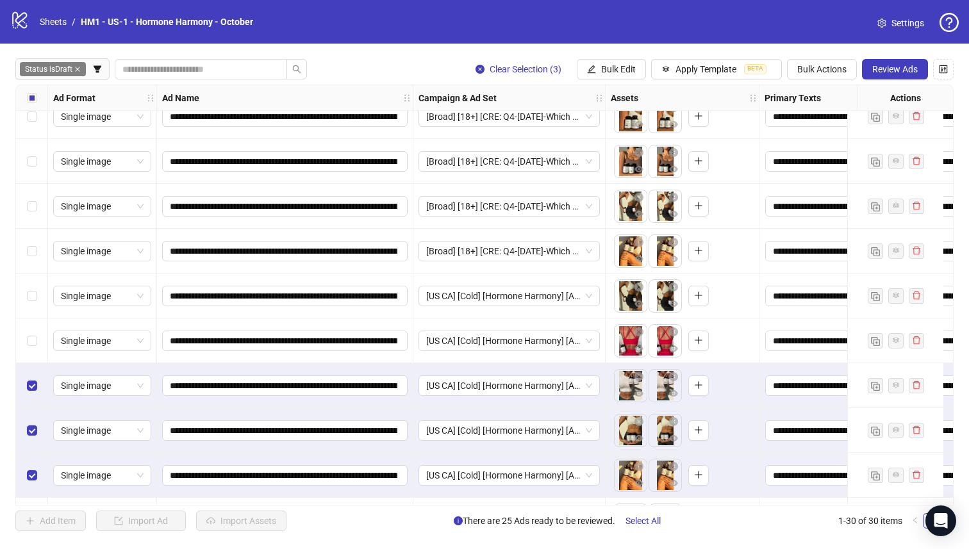
click at [40, 331] on div "Select row 12" at bounding box center [32, 340] width 32 height 45
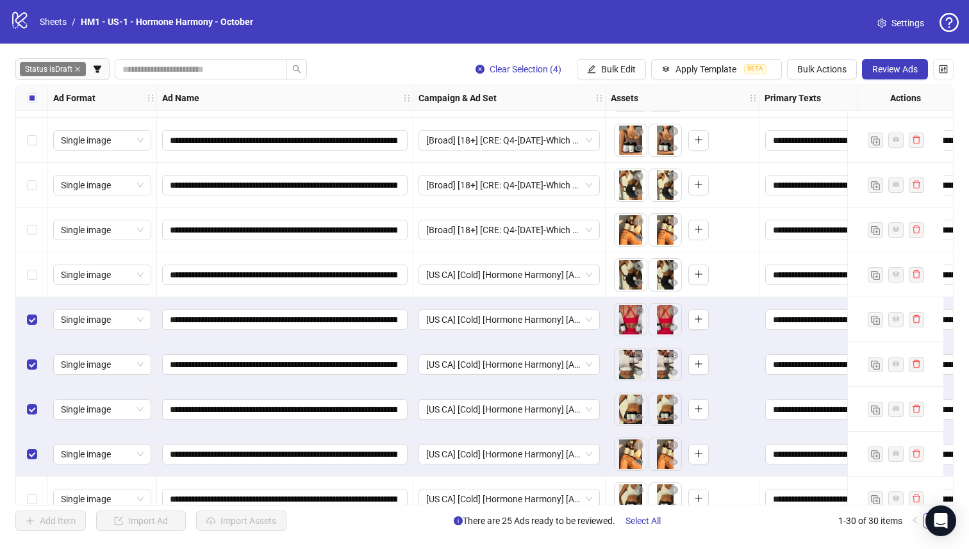
scroll to position [310, 0]
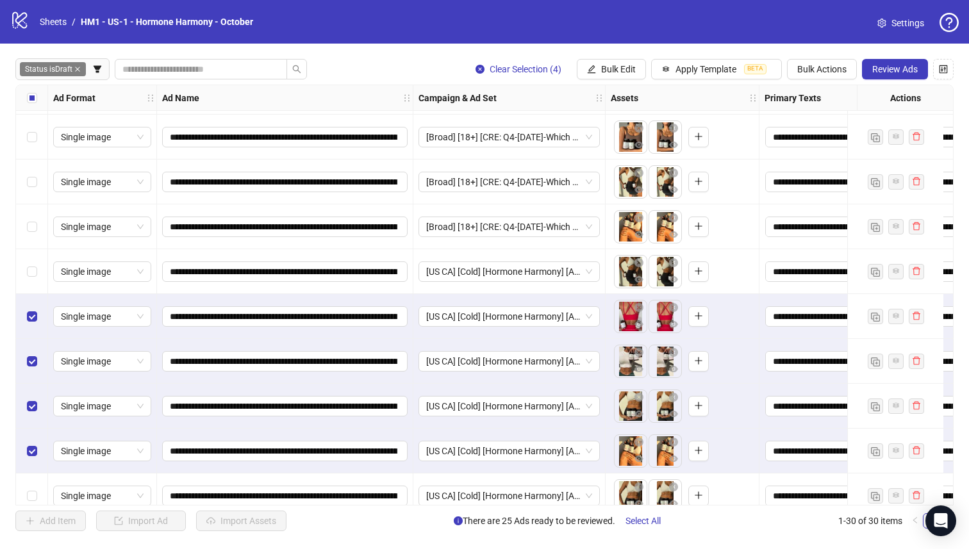
click at [39, 317] on div "Select row 12" at bounding box center [32, 316] width 32 height 45
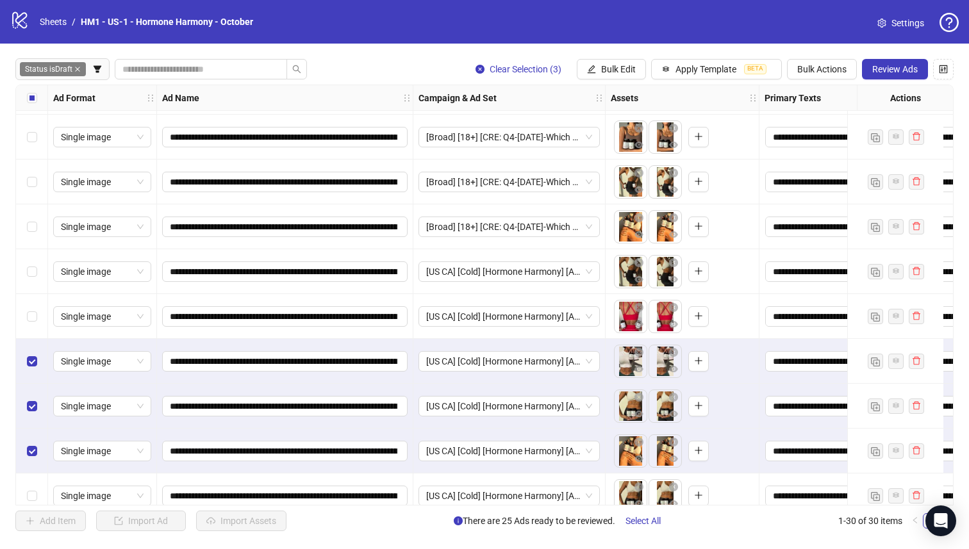
click at [39, 317] on div "Select row 12" at bounding box center [32, 316] width 32 height 45
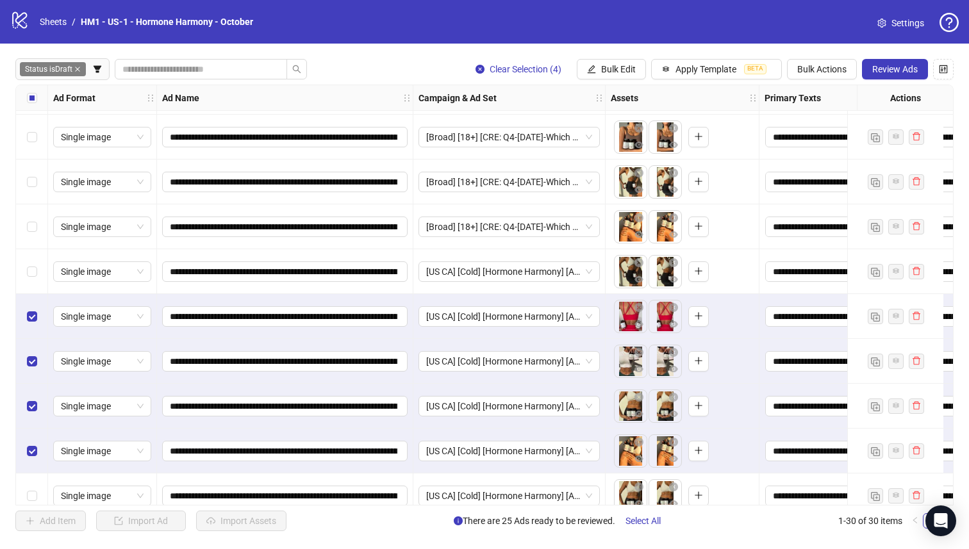
click at [40, 270] on div "Select row 11" at bounding box center [32, 271] width 32 height 45
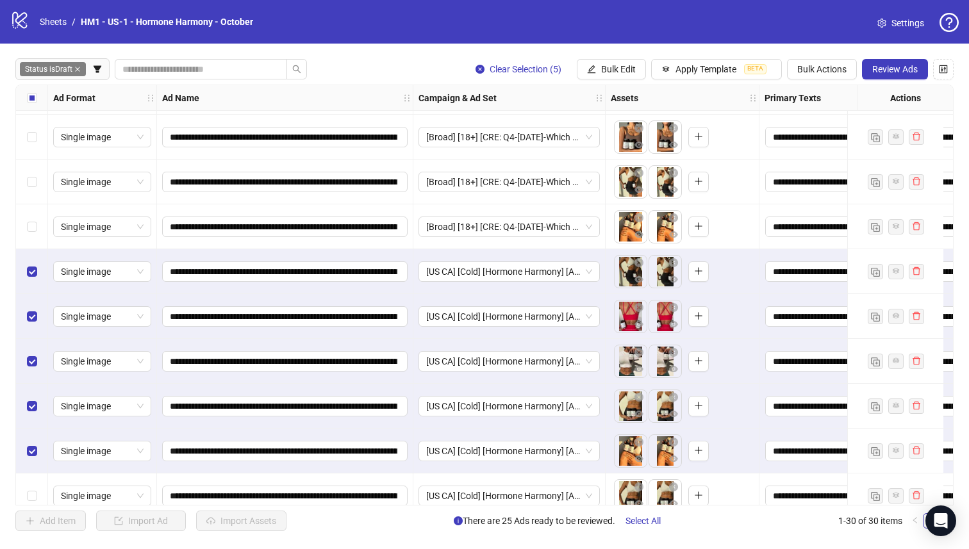
scroll to position [286, 0]
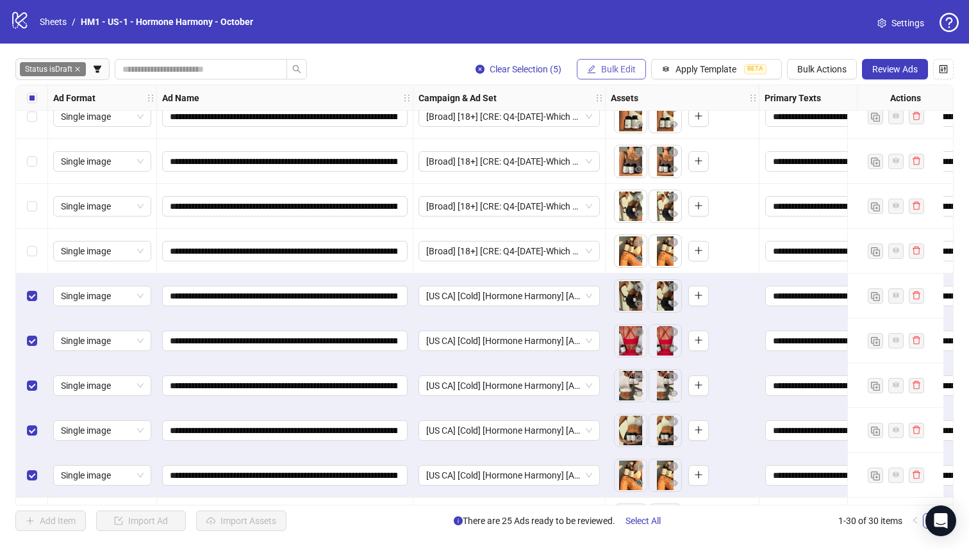
click at [606, 69] on span "Bulk Edit" at bounding box center [618, 69] width 35 height 10
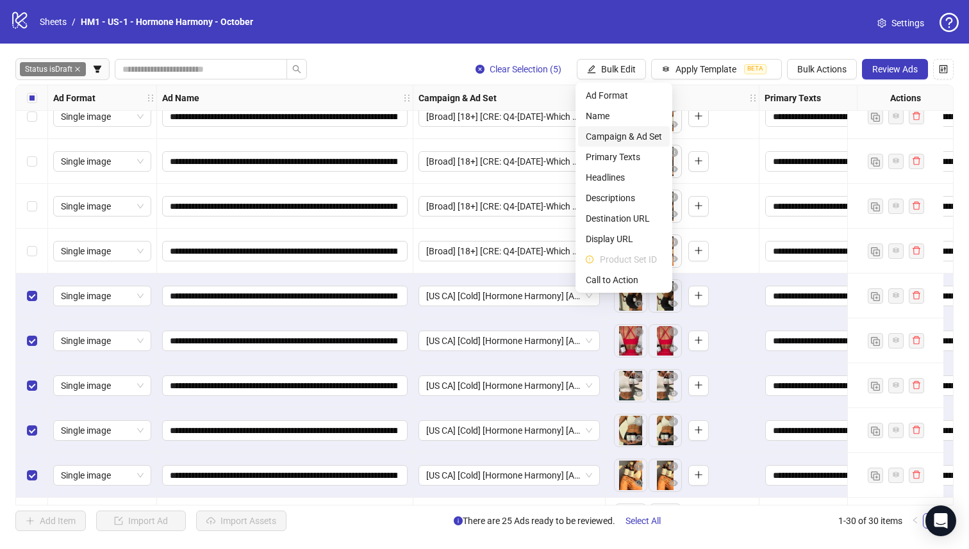
click at [632, 136] on span "Campaign & Ad Set" at bounding box center [624, 136] width 76 height 14
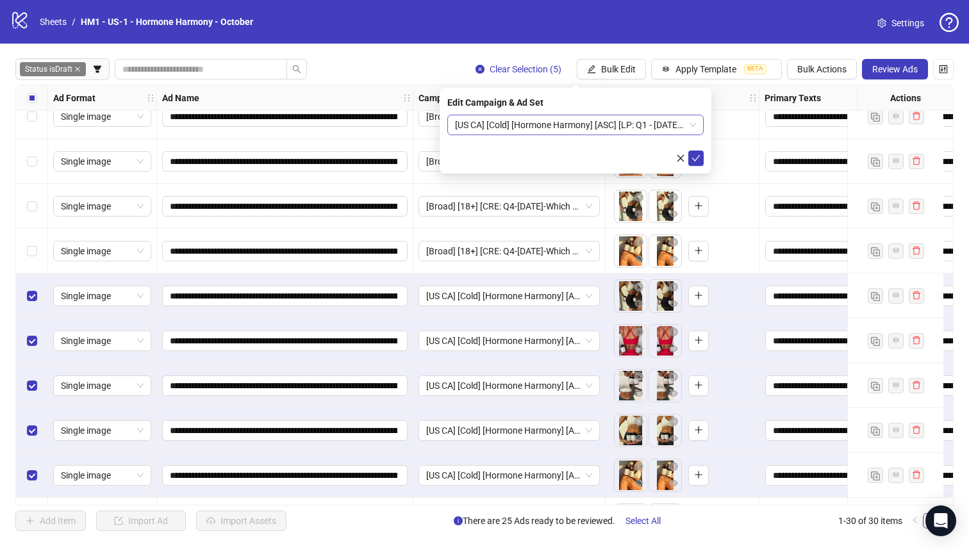
click at [620, 131] on span "[US CA] [Cold] [Hormone Harmony] [ASC] [LP: Q1 - [DATE] -2025 - hormonal Quiz 1…" at bounding box center [575, 124] width 241 height 19
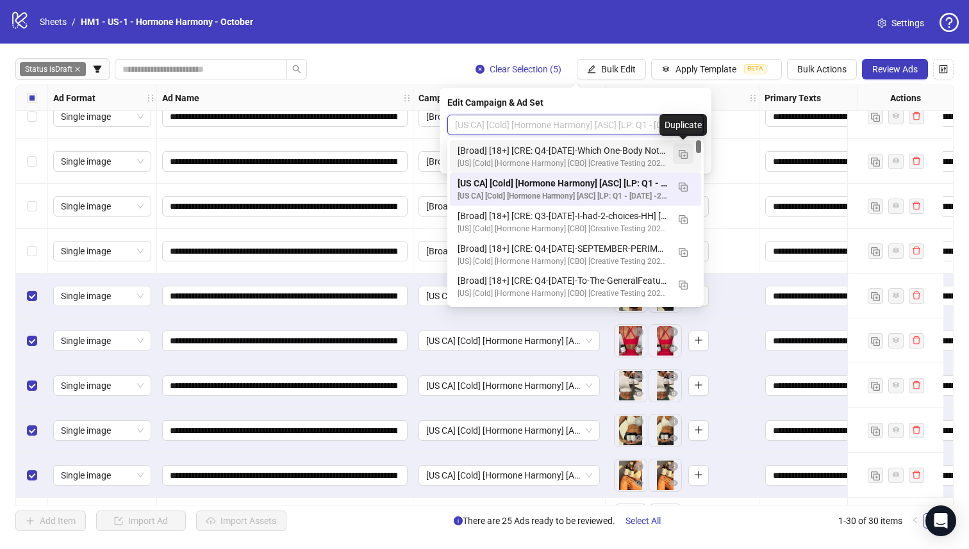
click at [685, 156] on img "button" at bounding box center [683, 154] width 9 height 9
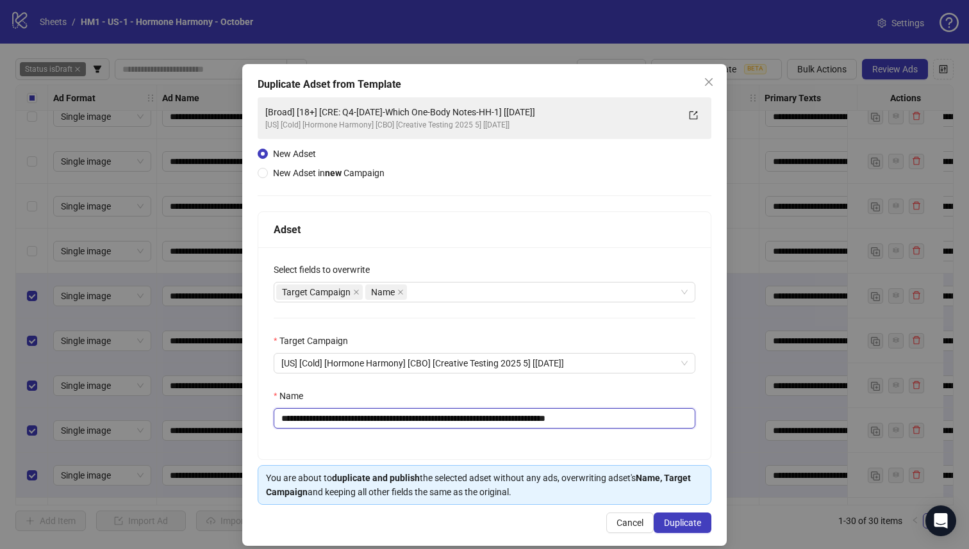
click at [532, 422] on input "**********" at bounding box center [485, 418] width 422 height 21
drag, startPoint x: 597, startPoint y: 418, endPoint x: 650, endPoint y: 421, distance: 53.2
click at [649, 421] on input "**********" at bounding box center [485, 418] width 422 height 21
type input "**********"
click at [679, 520] on span "Duplicate" at bounding box center [682, 523] width 37 height 10
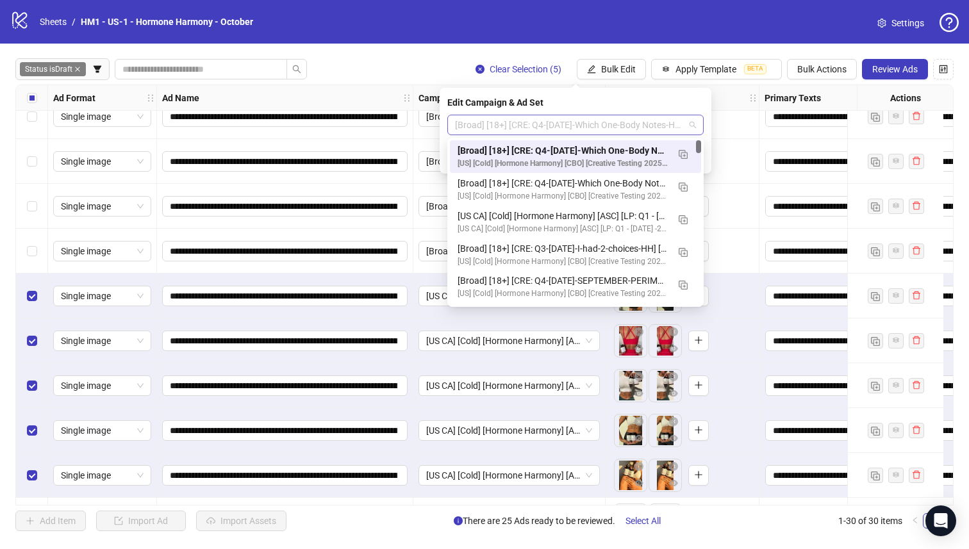
scroll to position [0, 0]
click at [626, 122] on span "[Broad] [18+] [CRE: Q4-[DATE]-Which One-Body Notes-HH-2] [[DATE]]" at bounding box center [575, 124] width 241 height 19
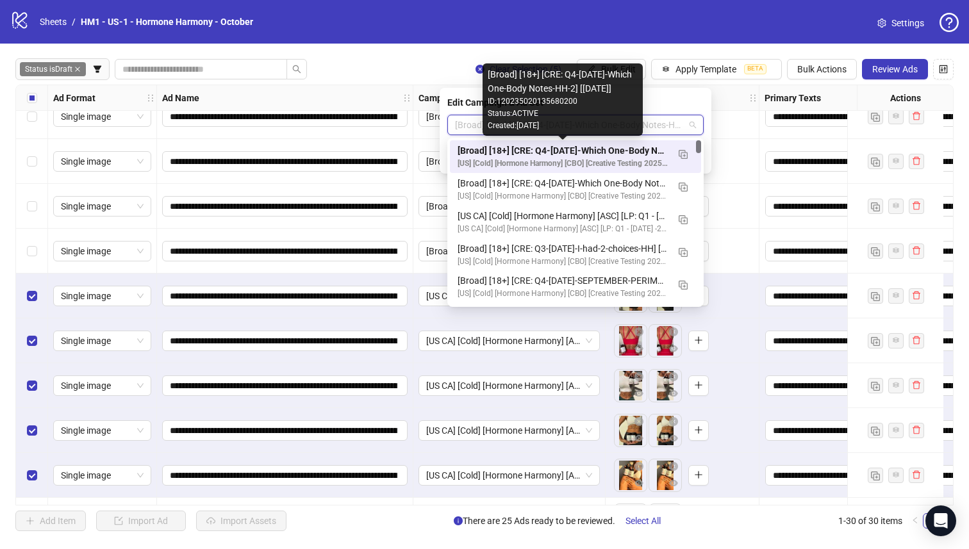
click at [636, 147] on div "[Broad] [18+] [CRE: Q4-[DATE]-Which One-Body Notes-HH-2] [[DATE]]" at bounding box center [562, 151] width 210 height 14
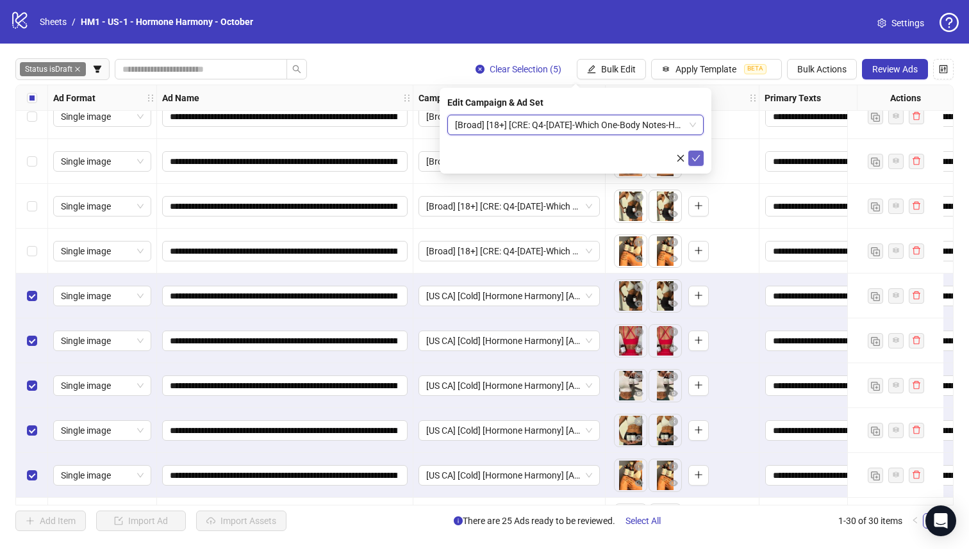
click at [700, 157] on icon "check" at bounding box center [695, 158] width 9 height 9
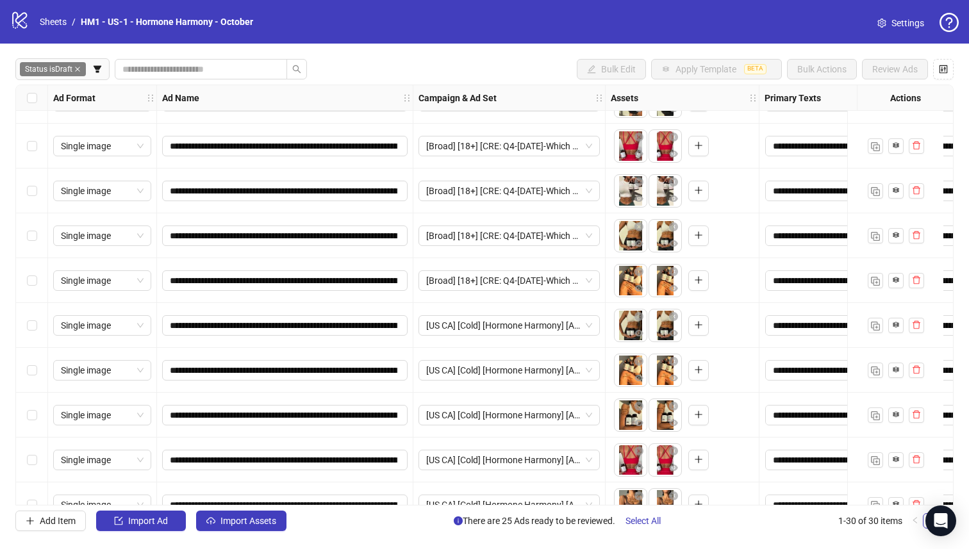
scroll to position [552, 0]
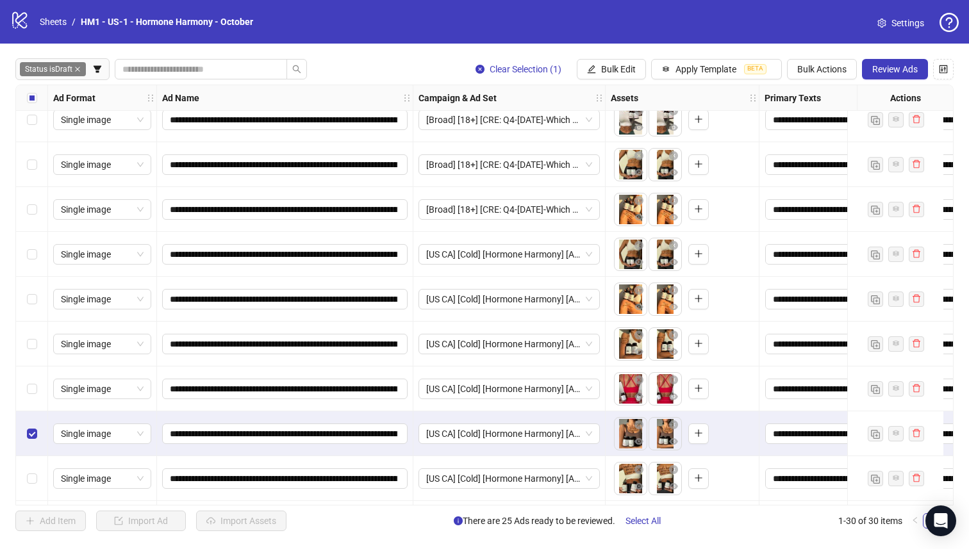
click at [35, 402] on div "Select row 19" at bounding box center [32, 388] width 32 height 45
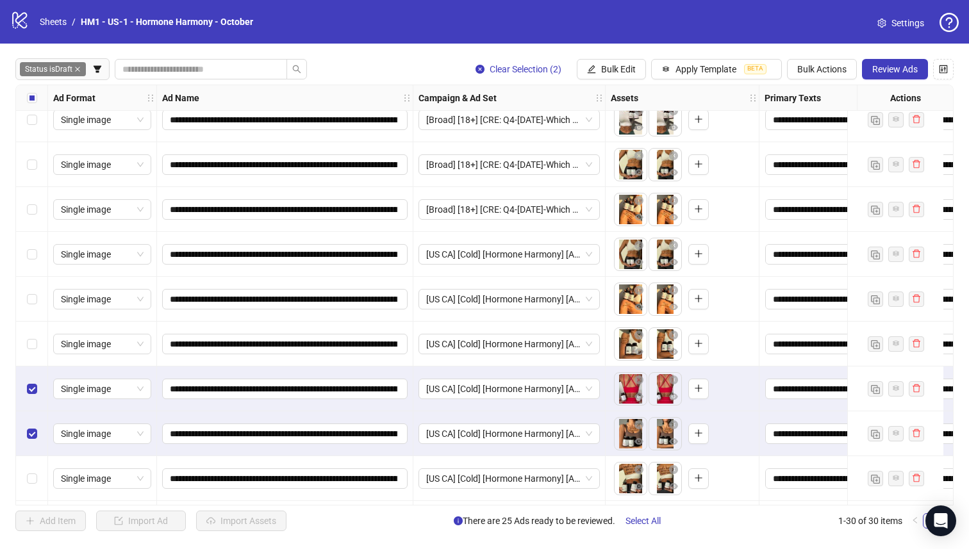
drag, startPoint x: 19, startPoint y: 343, endPoint x: 27, endPoint y: 319, distance: 25.7
click at [19, 343] on div "Select row 18" at bounding box center [32, 344] width 32 height 45
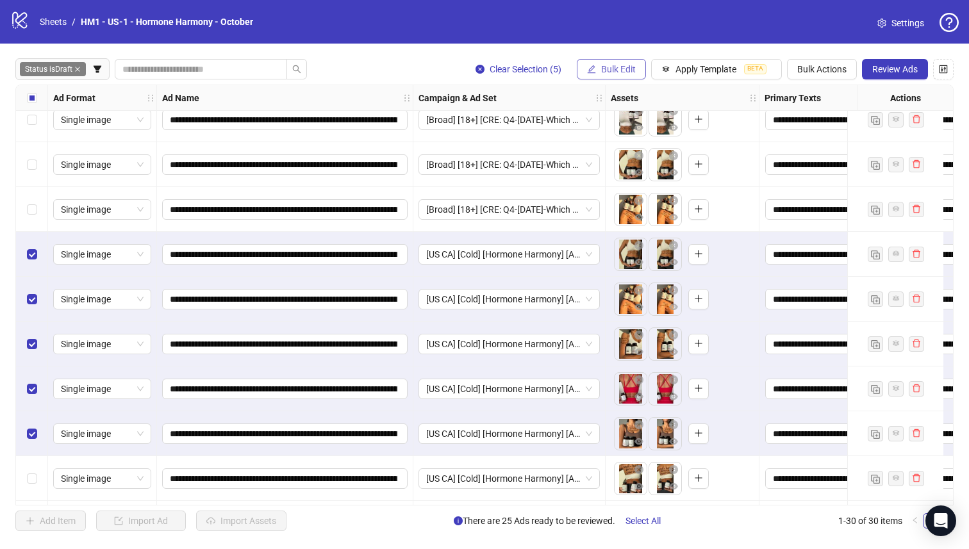
click at [602, 71] on span "Bulk Edit" at bounding box center [618, 69] width 35 height 10
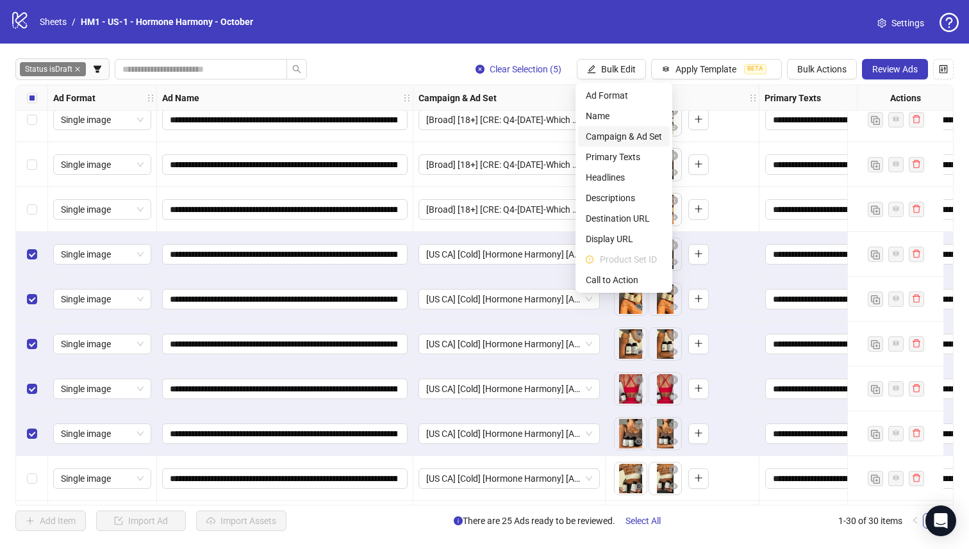
click at [646, 135] on span "Campaign & Ad Set" at bounding box center [624, 136] width 76 height 14
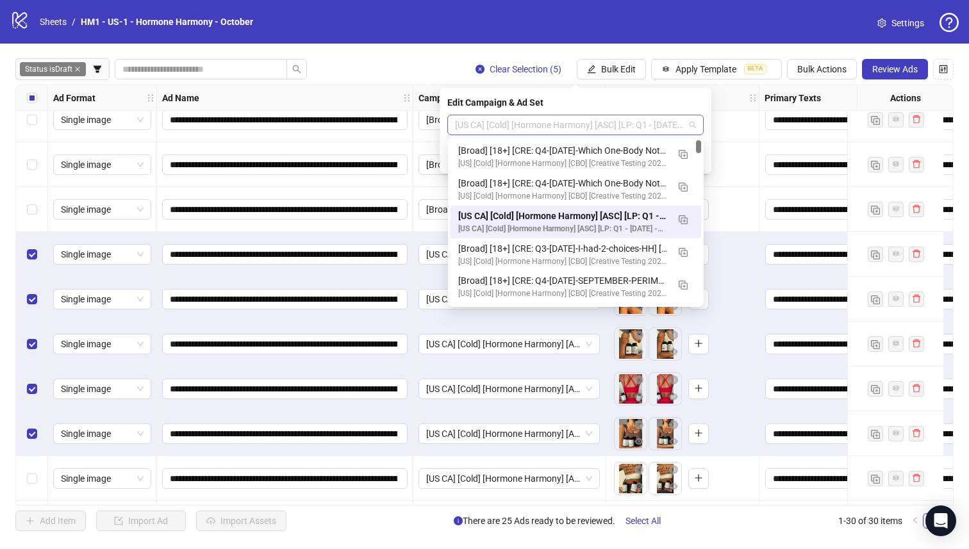
click at [583, 123] on span "[US CA] [Cold] [Hormone Harmony] [ASC] [LP: Q1 - [DATE] -2025 - hormonal Quiz 1…" at bounding box center [575, 124] width 241 height 19
click at [682, 152] on img "button" at bounding box center [682, 154] width 9 height 9
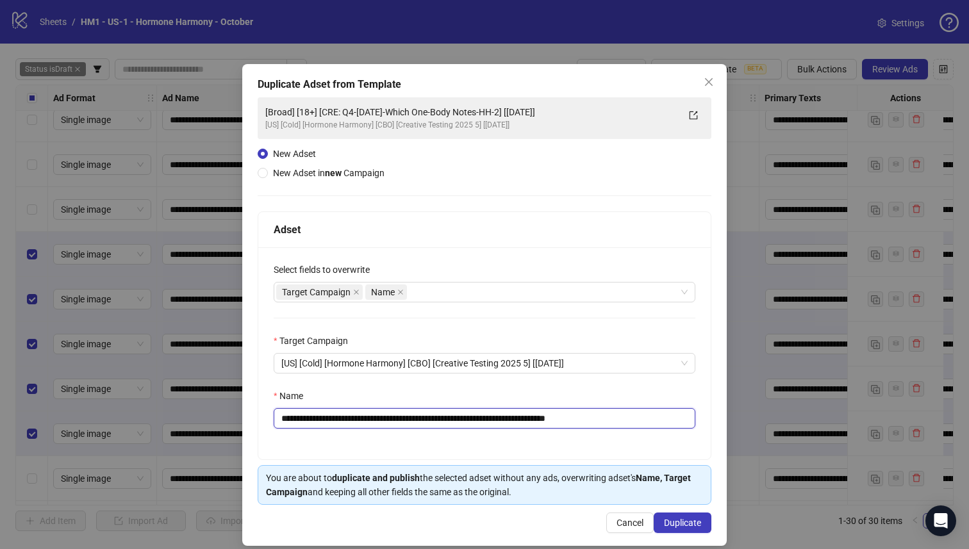
click at [531, 422] on input "**********" at bounding box center [485, 418] width 422 height 21
drag, startPoint x: 597, startPoint y: 418, endPoint x: 679, endPoint y: 420, distance: 82.7
click at [677, 420] on input "**********" at bounding box center [485, 418] width 422 height 21
type input "**********"
click at [676, 527] on span "Duplicate" at bounding box center [682, 523] width 37 height 10
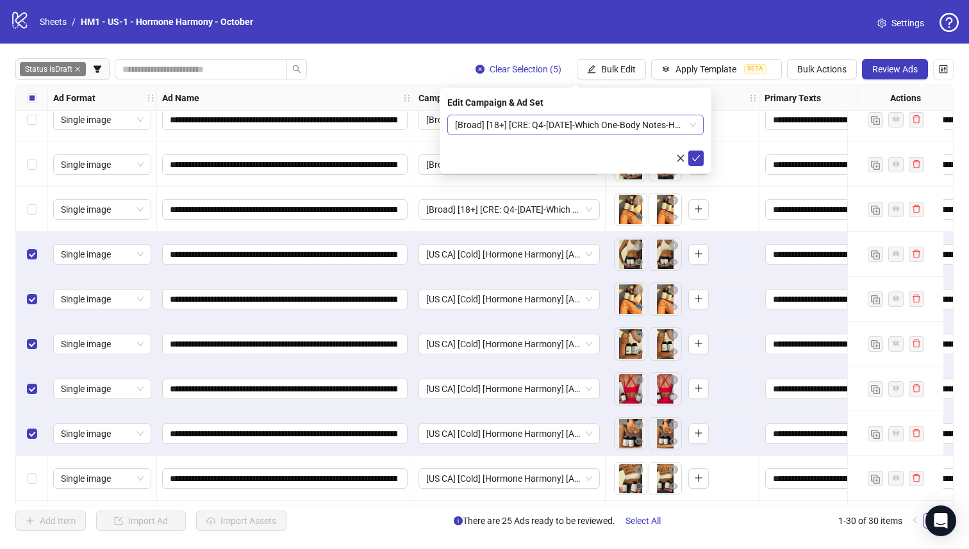
scroll to position [0, 0]
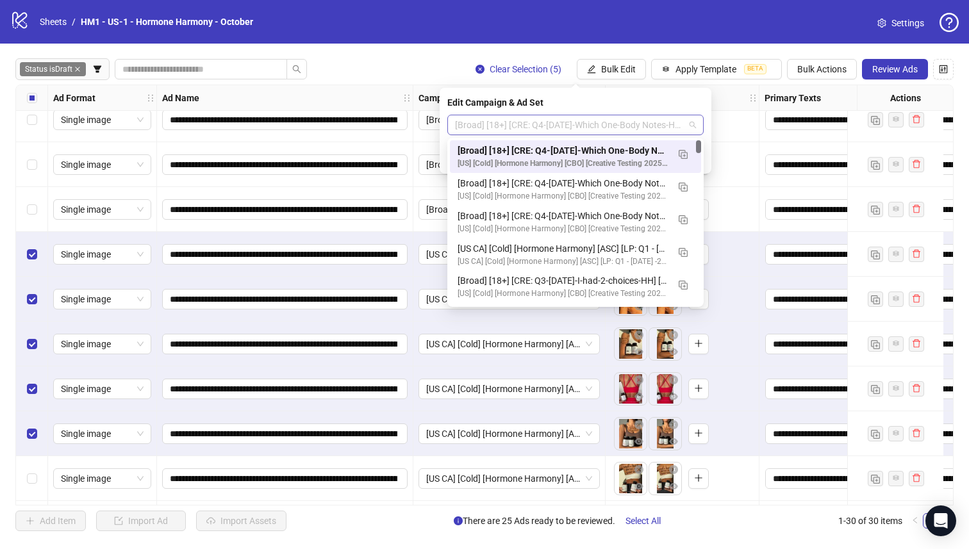
click at [574, 125] on span "[Broad] [18+] [CRE: Q4-[DATE]-Which One-Body Notes-HH-3] [[DATE]]" at bounding box center [575, 124] width 241 height 19
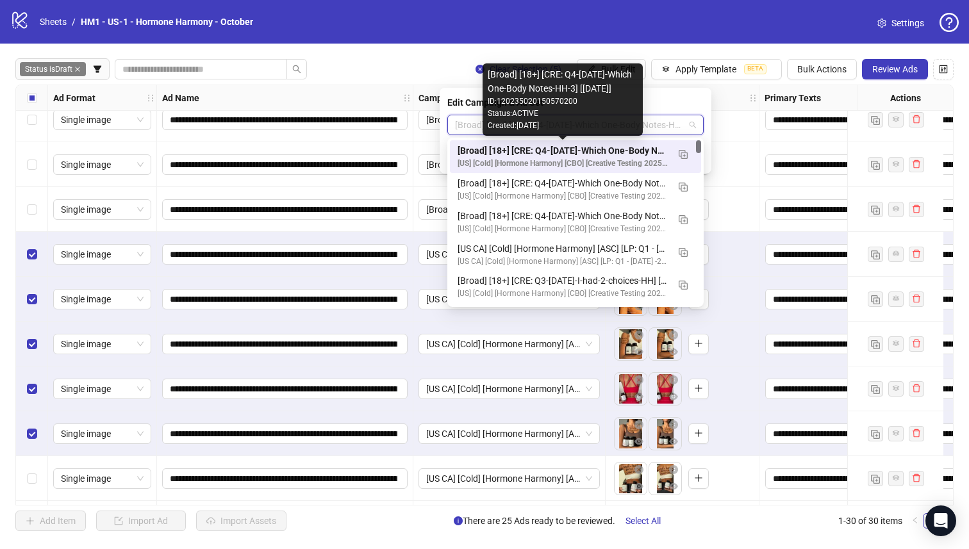
click at [595, 145] on div "[Broad] [18+] [CRE: Q4-[DATE]-Which One-Body Notes-HH-3] [[DATE]]" at bounding box center [562, 151] width 210 height 14
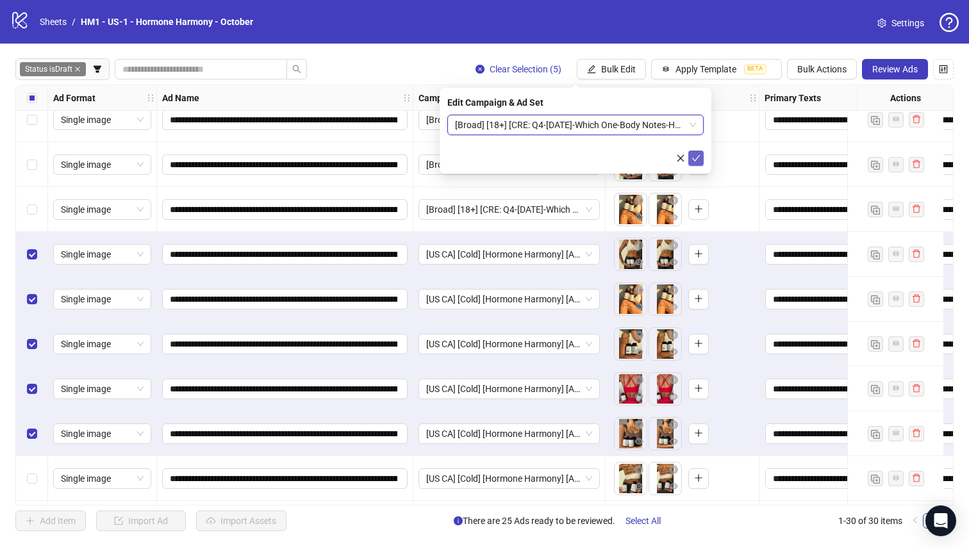
click at [696, 158] on icon "check" at bounding box center [696, 158] width 8 height 6
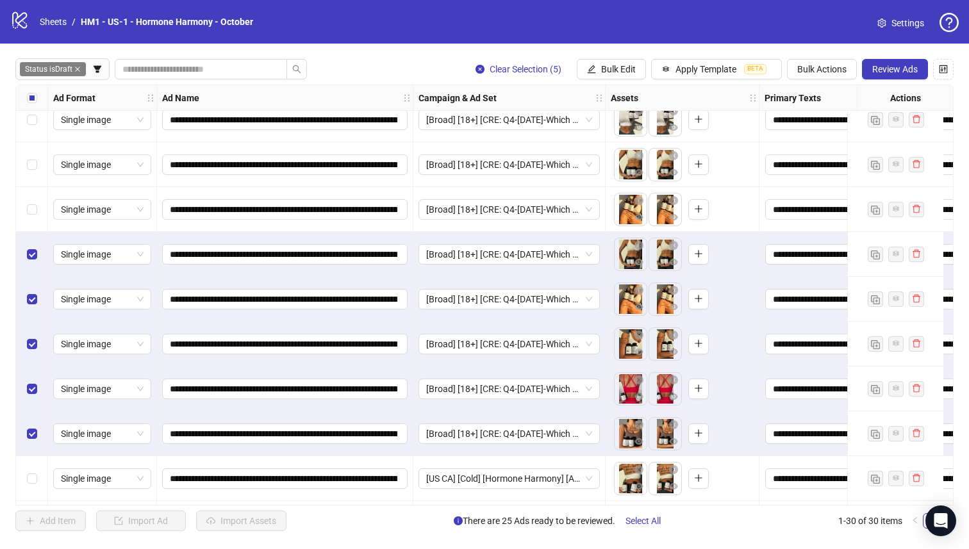
click at [39, 98] on div "Select all rows" at bounding box center [32, 98] width 32 height 26
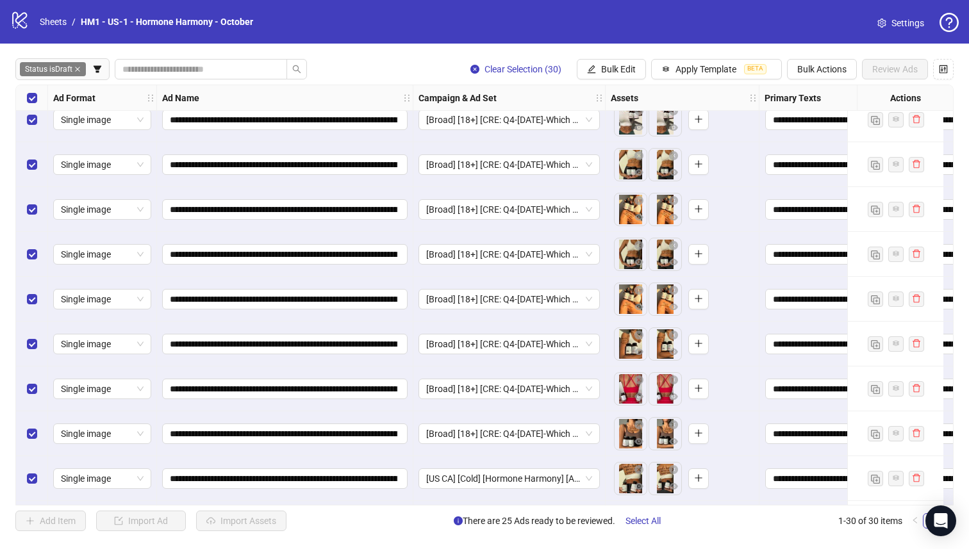
click at [39, 98] on div "Select all rows" at bounding box center [32, 98] width 32 height 26
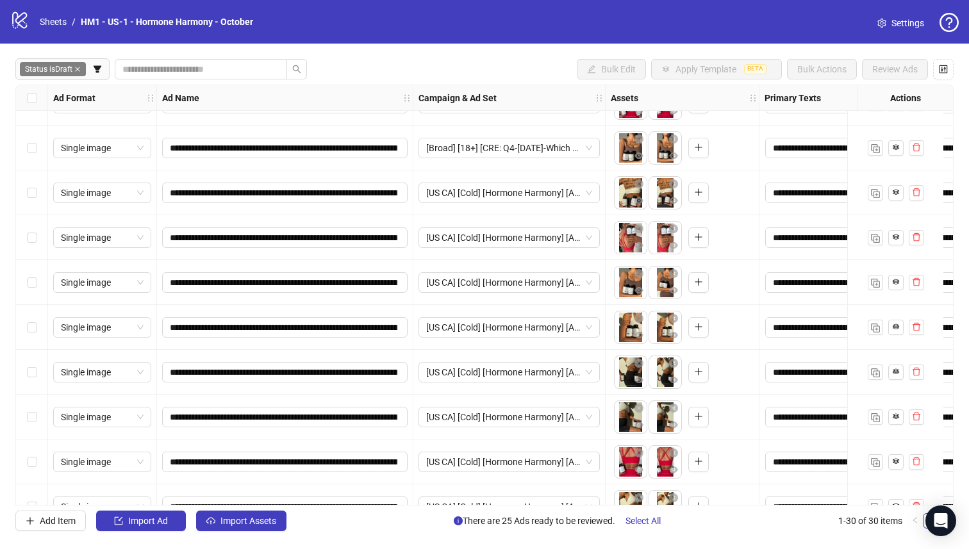
scroll to position [839, 0]
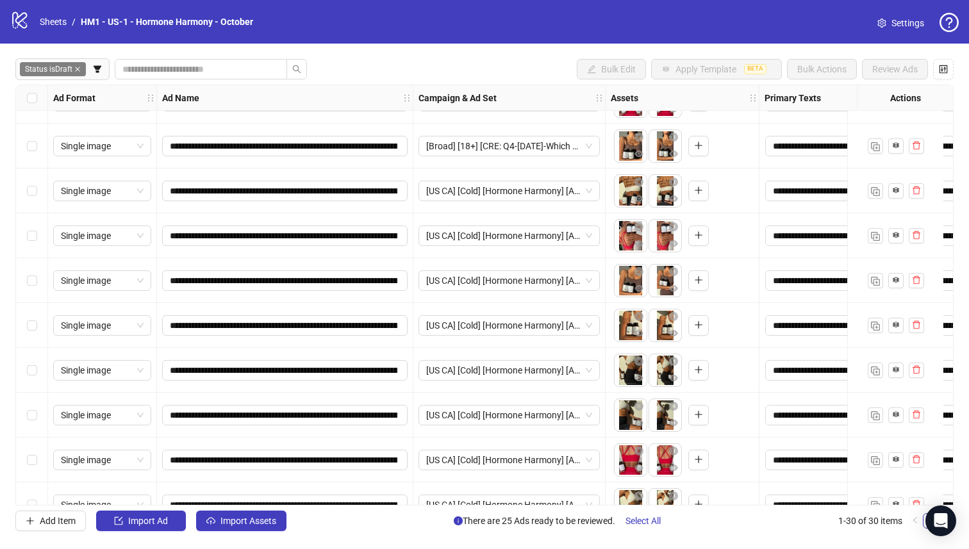
click at [38, 361] on div "Select row 25" at bounding box center [32, 370] width 32 height 45
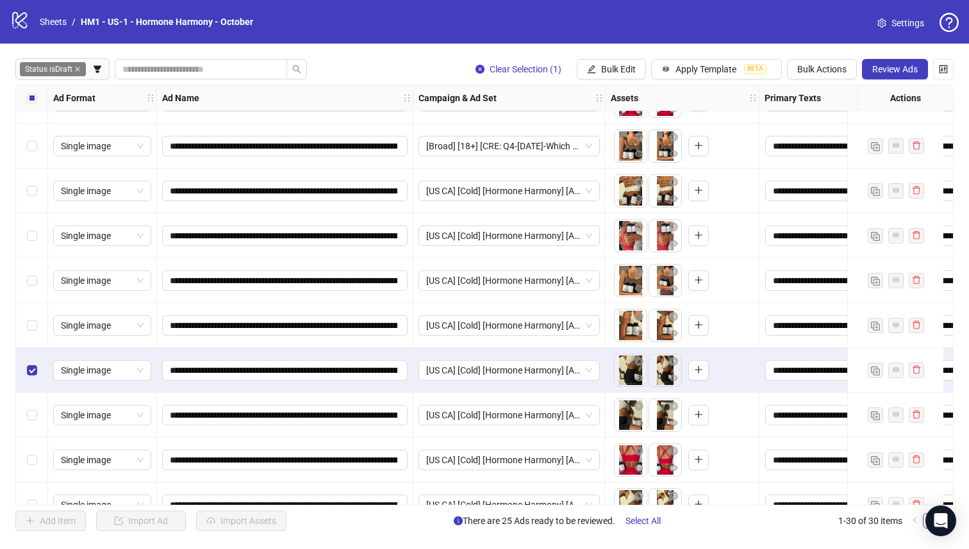
click at [27, 306] on div "Select row 24" at bounding box center [32, 325] width 32 height 45
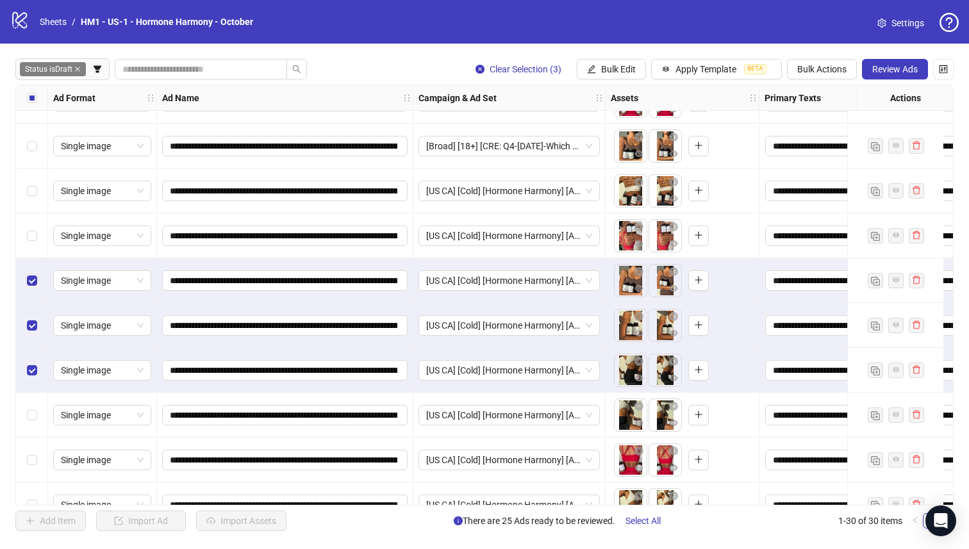
click at [34, 246] on div "Select row 22" at bounding box center [32, 235] width 32 height 45
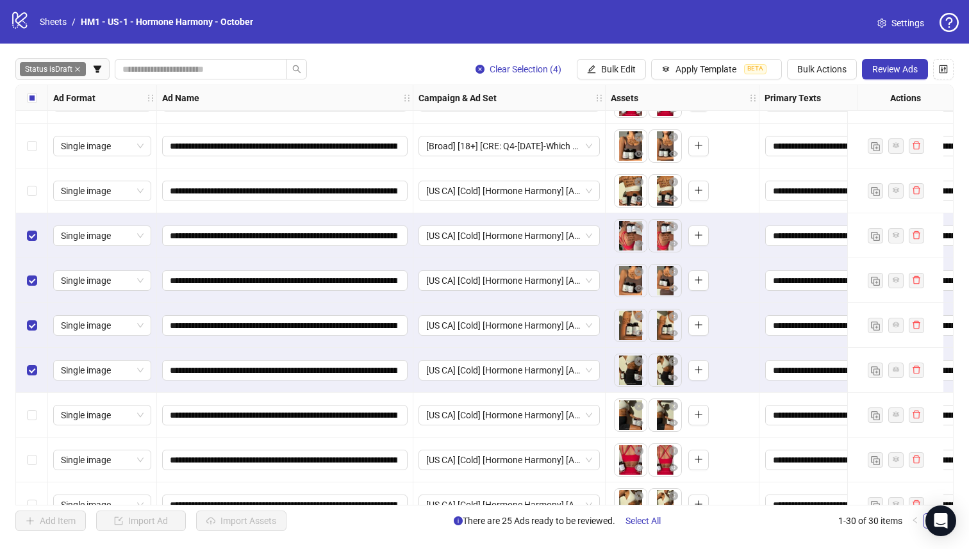
click at [35, 199] on div "Select row 21" at bounding box center [32, 191] width 32 height 45
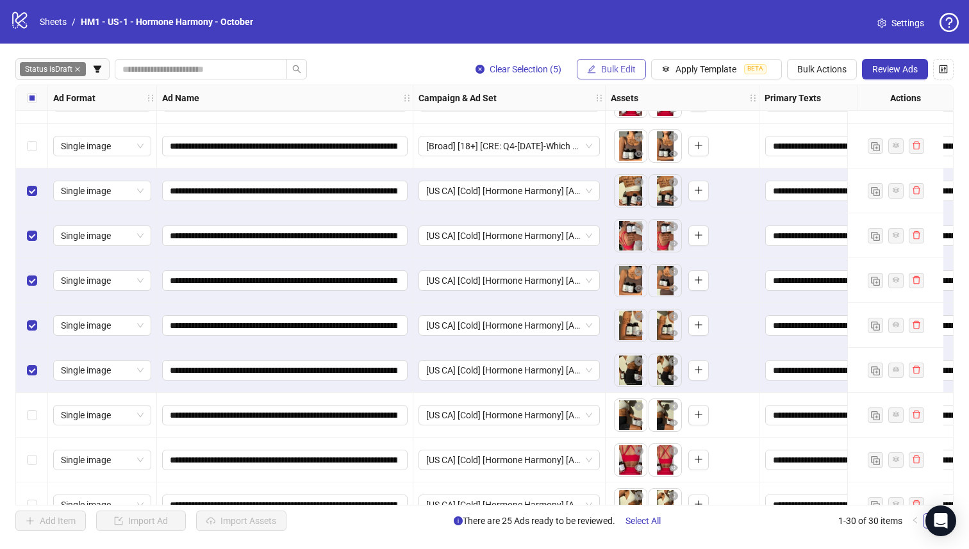
click at [609, 71] on span "Bulk Edit" at bounding box center [618, 69] width 35 height 10
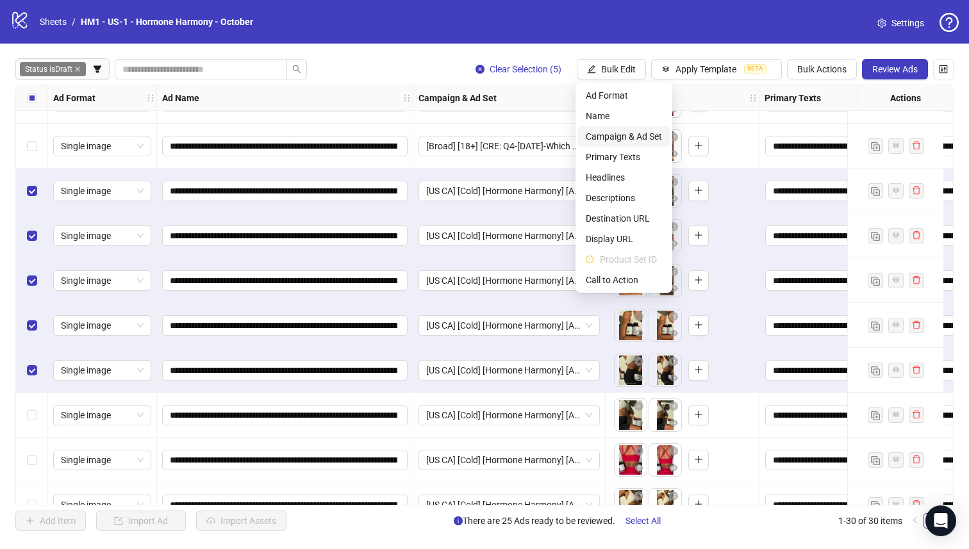
click at [637, 133] on span "Campaign & Ad Set" at bounding box center [624, 136] width 76 height 14
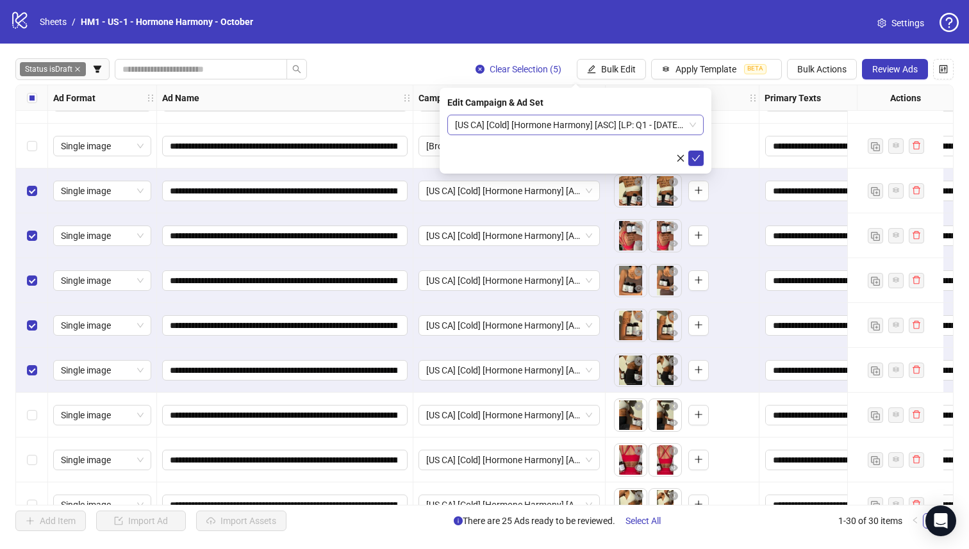
click at [602, 133] on span "[US CA] [Cold] [Hormone Harmony] [ASC] [LP: Q1 - [DATE] -2025 - hormonal Quiz 1…" at bounding box center [575, 124] width 241 height 19
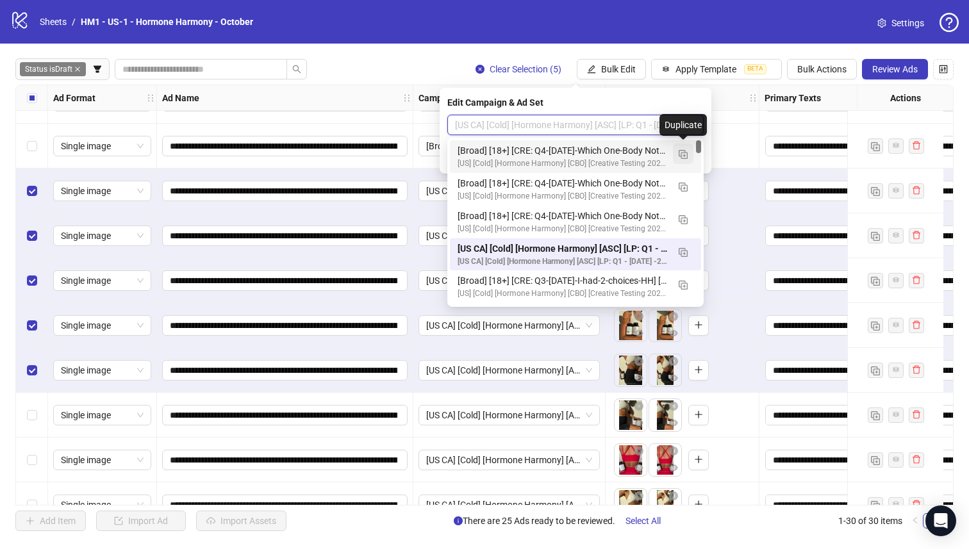
click at [677, 151] on button "button" at bounding box center [683, 154] width 21 height 21
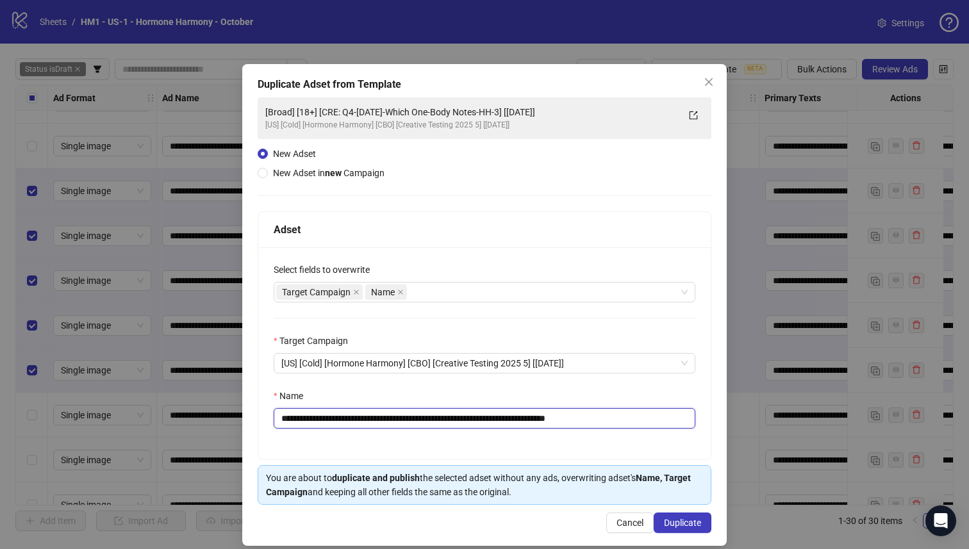
click at [532, 416] on input "**********" at bounding box center [485, 418] width 422 height 21
drag, startPoint x: 602, startPoint y: 418, endPoint x: 685, endPoint y: 422, distance: 83.4
click at [685, 422] on input "**********" at bounding box center [485, 418] width 422 height 21
type input "**********"
click at [681, 529] on button "Duplicate" at bounding box center [683, 523] width 58 height 21
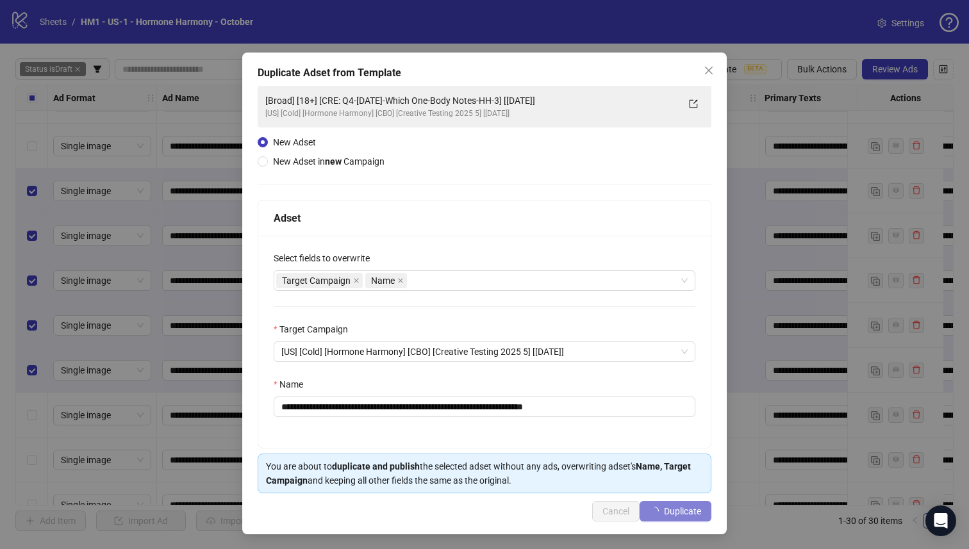
scroll to position [13, 0]
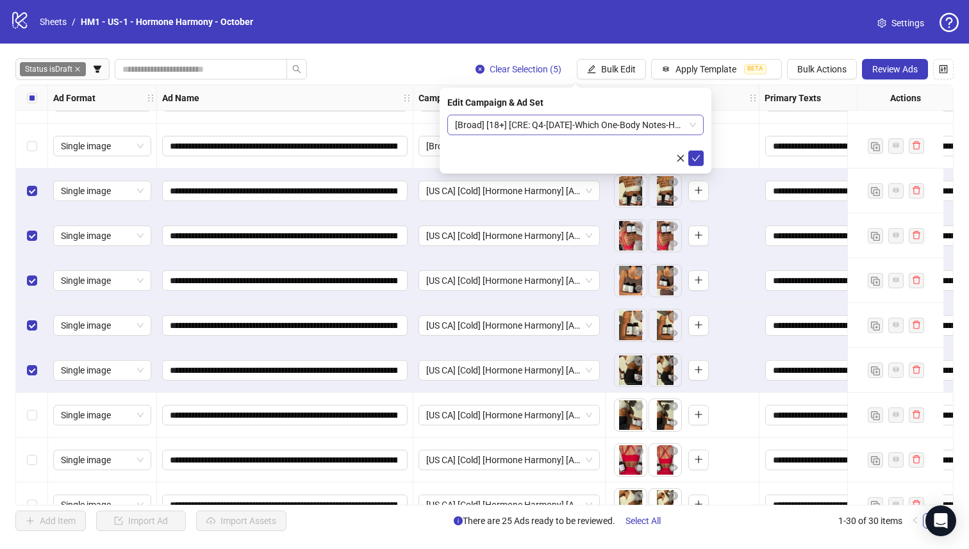
click at [675, 122] on span "[Broad] [18+] [CRE: Q4-[DATE]-Which One-Body Notes-HH-4] [[DATE]]" at bounding box center [575, 124] width 241 height 19
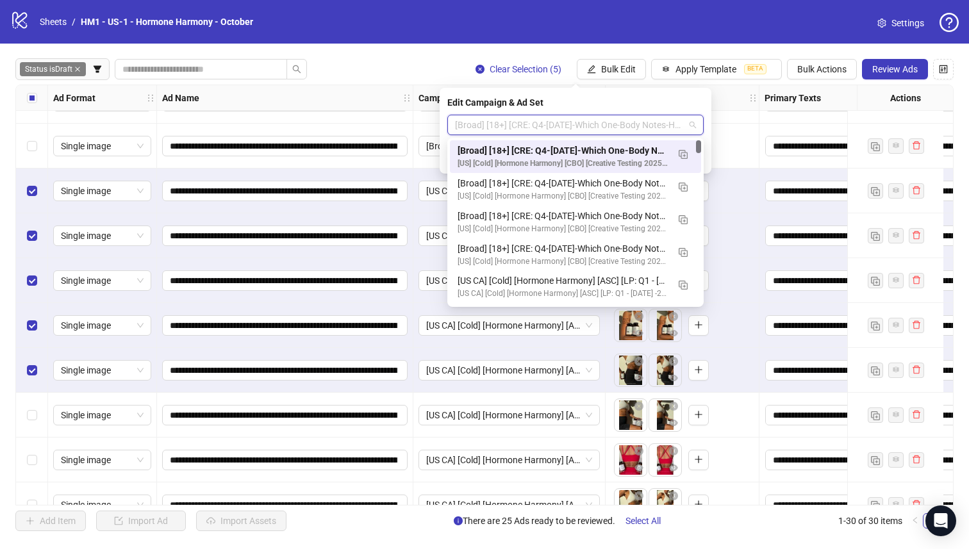
click at [660, 144] on div "[Broad] [18+] [CRE: Q4-[DATE]-Which One-Body Notes-HH-4] [[DATE]]" at bounding box center [562, 151] width 210 height 14
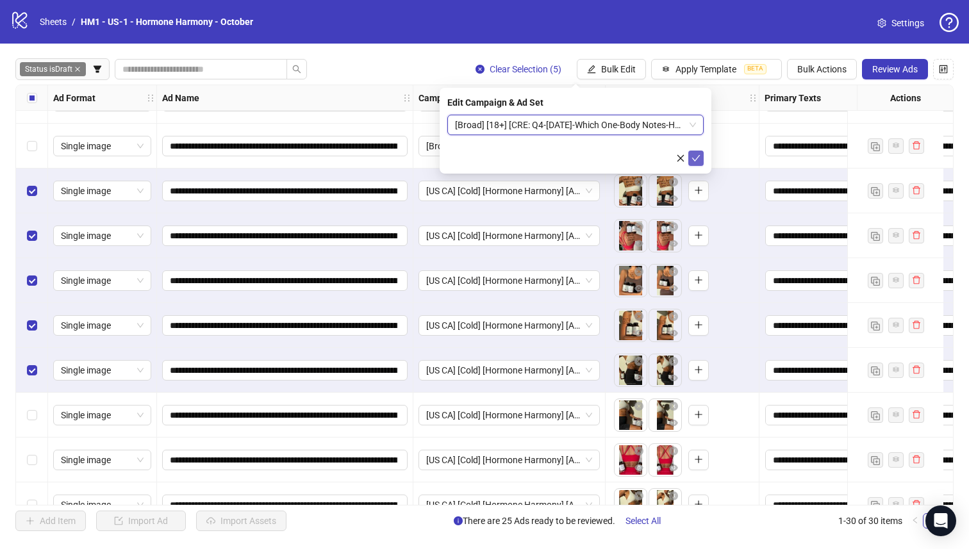
click at [694, 156] on icon "check" at bounding box center [695, 158] width 9 height 9
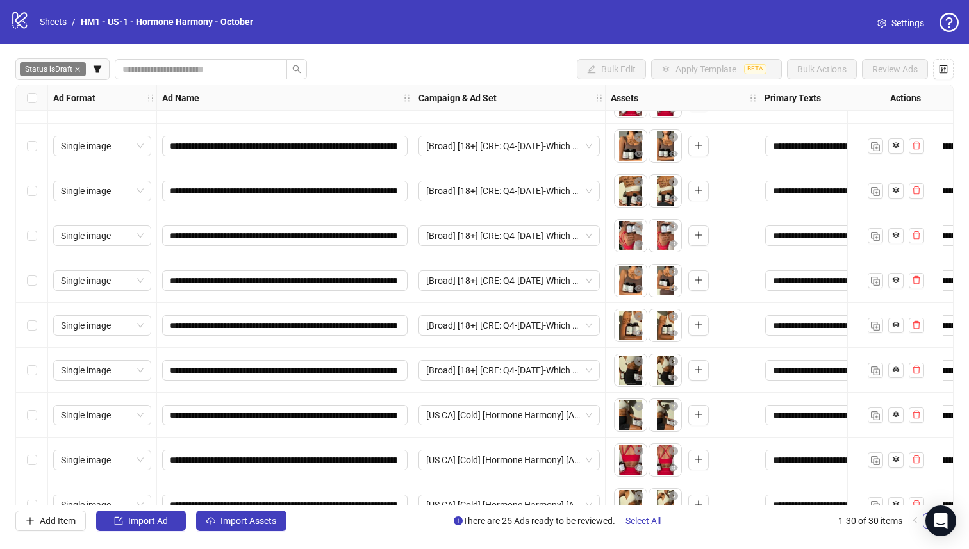
scroll to position [957, 0]
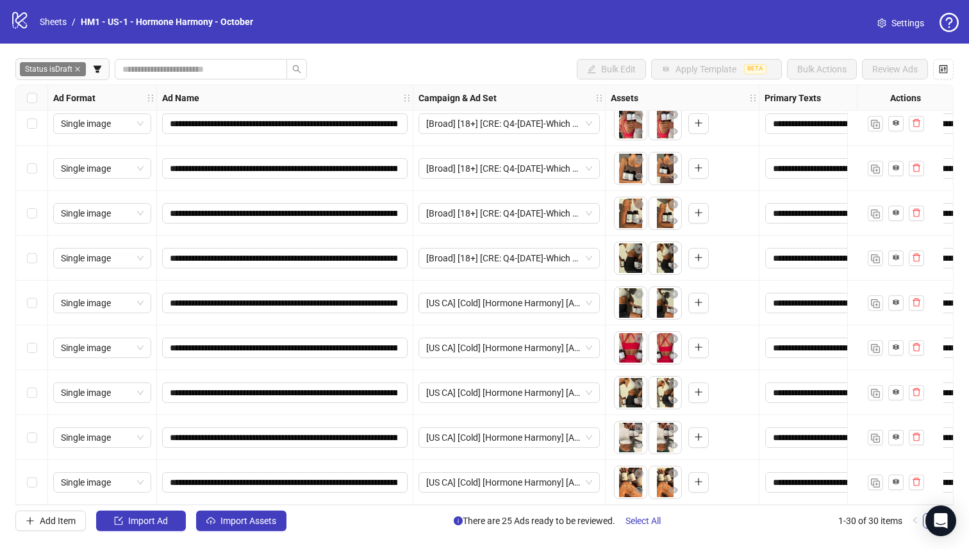
drag, startPoint x: 40, startPoint y: 489, endPoint x: 37, endPoint y: 451, distance: 37.9
click at [40, 488] on div "Select row 30" at bounding box center [32, 482] width 32 height 45
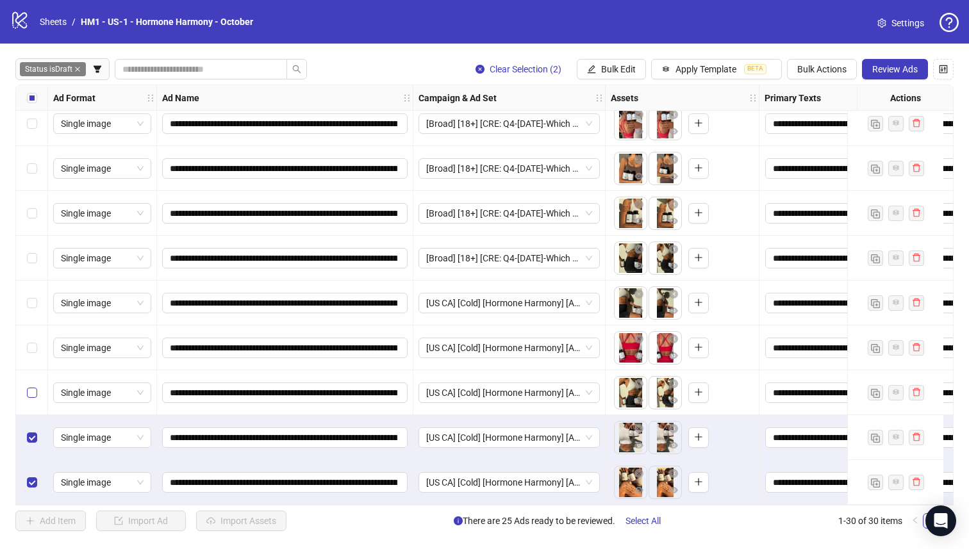
click at [31, 393] on label "Select row 28" at bounding box center [32, 393] width 10 height 14
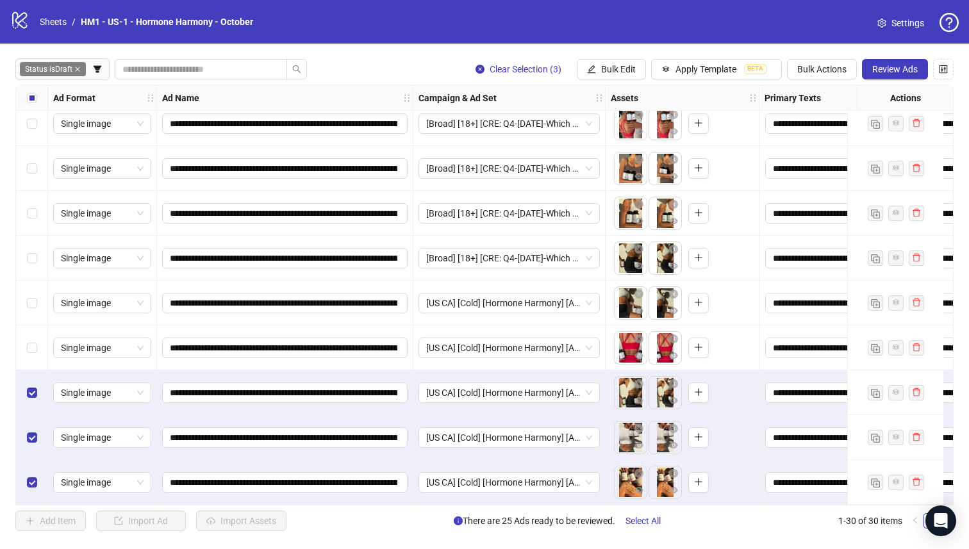
click at [38, 354] on div "Select row 27" at bounding box center [32, 347] width 32 height 45
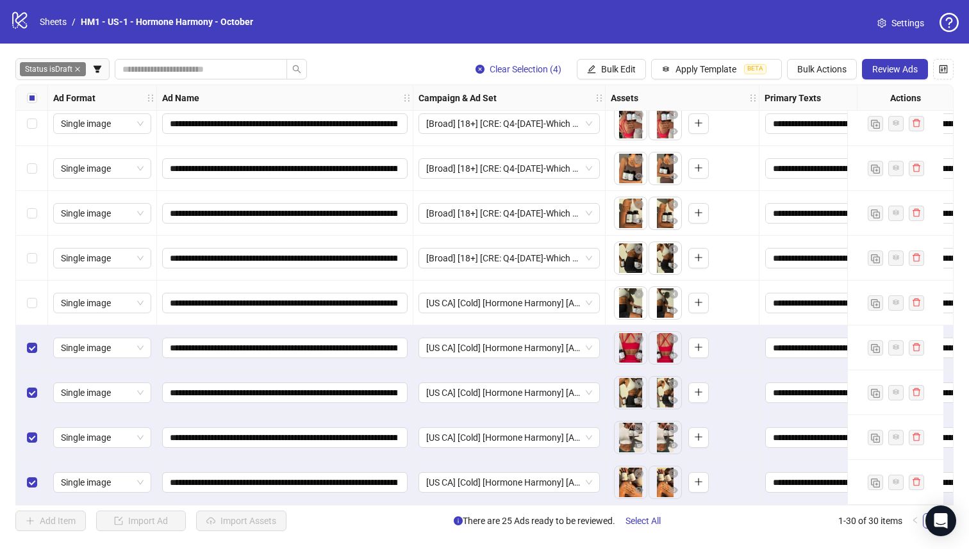
click at [40, 306] on div "Select row 26" at bounding box center [32, 303] width 32 height 45
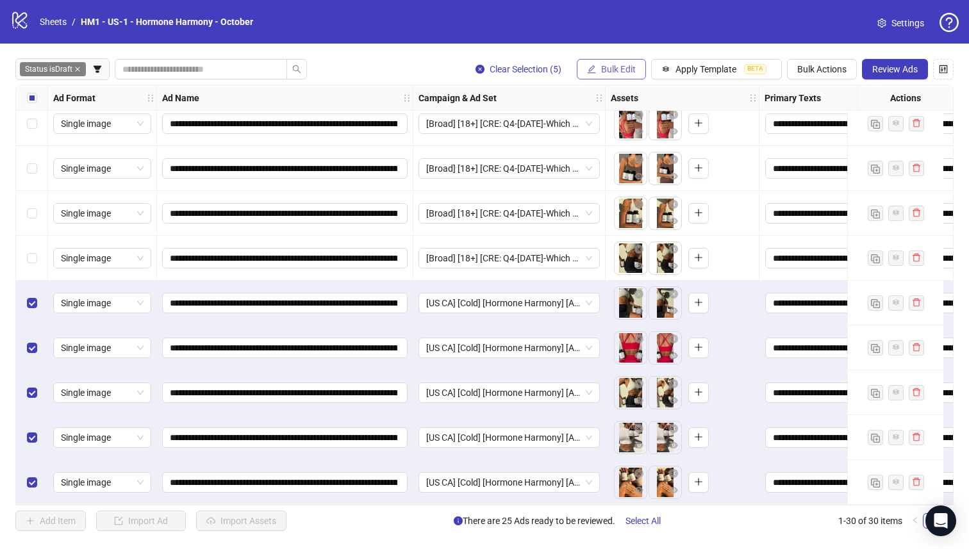
click at [607, 68] on span "Bulk Edit" at bounding box center [618, 69] width 35 height 10
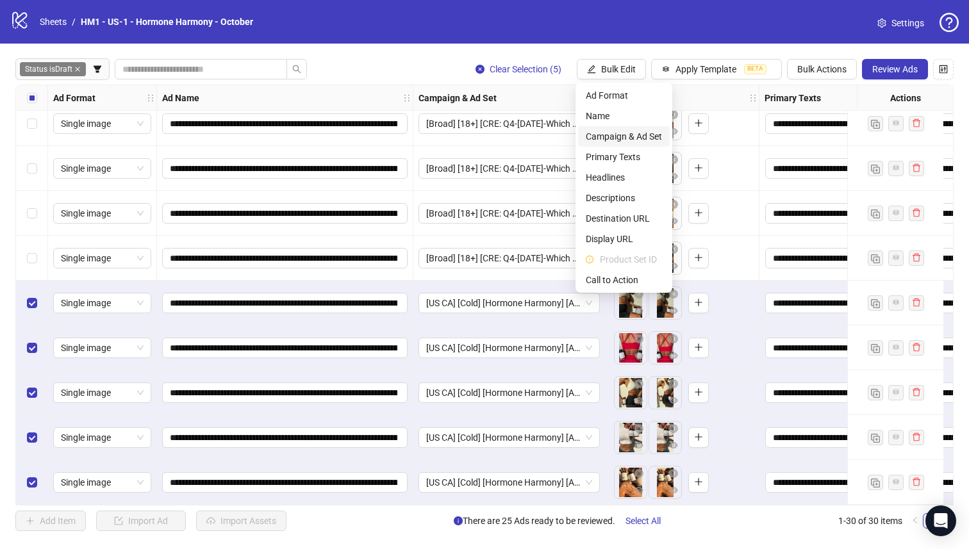
click at [647, 135] on span "Campaign & Ad Set" at bounding box center [624, 136] width 76 height 14
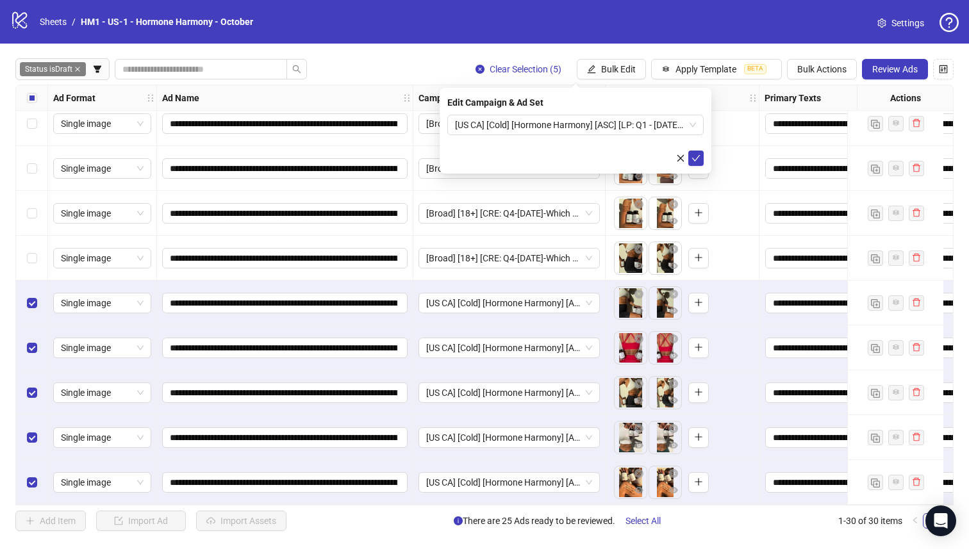
click at [611, 135] on div "[US CA] [Cold] [Hormone Harmony] [ASC] [LP: Q1 - [DATE] -2025 - hormonal Quiz 1…" at bounding box center [575, 125] width 256 height 21
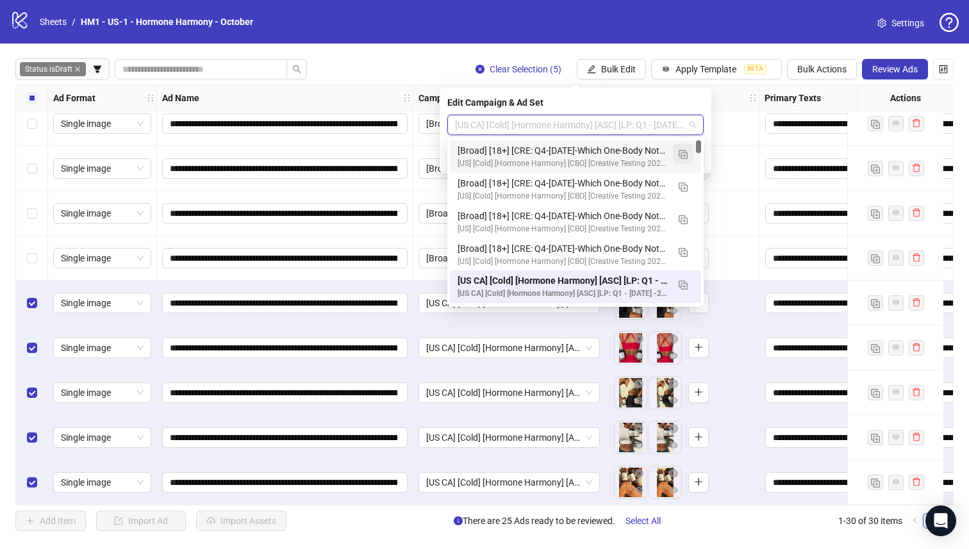
click at [679, 151] on img "button" at bounding box center [683, 154] width 9 height 9
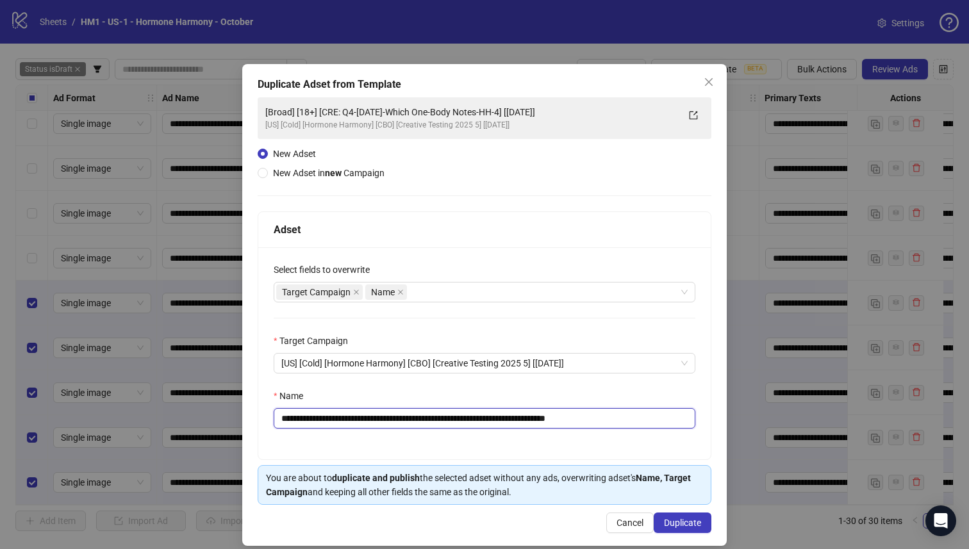
click at [532, 419] on input "**********" at bounding box center [485, 418] width 422 height 21
drag, startPoint x: 596, startPoint y: 420, endPoint x: 690, endPoint y: 420, distance: 94.2
click at [690, 420] on div "**********" at bounding box center [484, 353] width 452 height 212
type input "**********"
click at [694, 523] on button "Duplicate" at bounding box center [683, 523] width 58 height 21
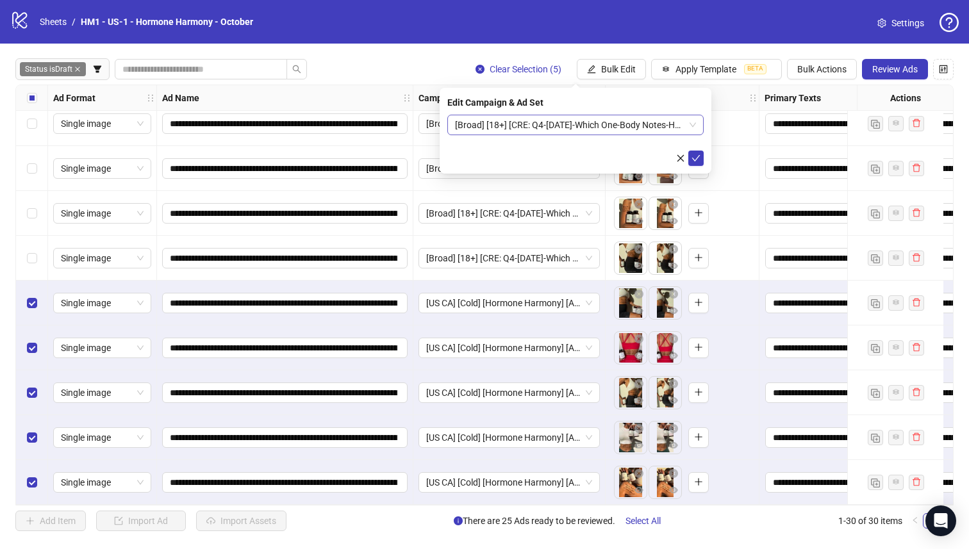
click at [602, 125] on span "[Broad] [18+] [CRE: Q4-[DATE]-Which One-Body Notes-HH-5] [[DATE]]" at bounding box center [575, 124] width 241 height 19
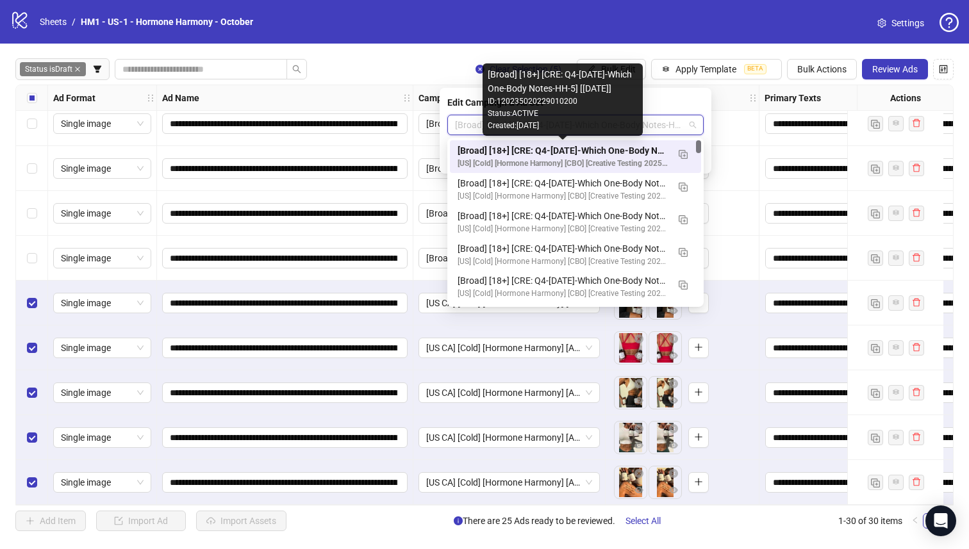
click at [605, 145] on div "[Broad] [18+] [CRE: Q4-[DATE]-Which One-Body Notes-HH-5] [[DATE]]" at bounding box center [562, 151] width 210 height 14
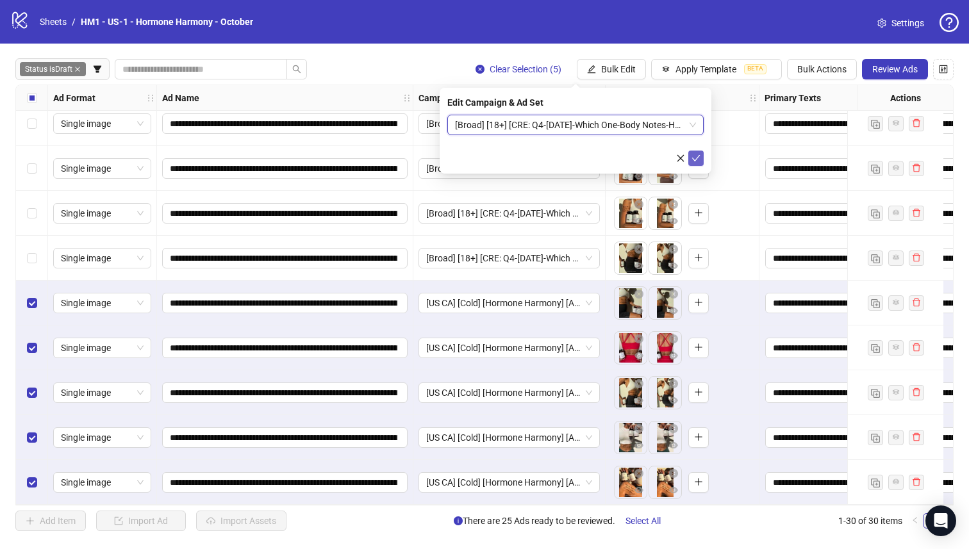
click at [695, 155] on icon "check" at bounding box center [695, 158] width 9 height 9
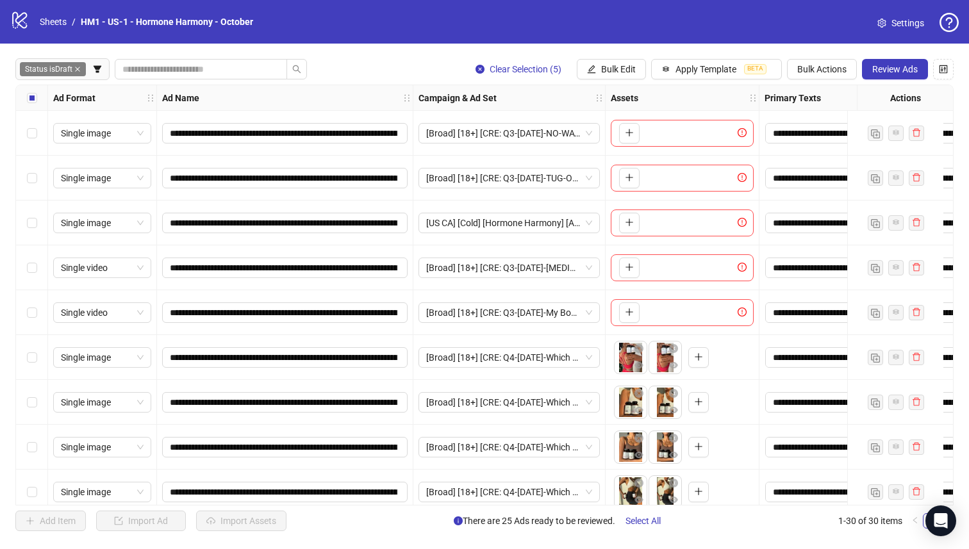
click at [40, 94] on div "Select all rows" at bounding box center [32, 98] width 32 height 26
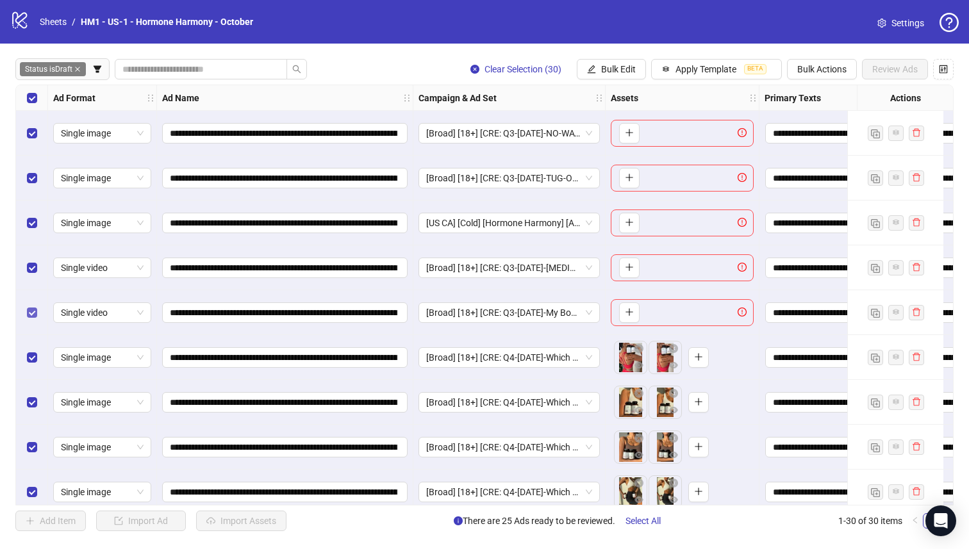
click at [30, 306] on label "Select row 5" at bounding box center [32, 313] width 10 height 14
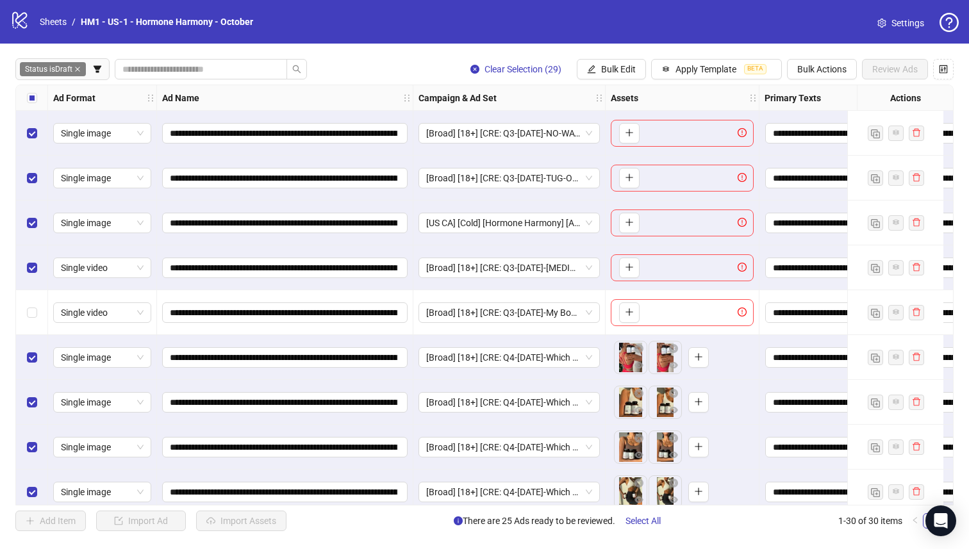
click at [31, 249] on div "Select row 4" at bounding box center [32, 267] width 32 height 45
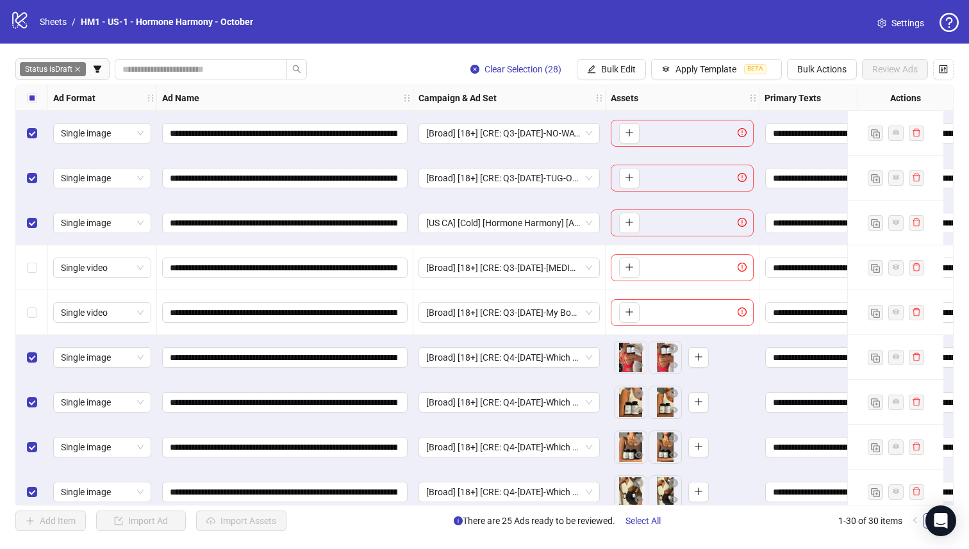
drag, startPoint x: 25, startPoint y: 210, endPoint x: 26, endPoint y: 173, distance: 36.5
click at [25, 210] on div "Select row 3" at bounding box center [32, 223] width 32 height 45
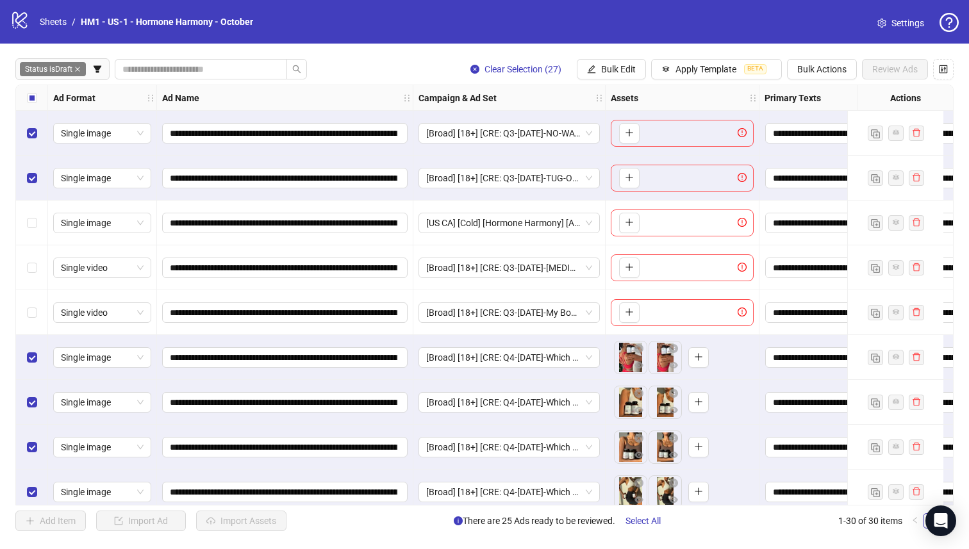
drag, startPoint x: 26, startPoint y: 173, endPoint x: 29, endPoint y: 142, distance: 30.9
click at [26, 173] on div "Select row 2" at bounding box center [32, 178] width 32 height 45
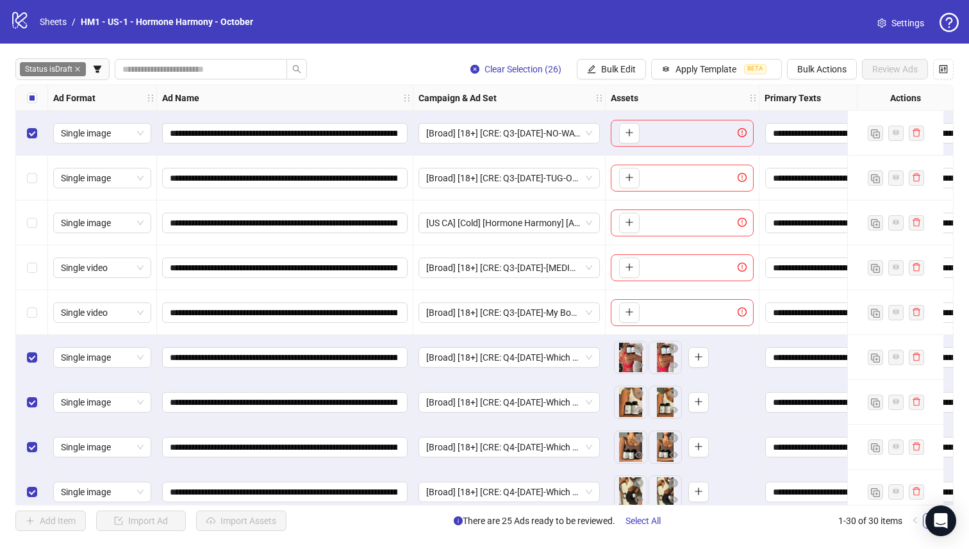
drag, startPoint x: 29, startPoint y: 142, endPoint x: 36, endPoint y: 164, distance: 22.9
click at [29, 142] on div "Select row 1" at bounding box center [32, 133] width 32 height 45
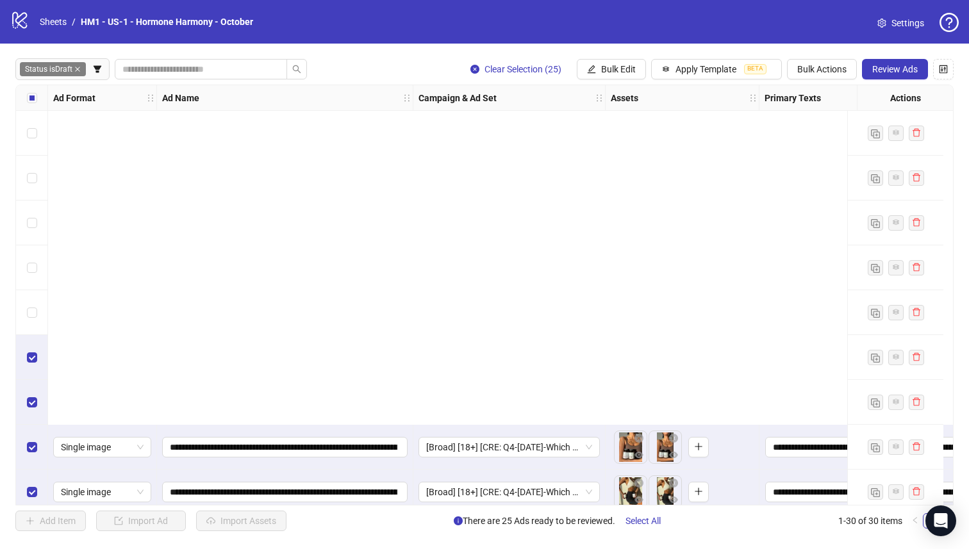
scroll to position [401, 0]
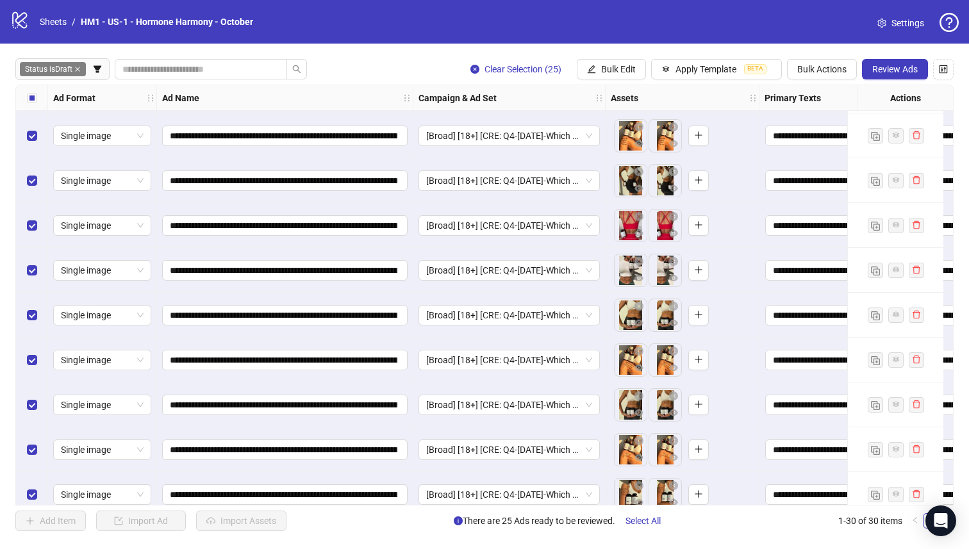
click at [899, 69] on span "Review Ads" at bounding box center [894, 69] width 45 height 10
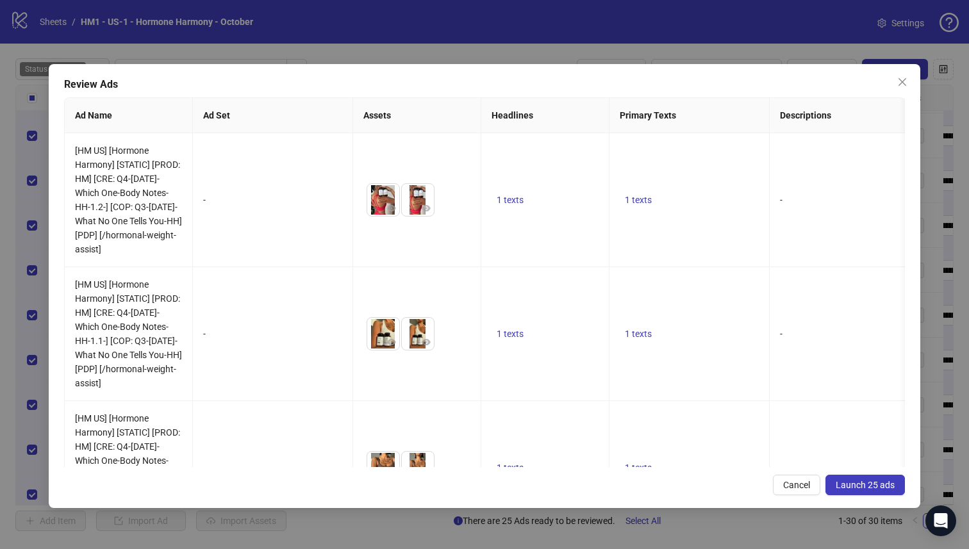
click at [851, 481] on span "Launch 25 ads" at bounding box center [865, 485] width 59 height 10
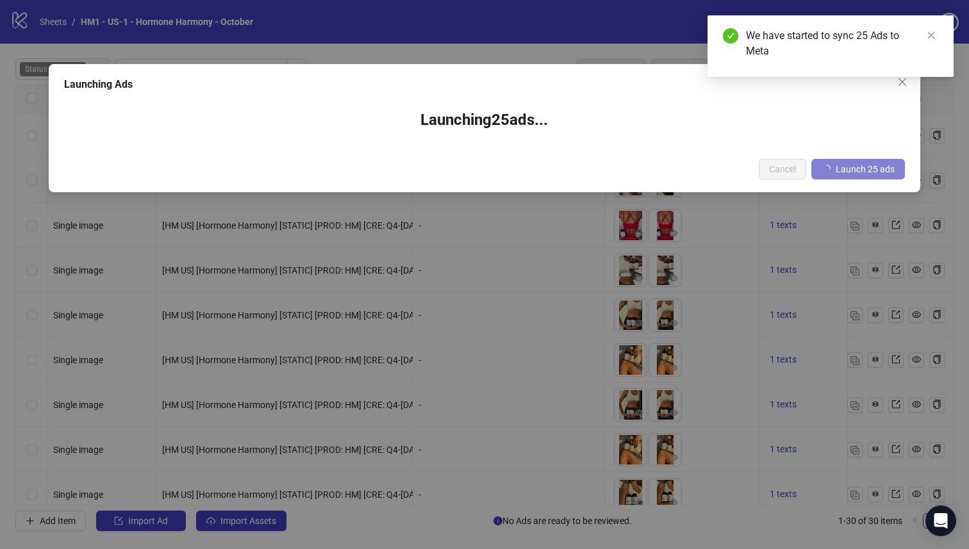
scroll to position [404, 0]
